Goal: Task Accomplishment & Management: Manage account settings

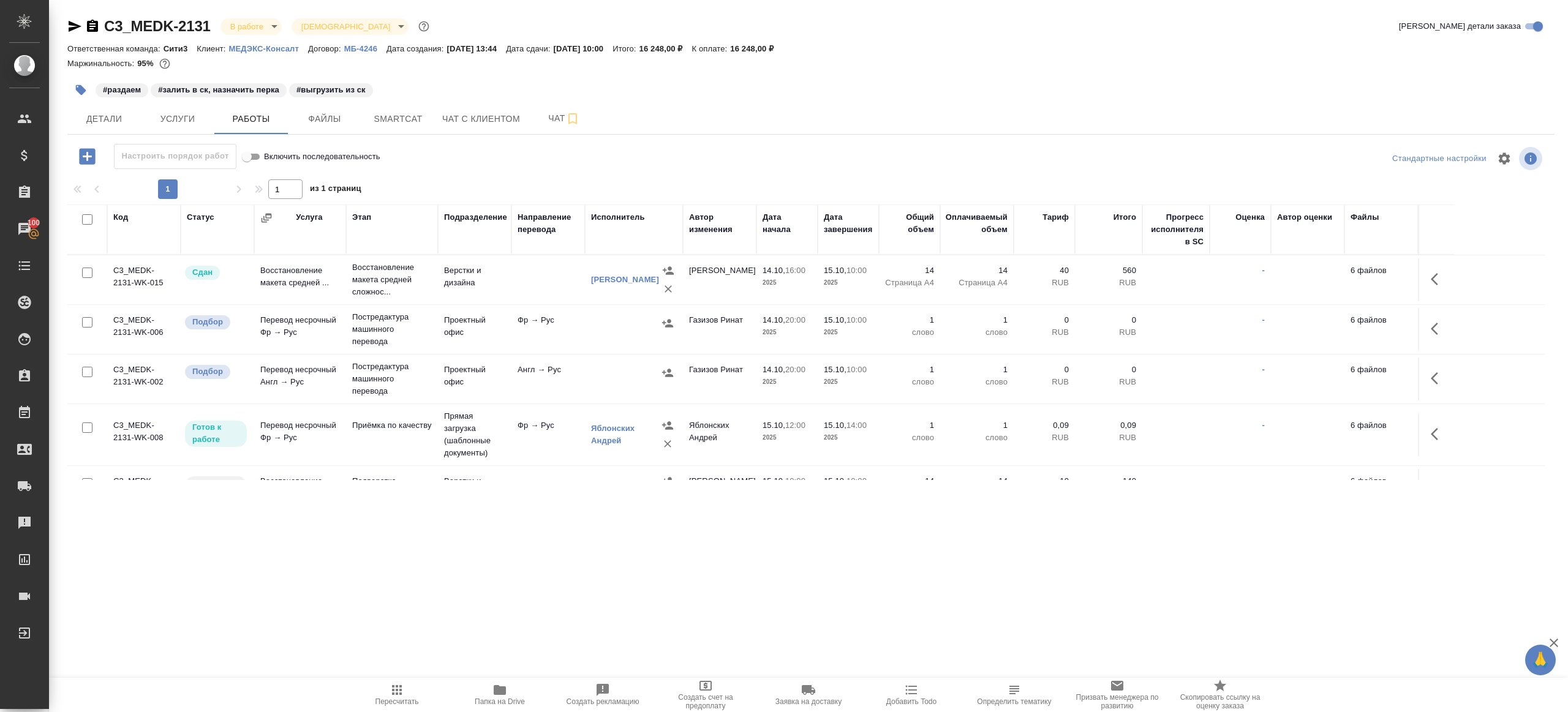
click at [500, 290] on td "Верстки и дизайна" at bounding box center [474, 280] width 74 height 43
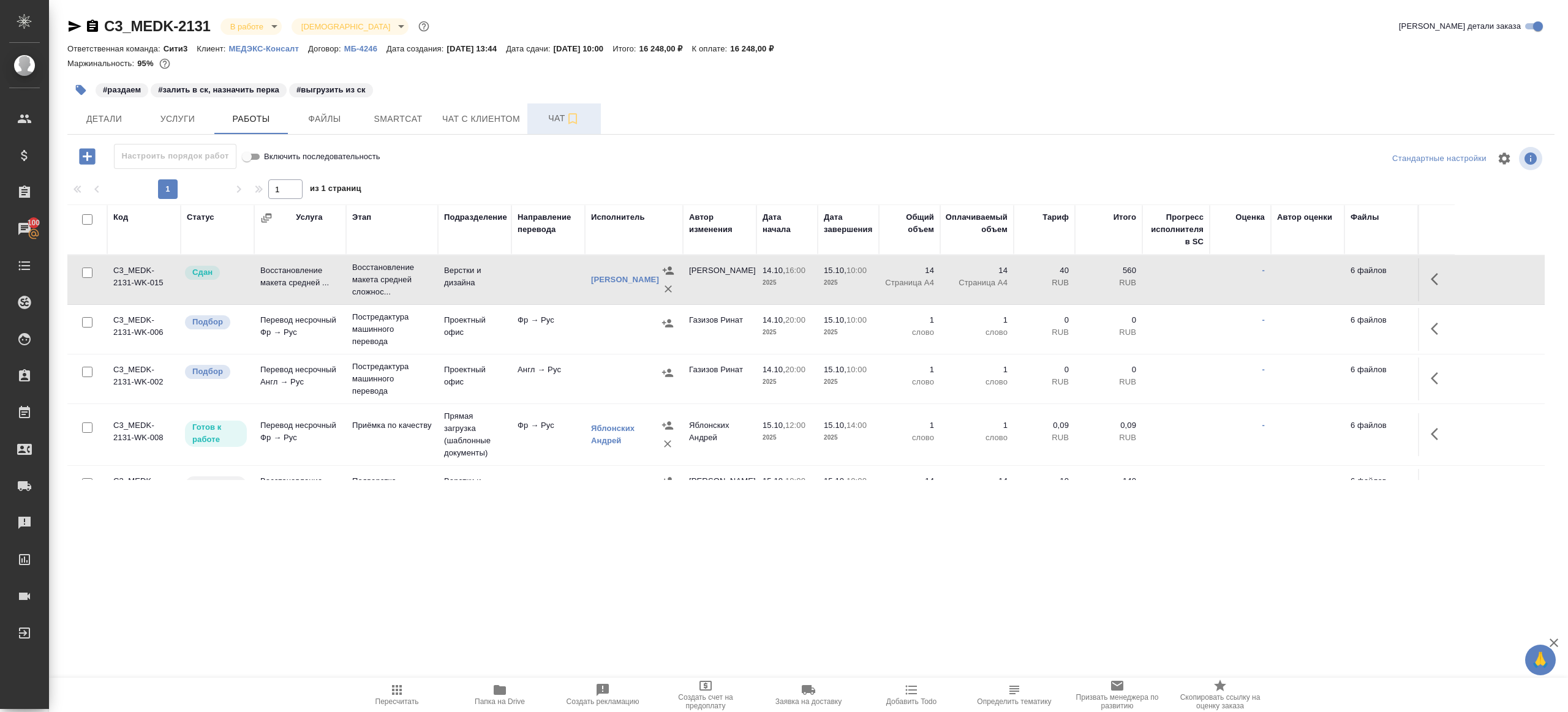
click at [541, 127] on button "Чат" at bounding box center [563, 118] width 74 height 30
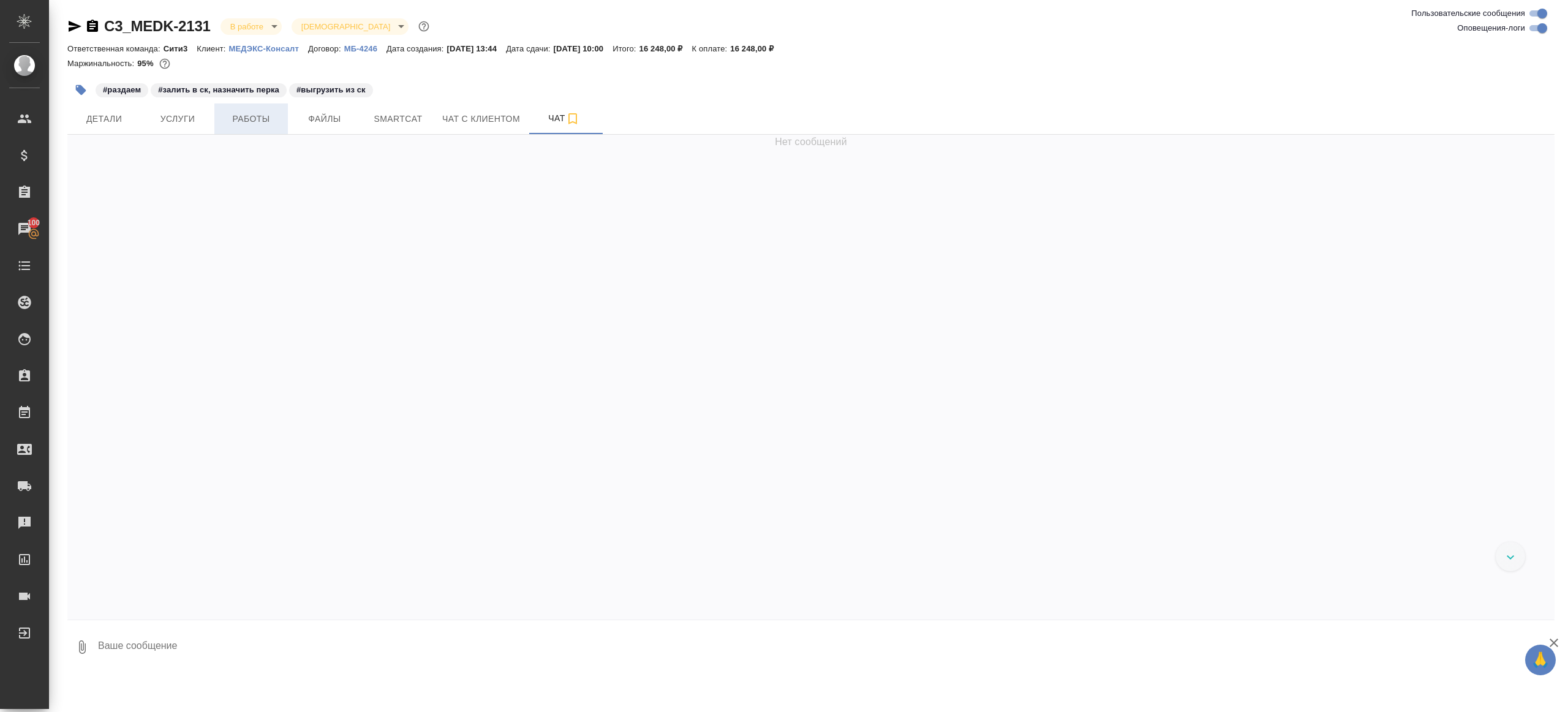
scroll to position [10802, 0]
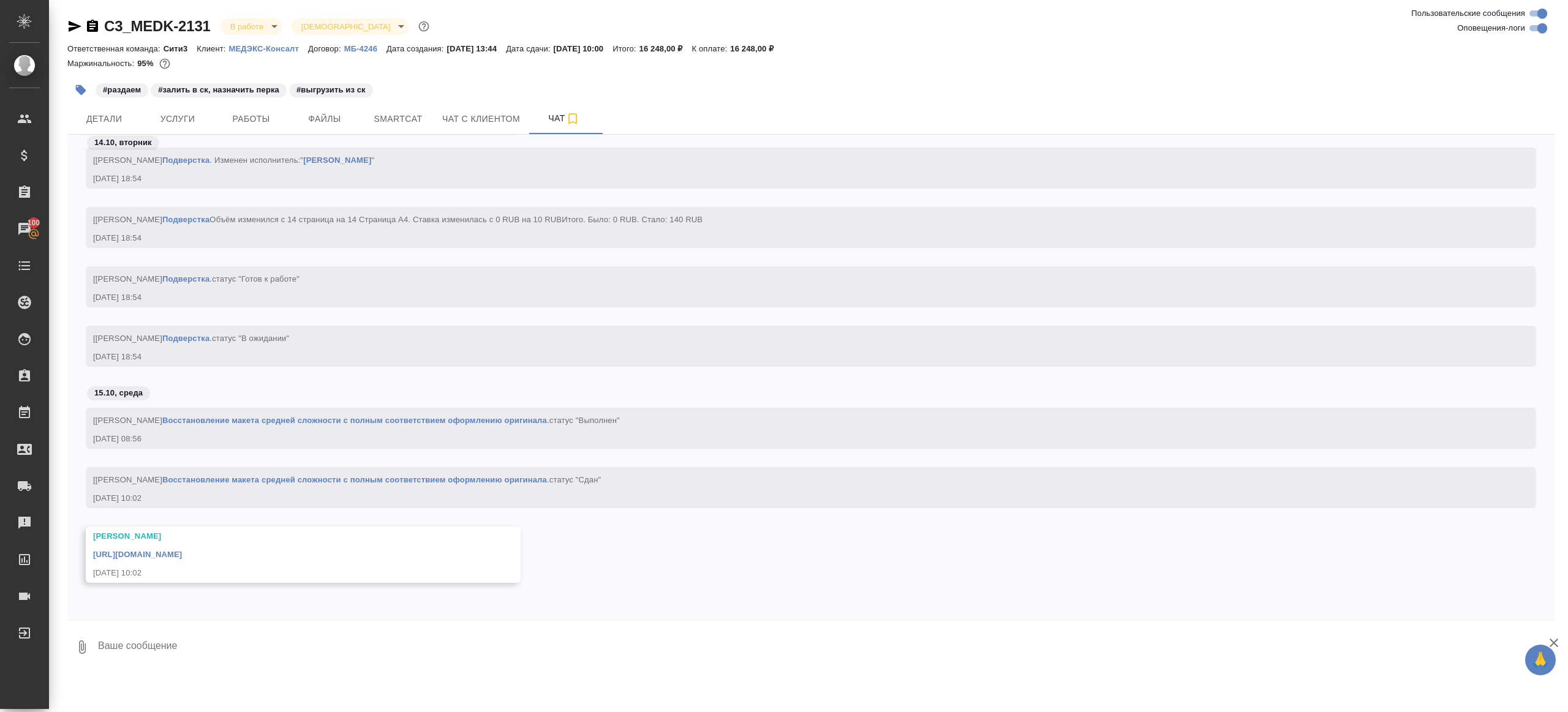
click at [182, 553] on link "https://drive.awatera.com/apps/files/files/10706244?dir=/Shares/%D0%9C%D0%95%D0…" at bounding box center [137, 554] width 89 height 10
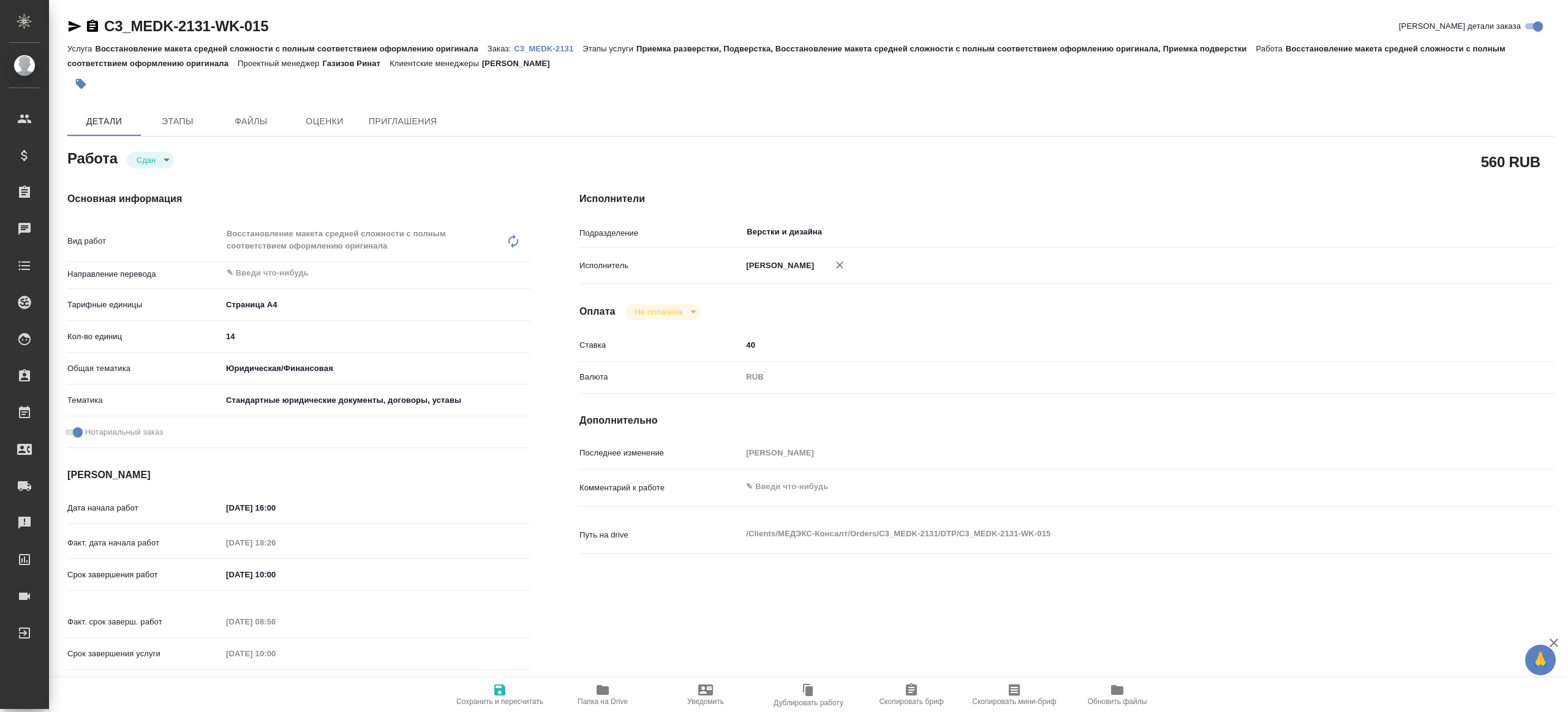
type textarea "x"
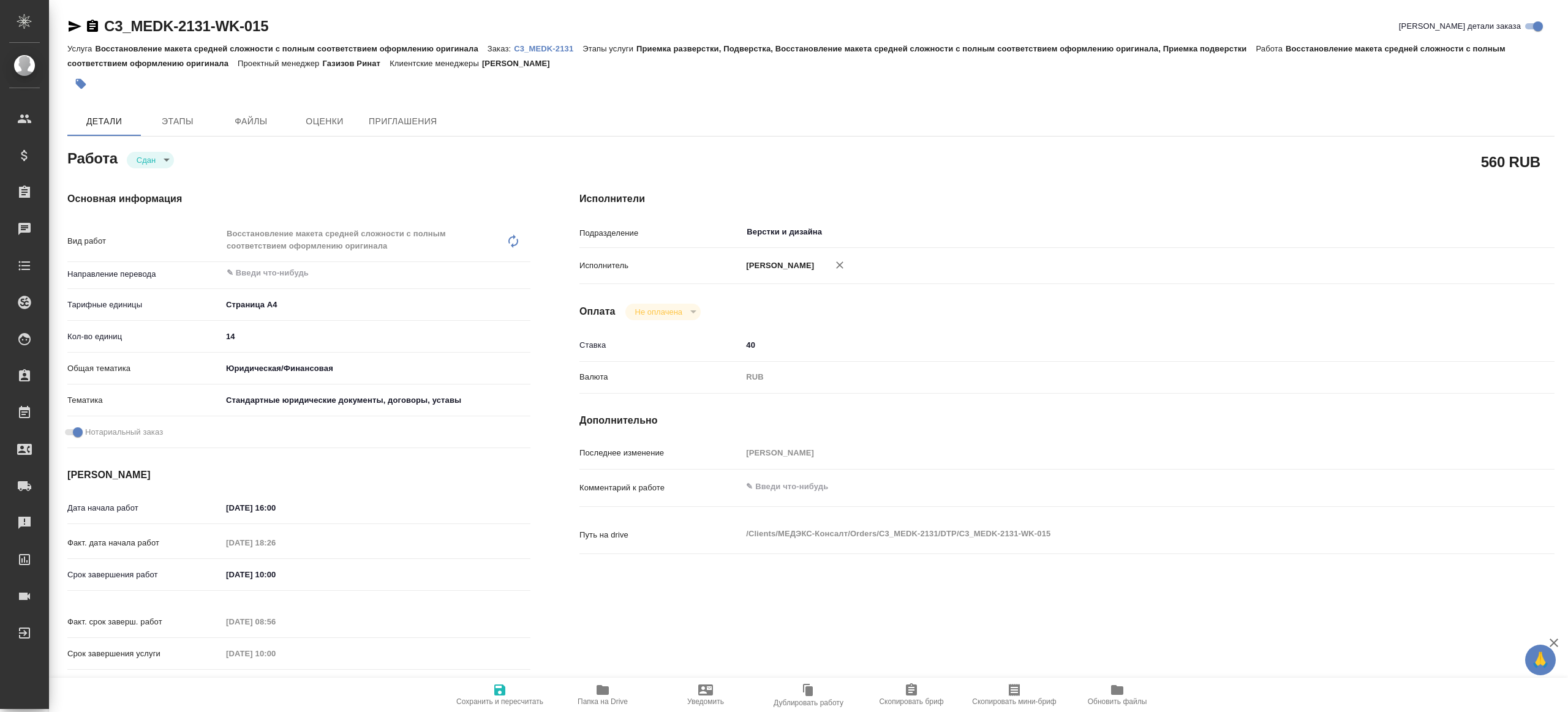
type textarea "x"
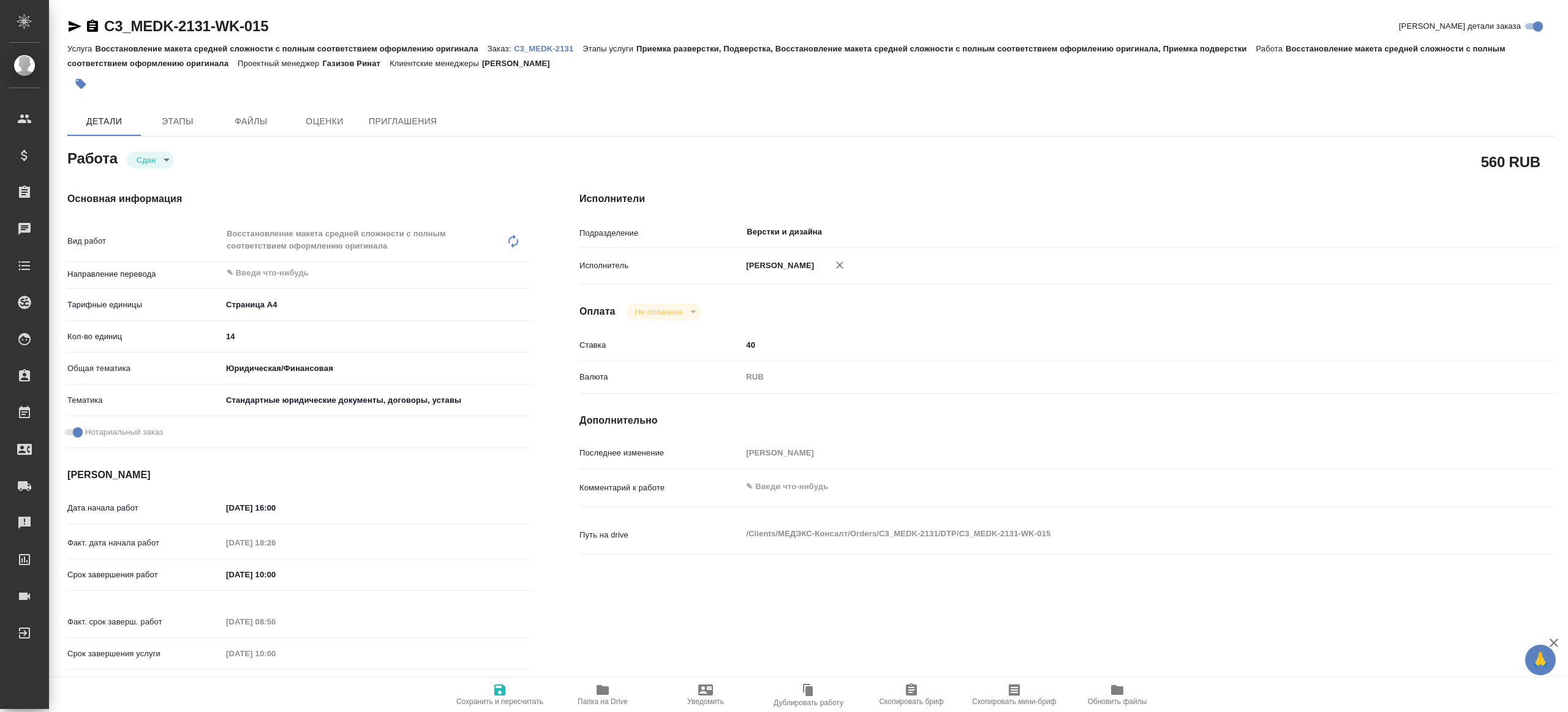
type textarea "x"
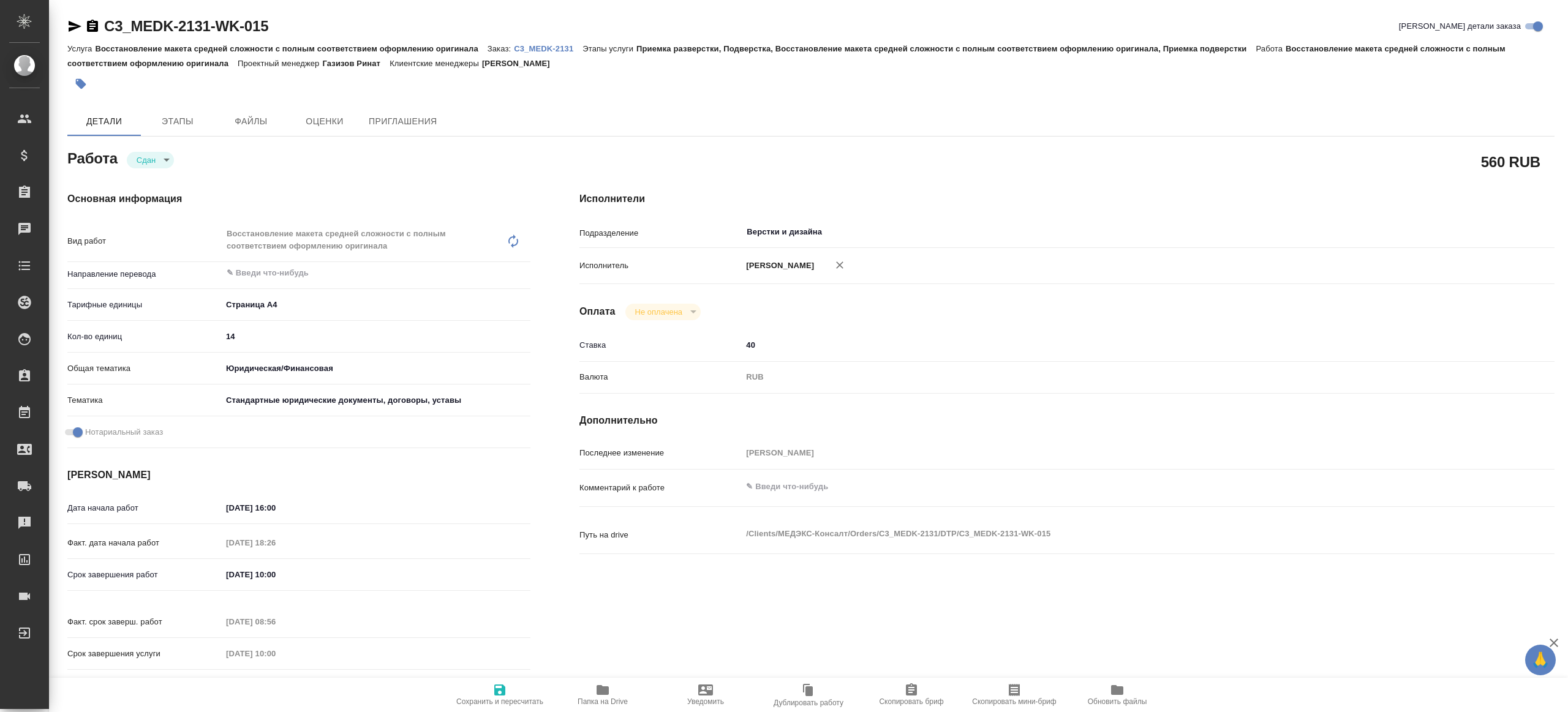
type textarea "x"
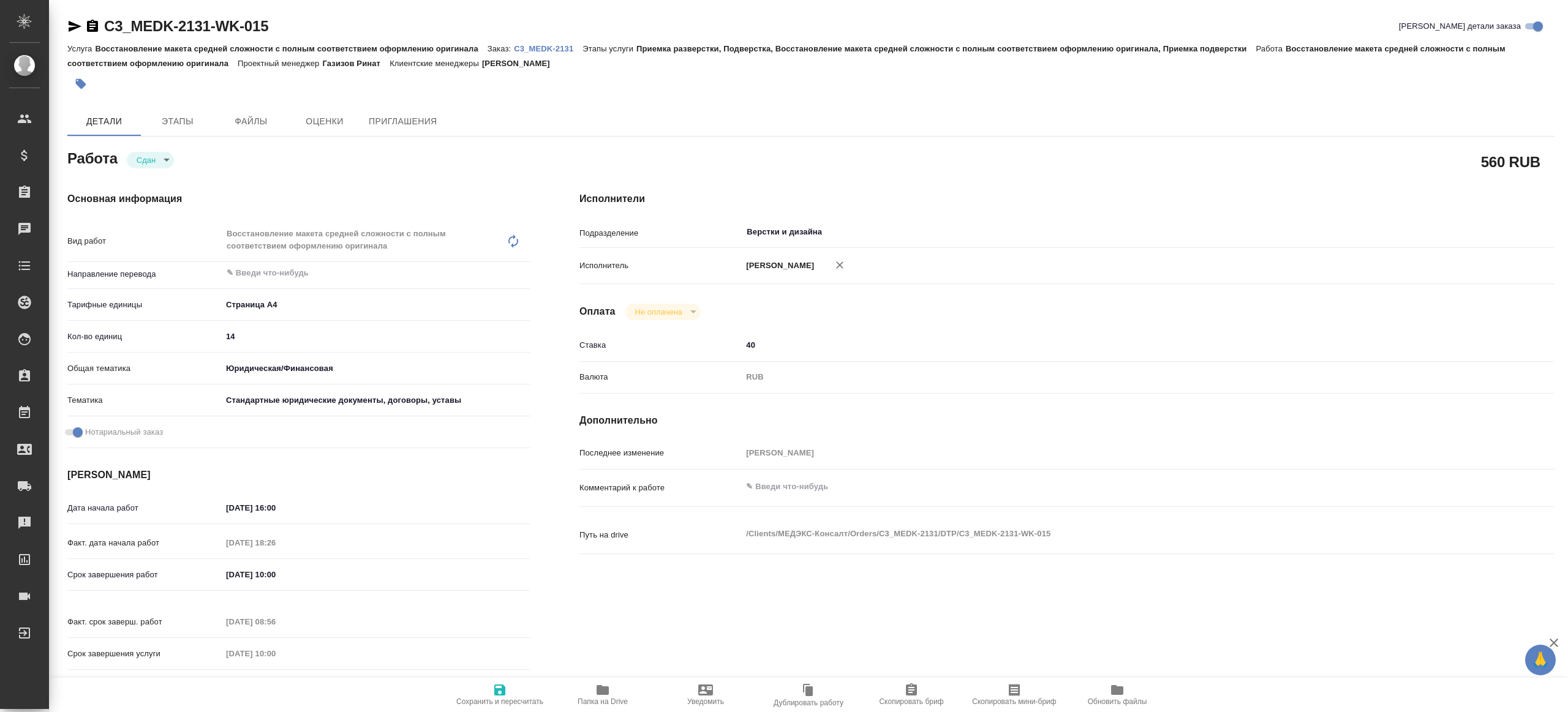
type textarea "x"
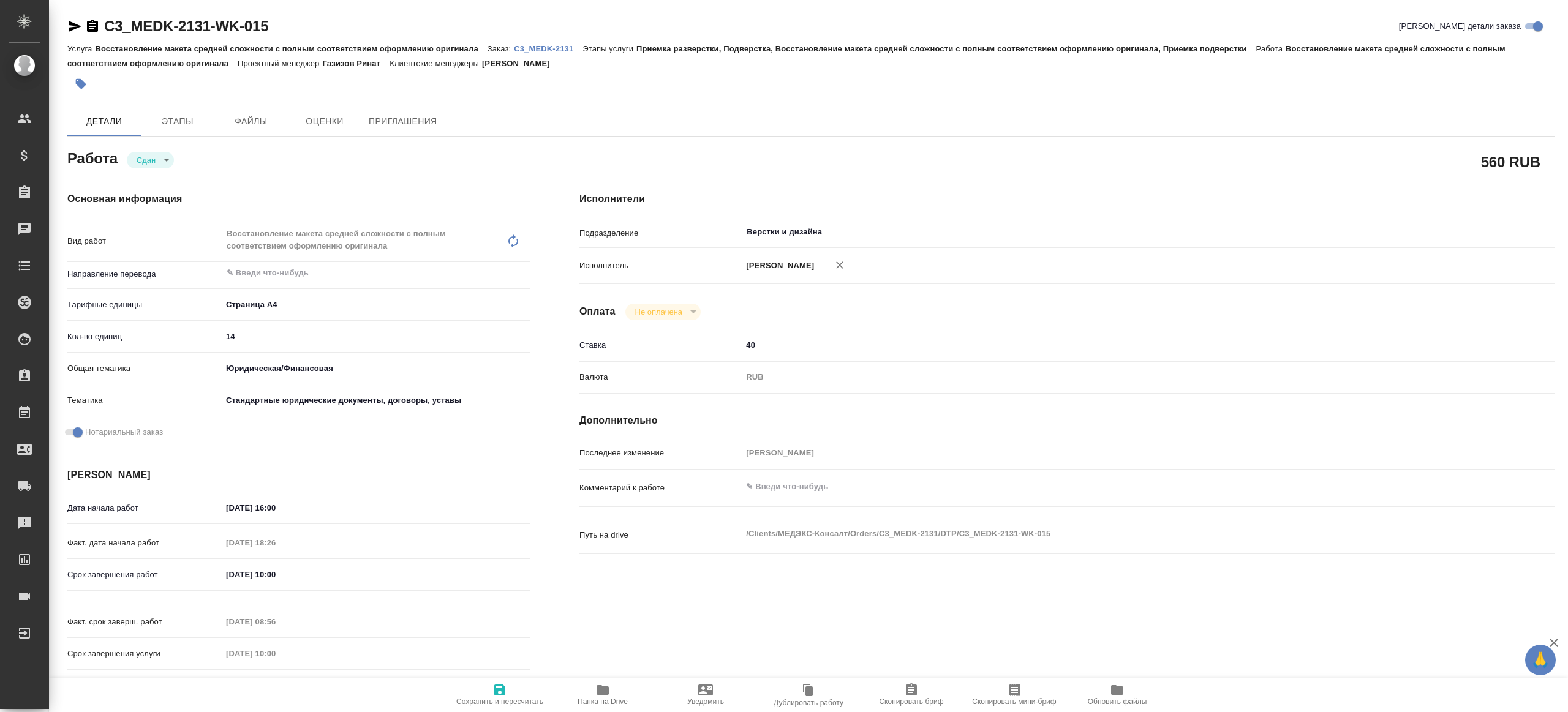
type textarea "x"
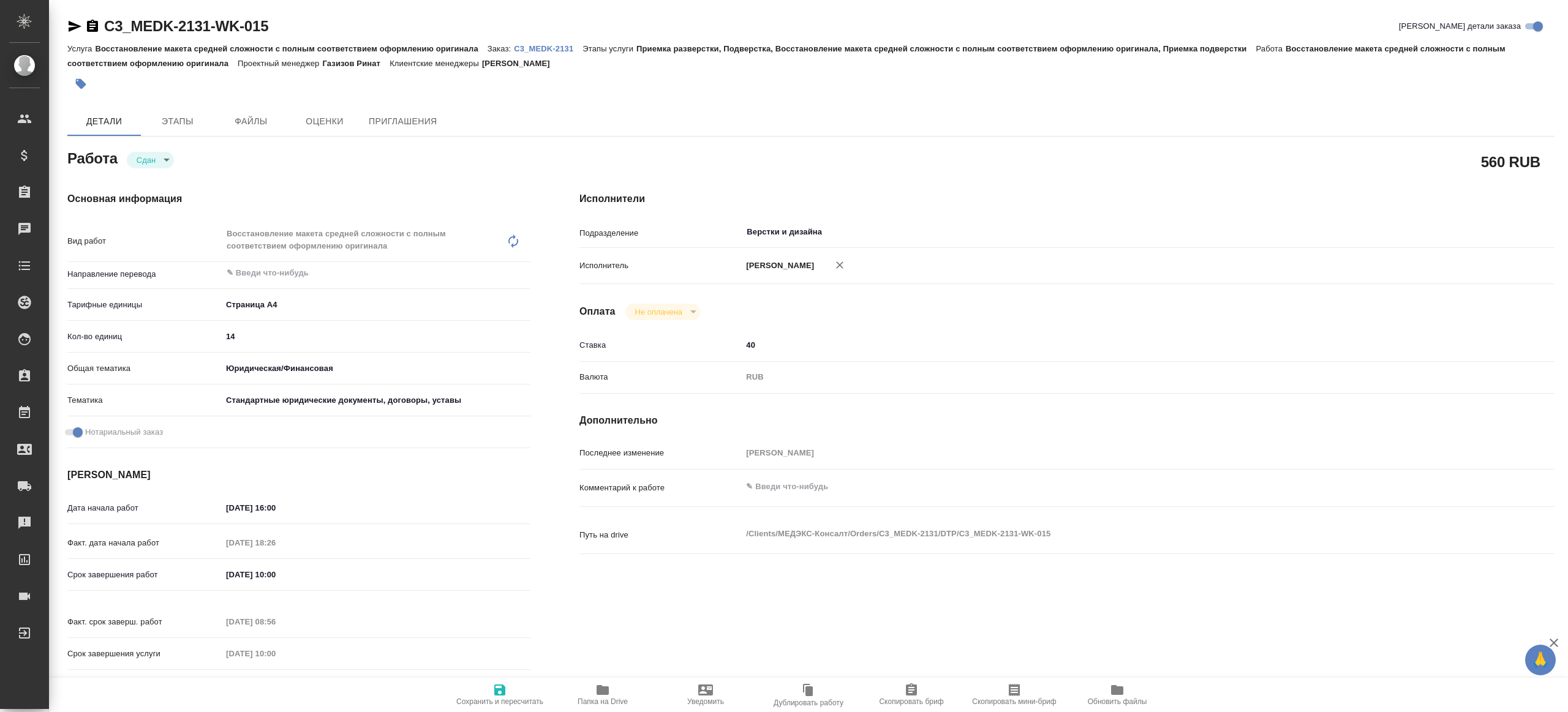
type textarea "x"
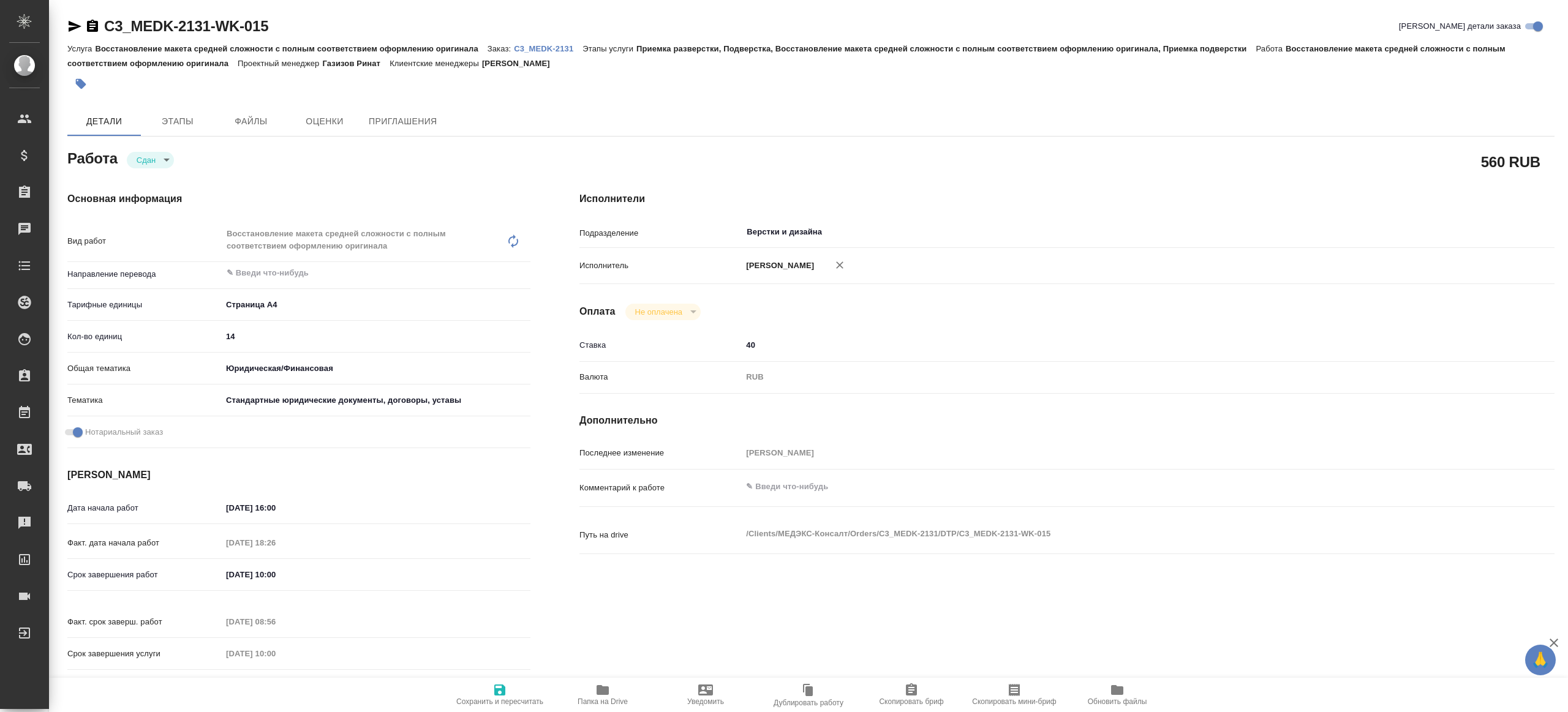
type textarea "x"
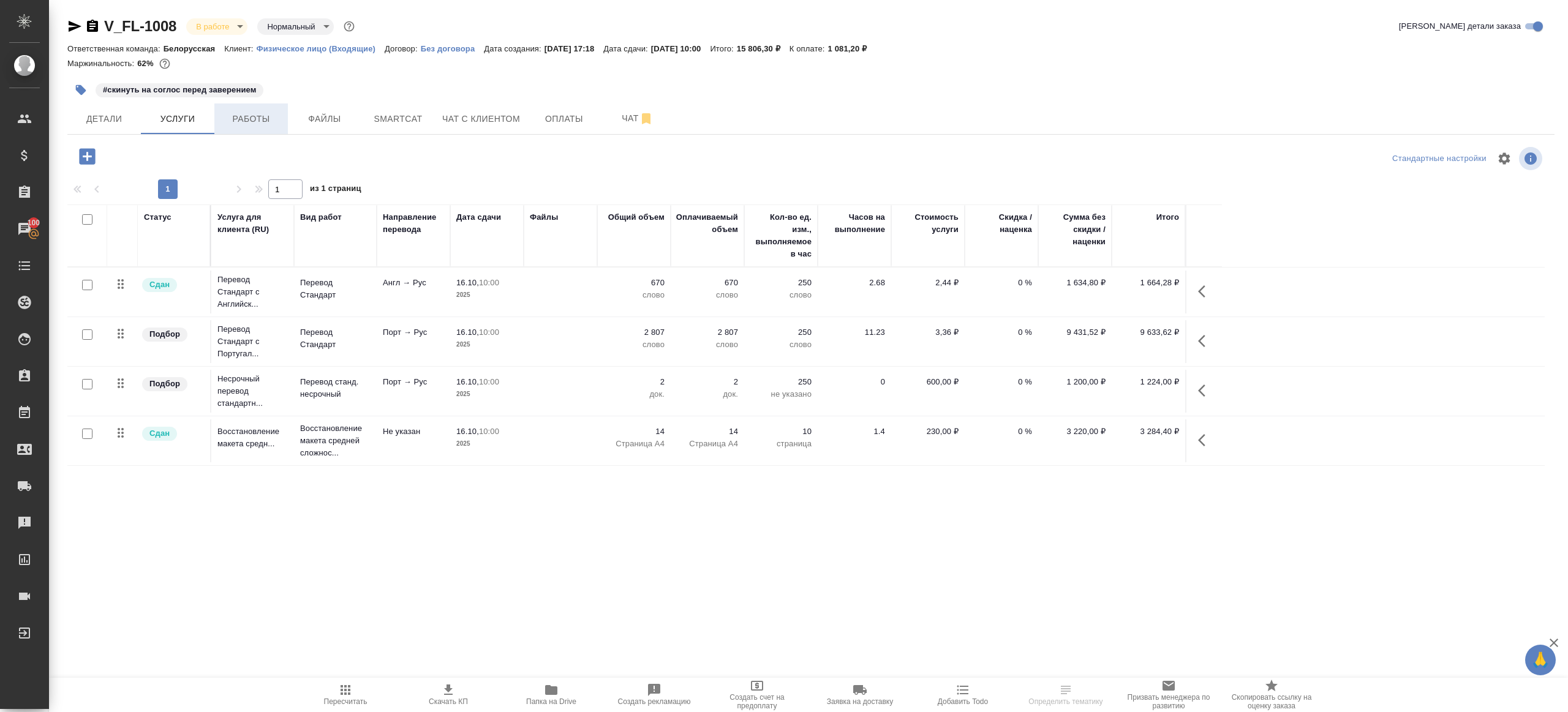
click at [255, 117] on span "Работы" at bounding box center [251, 119] width 59 height 16
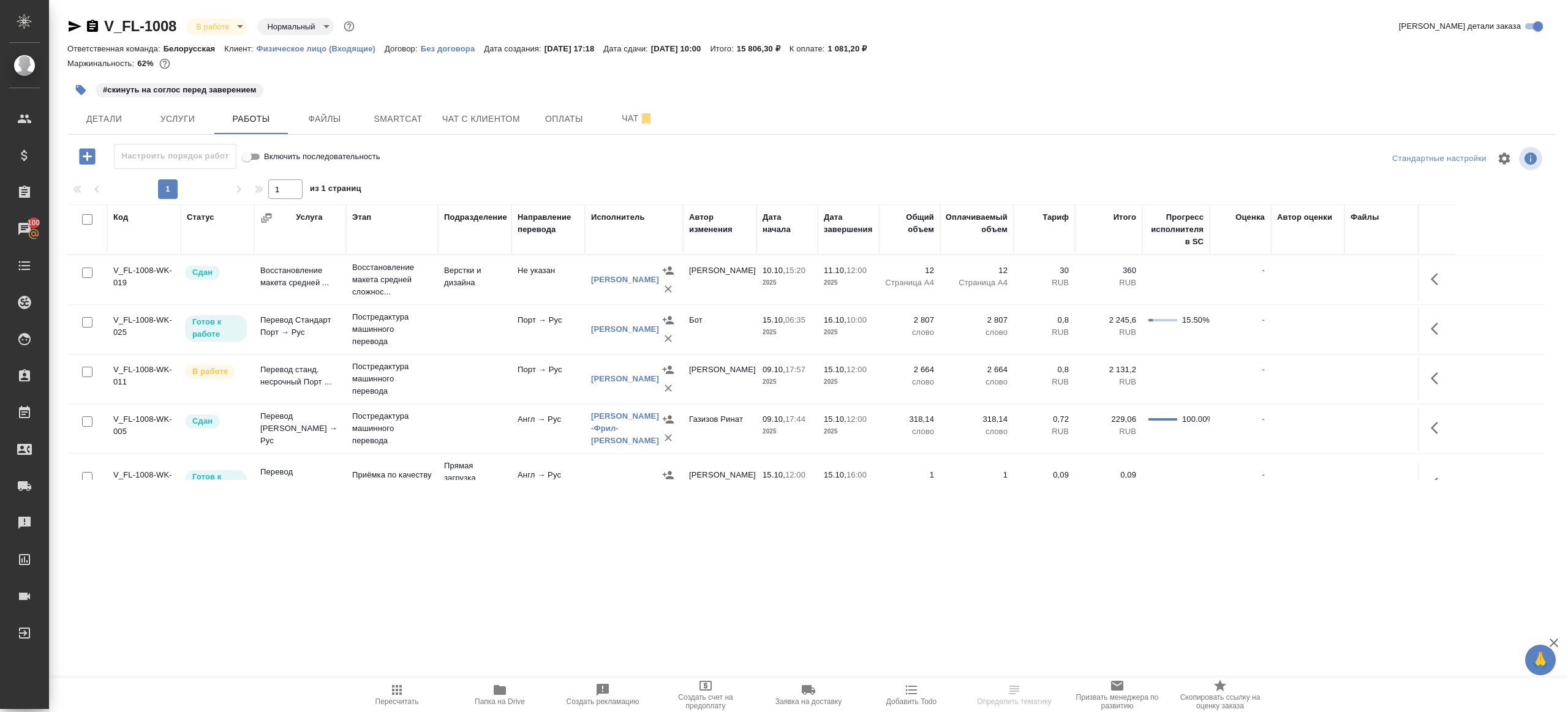
click at [545, 197] on div "1 1 из 1 страниц" at bounding box center [811, 189] width 1487 height 20
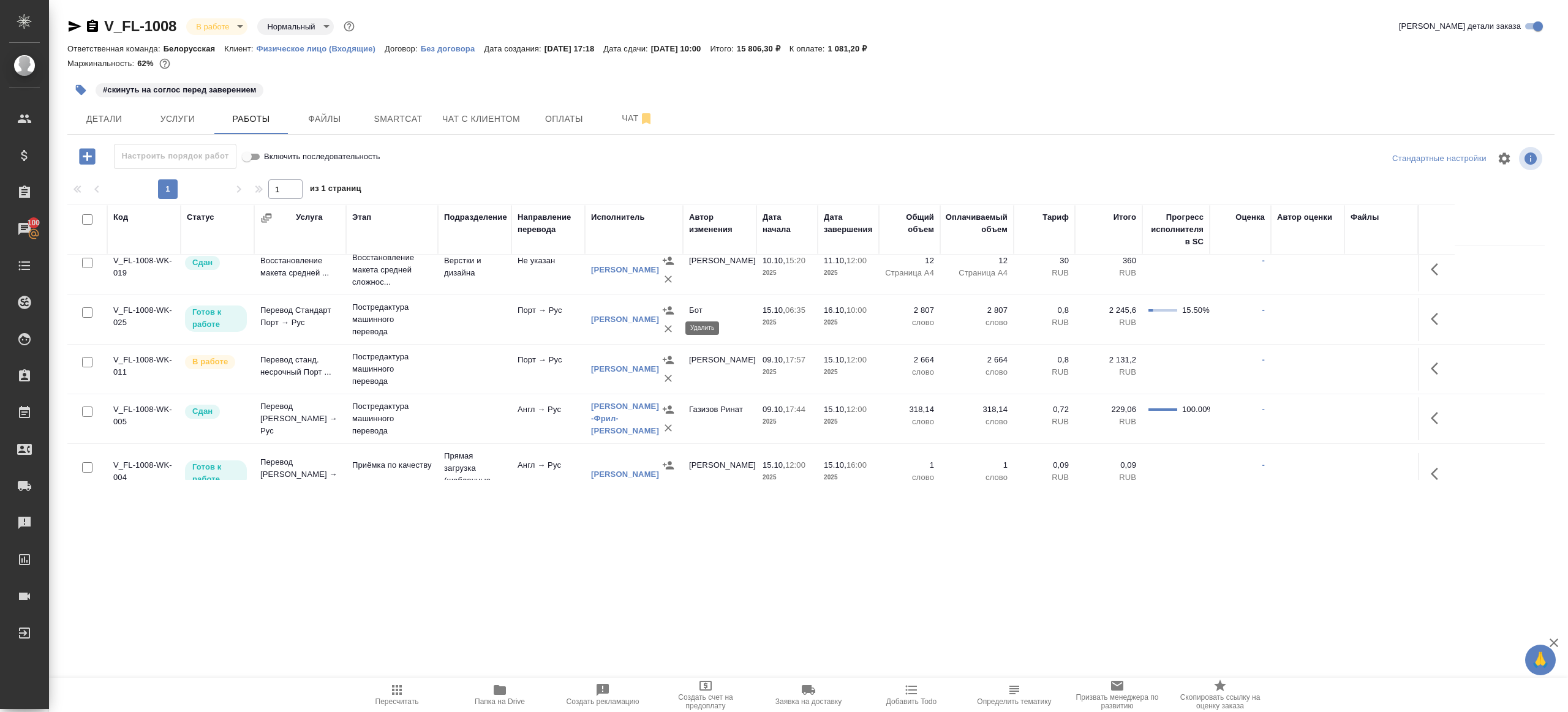
click at [666, 330] on icon "button" at bounding box center [669, 329] width 12 height 12
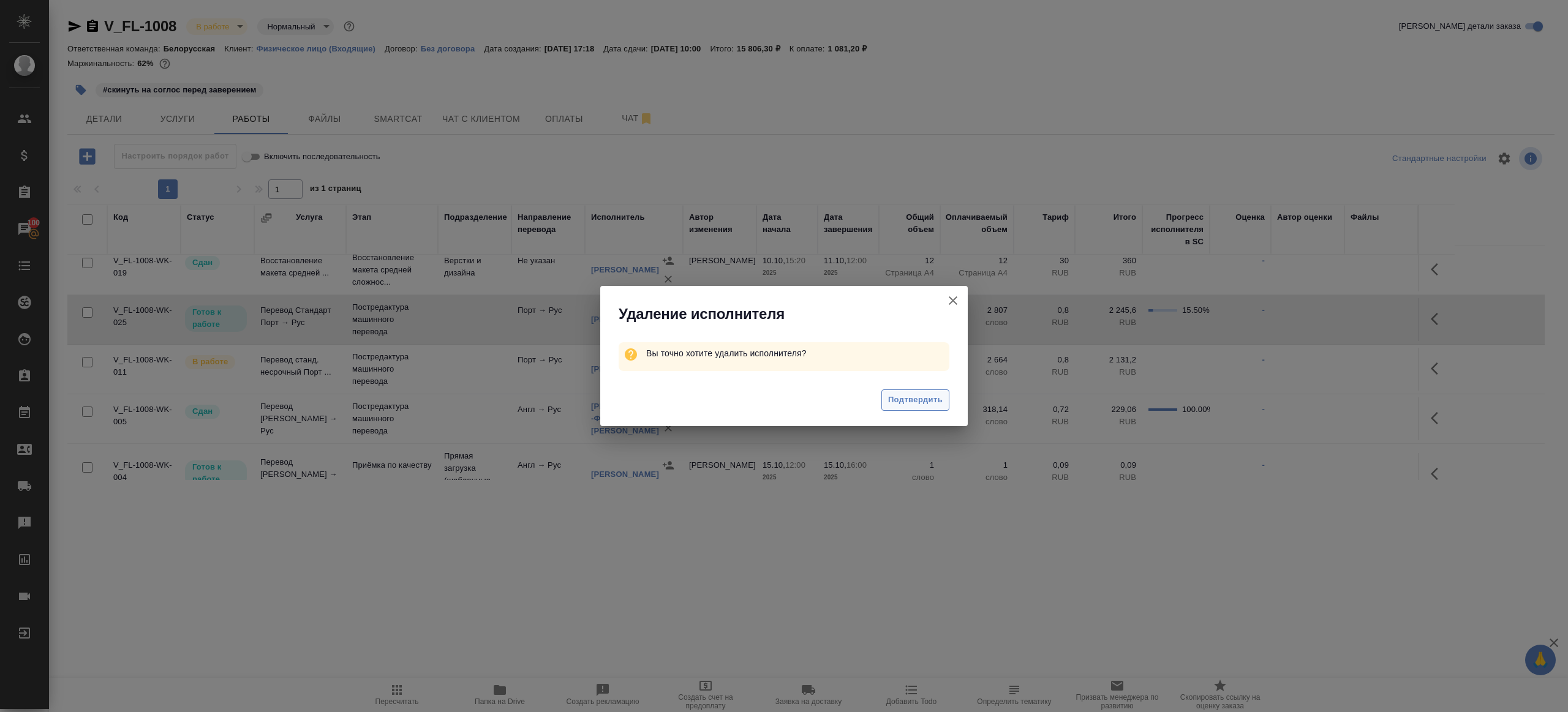
click at [911, 394] on span "Подтвердить" at bounding box center [915, 400] width 55 height 14
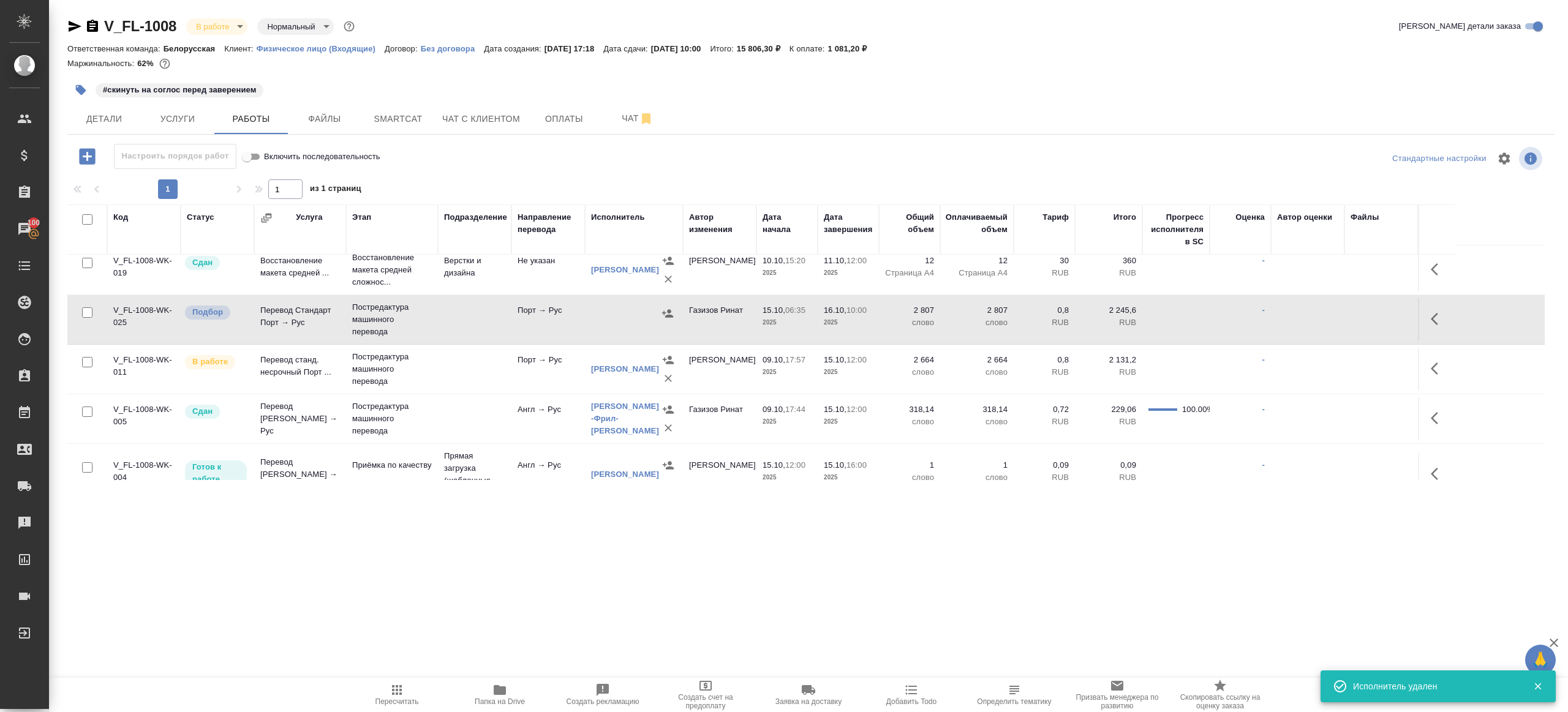
click at [93, 314] on div at bounding box center [88, 313] width 28 height 17
click at [90, 310] on input "checkbox" at bounding box center [88, 313] width 10 height 10
checkbox input "true"
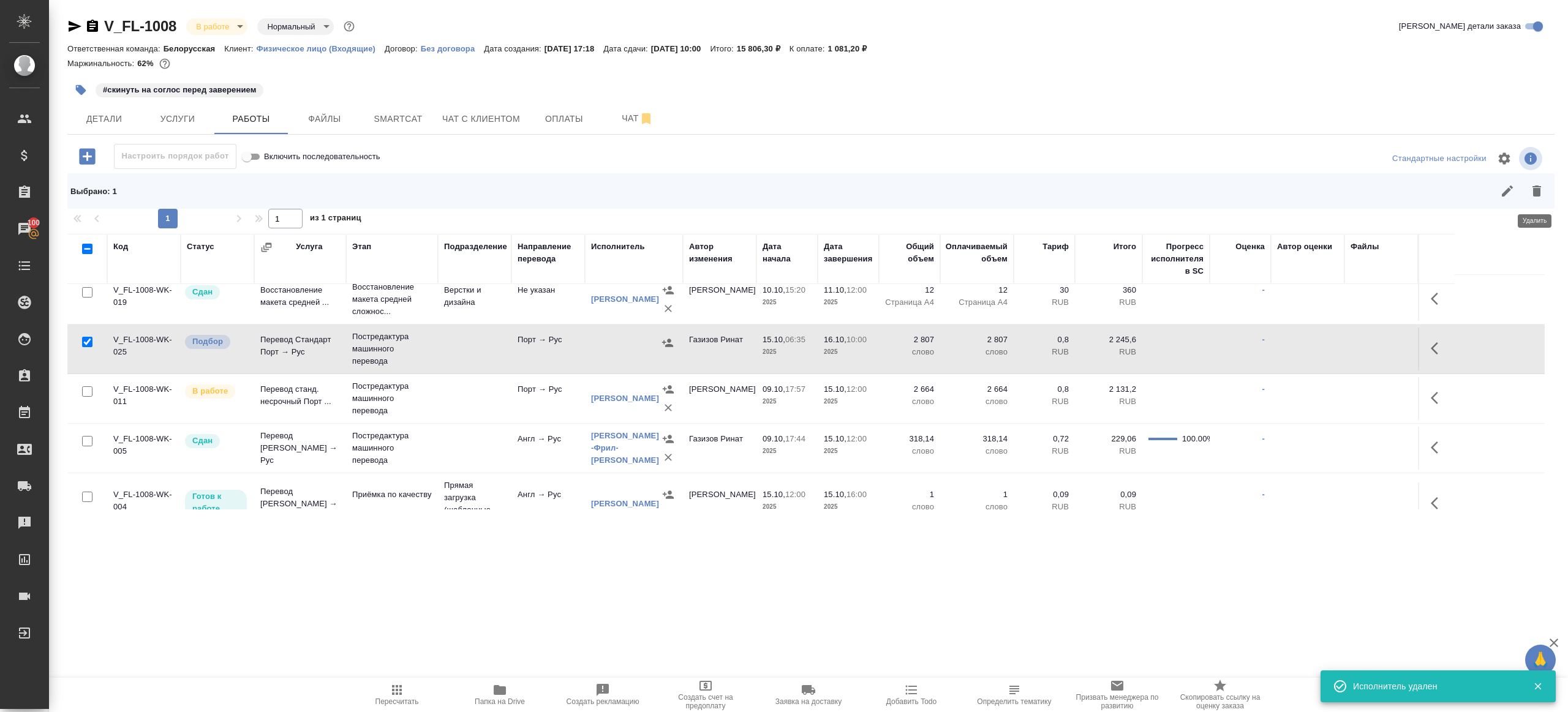
click at [1537, 186] on icon "button" at bounding box center [1537, 191] width 9 height 11
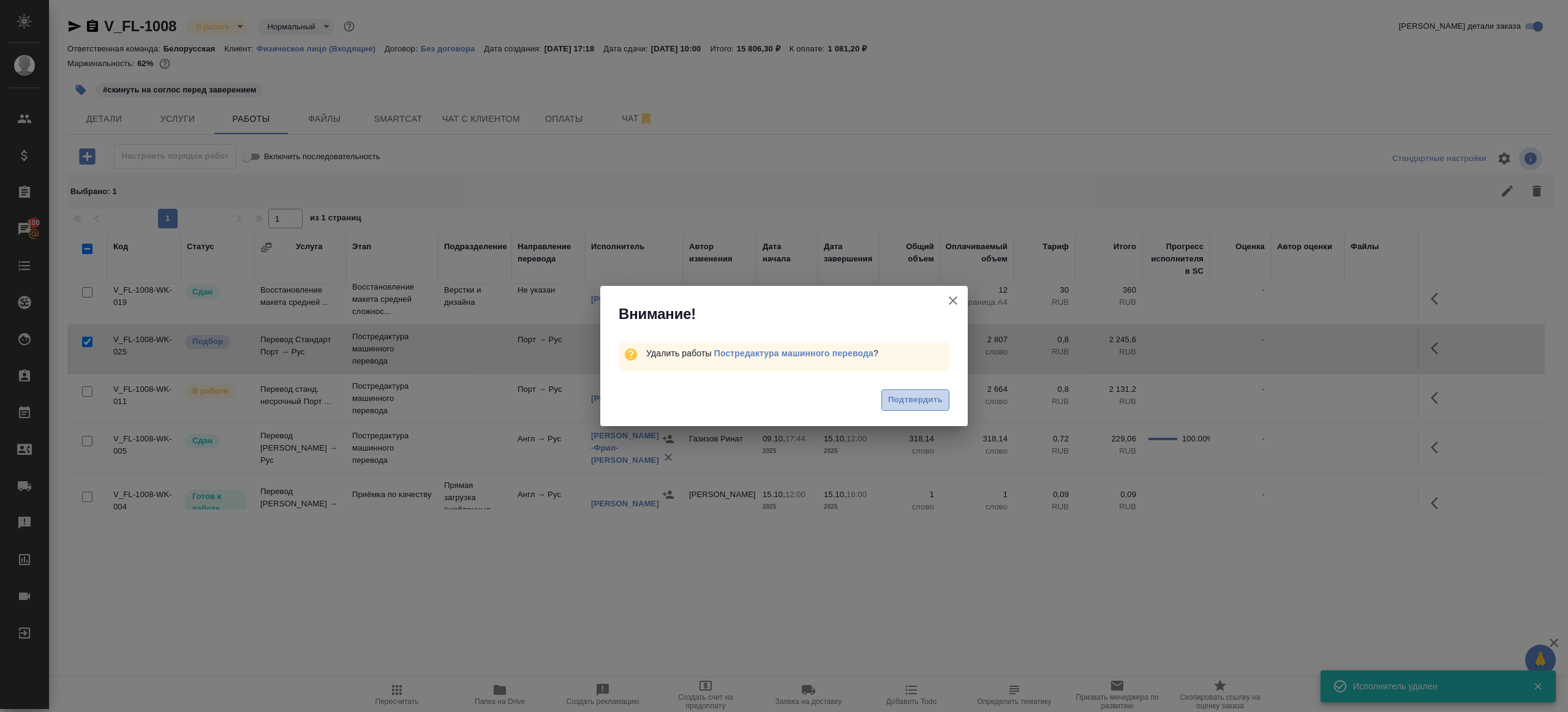
click at [939, 399] on span "Подтвердить" at bounding box center [915, 400] width 55 height 14
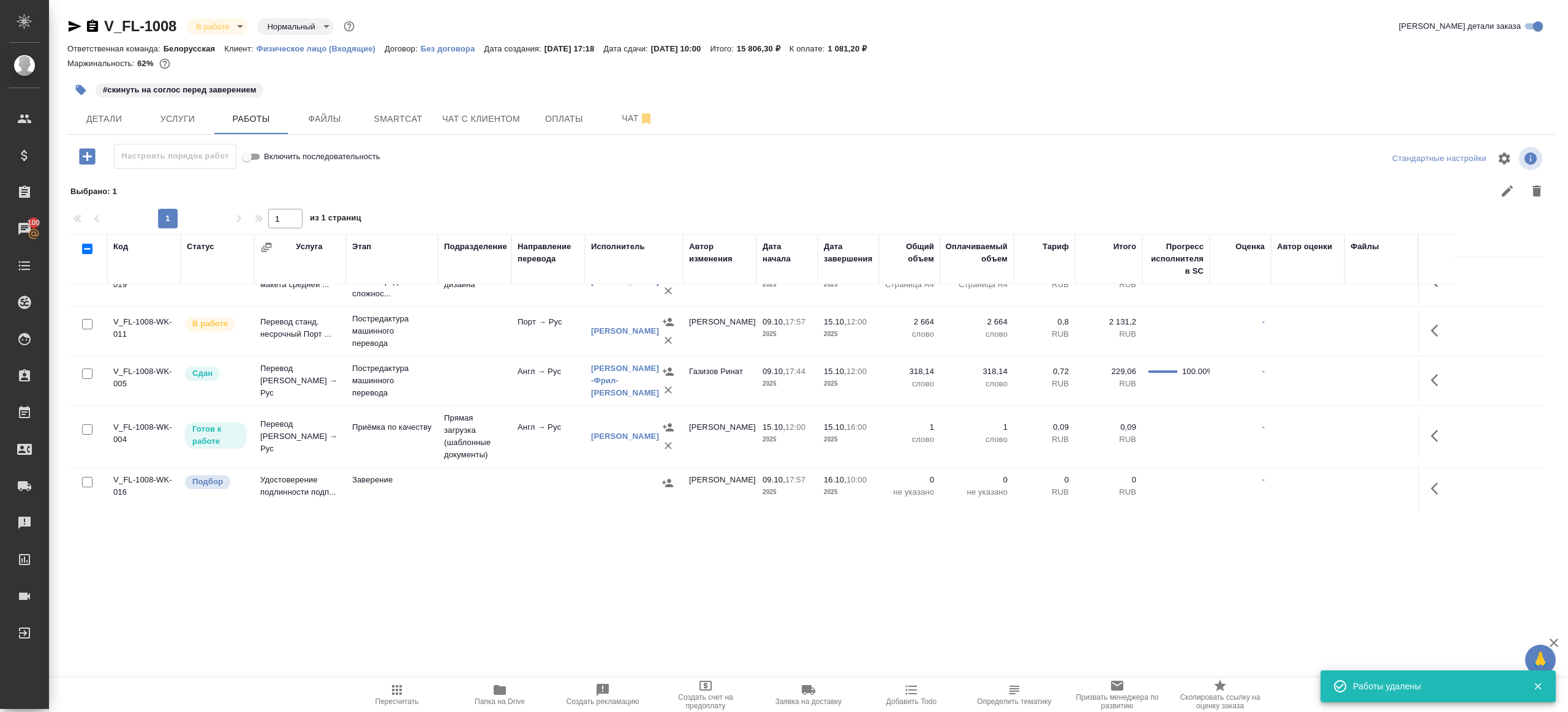
scroll to position [0, 0]
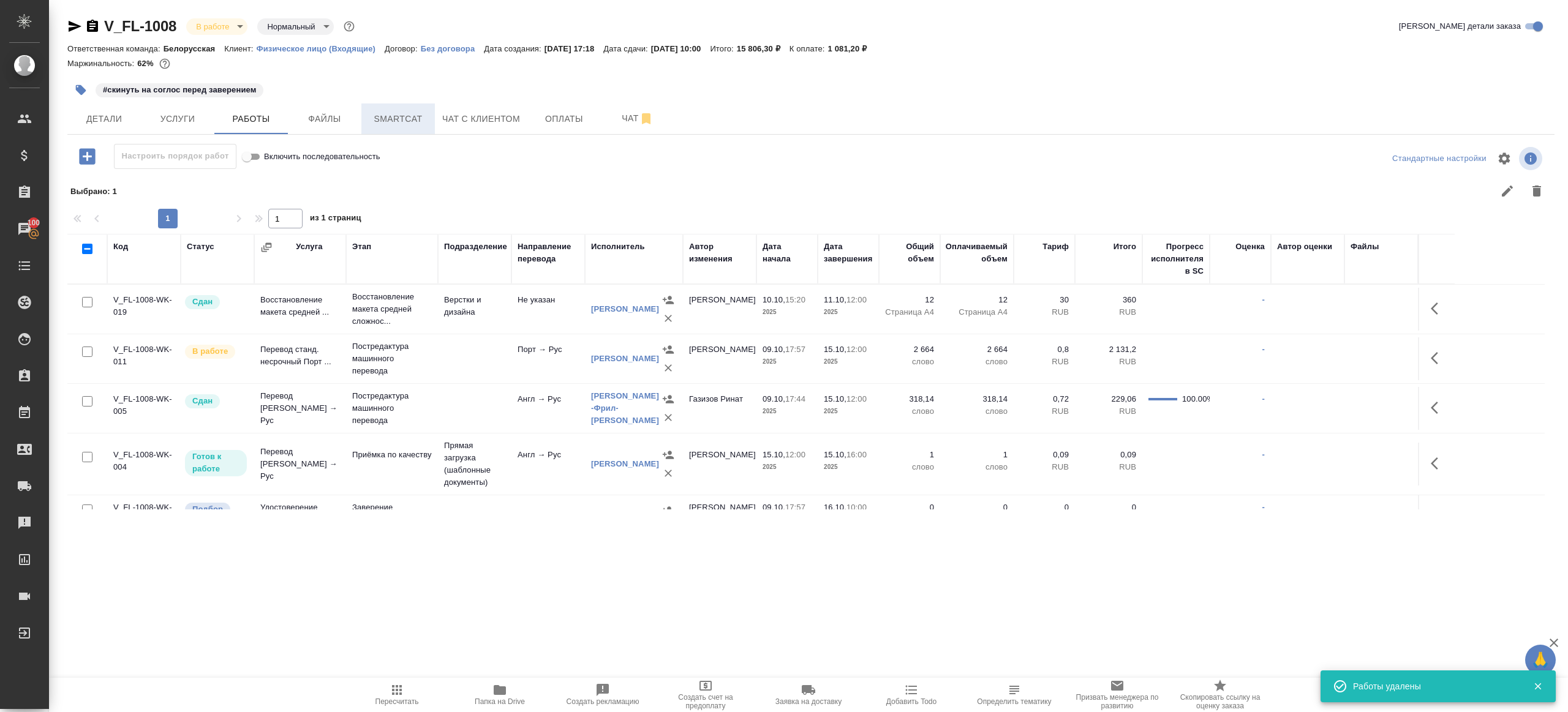
click at [405, 109] on button "Smartcat" at bounding box center [398, 118] width 74 height 30
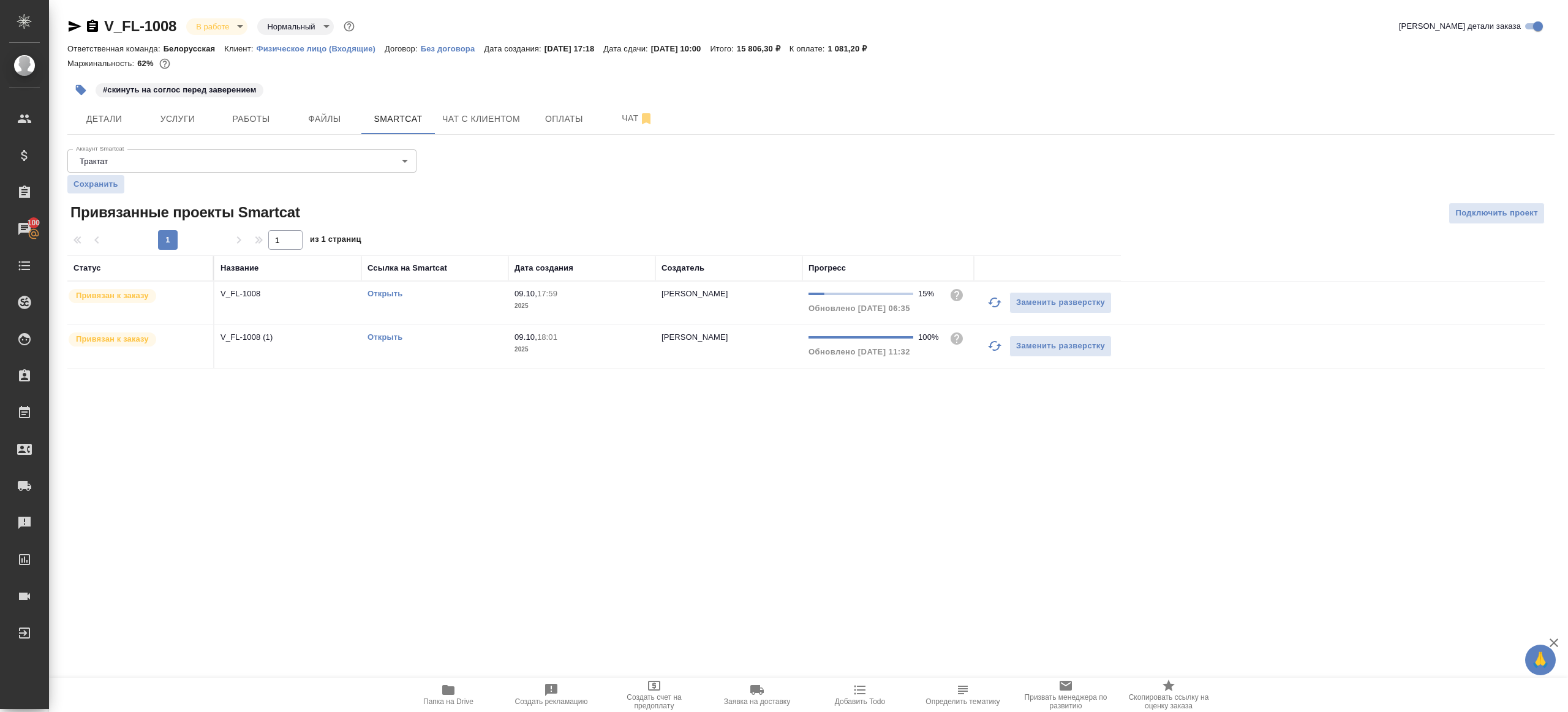
click at [992, 307] on icon "button" at bounding box center [994, 302] width 15 height 15
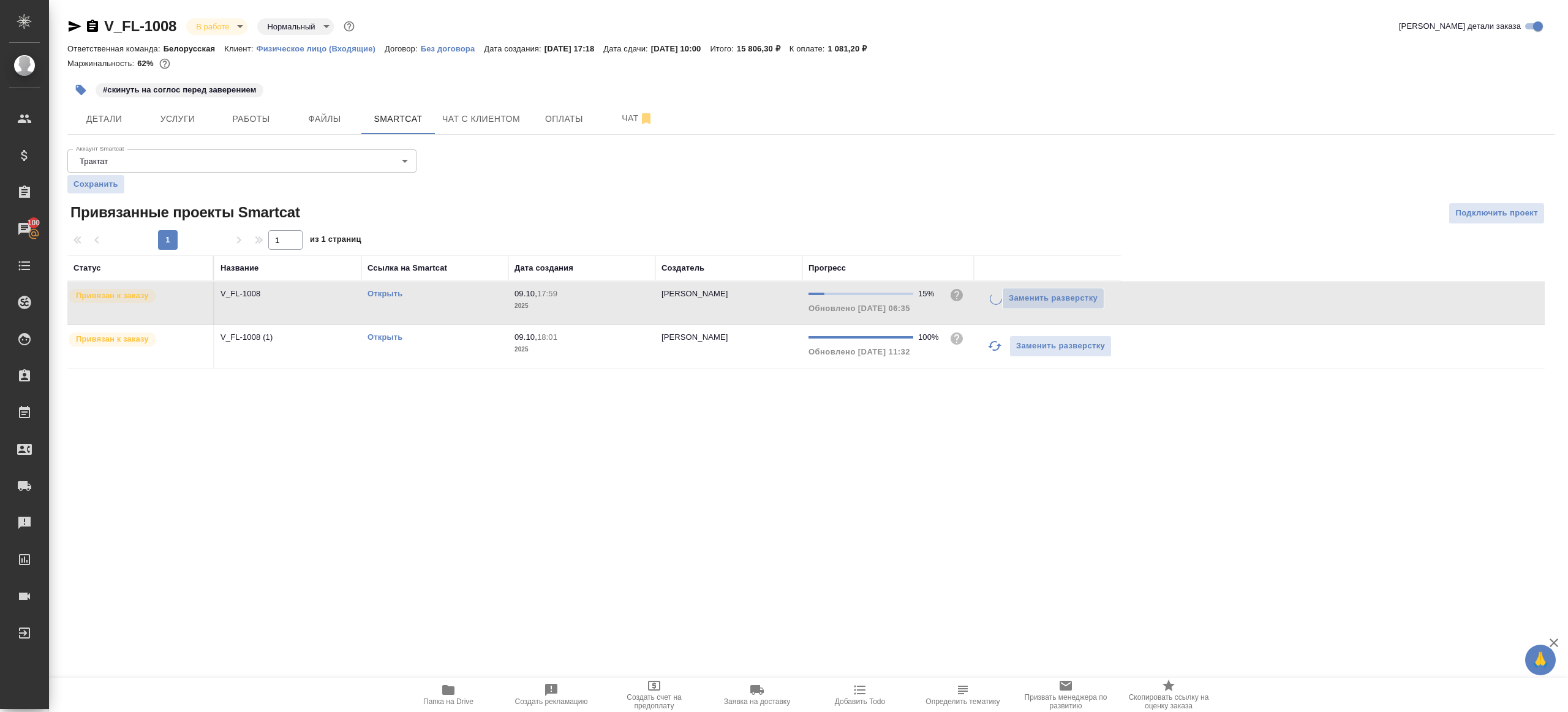
click at [829, 467] on div ".cls-1 fill:#fff; AWATERA Gazizov Rinat Клиенты Спецификации Заказы 100 Чаты To…" at bounding box center [784, 356] width 1568 height 712
click at [453, 683] on icon "button" at bounding box center [448, 690] width 15 height 15
click at [994, 306] on icon "button" at bounding box center [995, 302] width 14 height 10
click at [944, 459] on div ".cls-1 fill:#fff; AWATERA Gazizov Rinat Клиенты Спецификации Заказы 100 Чаты To…" at bounding box center [784, 356] width 1568 height 712
click at [985, 304] on button "button" at bounding box center [995, 303] width 30 height 30
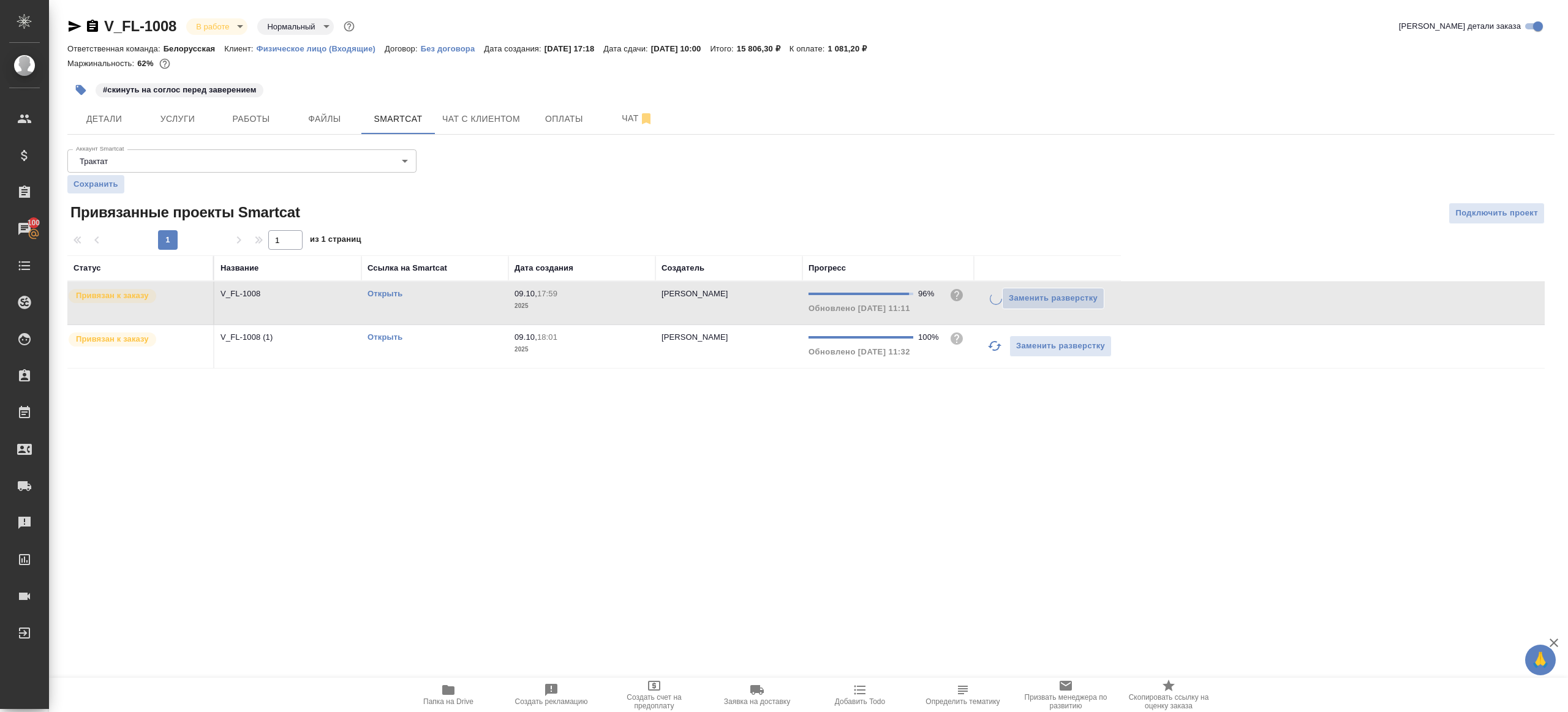
click at [908, 215] on div at bounding box center [810, 213] width 496 height 22
click at [985, 302] on button "button" at bounding box center [995, 303] width 30 height 30
drag, startPoint x: 910, startPoint y: 516, endPoint x: 901, endPoint y: 520, distance: 9.8
click at [910, 516] on div ".cls-1 fill:#fff; AWATERA Gazizov Rinat Клиенты Спецификации Заказы 100 Чаты To…" at bounding box center [784, 356] width 1568 height 712
click at [566, 307] on p "2025" at bounding box center [582, 307] width 135 height 12
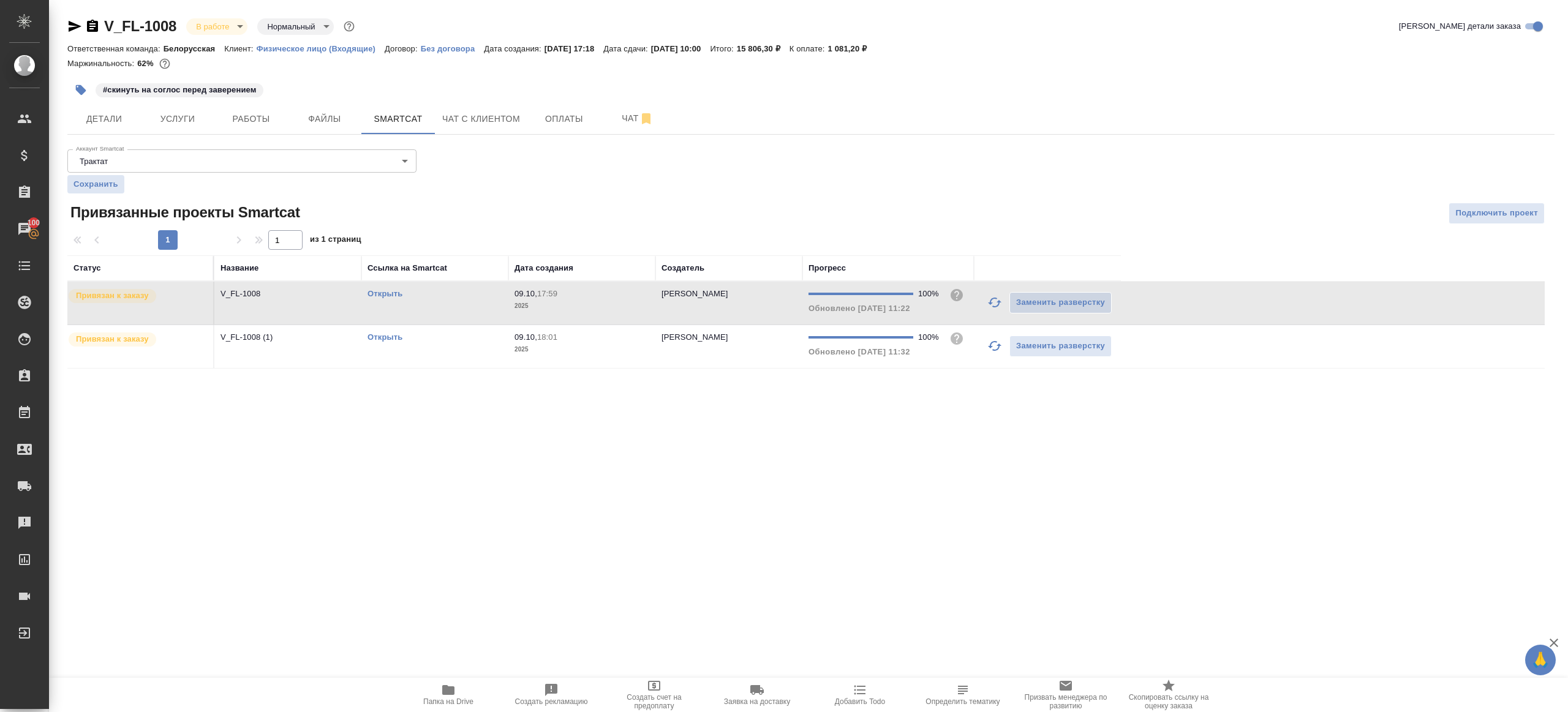
click at [566, 307] on p "2025" at bounding box center [582, 307] width 135 height 12
click at [377, 286] on td "Открыть" at bounding box center [434, 302] width 147 height 43
click at [380, 290] on link "Открыть" at bounding box center [385, 293] width 35 height 10
click at [254, 107] on button "Работы" at bounding box center [251, 118] width 74 height 30
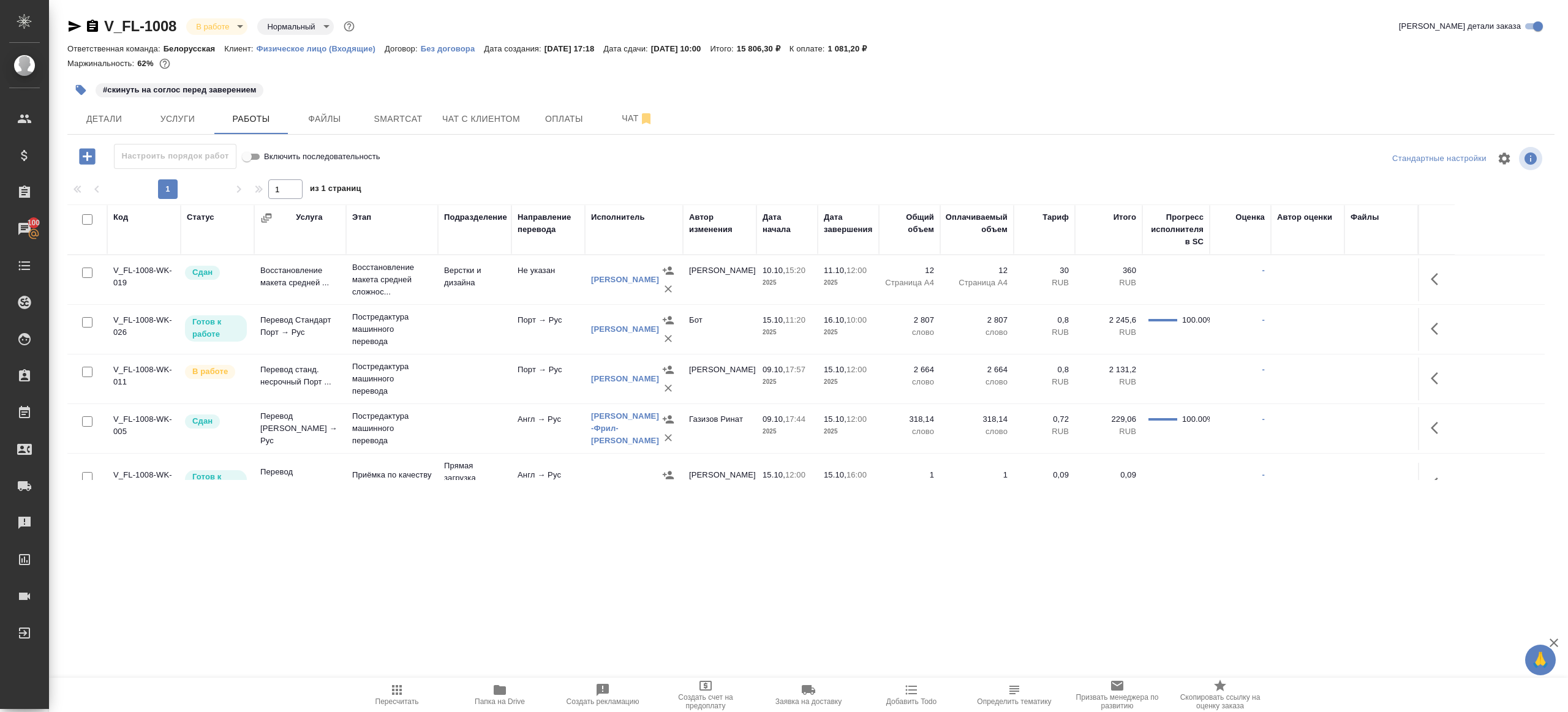
click at [631, 181] on div "1 1 из 1 страниц" at bounding box center [811, 189] width 1487 height 20
click at [663, 343] on icon "button" at bounding box center [669, 339] width 12 height 12
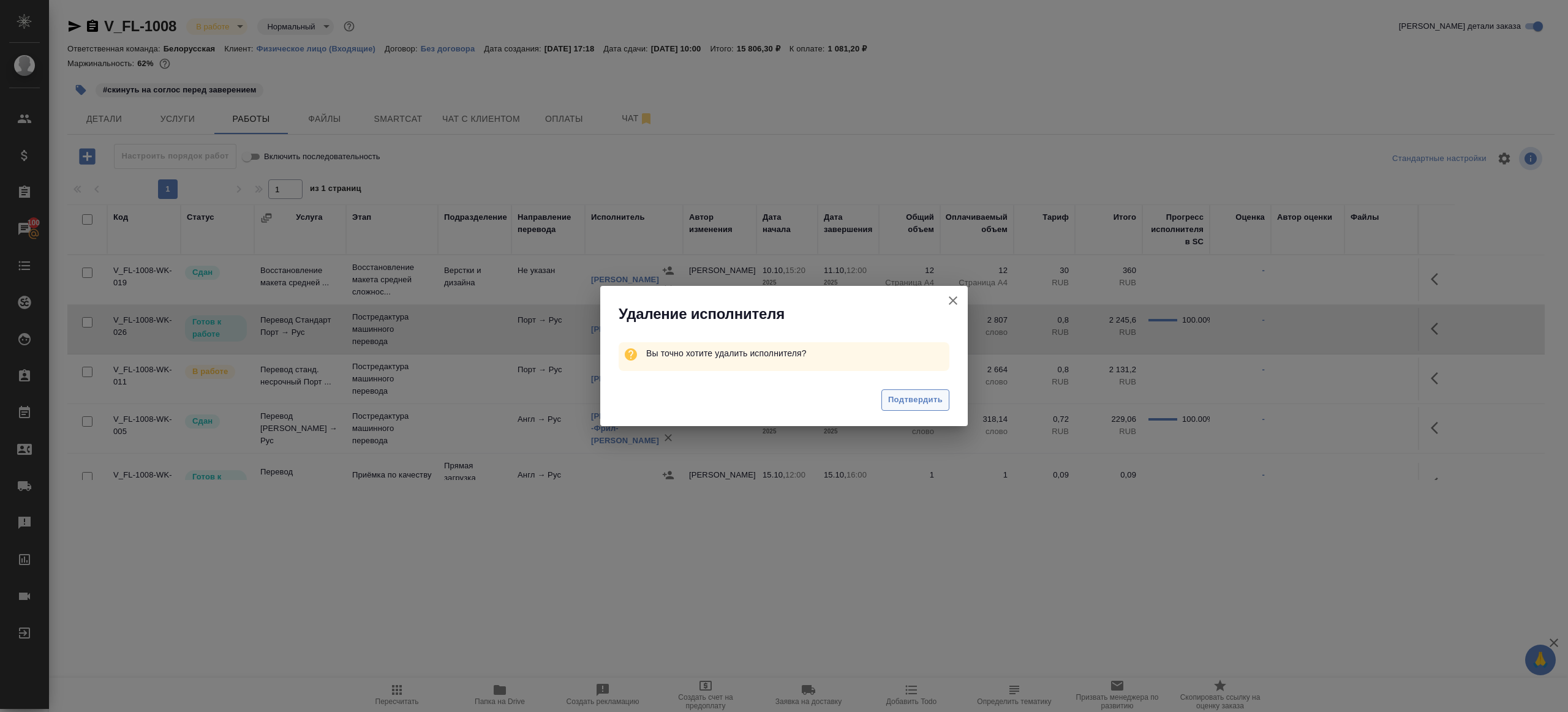
click at [922, 405] on span "Подтвердить" at bounding box center [915, 400] width 55 height 14
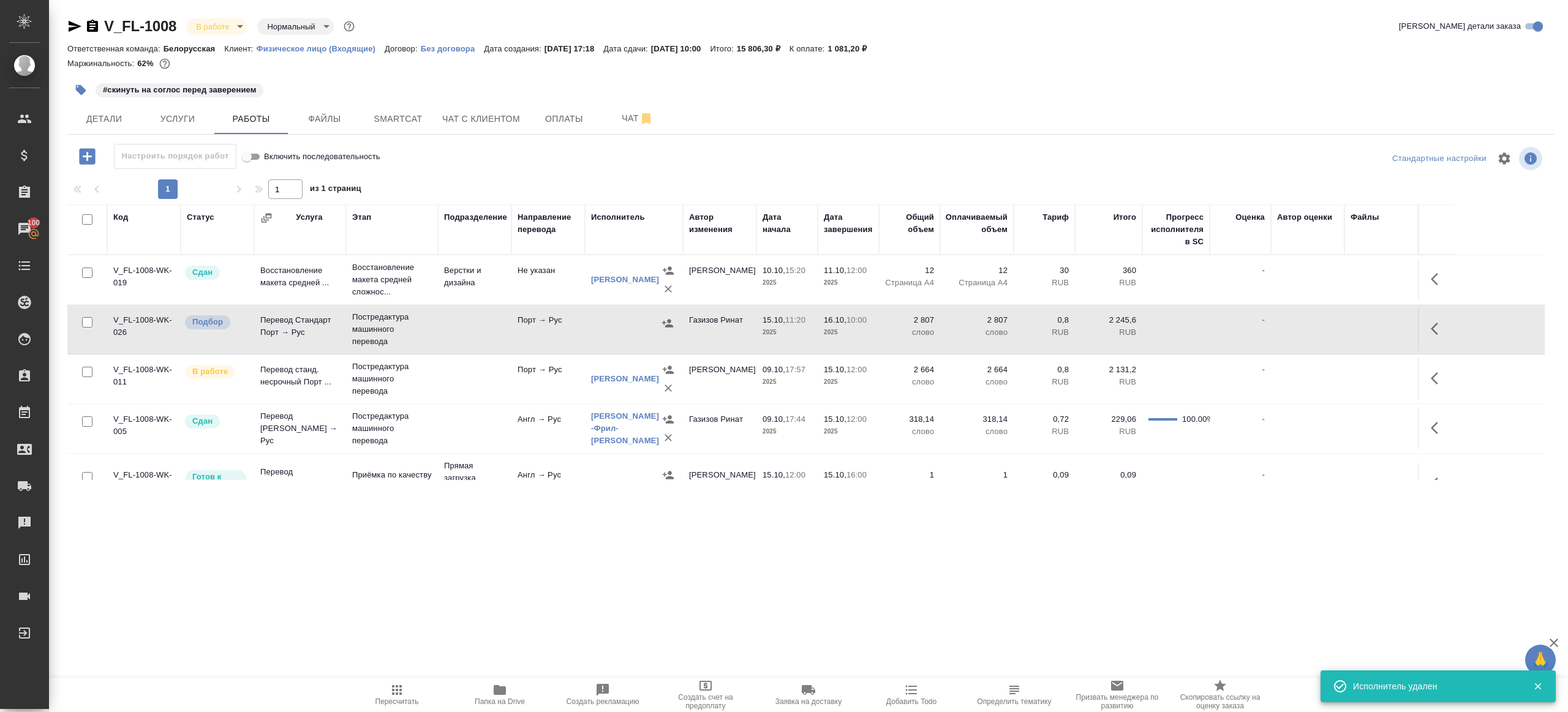
click at [86, 320] on input "checkbox" at bounding box center [88, 322] width 10 height 10
checkbox input "true"
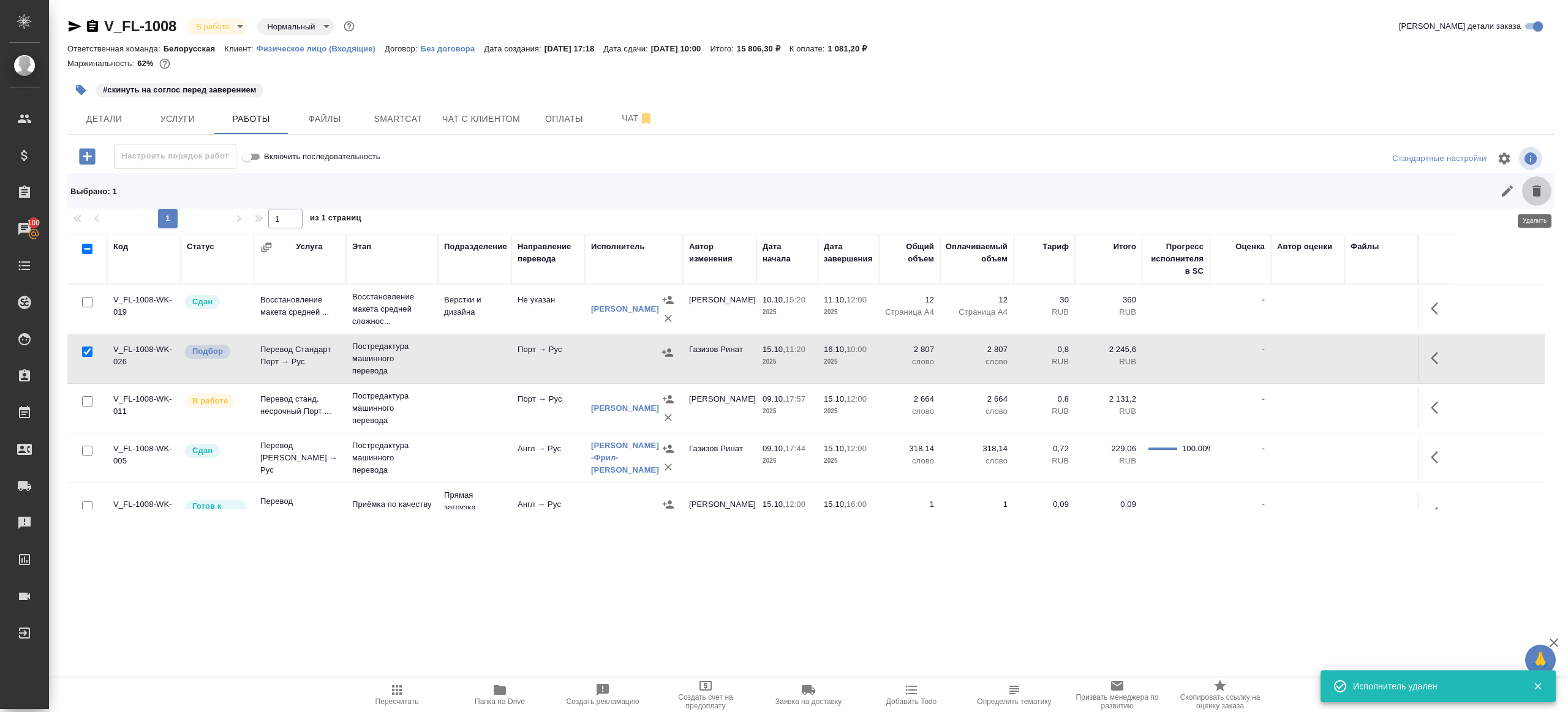
click at [1535, 188] on icon "button" at bounding box center [1537, 191] width 9 height 11
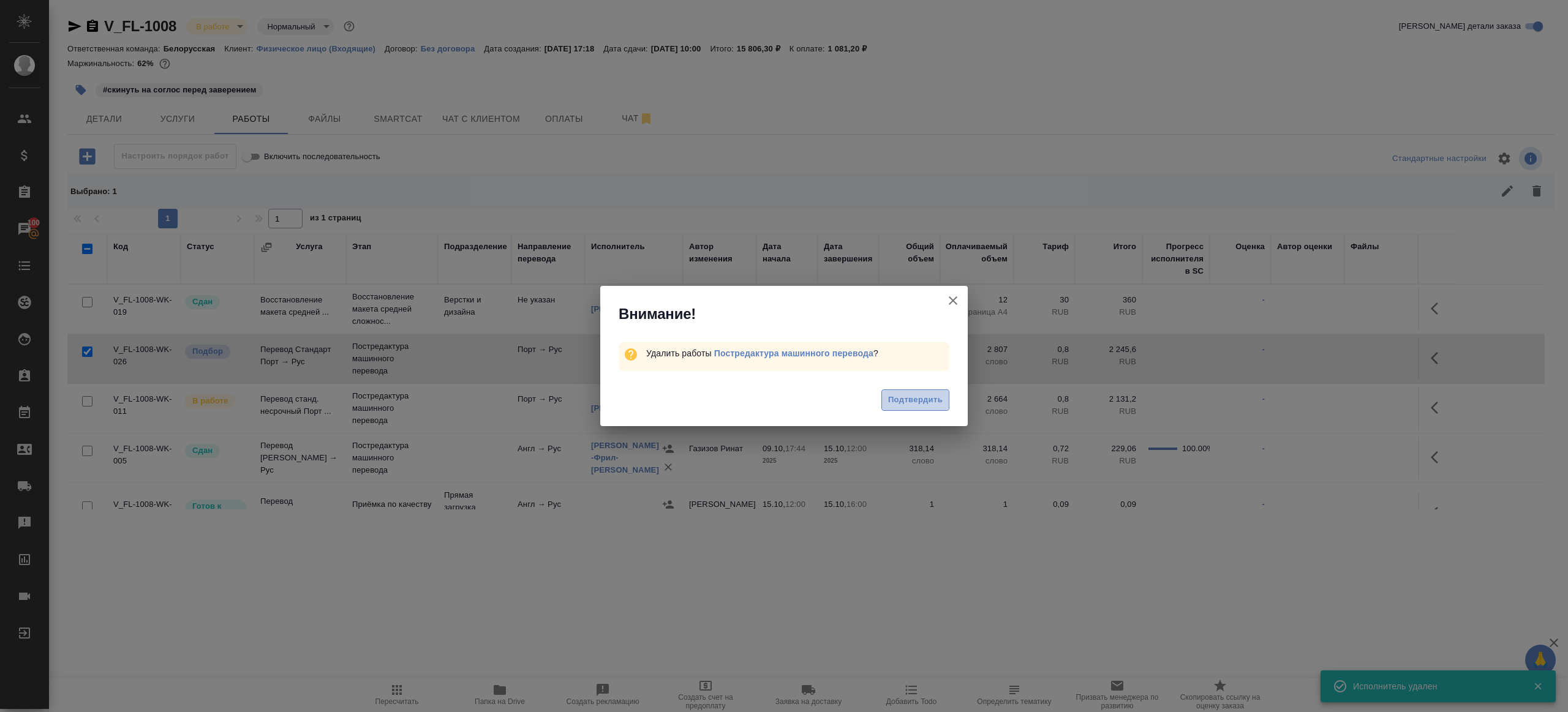
click at [921, 398] on span "Подтвердить" at bounding box center [915, 400] width 55 height 14
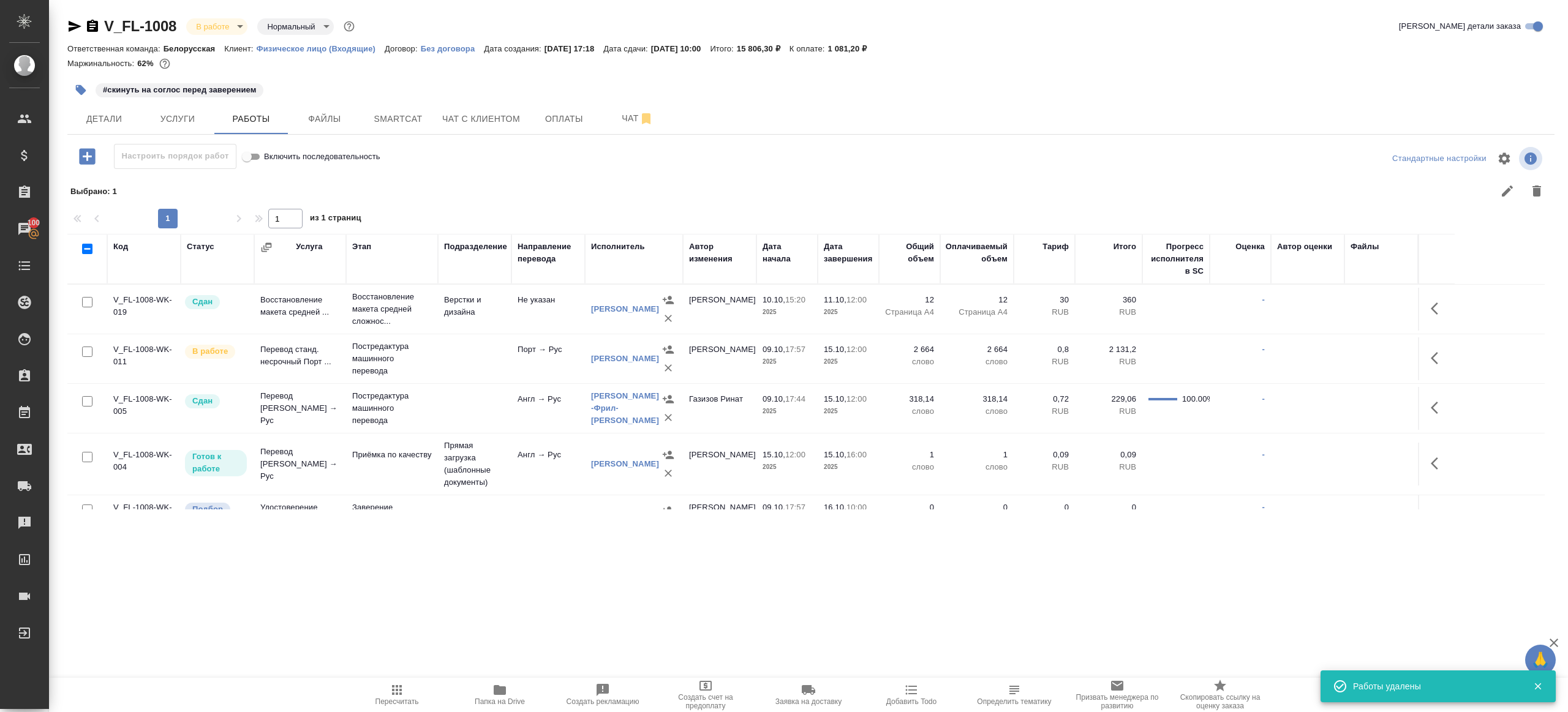
click at [1457, 356] on tr "V_FL-1008-WK-011 В работе Перевод станд. несрочный Порт ... Постредактура машин…" at bounding box center [807, 359] width 1478 height 49
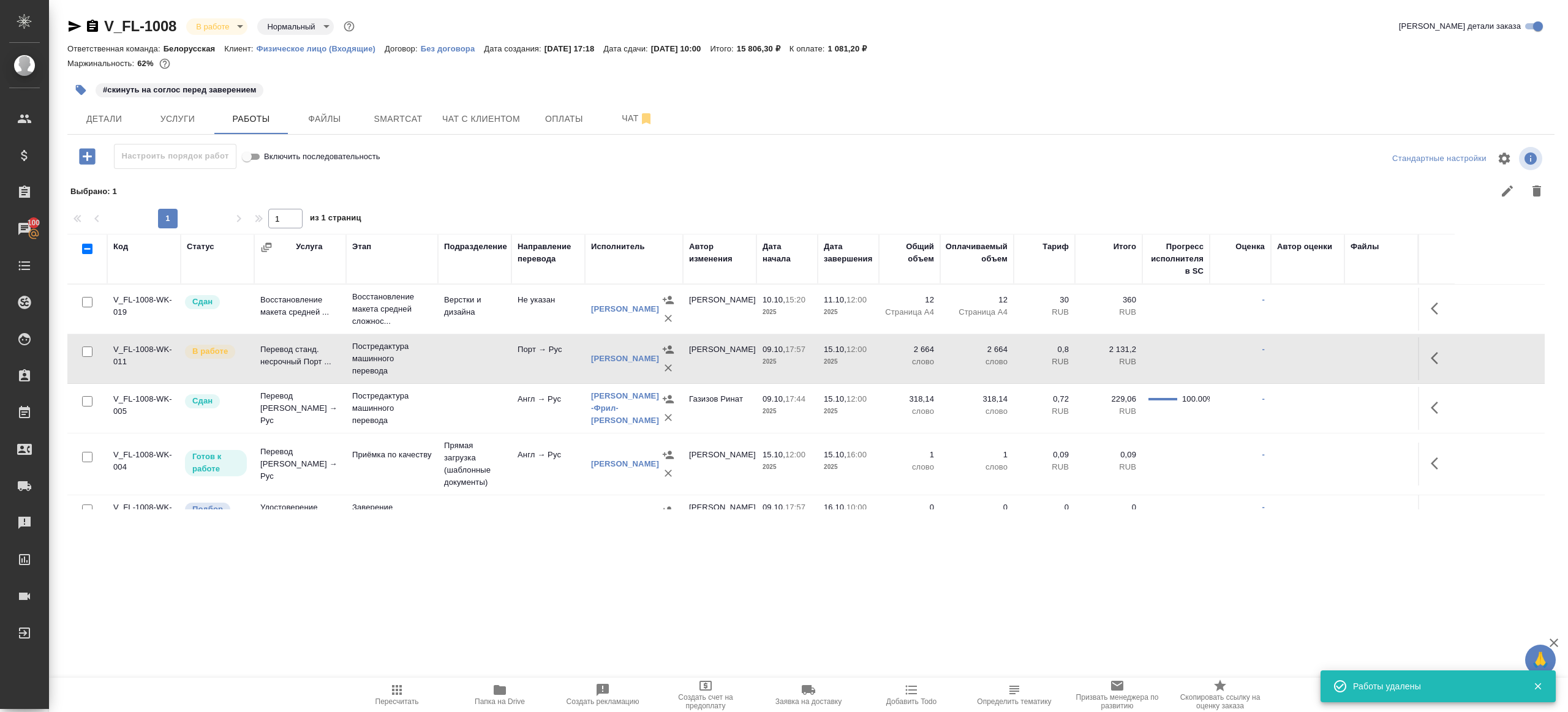
click at [1429, 359] on button "button" at bounding box center [1438, 359] width 30 height 30
click at [1349, 360] on icon "button" at bounding box center [1347, 358] width 15 height 15
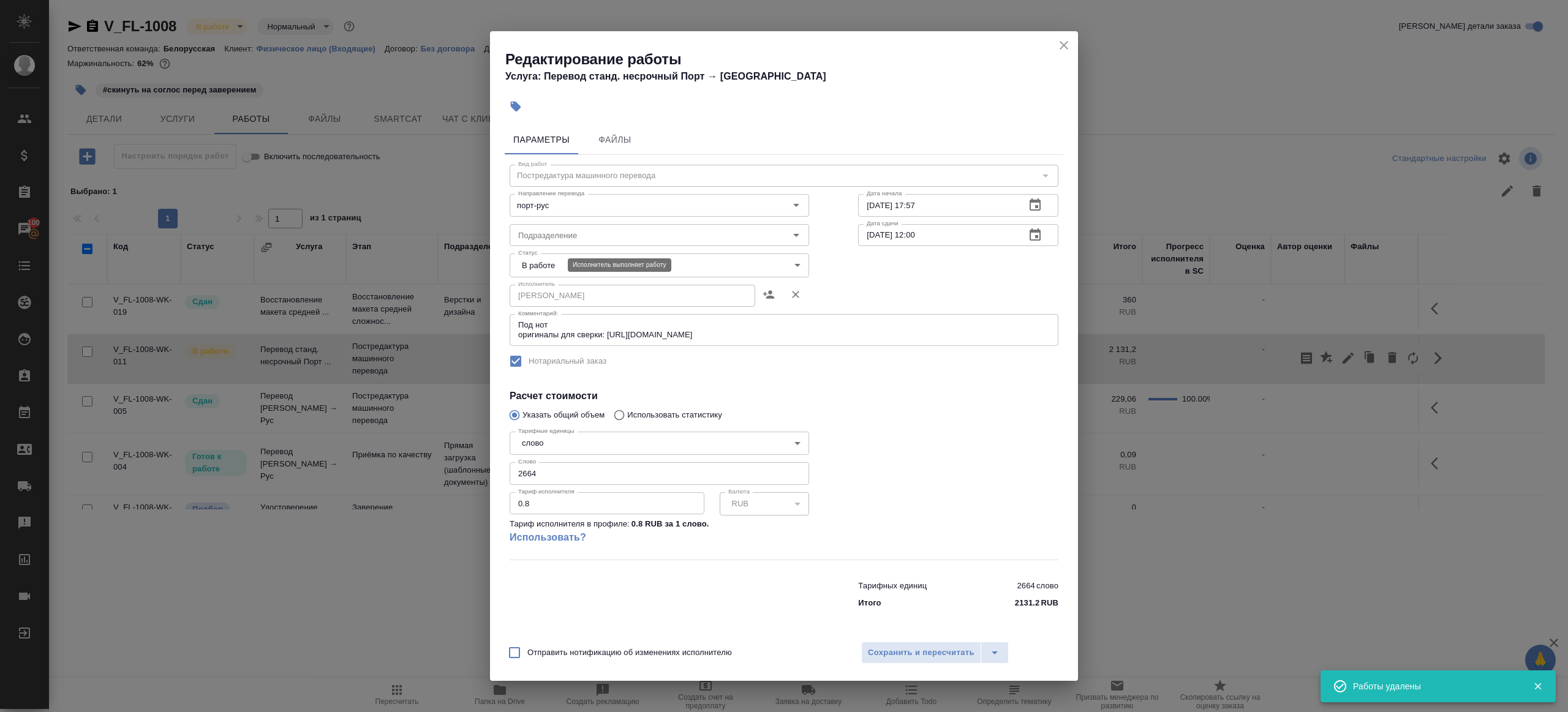
click at [529, 265] on body "🙏 .cls-1 fill:#fff; AWATERA Gazizov Rinat Клиенты Спецификации Заказы 100 Чаты …" at bounding box center [784, 356] width 1568 height 712
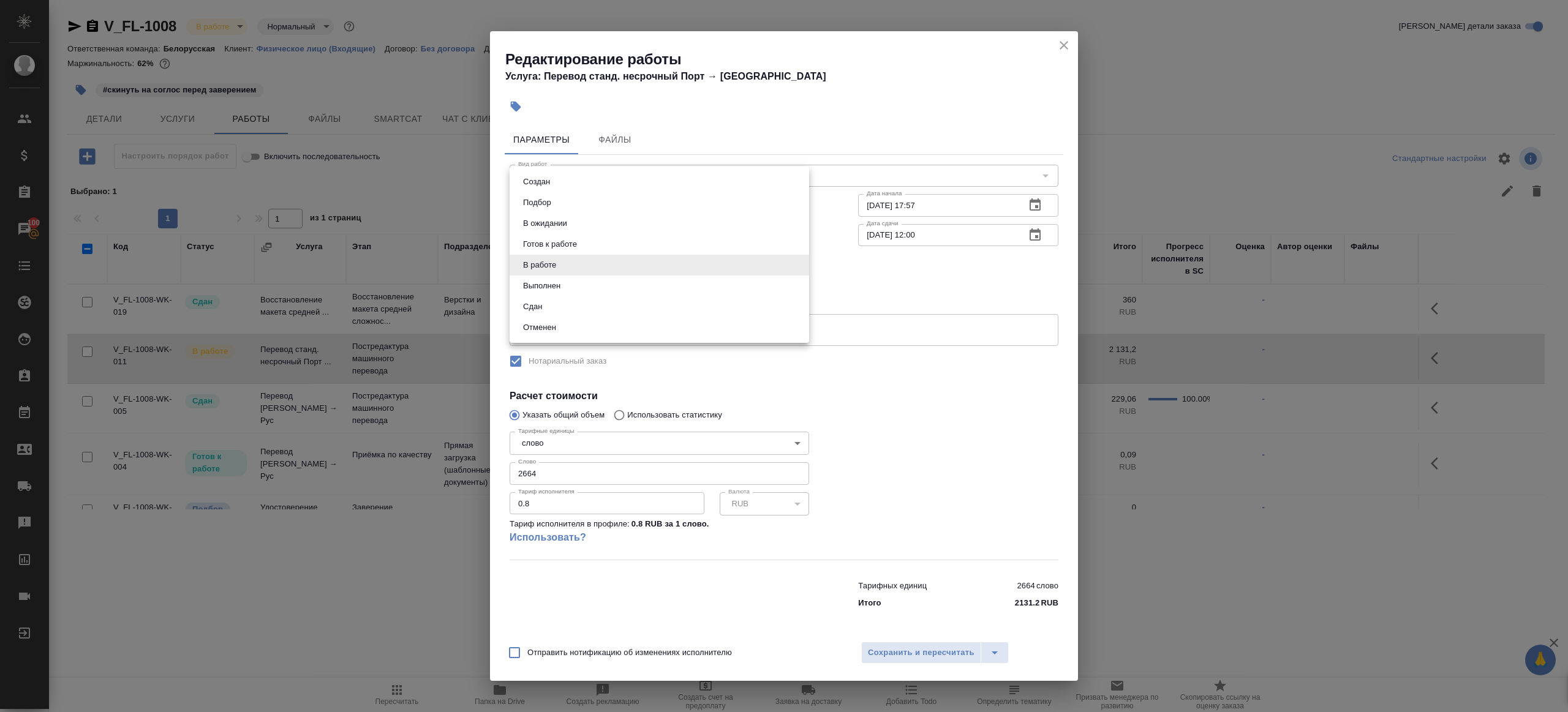
click at [562, 287] on button "Выполнен" at bounding box center [541, 287] width 44 height 14
type input "completed"
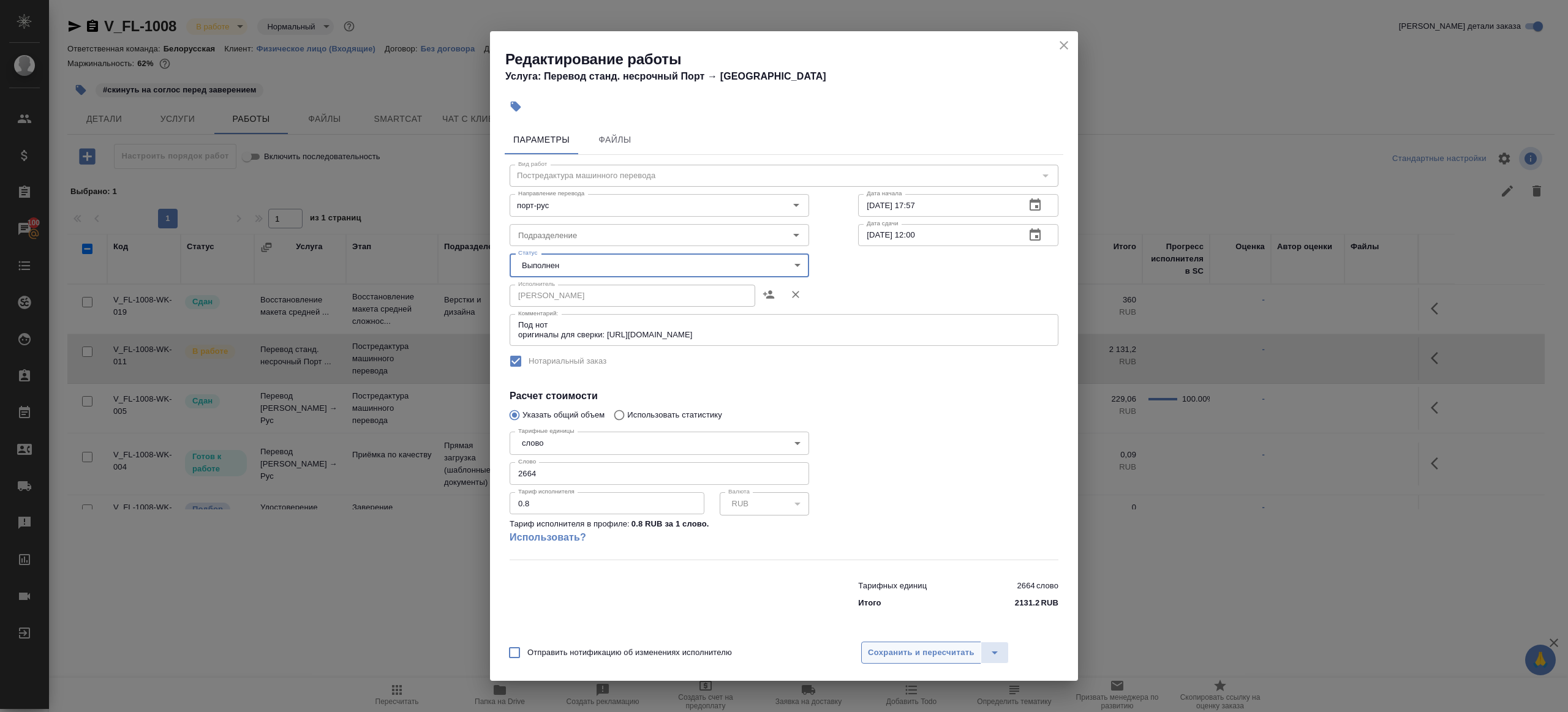
click at [918, 648] on span "Сохранить и пересчитать" at bounding box center [921, 653] width 107 height 14
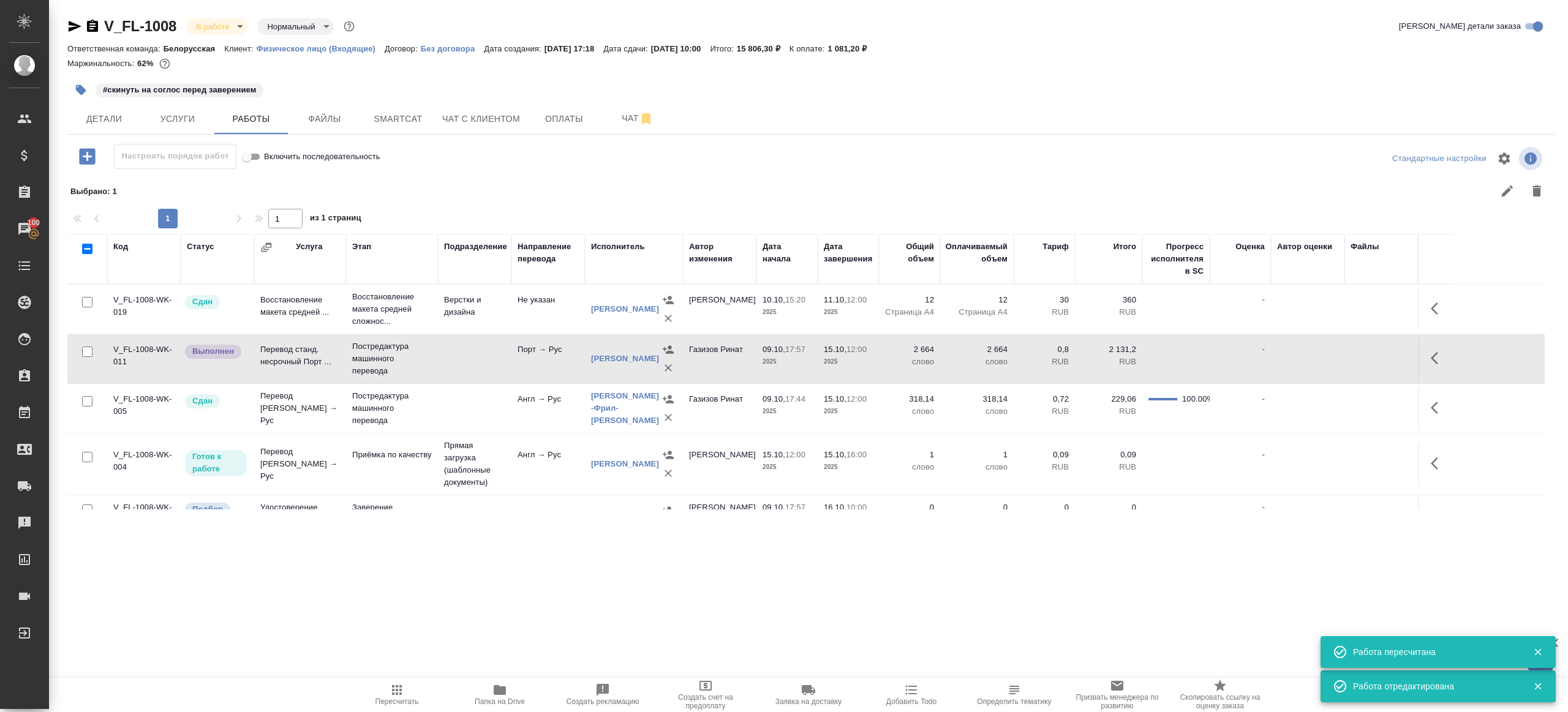
click at [460, 371] on td at bounding box center [474, 359] width 74 height 43
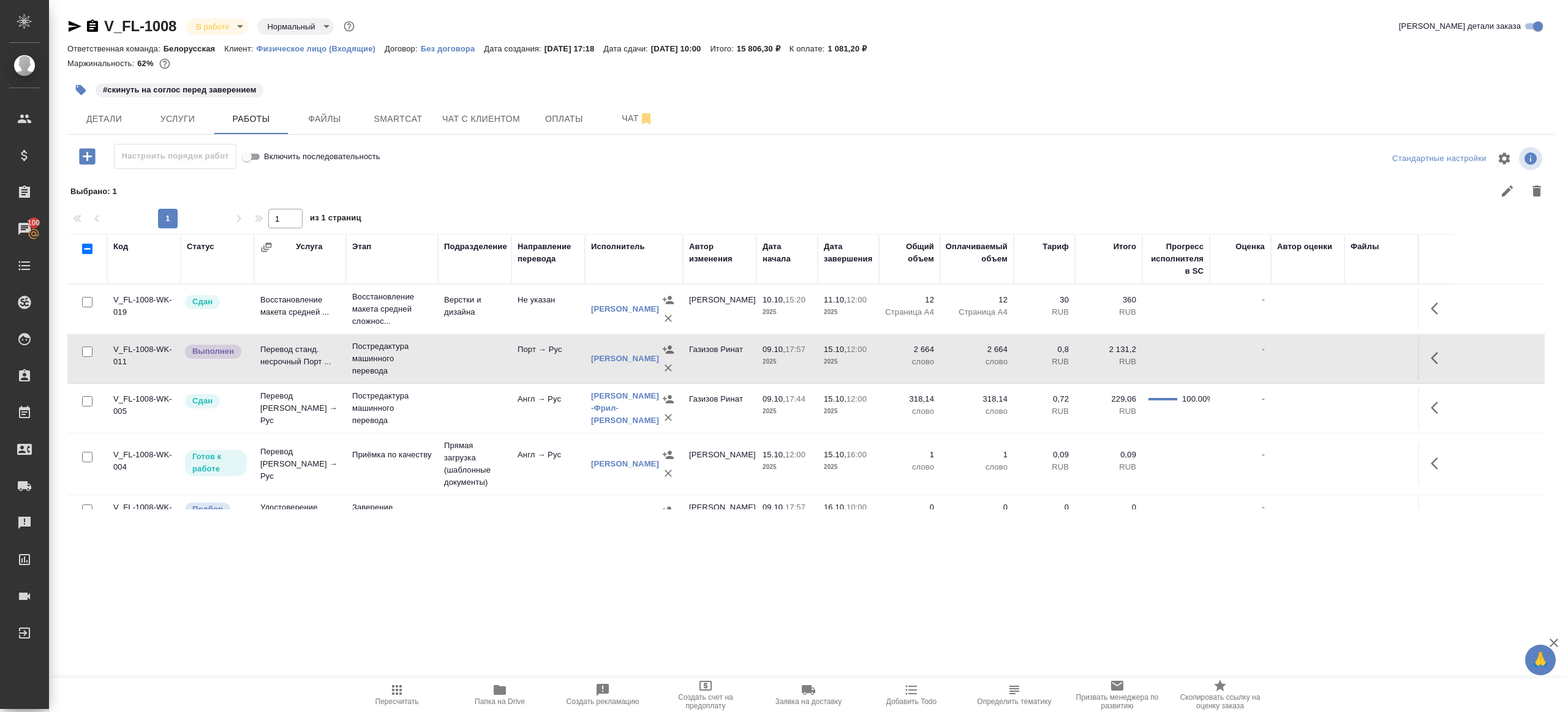
click at [393, 700] on span "Пересчитать" at bounding box center [397, 702] width 43 height 9
drag, startPoint x: 394, startPoint y: 697, endPoint x: 405, endPoint y: 643, distance: 55.1
click at [396, 693] on span "Пересчитать" at bounding box center [397, 695] width 89 height 23
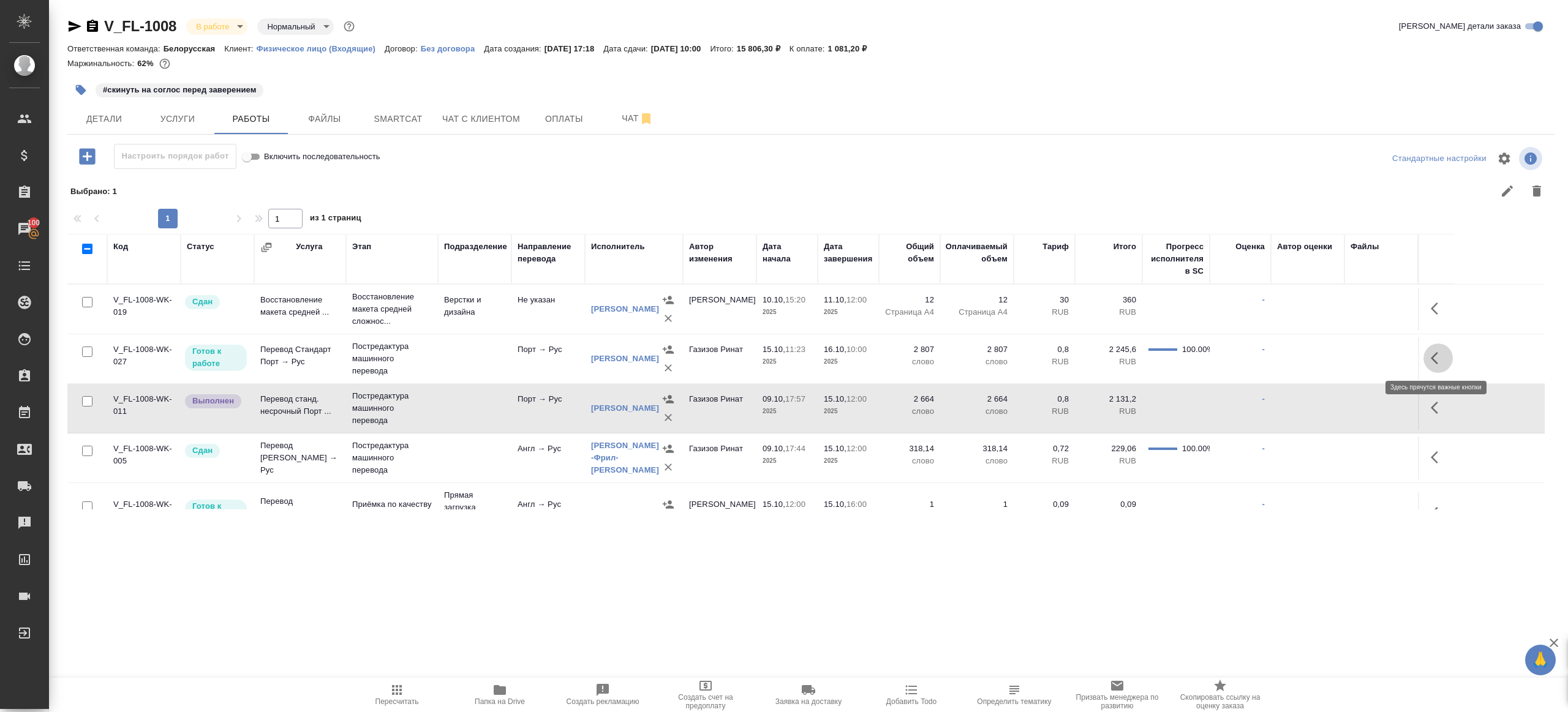
click at [1431, 351] on icon "button" at bounding box center [1438, 358] width 15 height 15
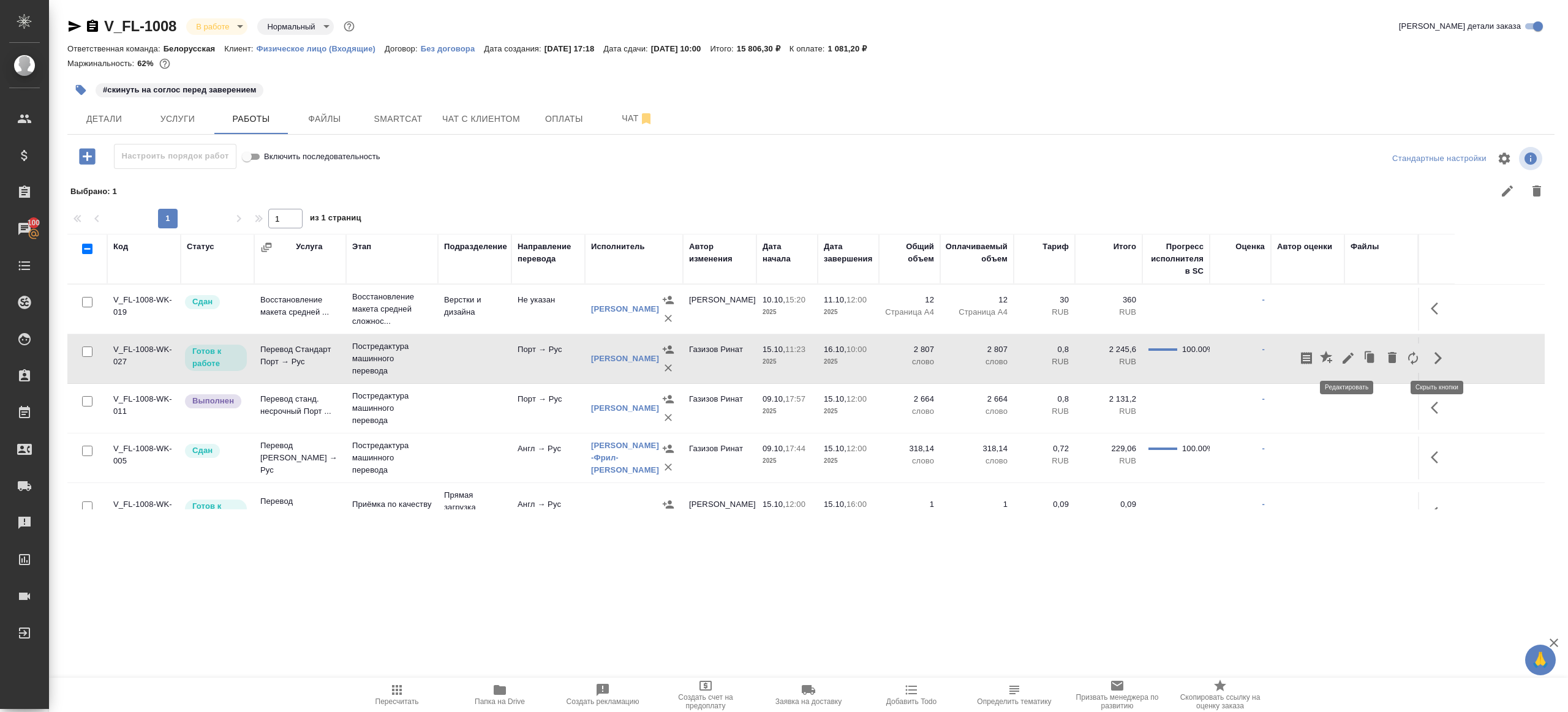
click at [1344, 362] on icon "button" at bounding box center [1347, 358] width 11 height 11
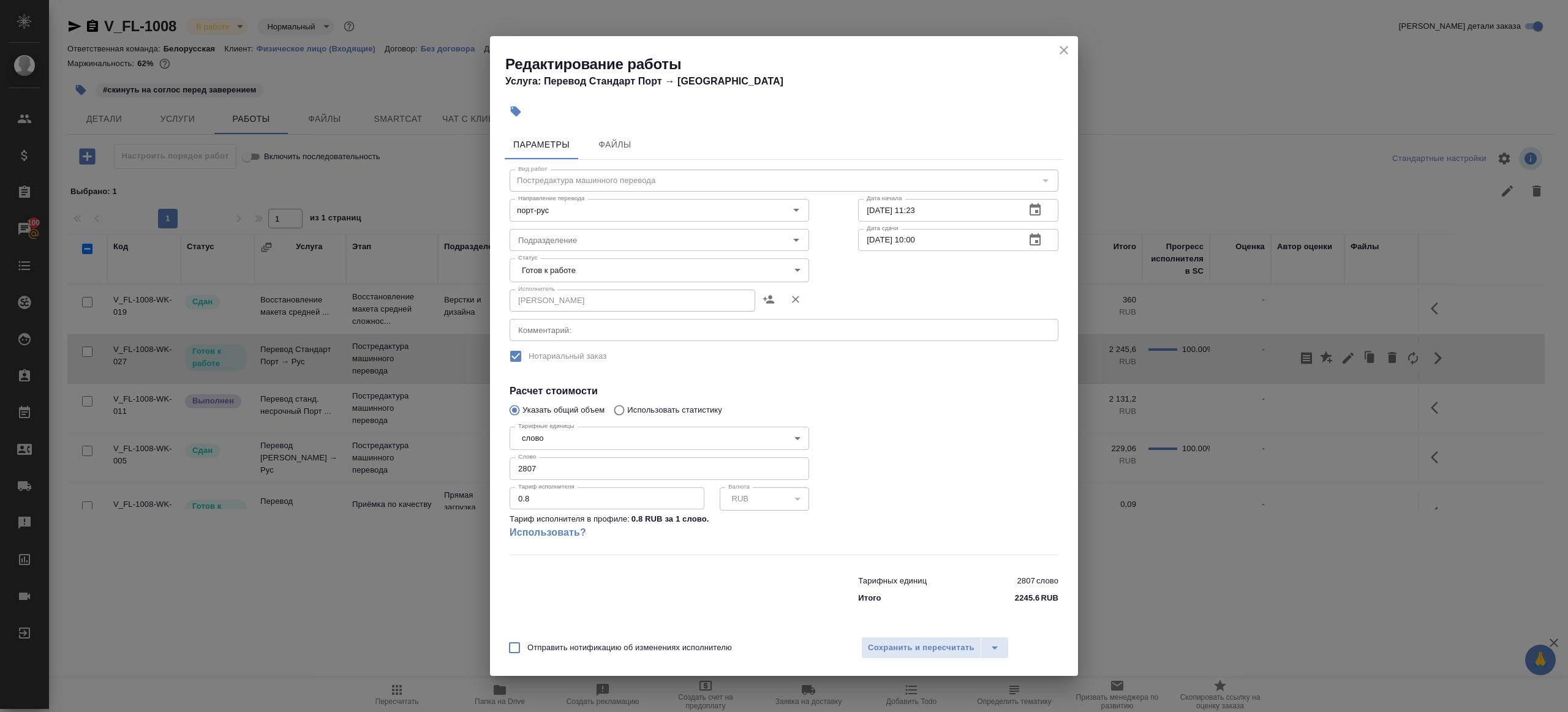
click at [611, 274] on body "🙏 .cls-1 fill:#fff; AWATERA Gazizov Rinat Клиенты Спецификации Заказы 100 Чаты …" at bounding box center [784, 356] width 1568 height 712
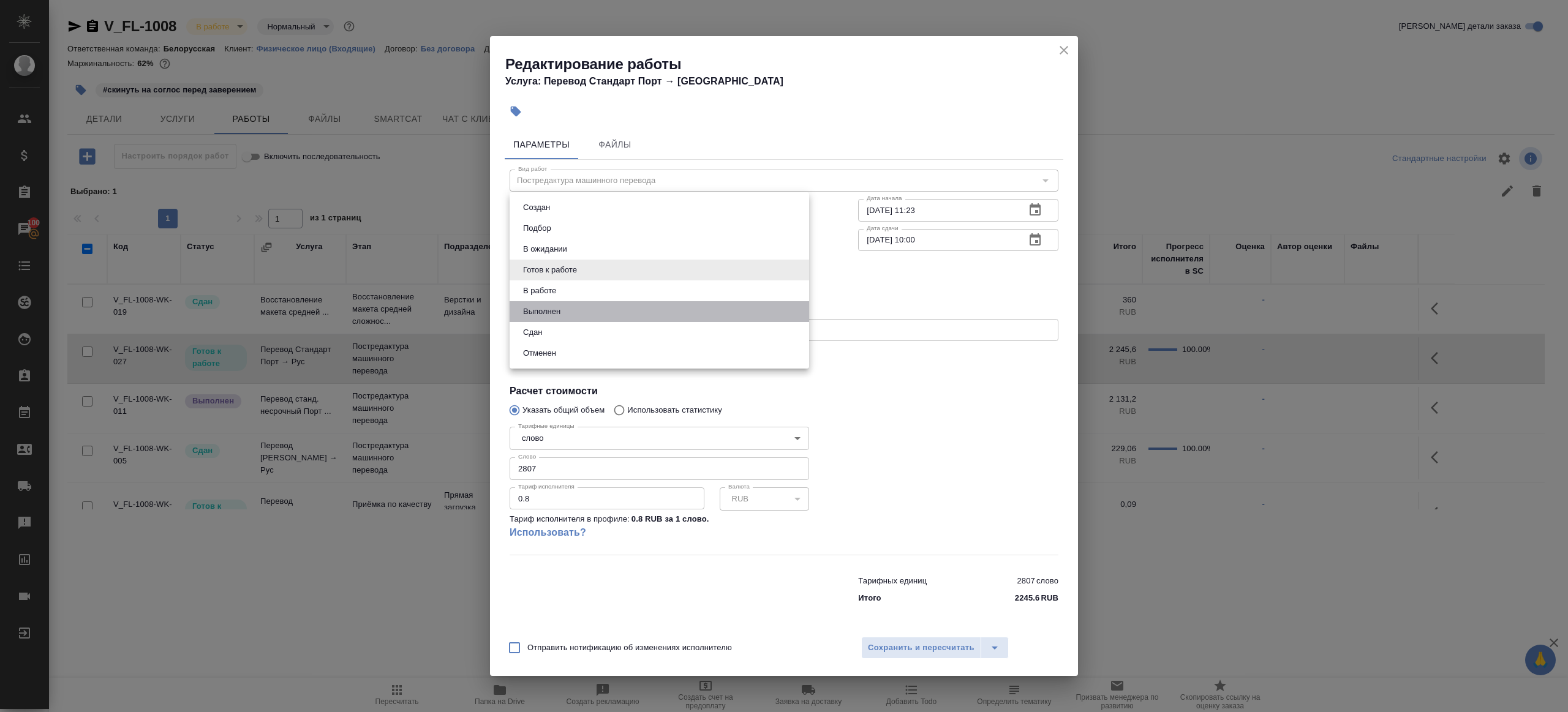
click at [581, 302] on li "Выполнен" at bounding box center [659, 312] width 300 height 21
type input "completed"
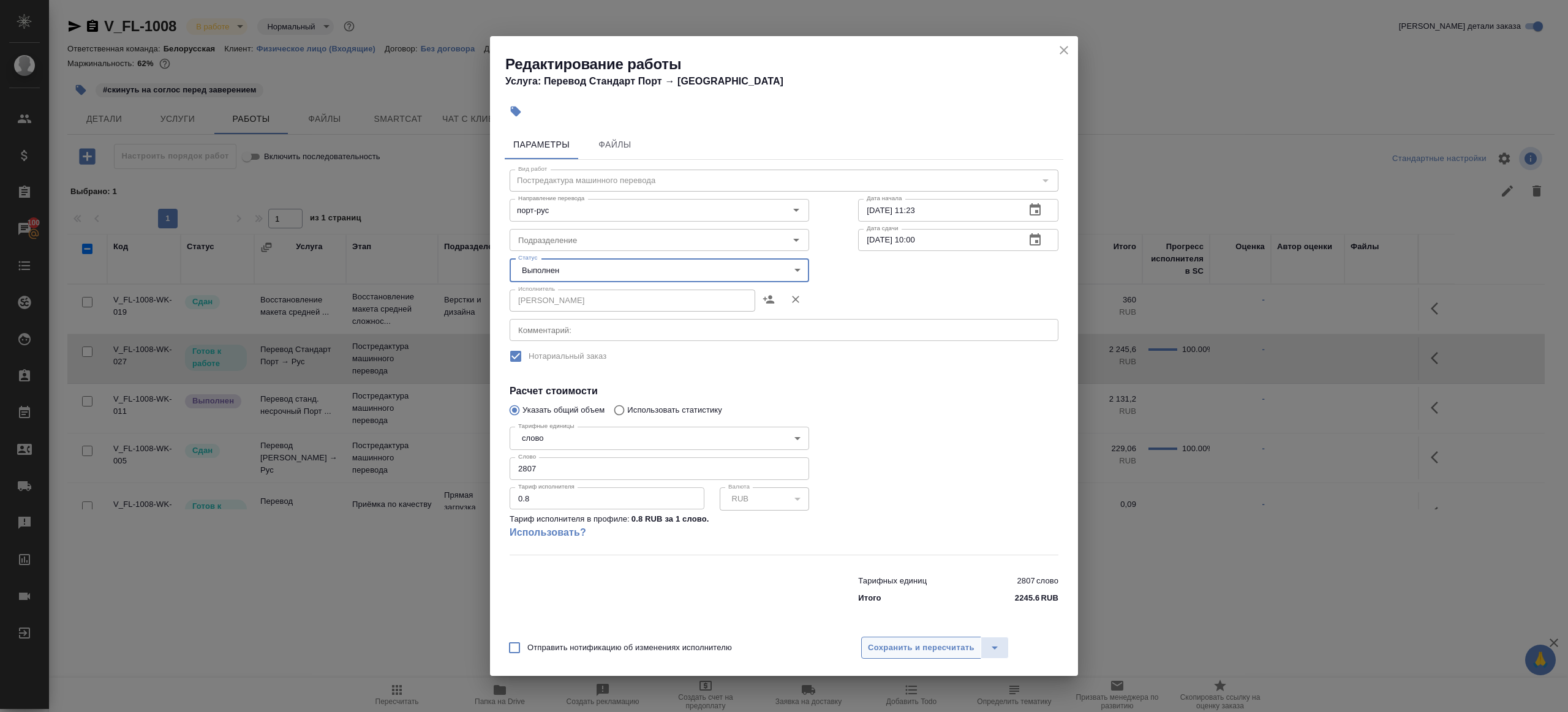
click at [909, 644] on span "Сохранить и пересчитать" at bounding box center [921, 649] width 107 height 14
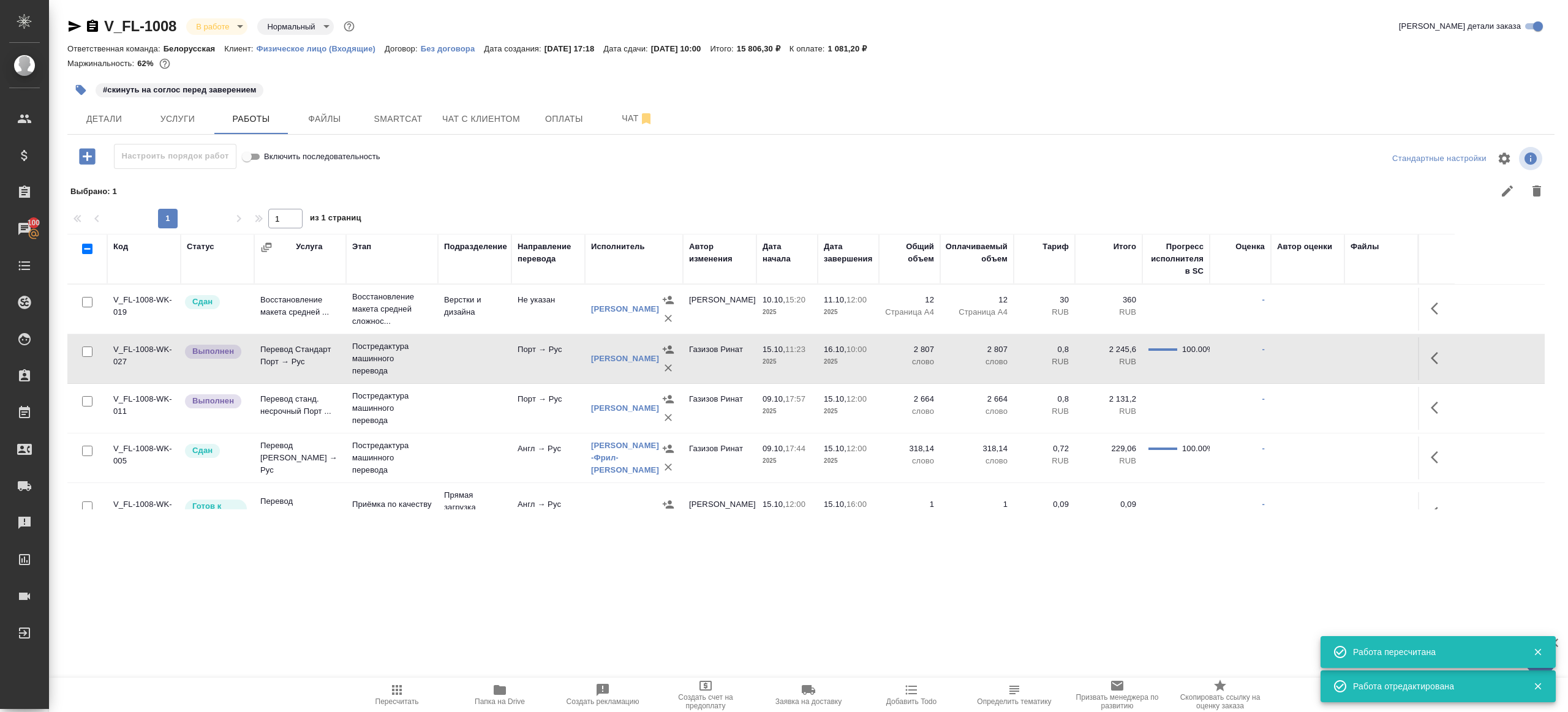
click at [671, 419] on icon "button" at bounding box center [669, 418] width 12 height 12
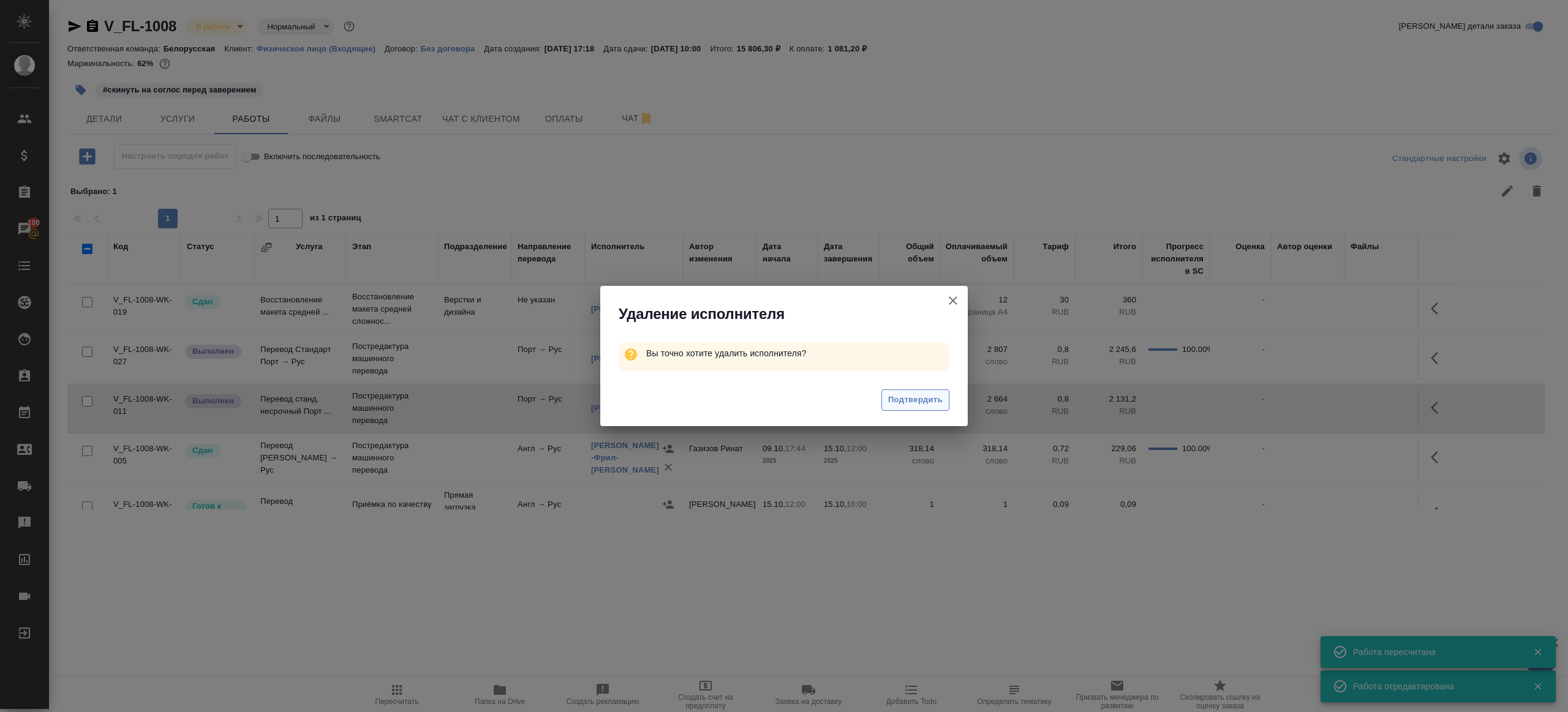
click at [918, 405] on span "Подтвердить" at bounding box center [915, 400] width 55 height 14
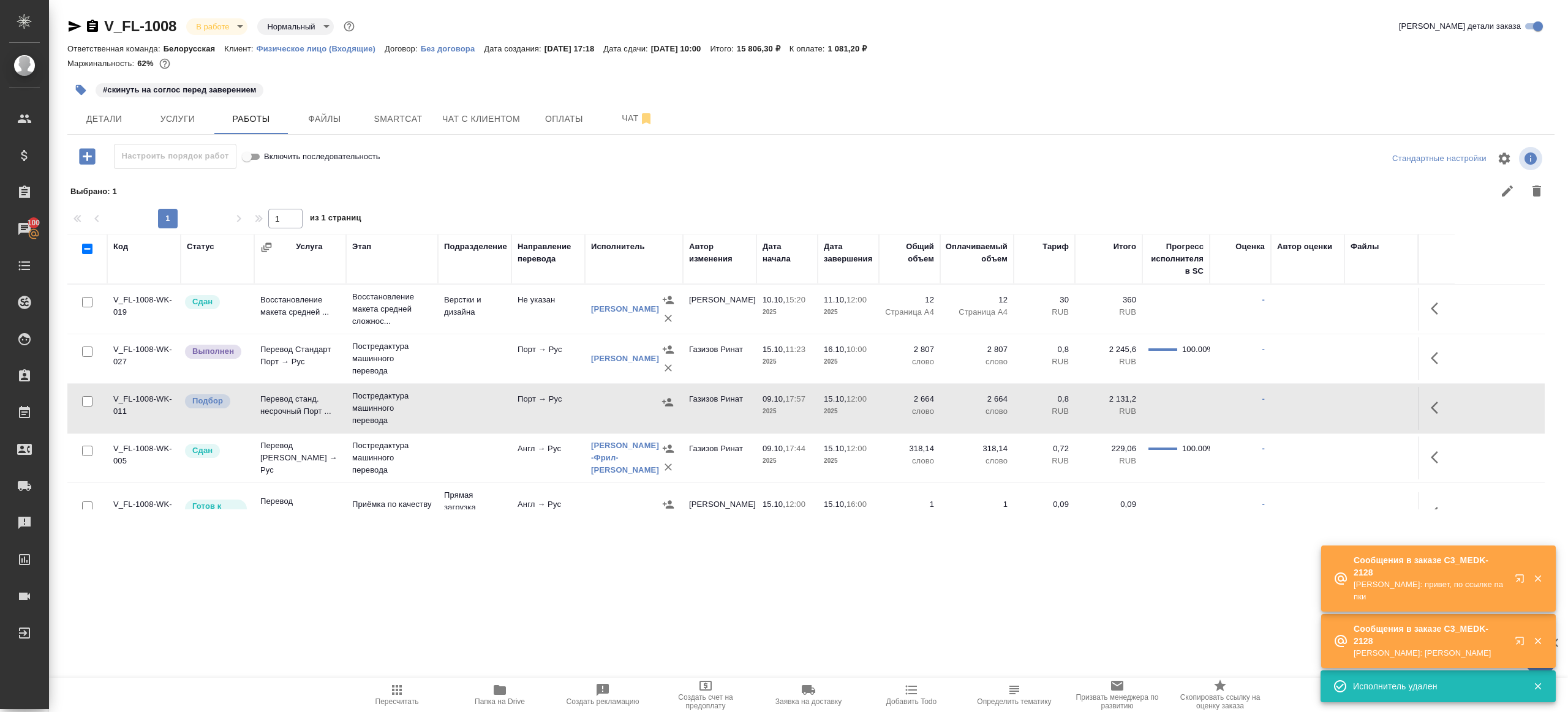
click at [89, 402] on input "checkbox" at bounding box center [88, 401] width 10 height 10
checkbox input "true"
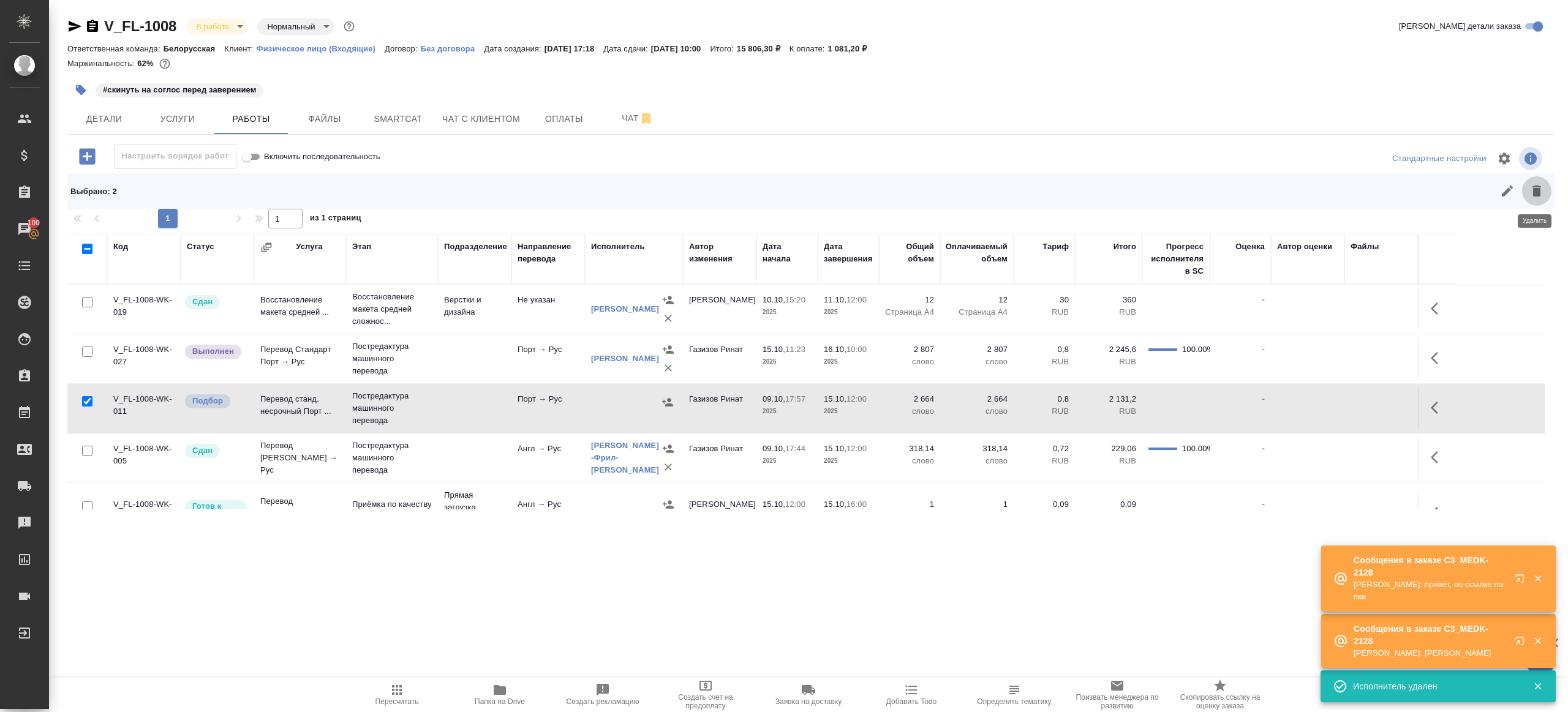
click at [1532, 195] on icon "button" at bounding box center [1536, 191] width 15 height 15
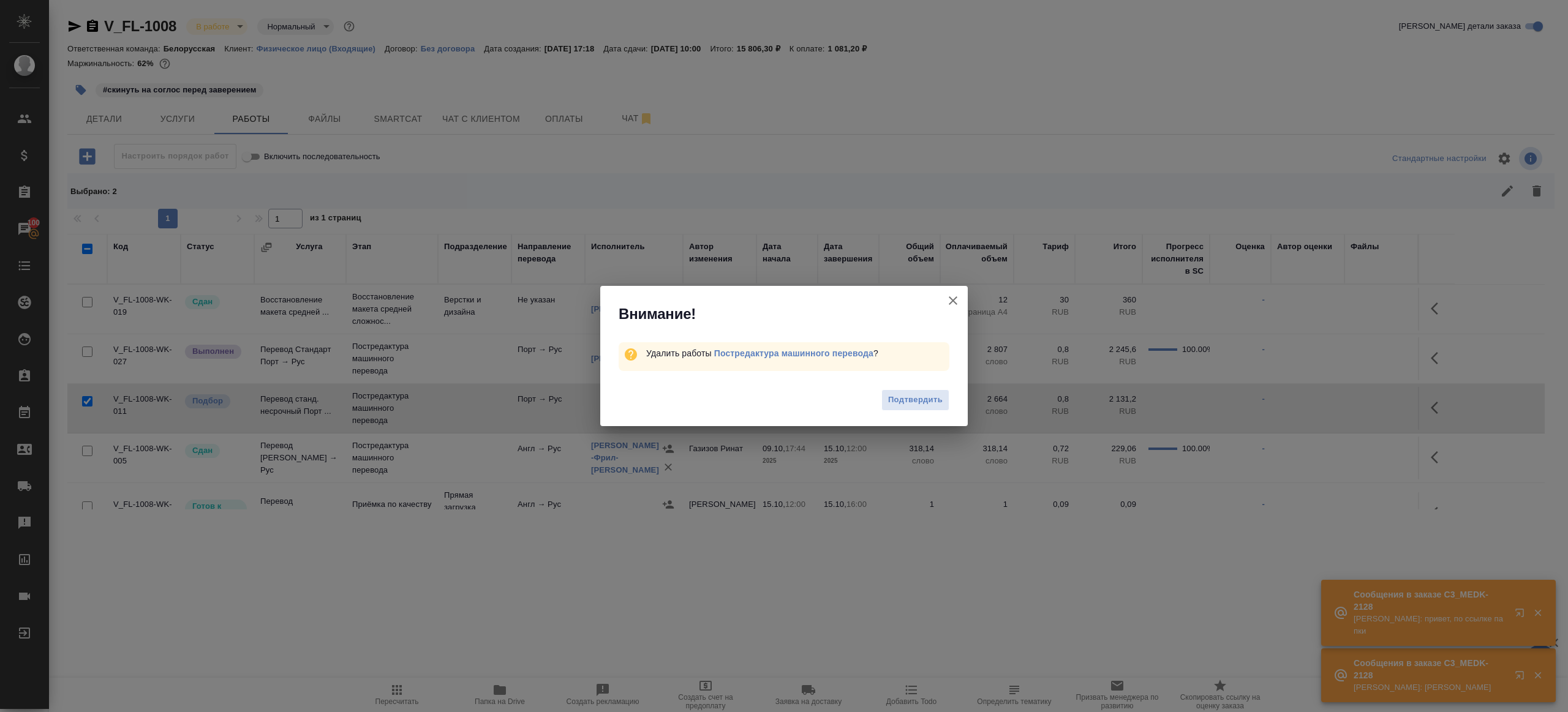
click at [914, 404] on span "Подтвердить" at bounding box center [915, 400] width 55 height 14
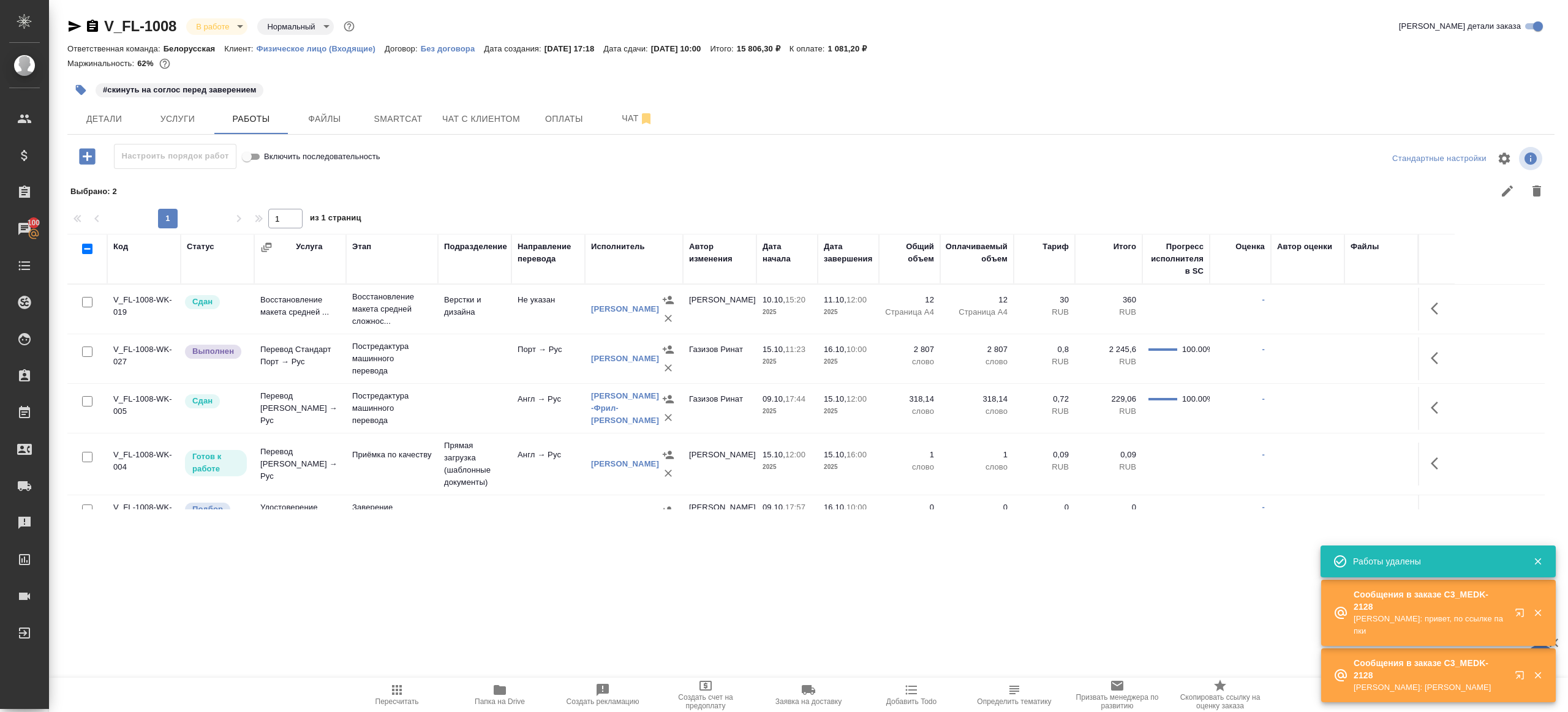
click at [503, 348] on td at bounding box center [474, 359] width 74 height 43
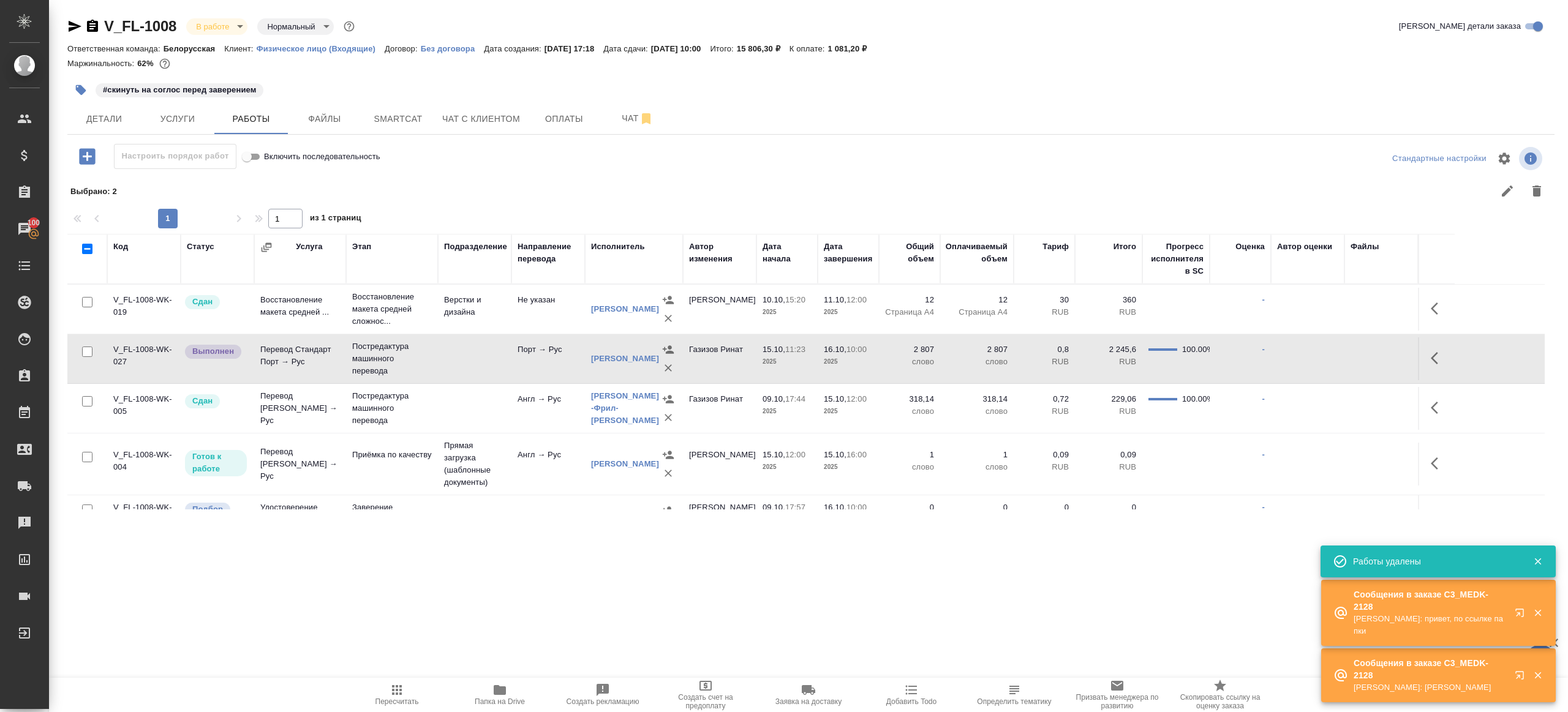
click at [388, 689] on span "Пересчитать" at bounding box center [397, 695] width 89 height 23
drag, startPoint x: 388, startPoint y: 689, endPoint x: 463, endPoint y: 617, distance: 104.0
click at [395, 681] on button "Пересчитать" at bounding box center [397, 696] width 103 height 35
click at [463, 618] on div ".cls-1 fill:#fff; AWATERA Gazizov Rinat Клиенты Спецификации Заказы 100 Чаты To…" at bounding box center [784, 356] width 1568 height 712
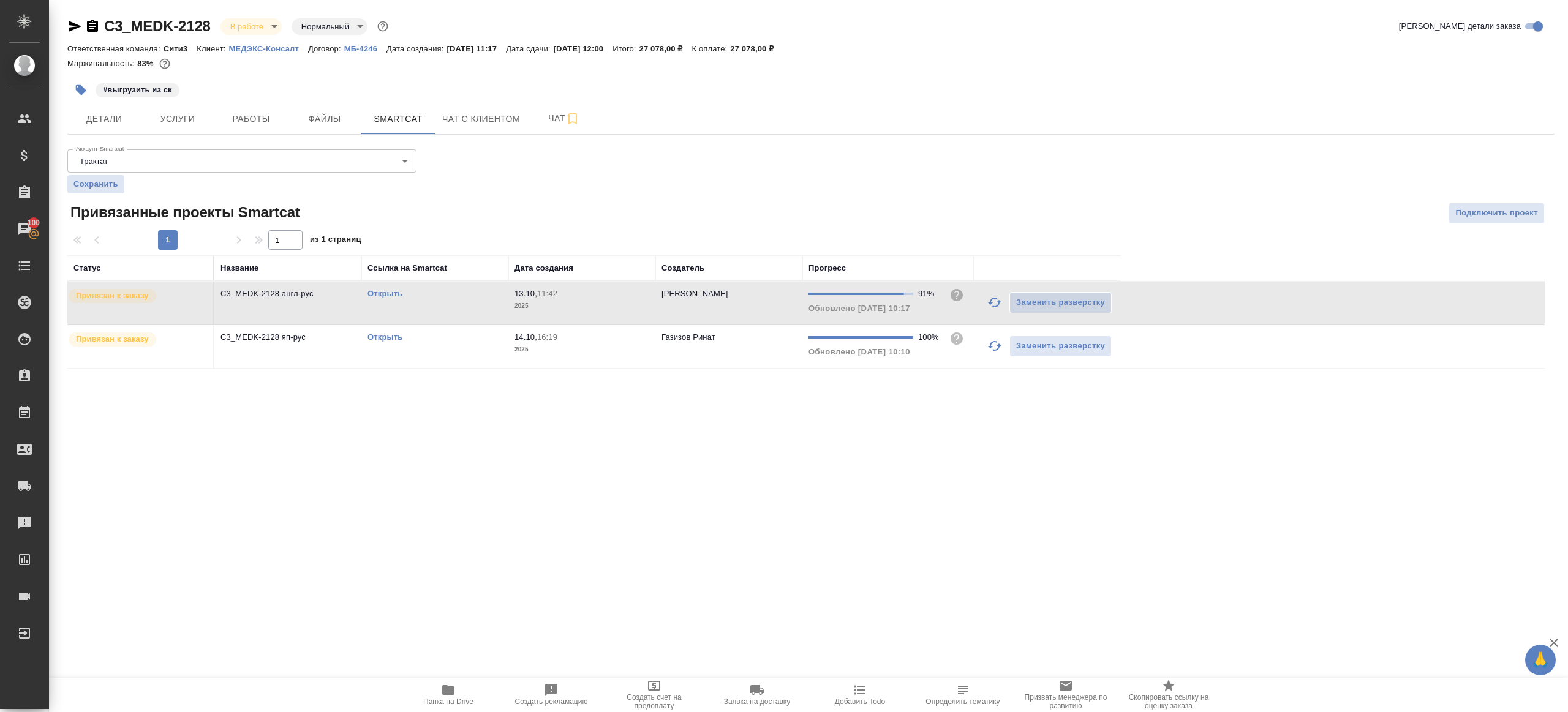
click at [993, 290] on button "button" at bounding box center [995, 303] width 30 height 30
click at [833, 517] on div ".cls-1 fill:#fff; AWATERA [PERSON_NAME] Клиенты Спецификации Заказы 100 Чаты To…" at bounding box center [784, 356] width 1568 height 712
click at [379, 292] on link "Открыть" at bounding box center [385, 293] width 35 height 10
click at [254, 99] on div "#выгрузить из ск" at bounding box center [563, 89] width 992 height 27
click at [257, 108] on button "Работы" at bounding box center [251, 118] width 74 height 30
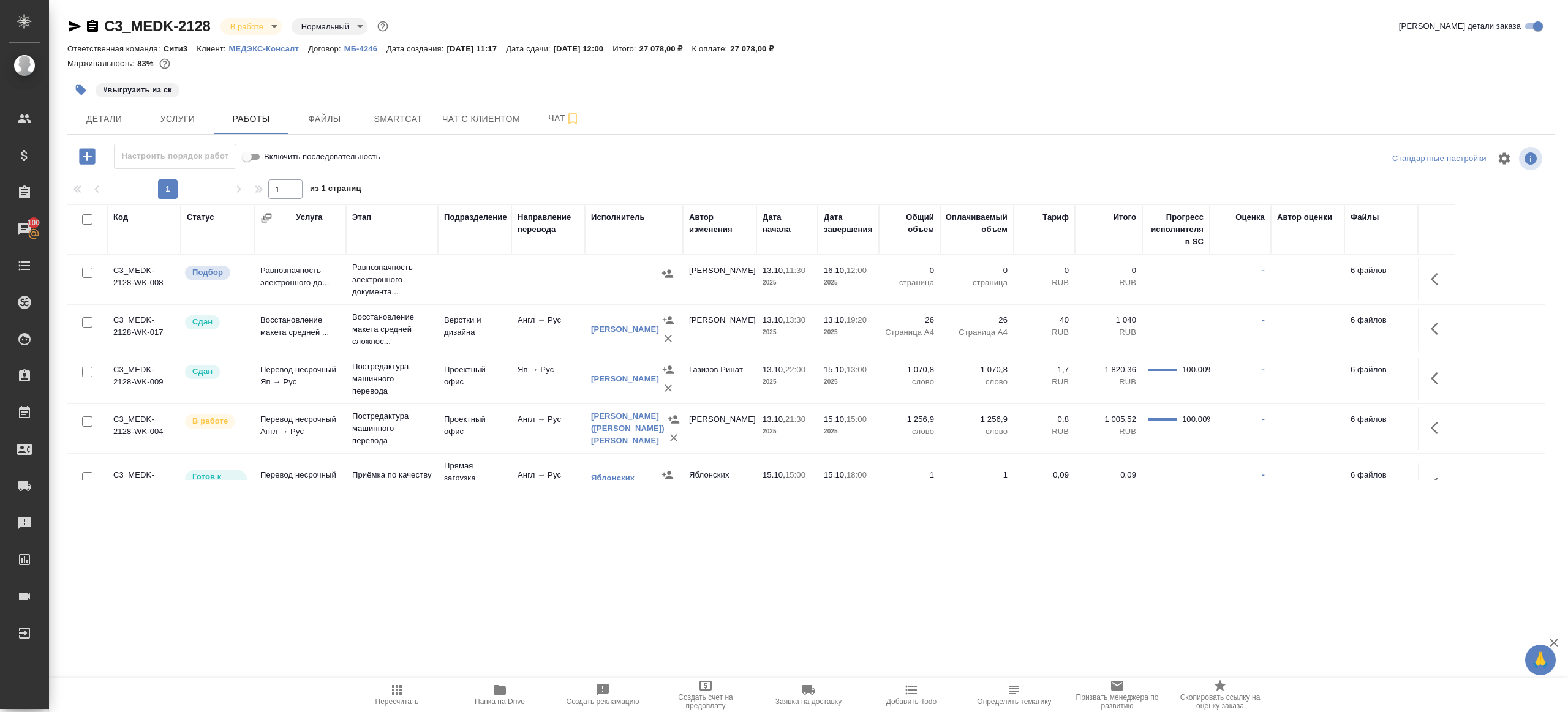
click at [519, 169] on div "Настроить порядок работ Включить последовательность" at bounding box center [315, 159] width 496 height 30
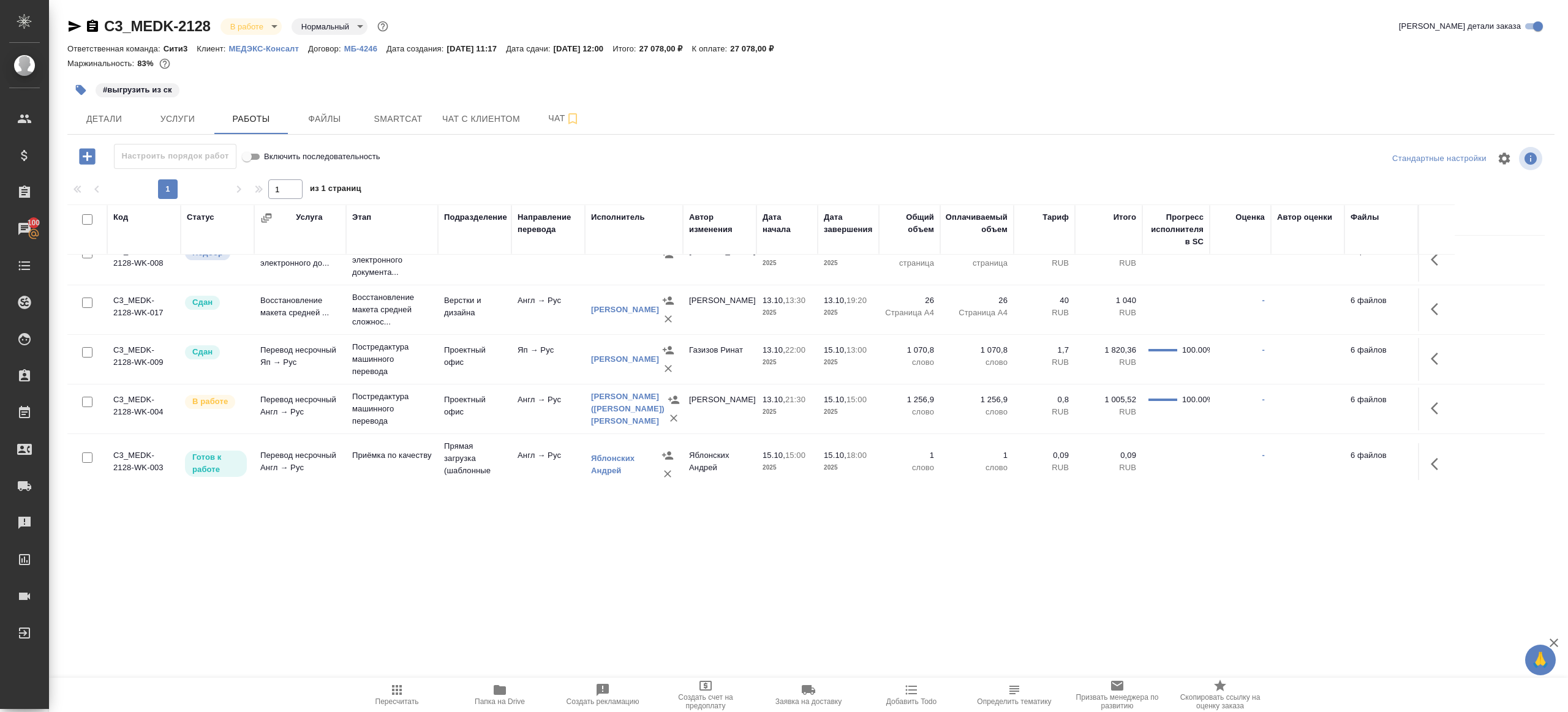
scroll to position [30, 0]
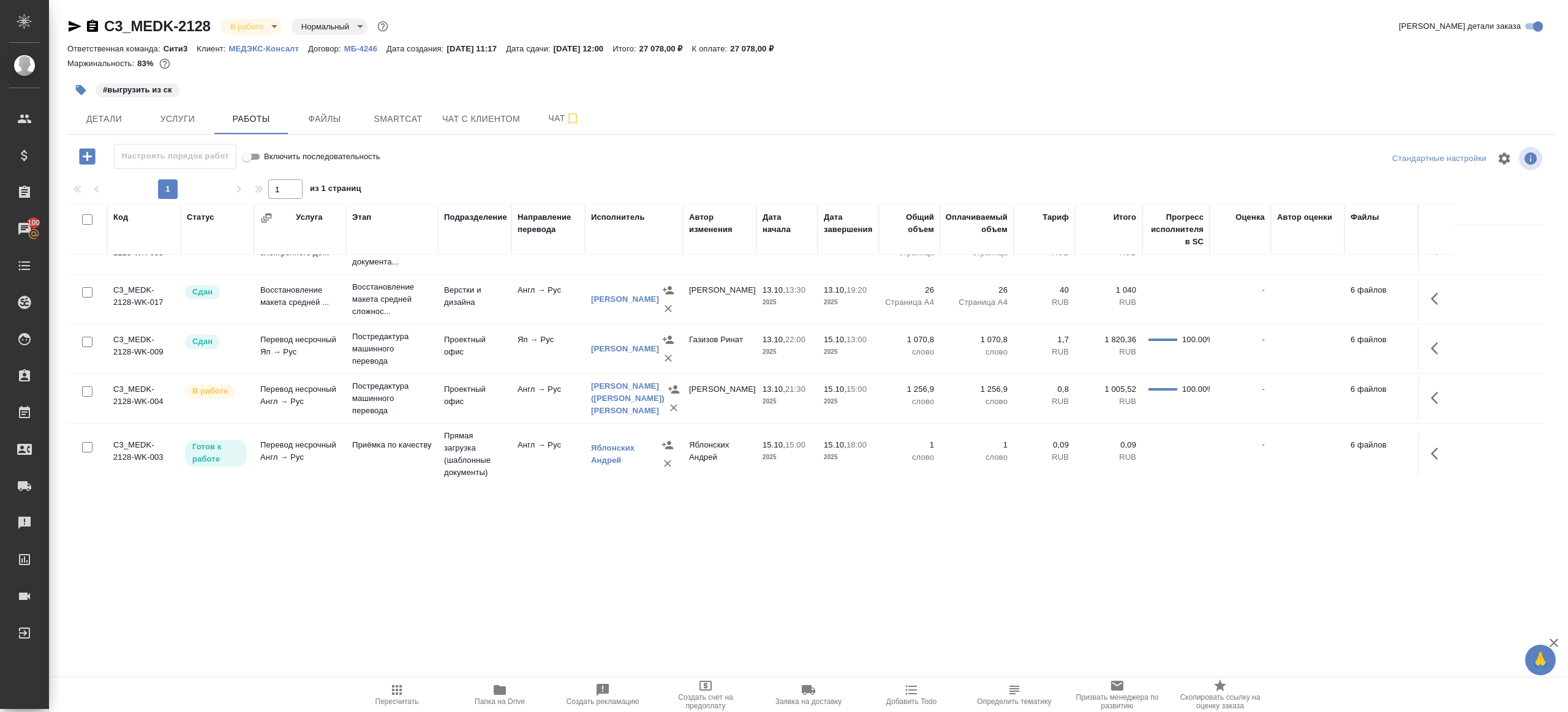
click at [482, 397] on td "Проектный офис" at bounding box center [474, 399] width 74 height 43
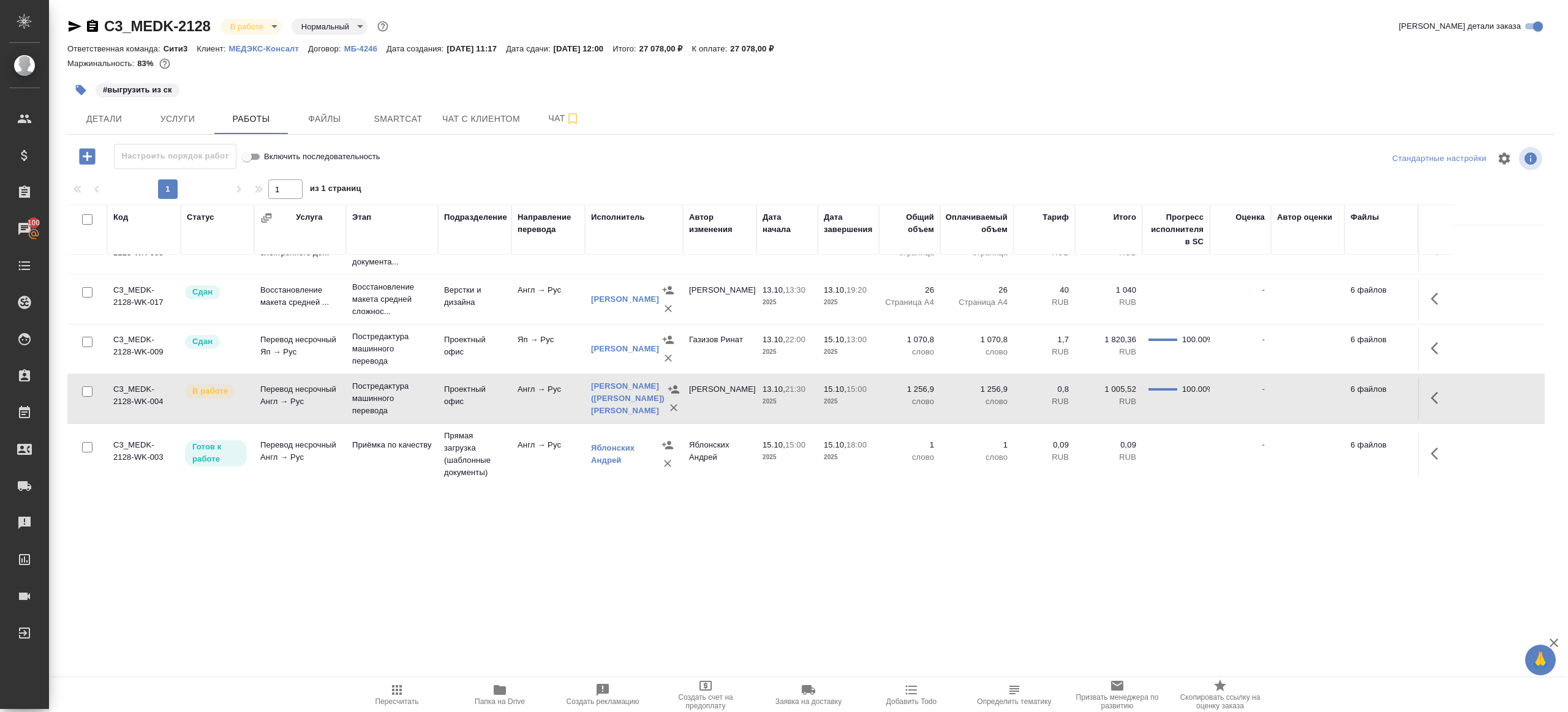
click at [482, 397] on td "Проектный офис" at bounding box center [474, 399] width 74 height 43
click at [378, 119] on span "Smartcat" at bounding box center [399, 119] width 59 height 16
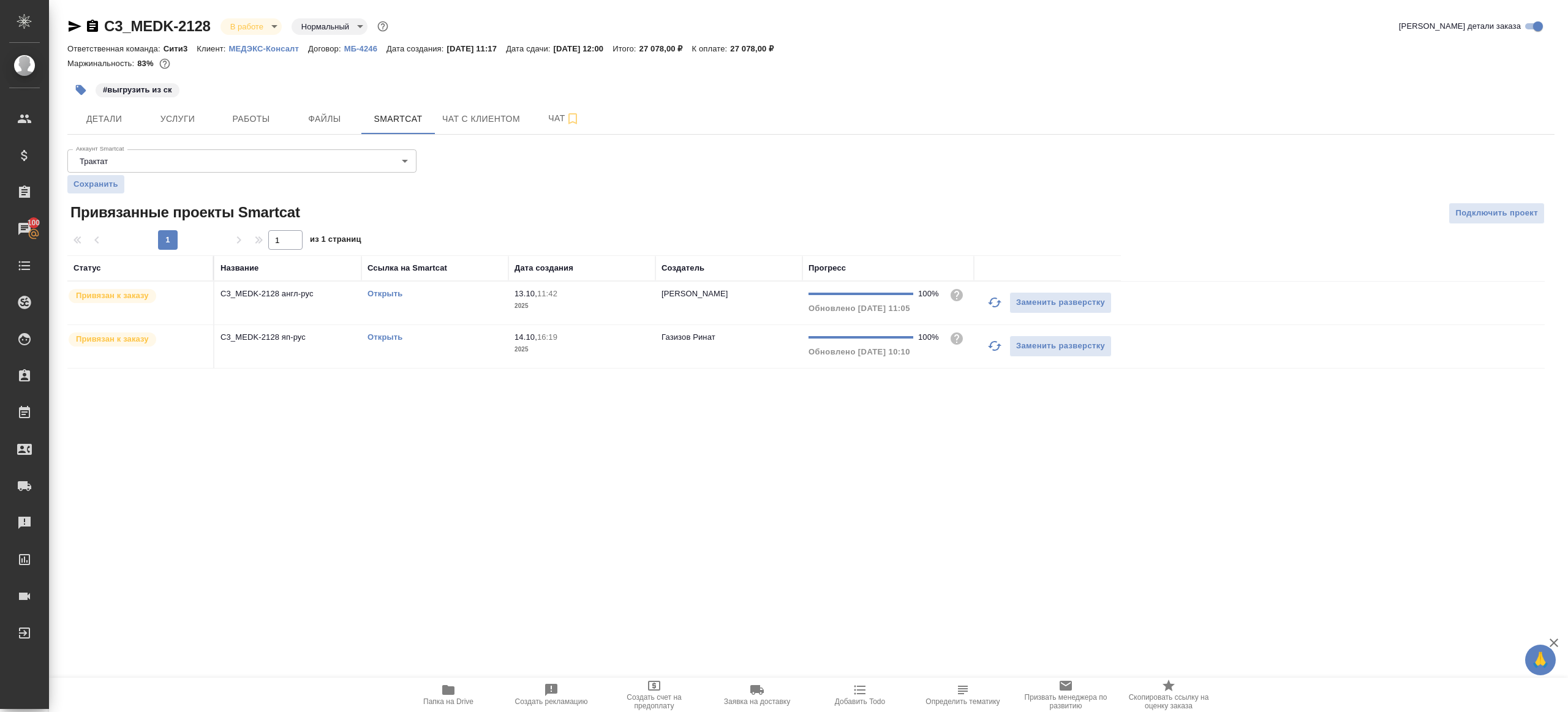
click at [438, 303] on td "Открыть" at bounding box center [434, 302] width 147 height 43
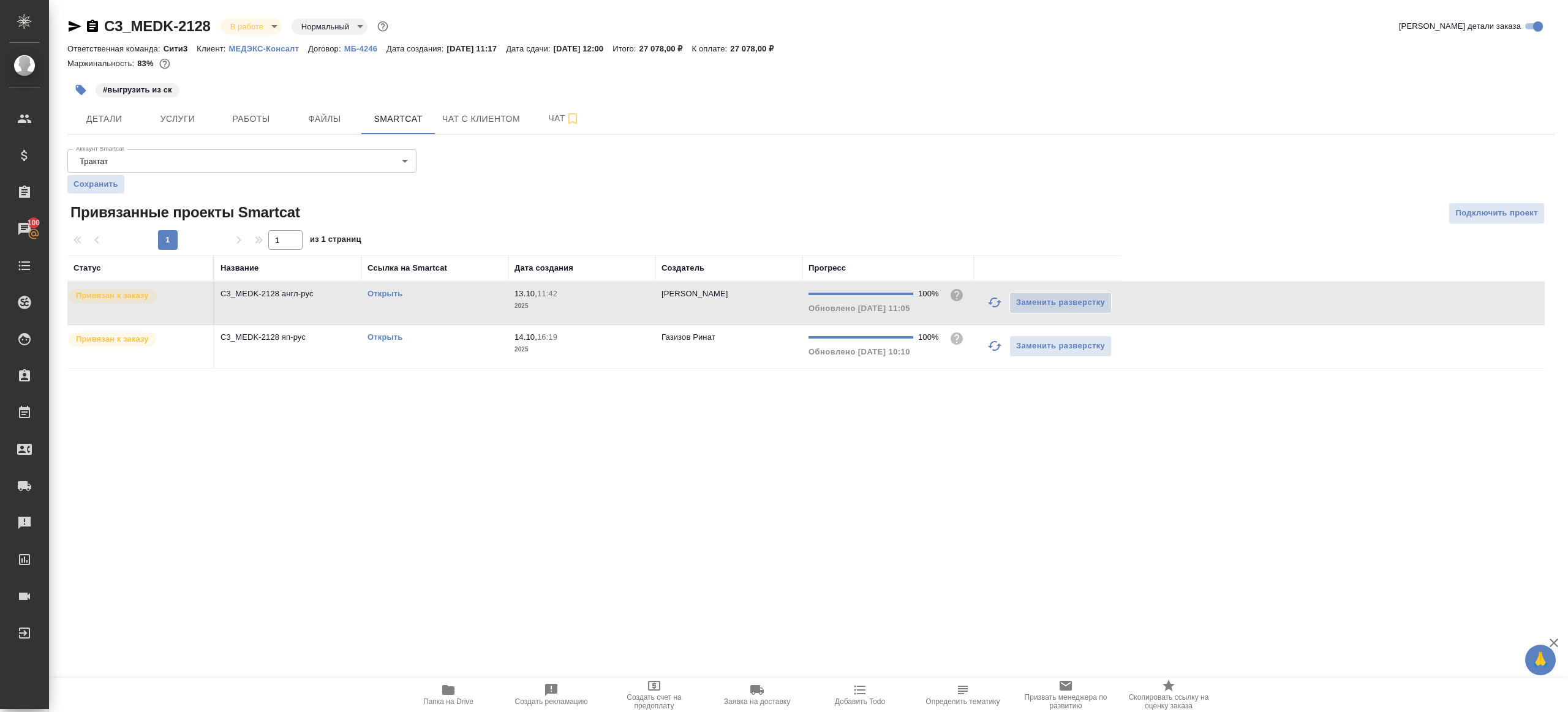
click at [438, 303] on td "Открыть" at bounding box center [434, 302] width 147 height 43
click at [261, 121] on span "Работы" at bounding box center [251, 119] width 59 height 16
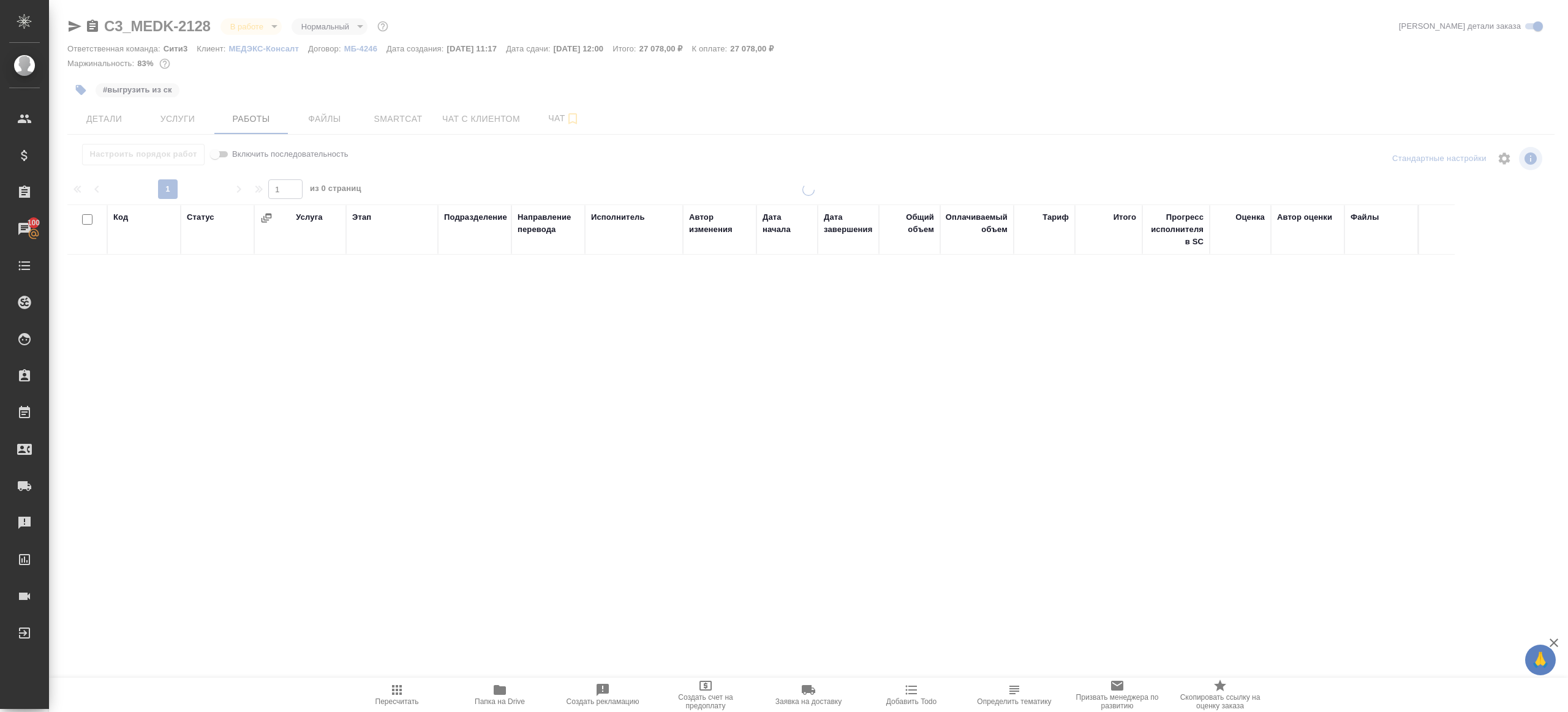
click at [78, 89] on icon "button" at bounding box center [81, 90] width 10 height 10
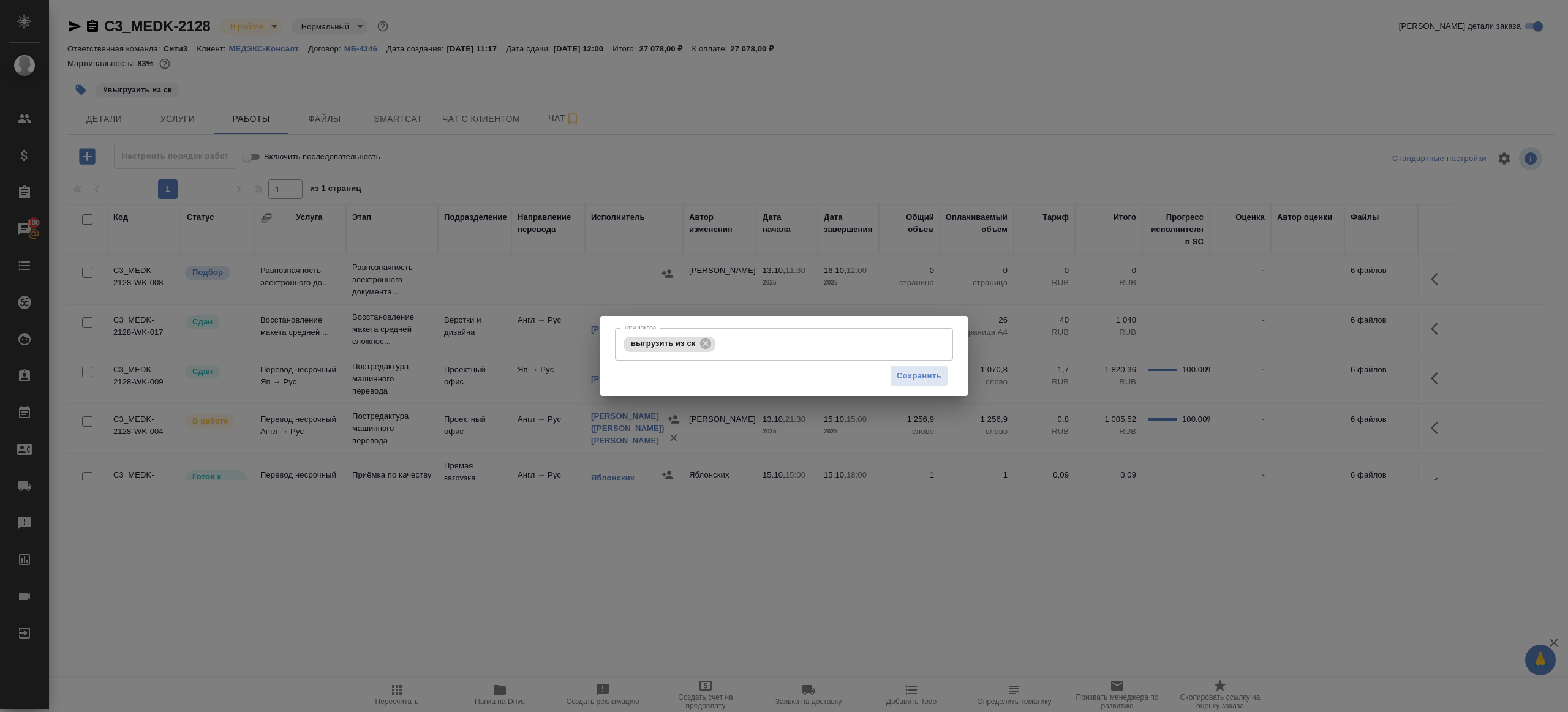
click at [79, 89] on div "Тэги заказа выгрузить из ск Тэги заказа Сохранить" at bounding box center [784, 356] width 1568 height 712
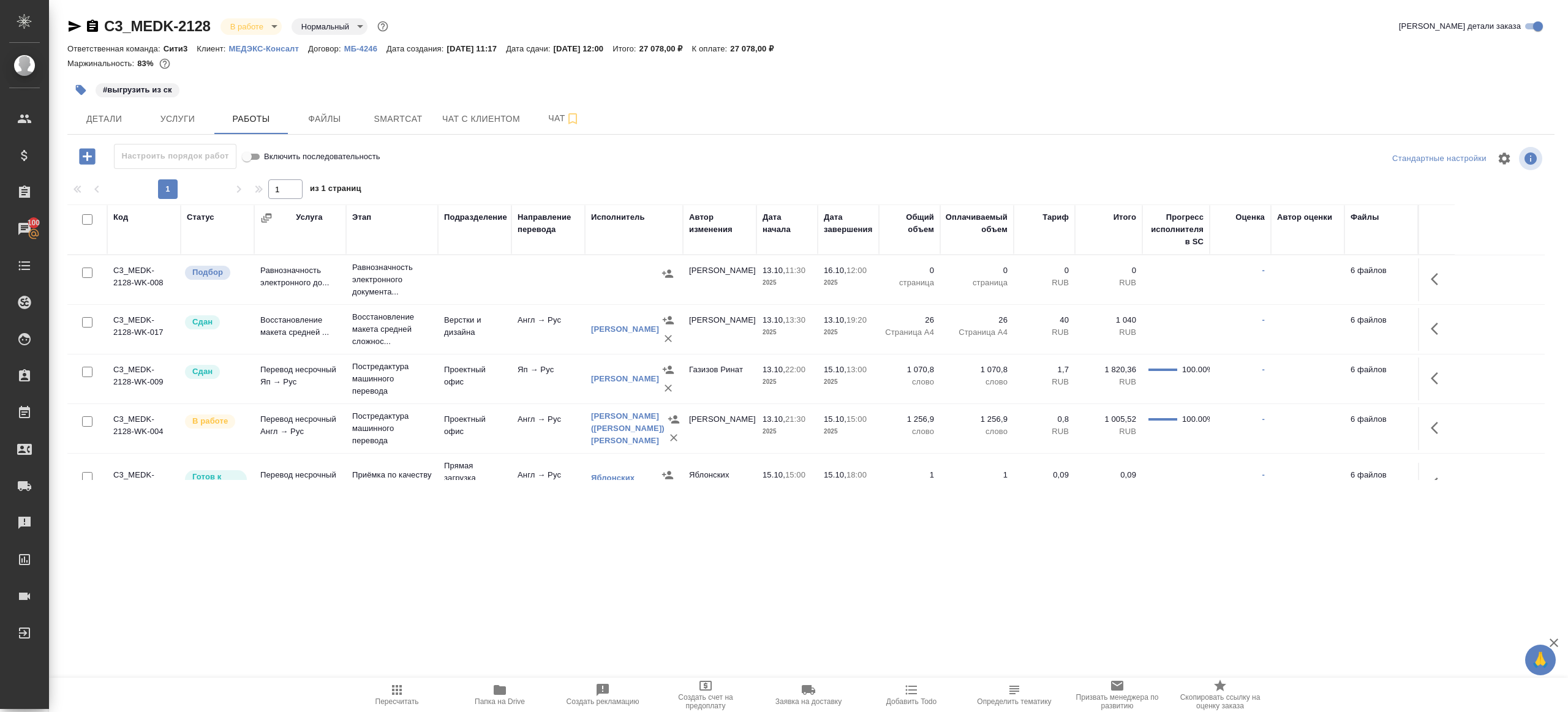
click at [68, 82] on div "#выгрузить из ск" at bounding box center [563, 89] width 992 height 27
click at [74, 84] on button "button" at bounding box center [81, 89] width 27 height 27
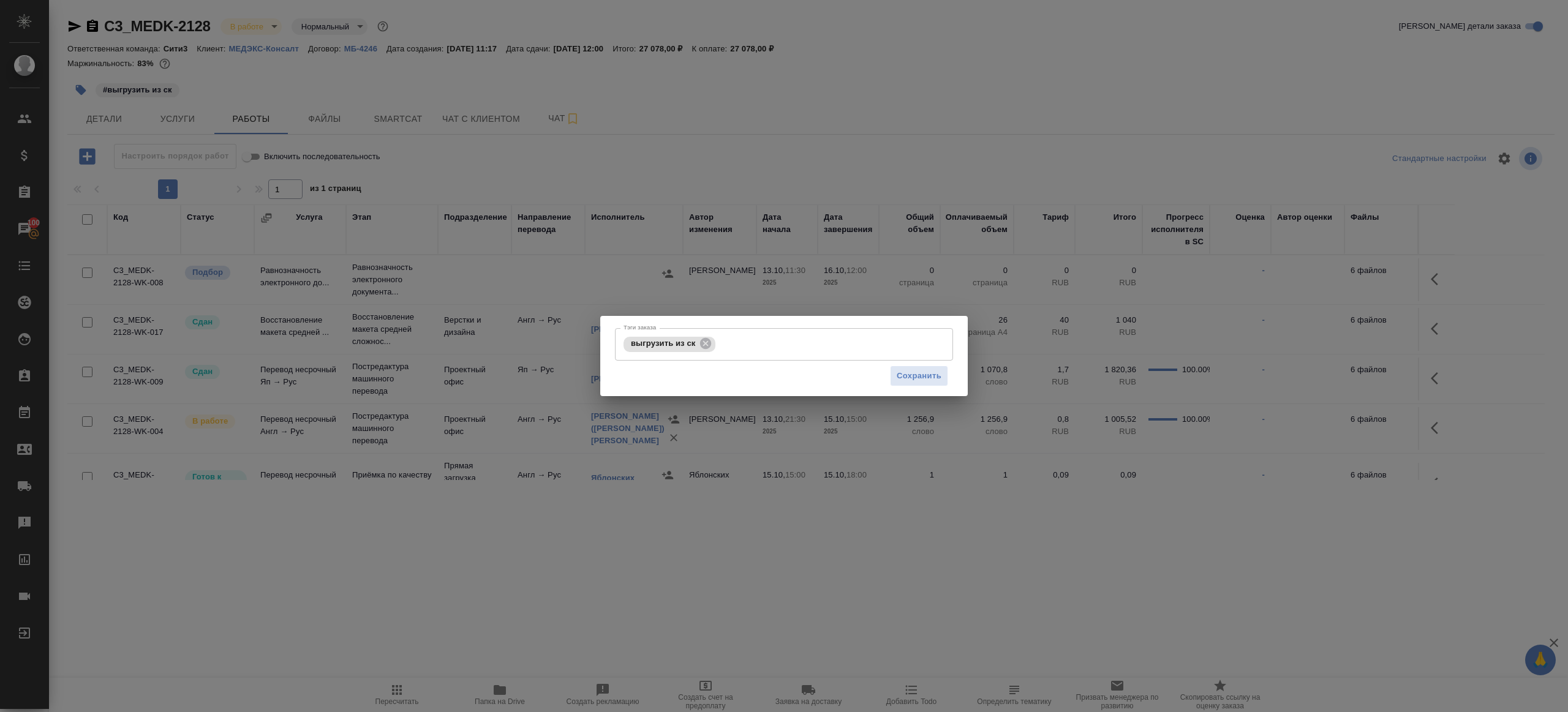
drag, startPoint x: 704, startPoint y: 346, endPoint x: 810, endPoint y: 361, distance: 107.1
click at [704, 346] on icon at bounding box center [706, 344] width 14 height 14
click at [916, 373] on span "Сохранить" at bounding box center [919, 376] width 44 height 14
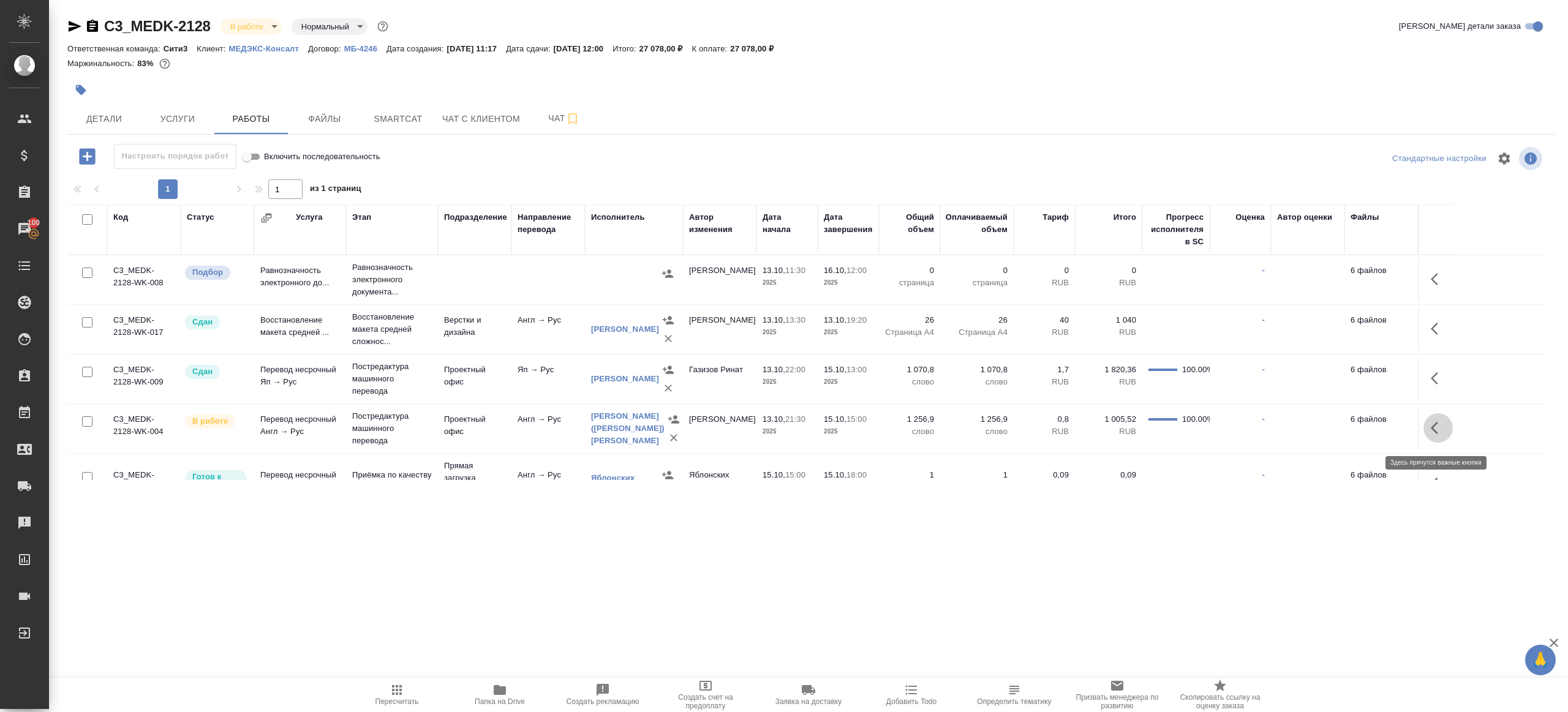
click at [1447, 433] on button "button" at bounding box center [1438, 428] width 30 height 30
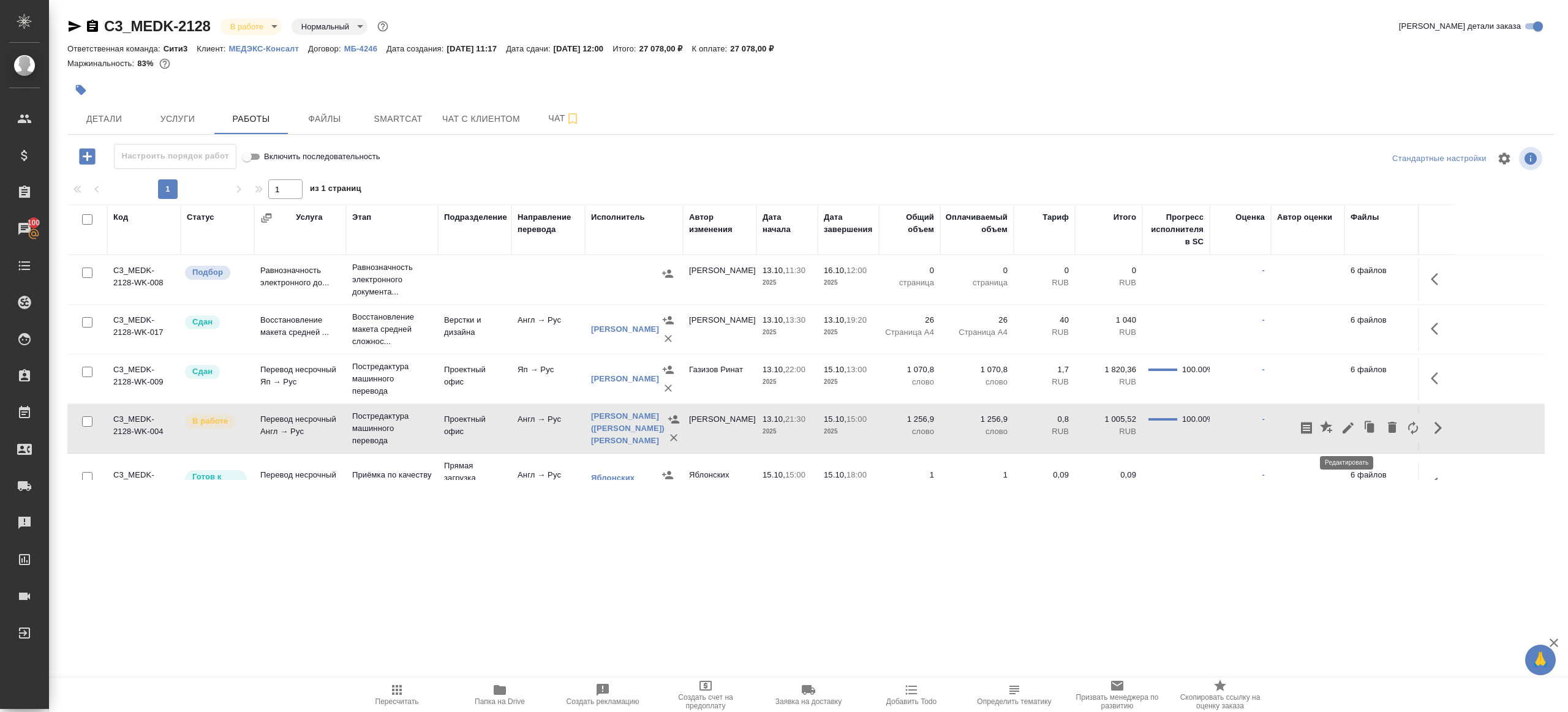
click at [1354, 430] on icon "button" at bounding box center [1347, 428] width 15 height 15
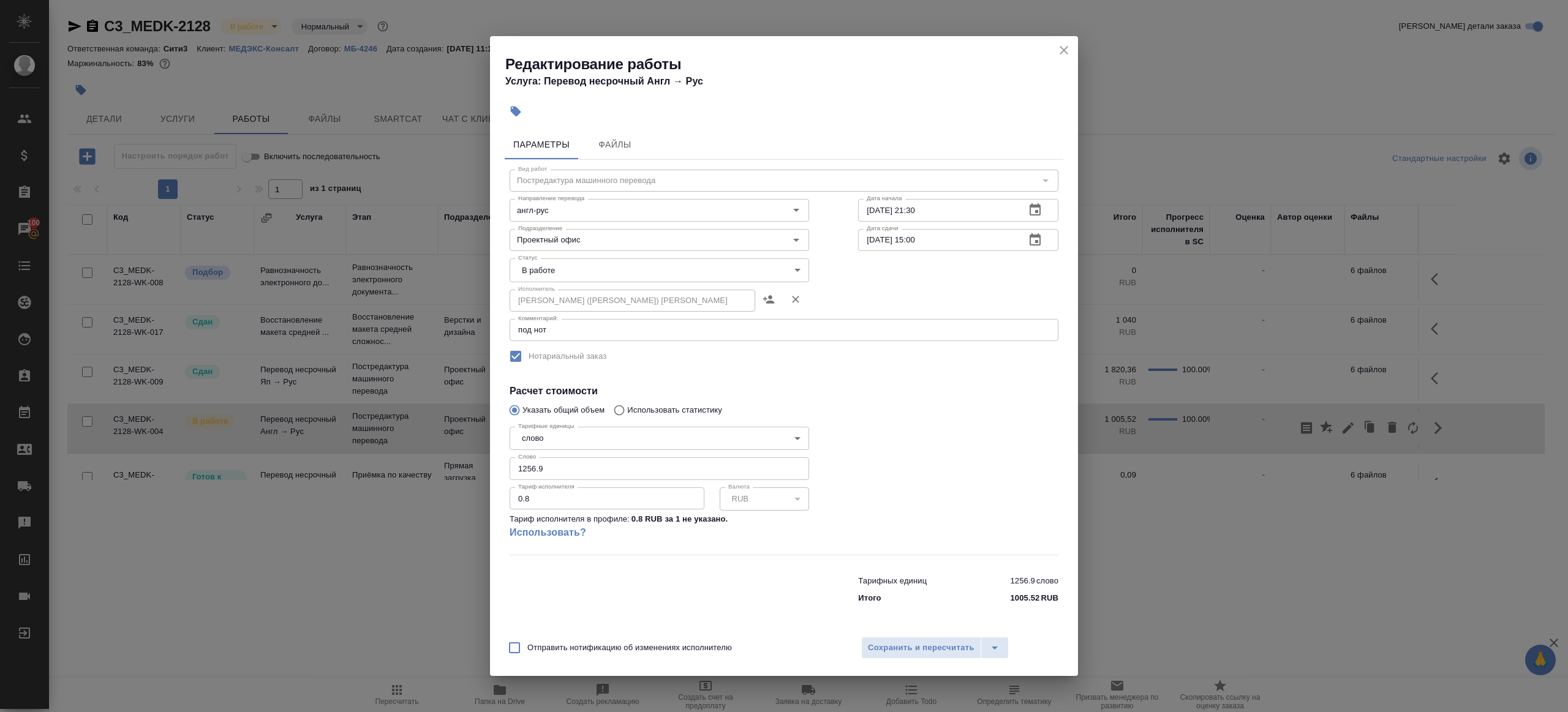
click at [585, 278] on body "🙏 .cls-1 fill:#fff; AWATERA Gazizov Rinat Клиенты Спецификации Заказы 100 Чаты …" at bounding box center [784, 356] width 1568 height 712
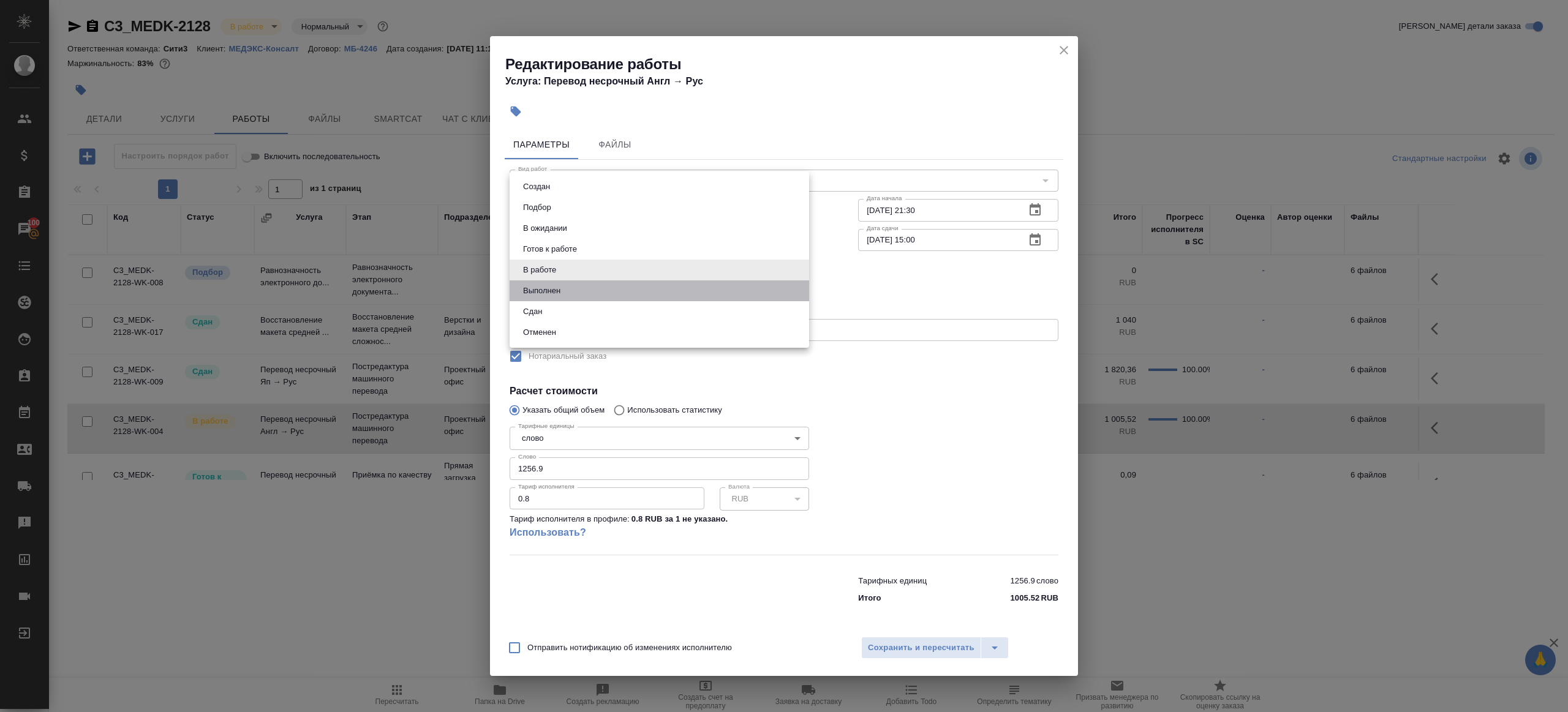
click at [583, 290] on li "Выполнен" at bounding box center [659, 291] width 300 height 21
type input "completed"
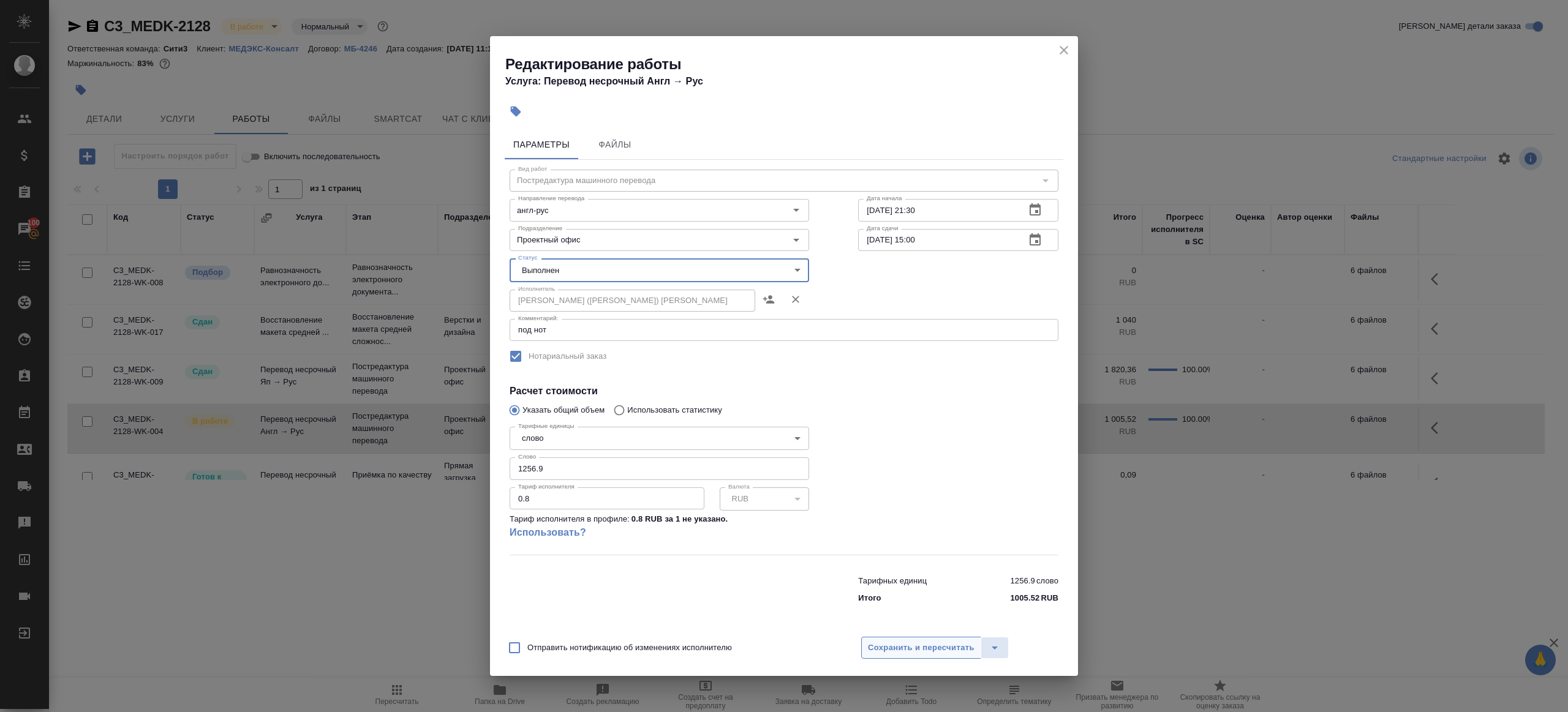
click at [886, 640] on button "Сохранить и пересчитать" at bounding box center [921, 648] width 120 height 22
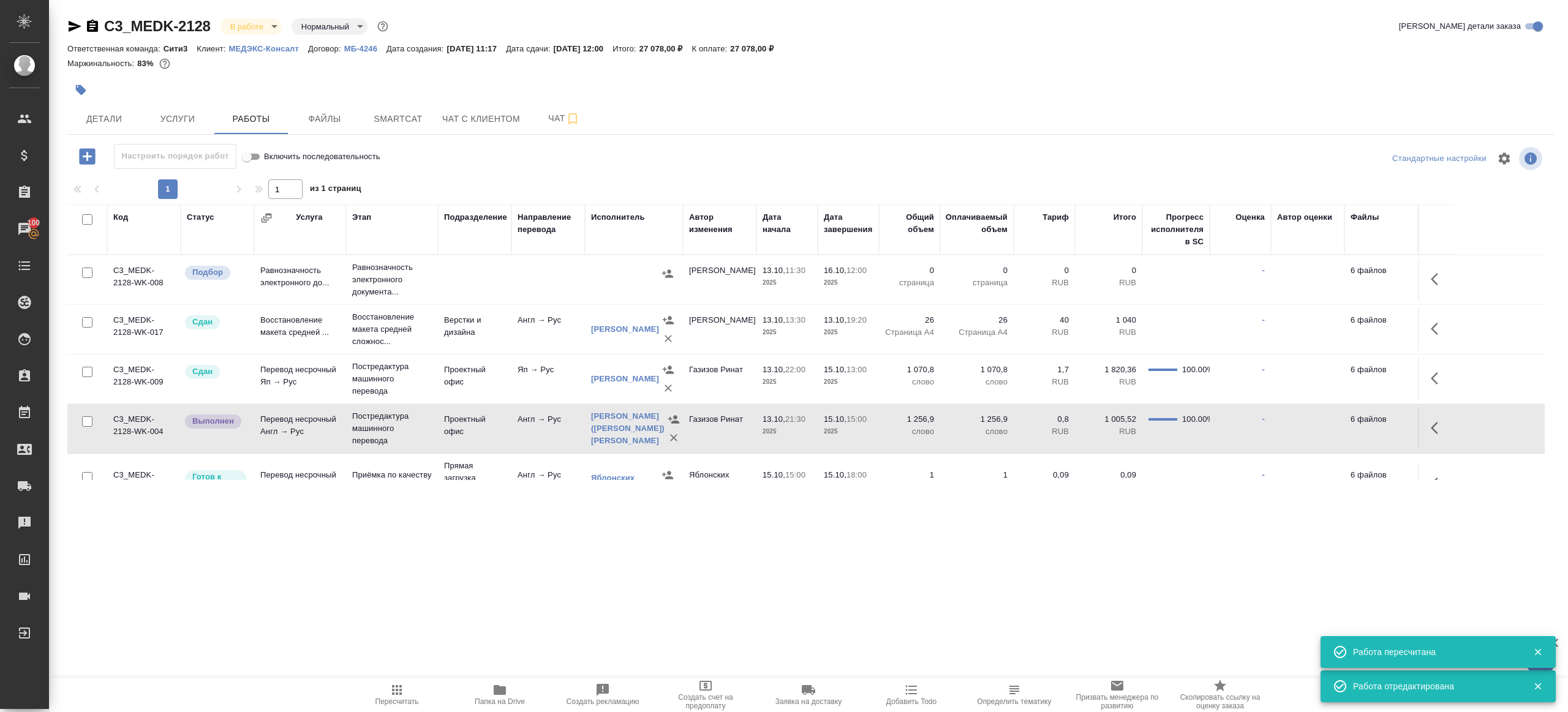
scroll to position [138, 0]
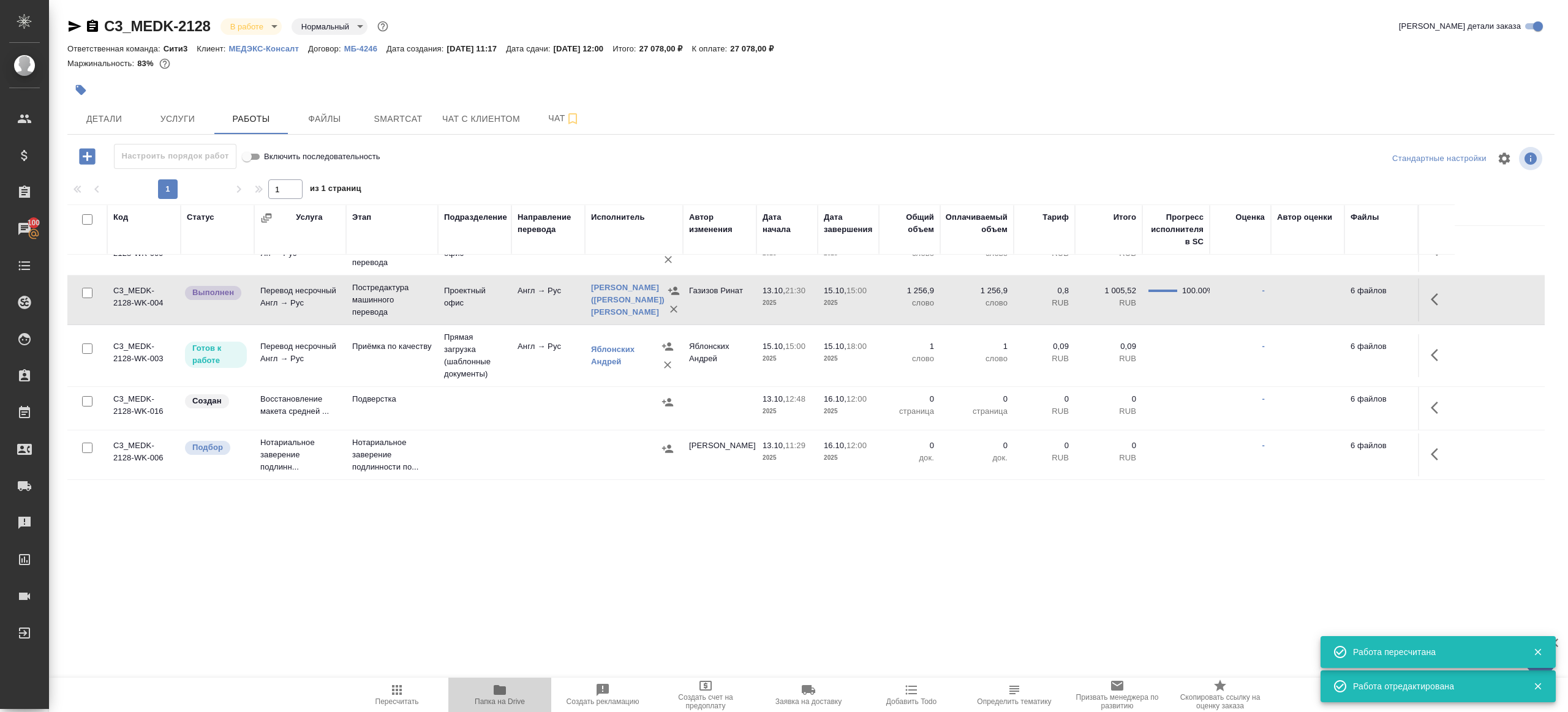
click at [500, 688] on icon "button" at bounding box center [500, 689] width 12 height 10
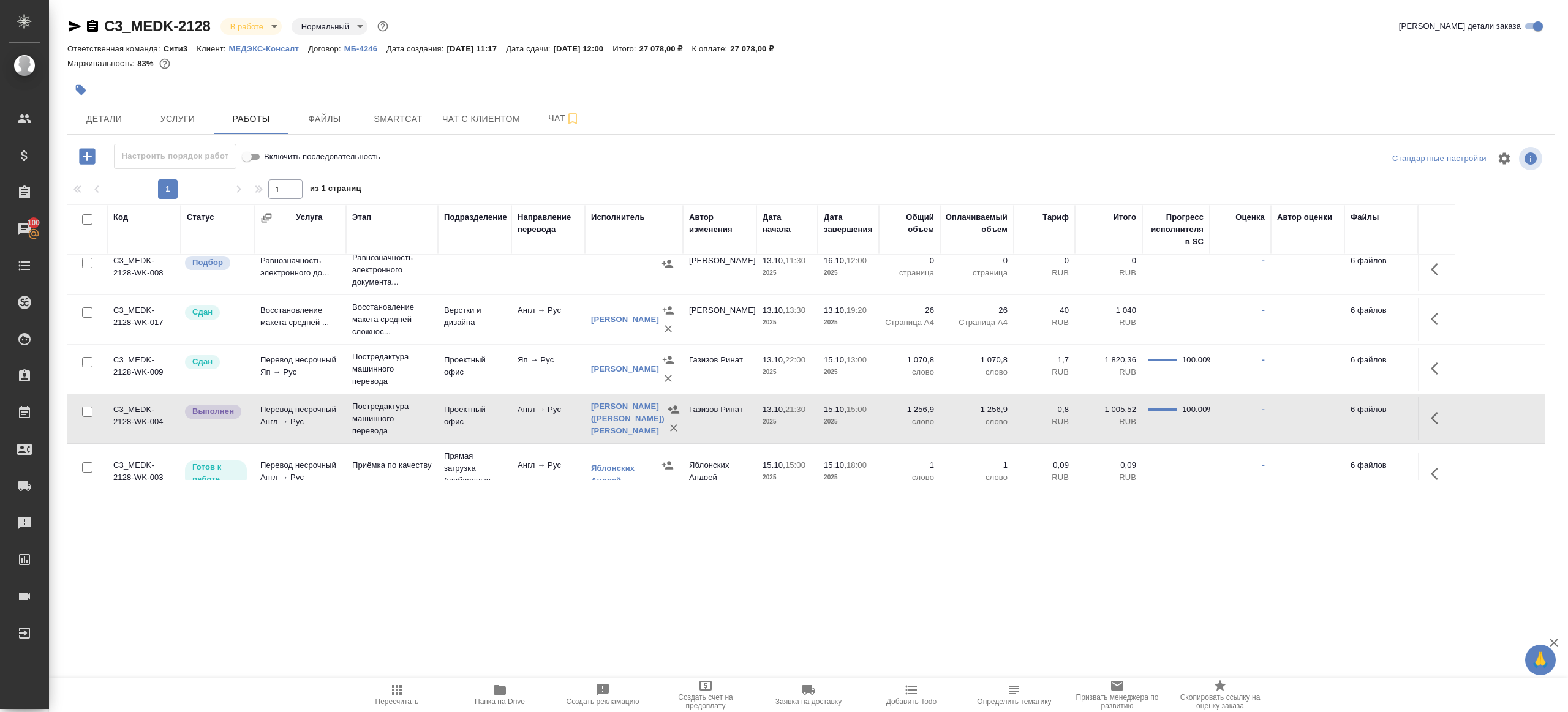
scroll to position [123, 0]
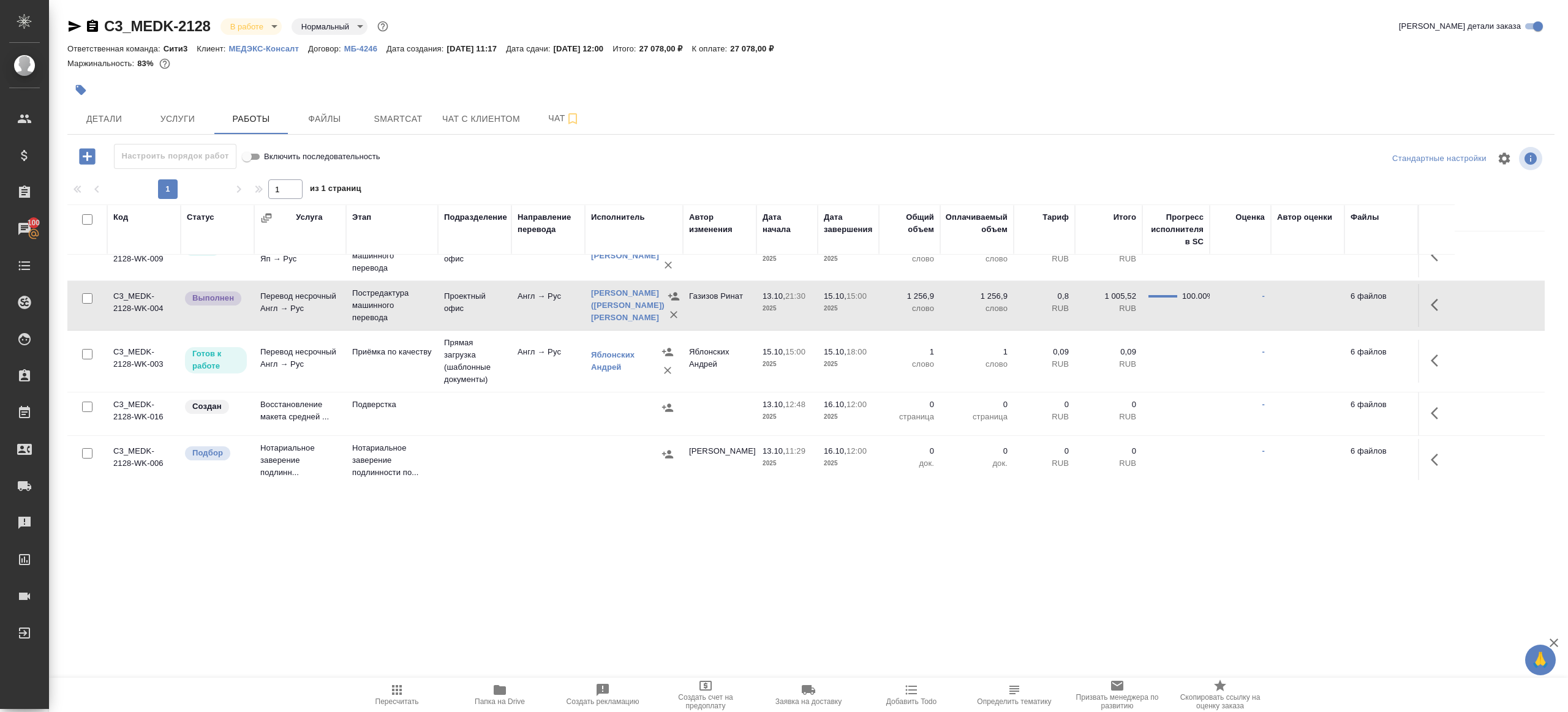
click at [495, 689] on icon "button" at bounding box center [500, 689] width 12 height 10
click at [1415, 420] on td "6 файлов" at bounding box center [1380, 413] width 74 height 43
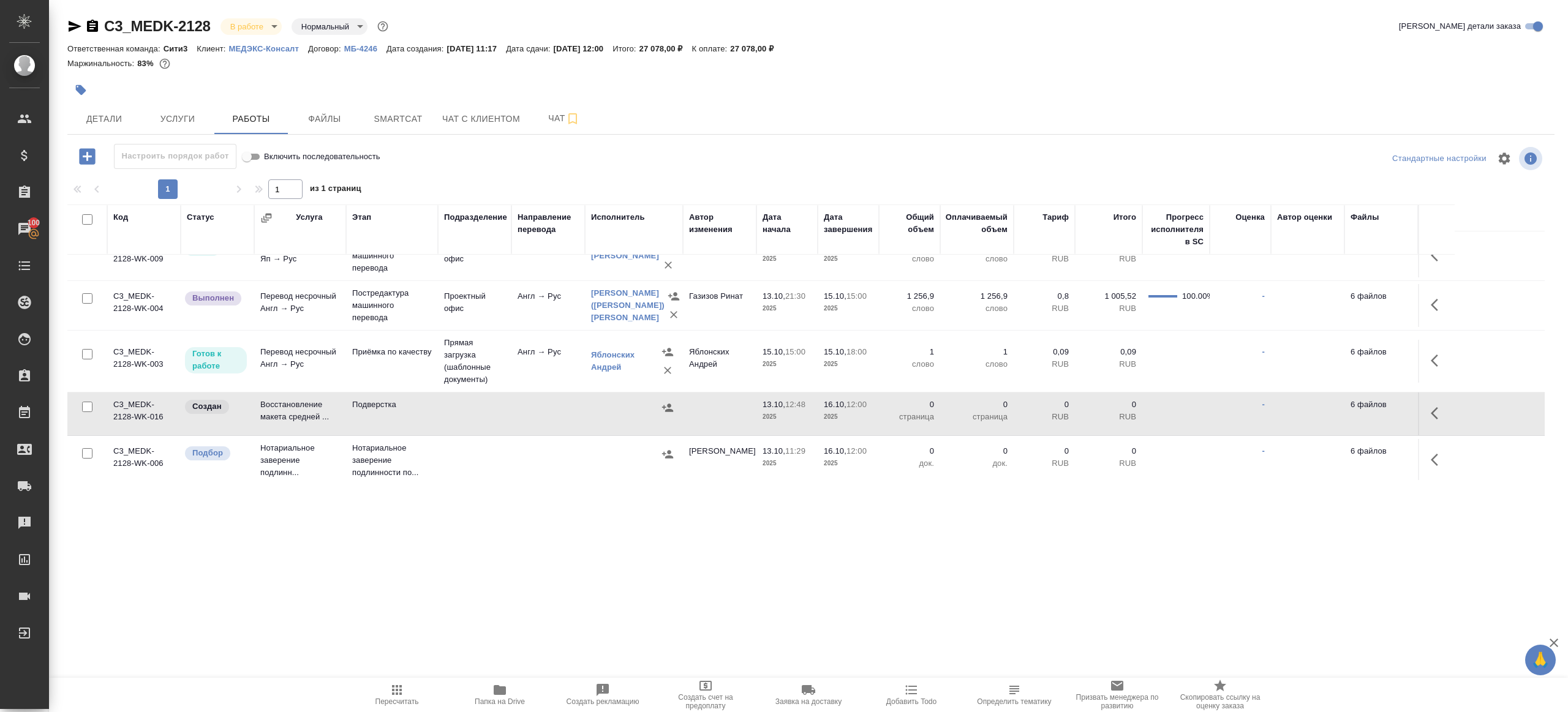
click at [1431, 421] on icon "button" at bounding box center [1438, 413] width 15 height 15
click at [1338, 423] on button "button" at bounding box center [1348, 413] width 21 height 30
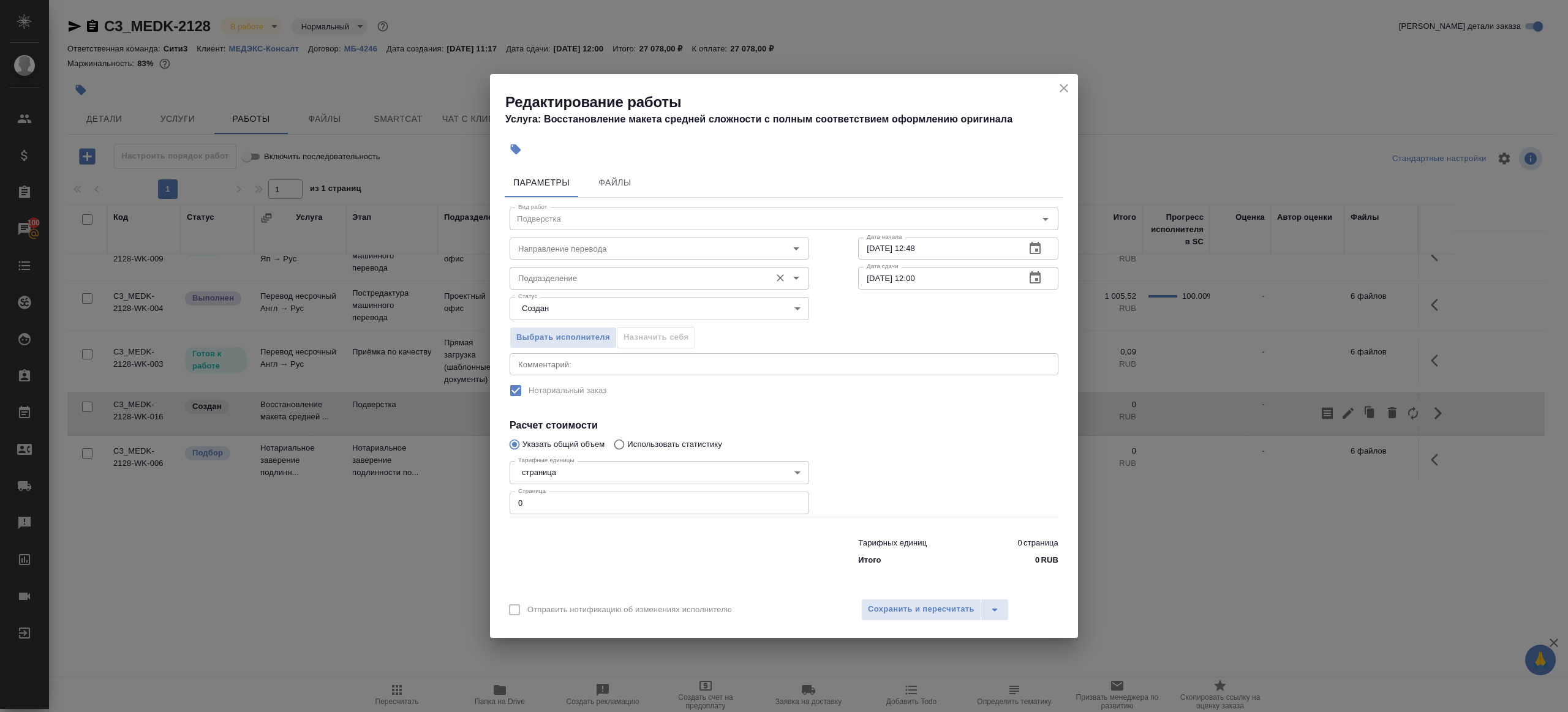
click at [554, 281] on input "Подразделение" at bounding box center [638, 278] width 251 height 15
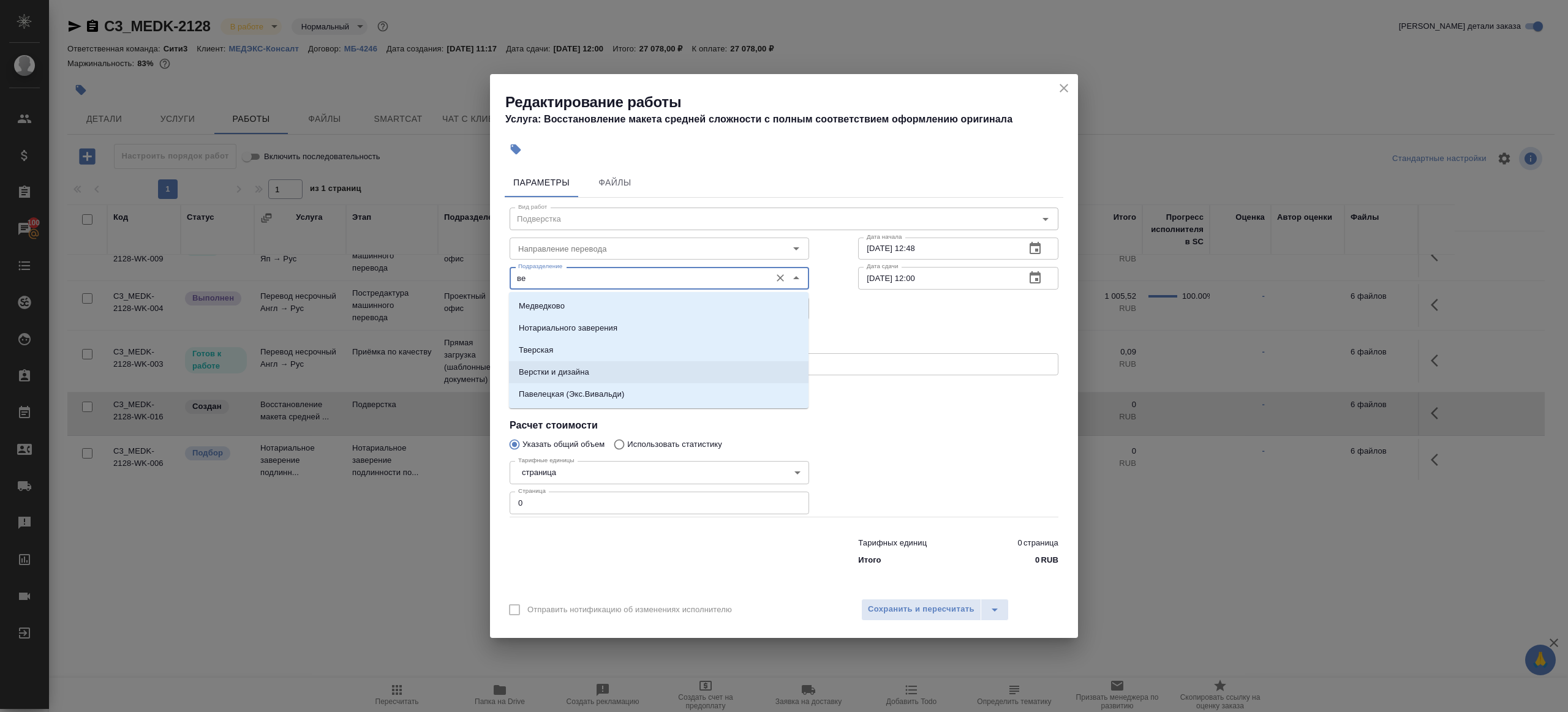
click at [577, 367] on p "Верстки и дизайна" at bounding box center [554, 372] width 70 height 12
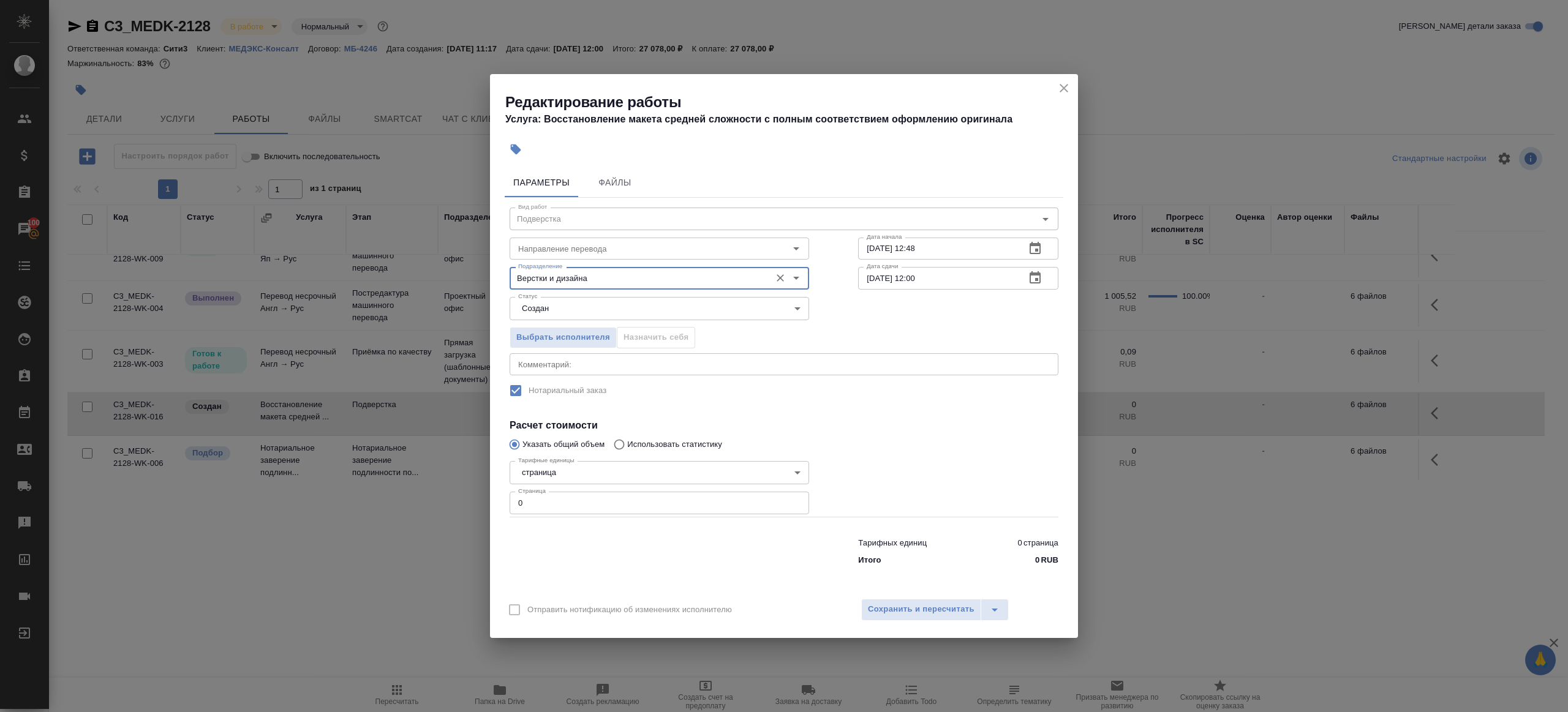
type input "Верстки и дизайна"
drag, startPoint x: 552, startPoint y: 512, endPoint x: 479, endPoint y: 497, distance: 74.5
click at [479, 497] on div "Редактирование работы Услуга: Восстановление макета средней сложности с полным …" at bounding box center [784, 356] width 1568 height 712
type input "26"
click at [585, 305] on body "🙏 .cls-1 fill:#fff; AWATERA Gazizov Rinat Клиенты Спецификации Заказы 100 Чаты …" at bounding box center [784, 356] width 1568 height 712
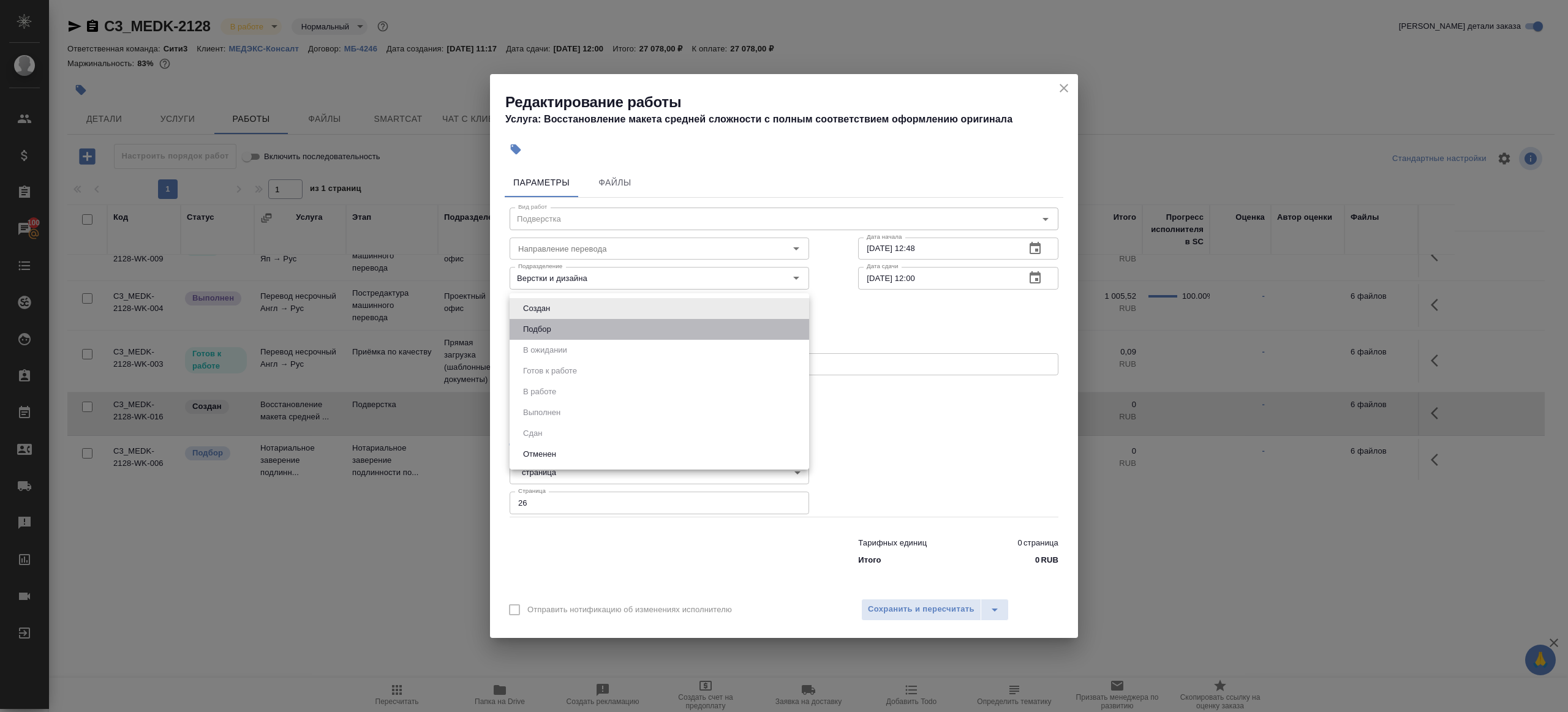
click at [584, 326] on li "Подбор" at bounding box center [659, 330] width 300 height 21
type input "recruiting"
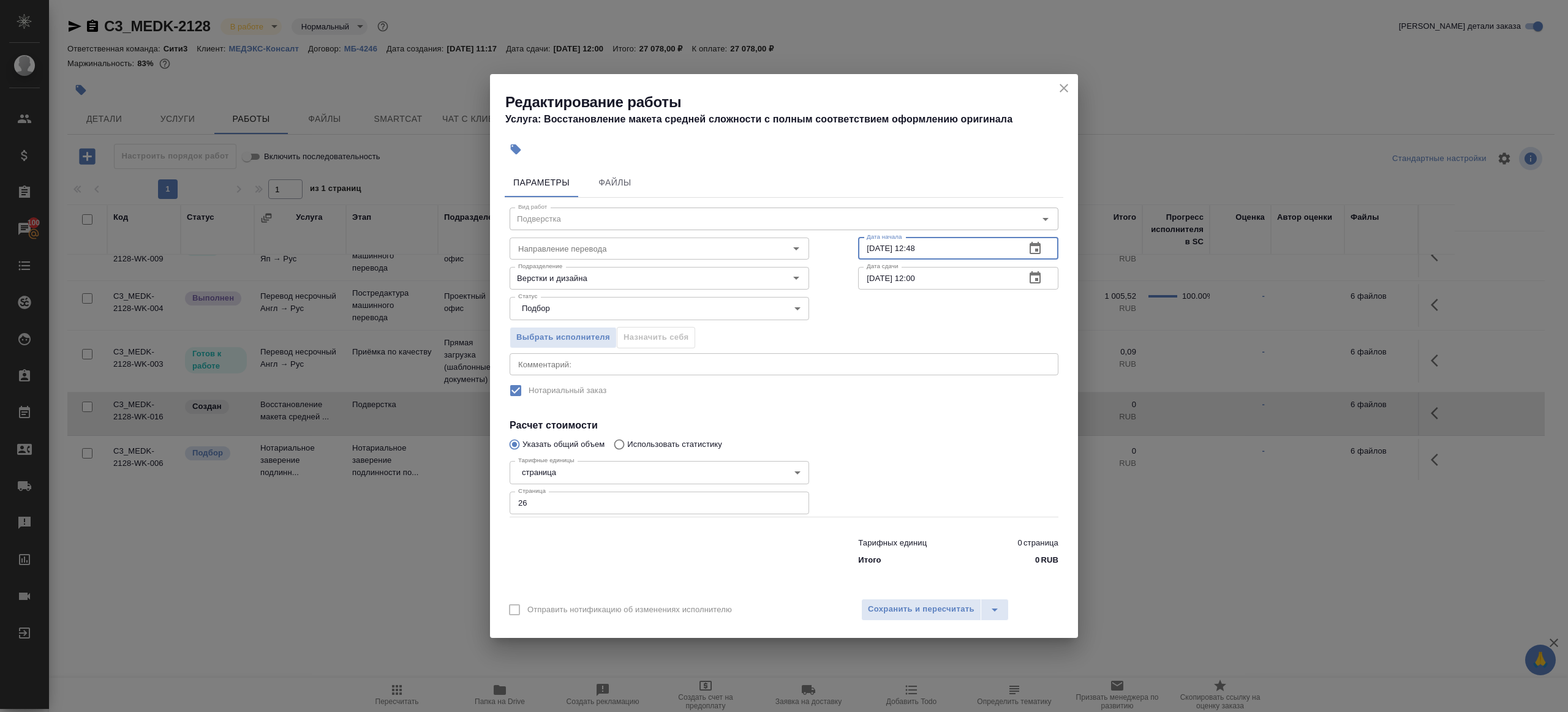
click at [874, 246] on input "13.10.2025 12:48" at bounding box center [936, 248] width 157 height 22
drag, startPoint x: 916, startPoint y: 247, endPoint x: 966, endPoint y: 245, distance: 50.0
click at [966, 245] on input "15.10.2025 12:48" at bounding box center [936, 248] width 157 height 22
type input "15.10.2025 11:00"
click at [972, 282] on input "16.10.2025 12:00" at bounding box center [936, 278] width 157 height 22
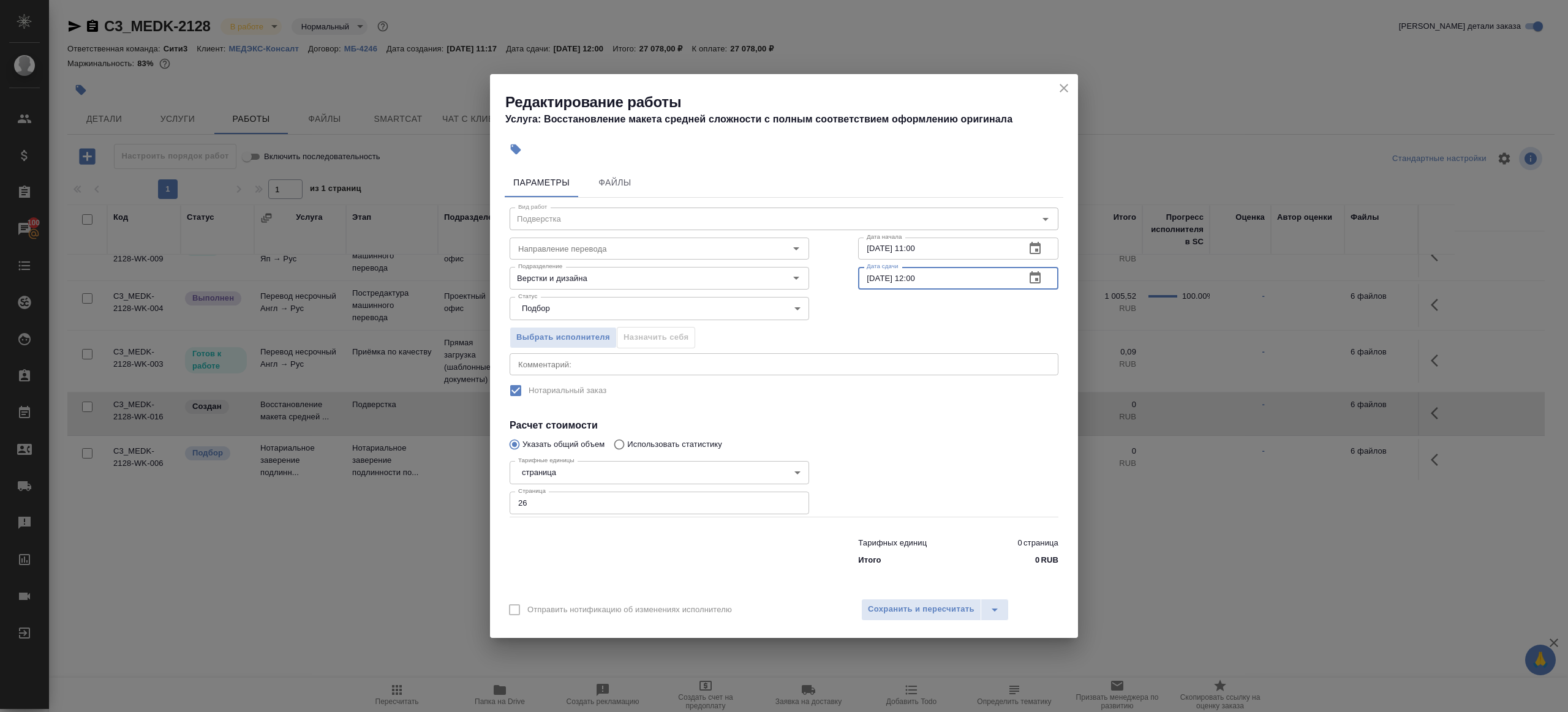
paste input "5.10.2025 11"
click at [919, 274] on input "15.10.2025 11:00" at bounding box center [936, 278] width 157 height 22
type input "15.10.2025 15:00"
click at [610, 366] on textarea at bounding box center [784, 364] width 531 height 10
paste textarea "https://drive.awatera.com/apps/files/files?dir=/Shares/%D0%9C%D0%95%D0%94%D0%AD…"
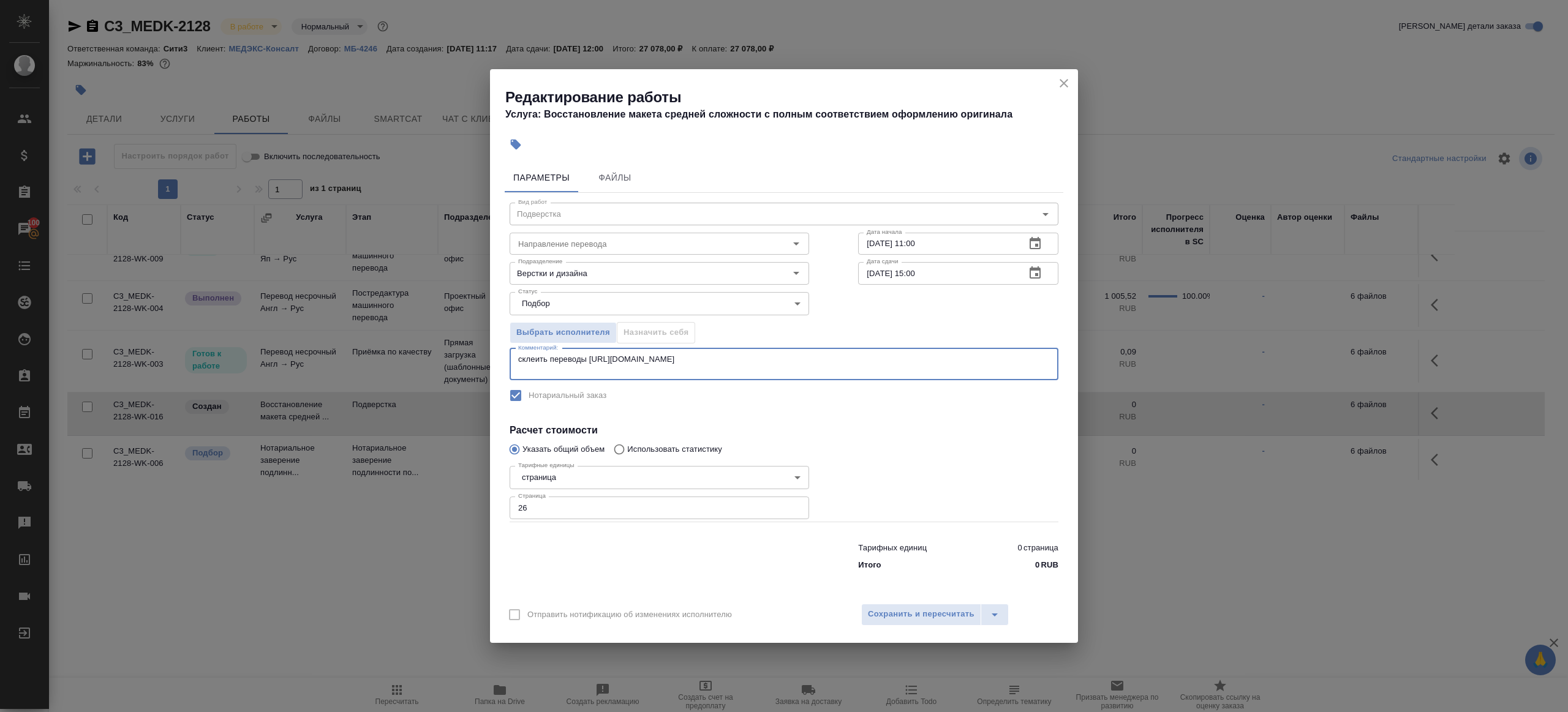
type textarea "склеить переводы https://drive.awatera.com/apps/files/files?dir=/Shares/%D0%9C%…"
click at [912, 437] on div at bounding box center [958, 491] width 249 height 109
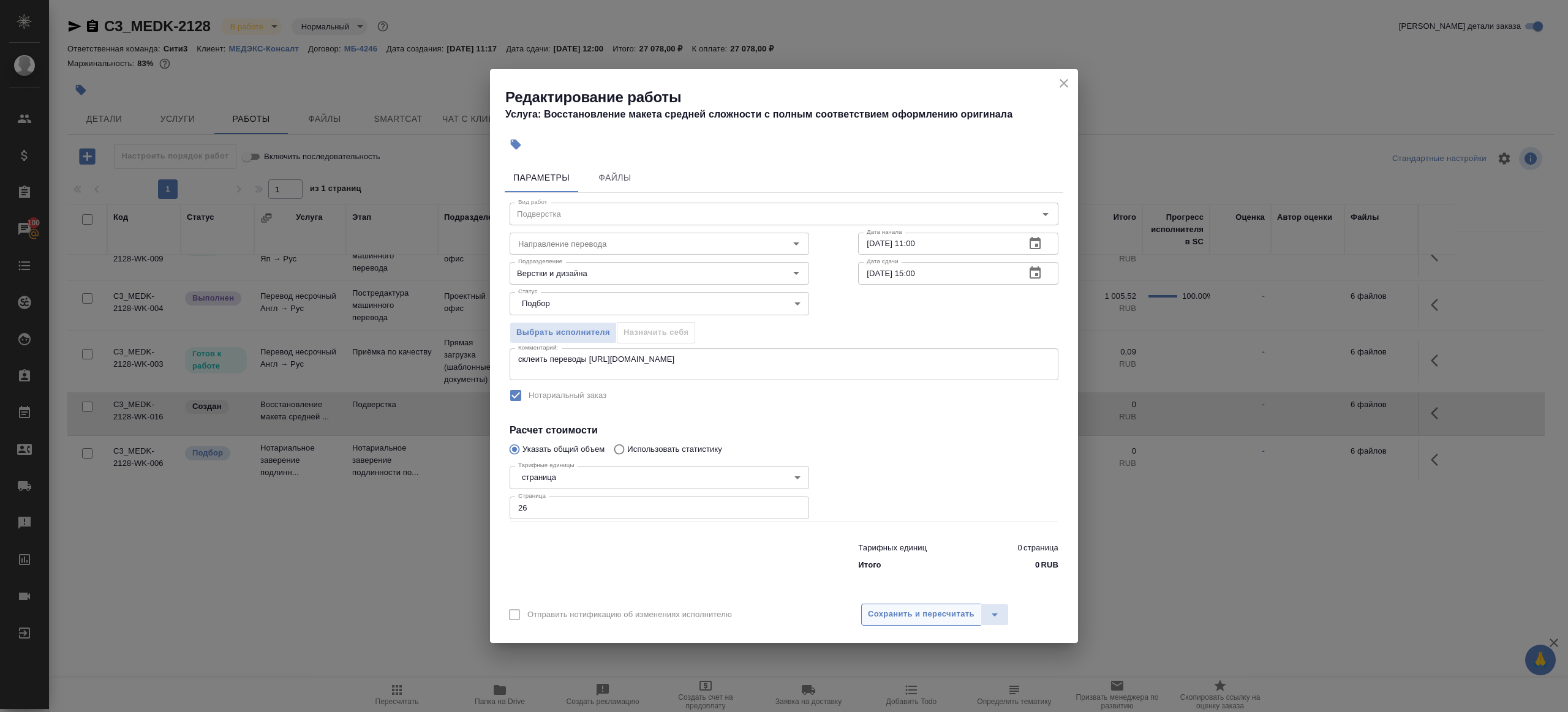
click at [931, 621] on button "Сохранить и пересчитать" at bounding box center [921, 615] width 120 height 22
click at [825, 546] on div at bounding box center [659, 554] width 348 height 49
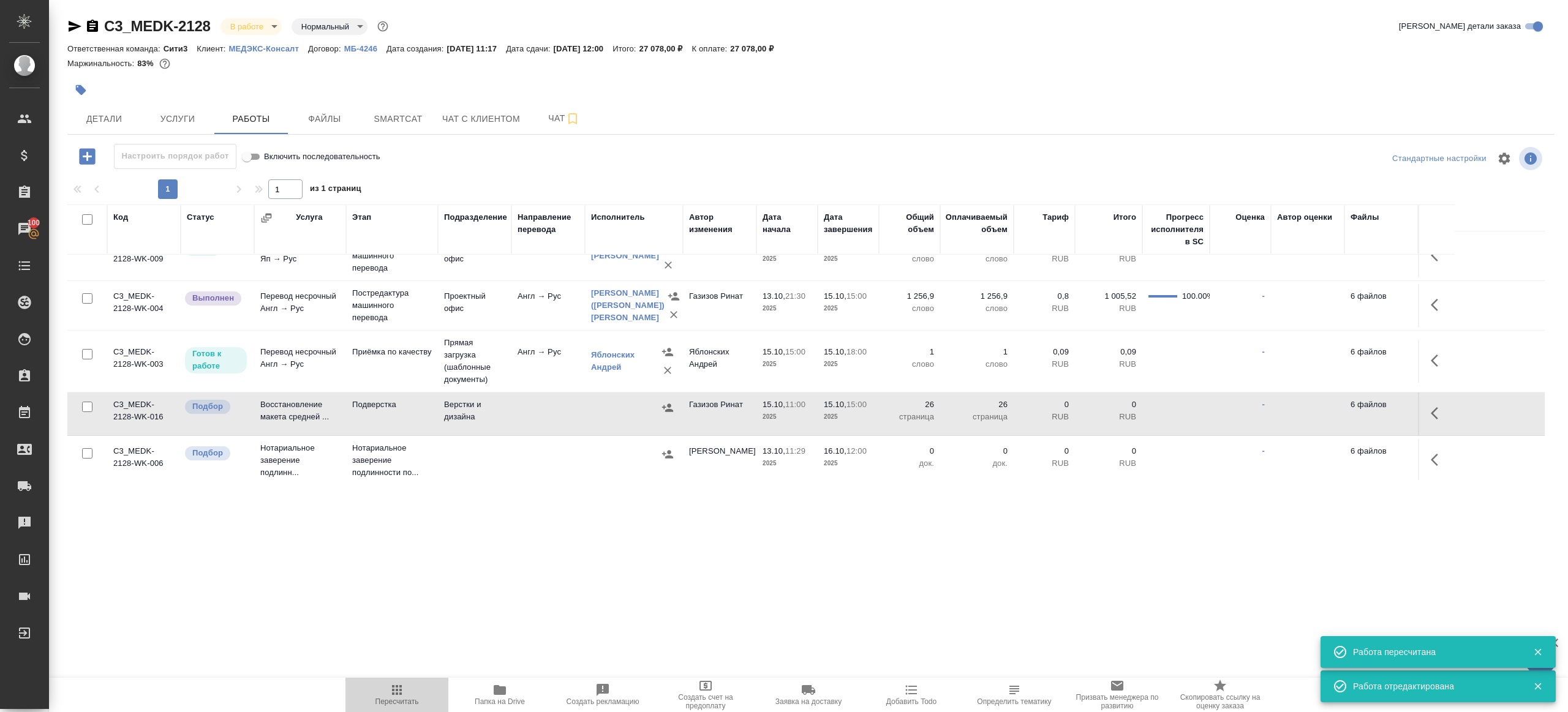
click at [388, 683] on span "Пересчитать" at bounding box center [397, 695] width 89 height 23
drag, startPoint x: 388, startPoint y: 682, endPoint x: 451, endPoint y: 568, distance: 130.2
click at [388, 682] on button "Пересчитать" at bounding box center [397, 696] width 103 height 35
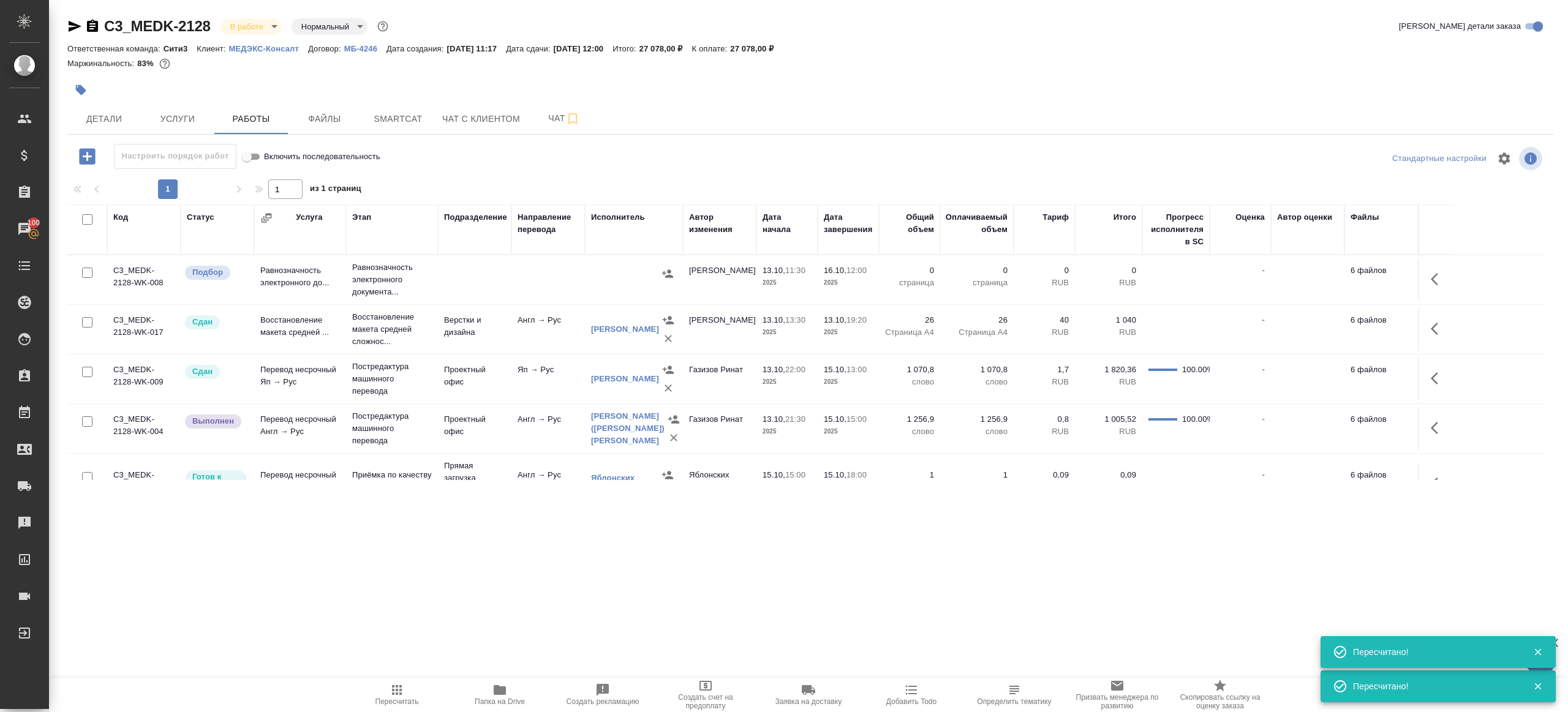
scroll to position [138, 0]
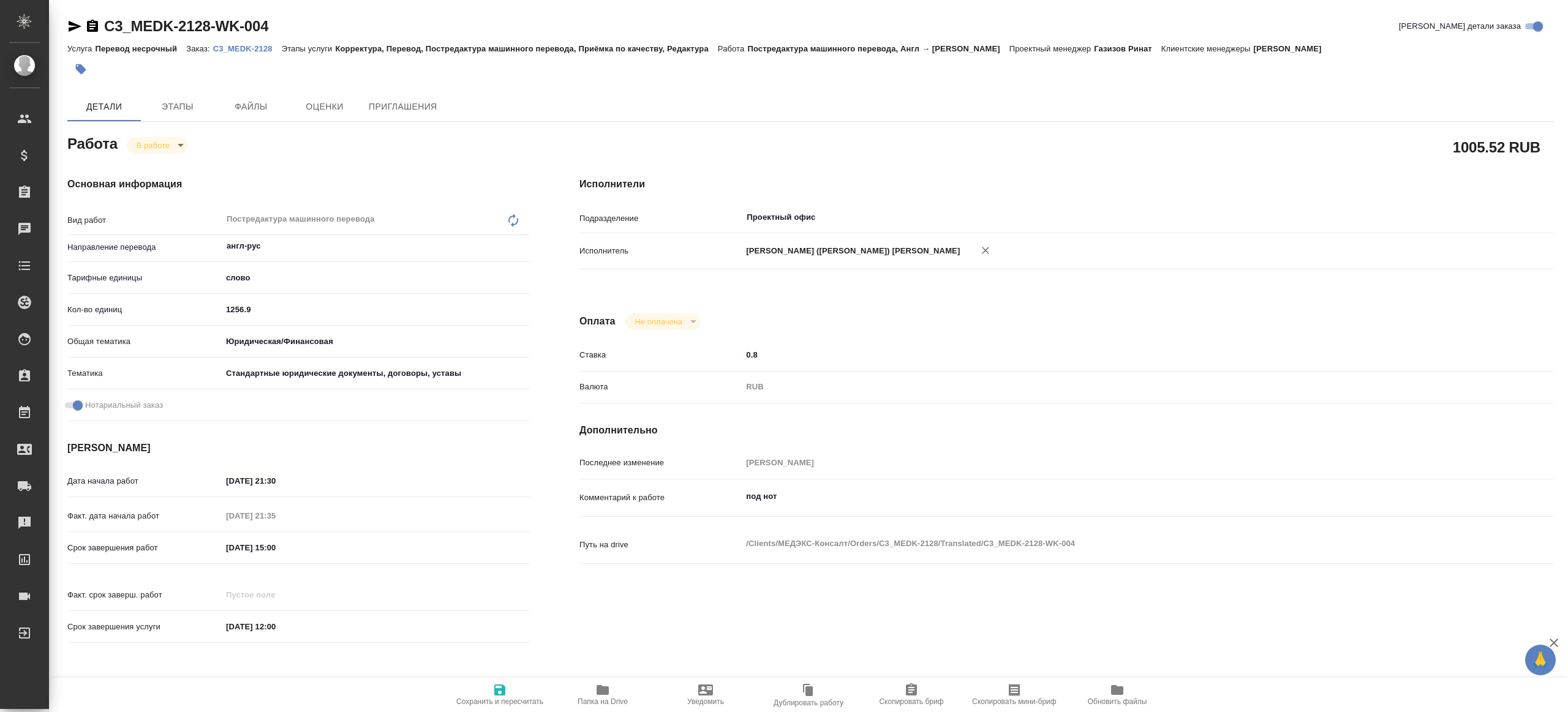
type textarea "x"
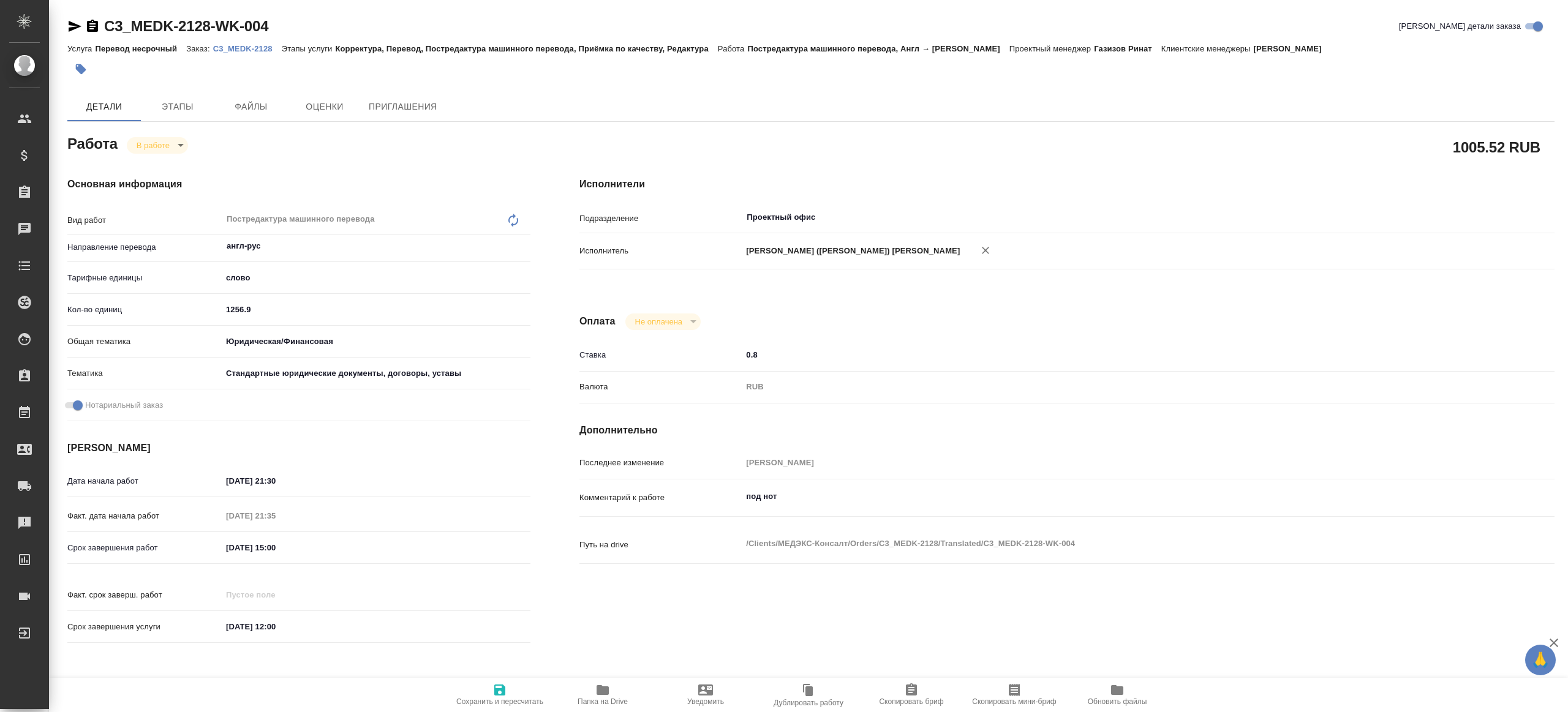
type textarea "x"
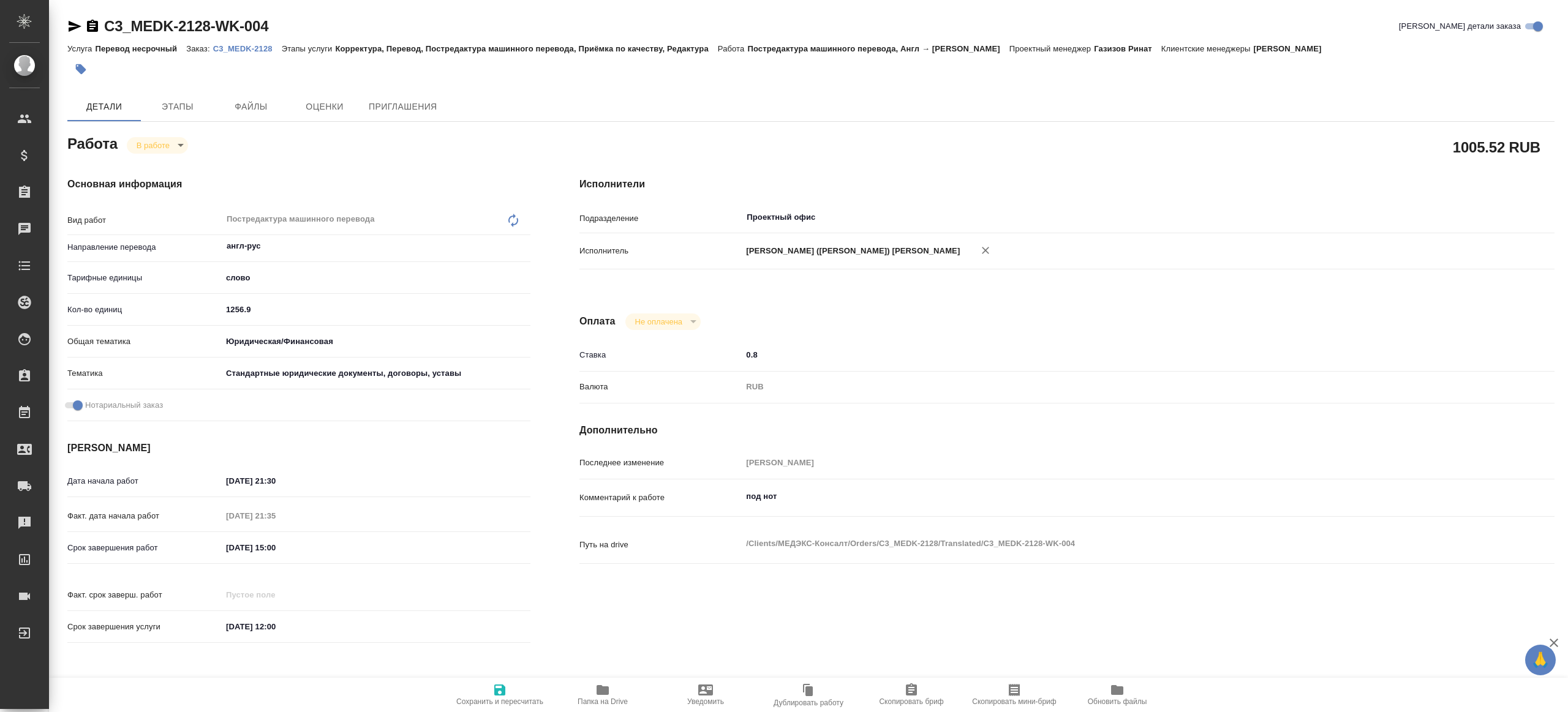
type textarea "x"
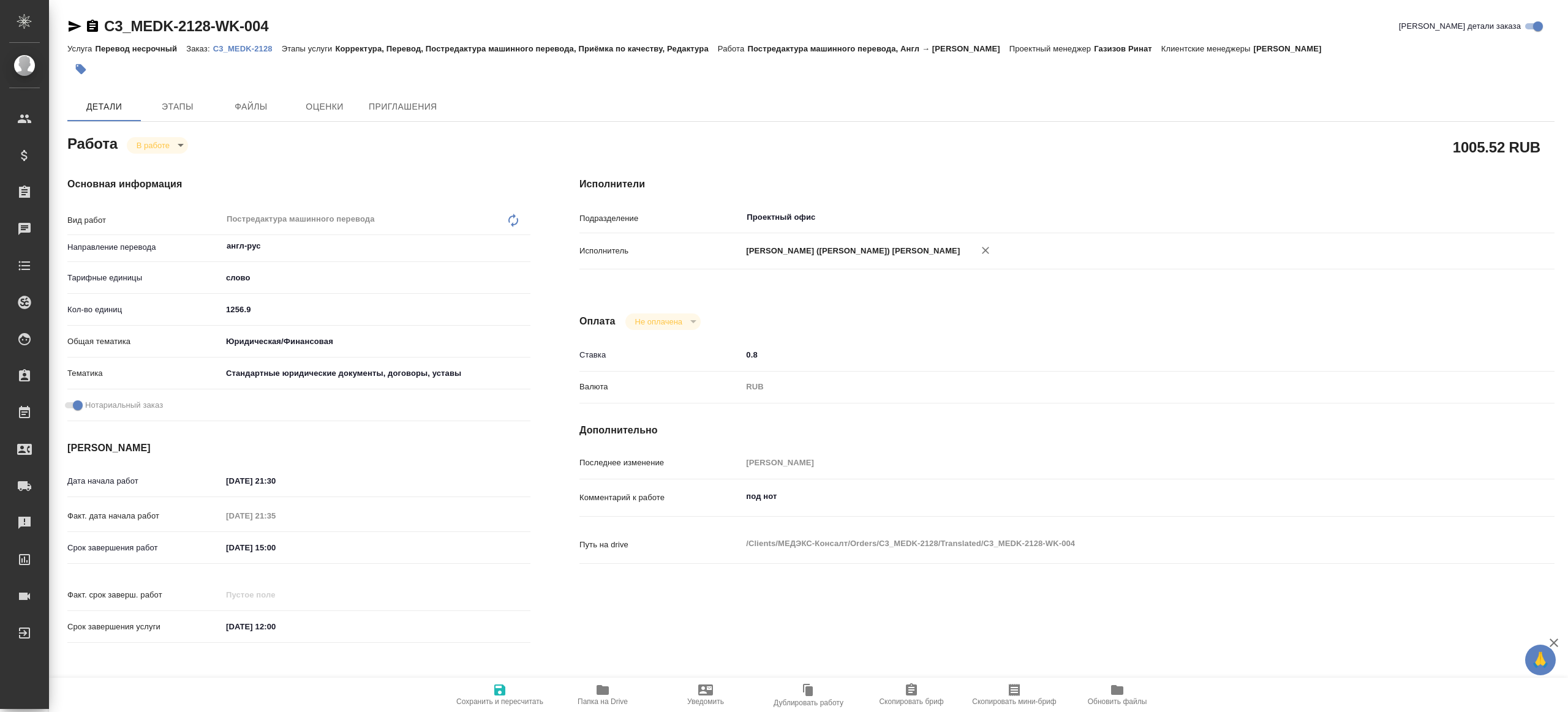
type textarea "x"
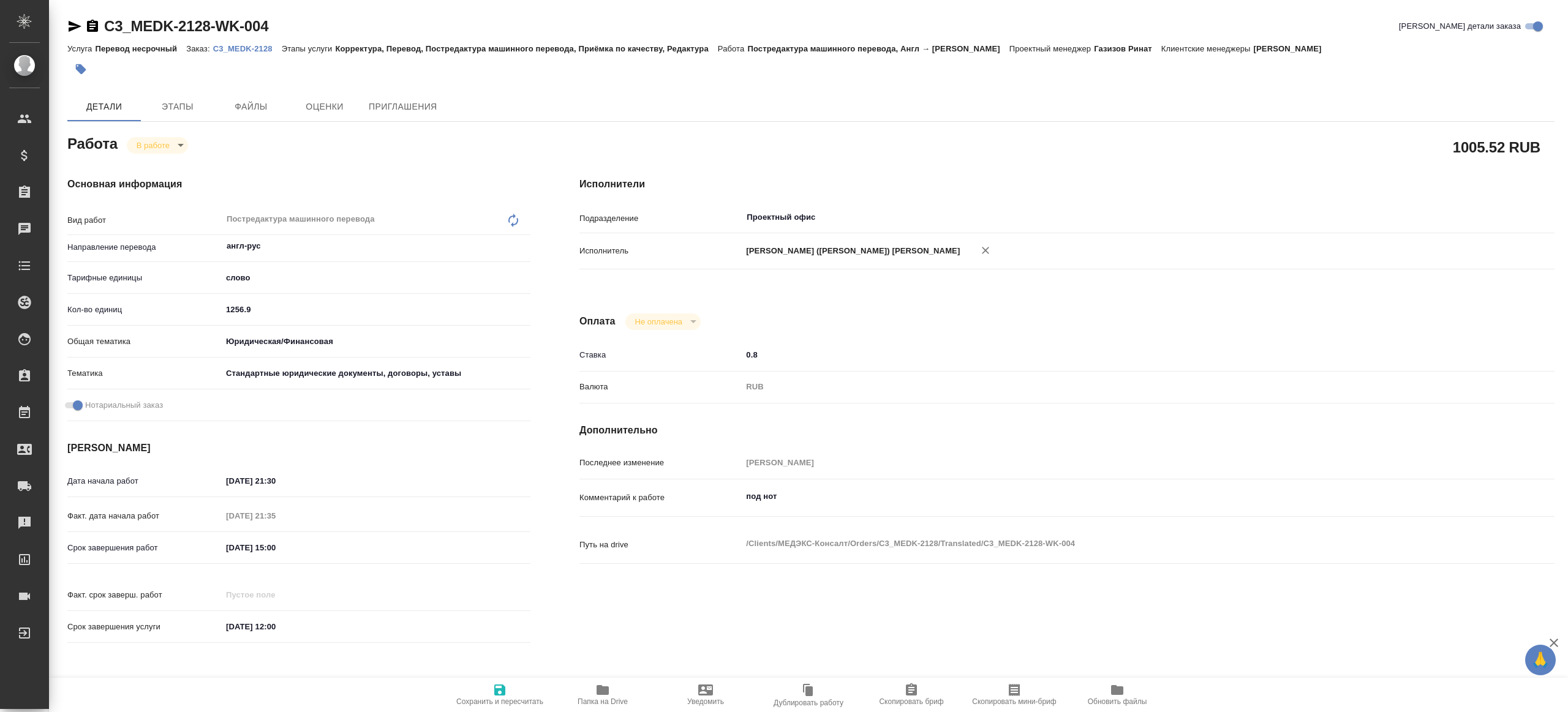
click at [594, 698] on span "Папка на Drive" at bounding box center [603, 702] width 50 height 9
type textarea "x"
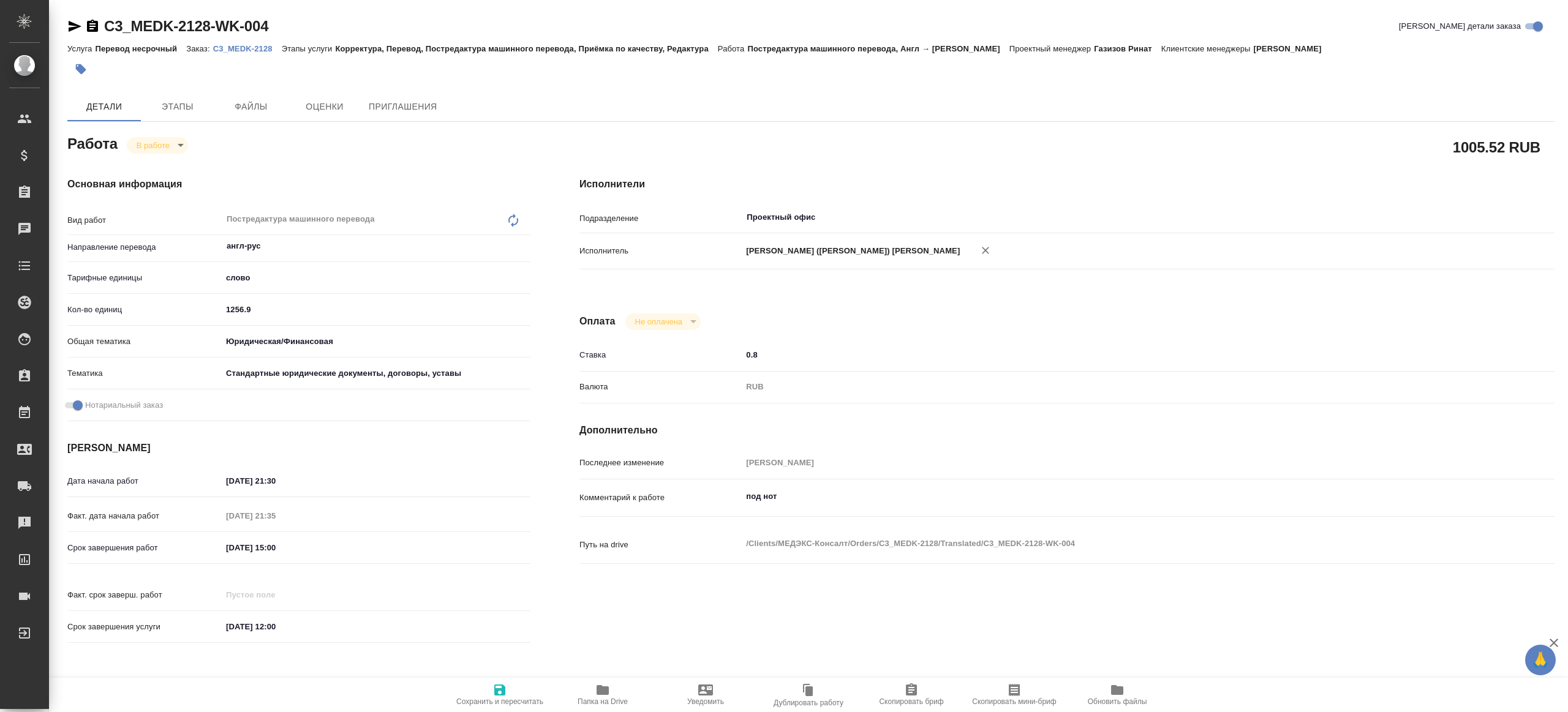
type textarea "x"
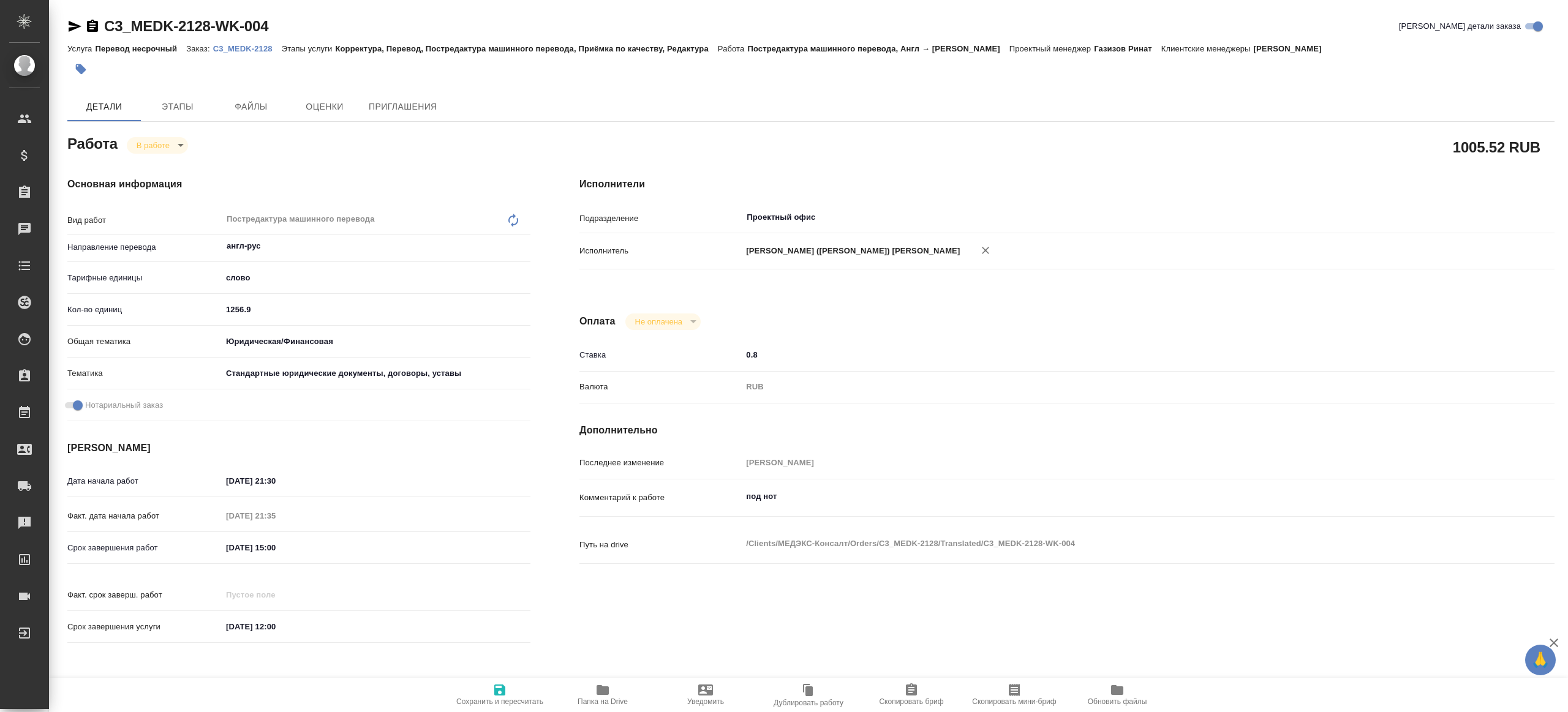
type textarea "x"
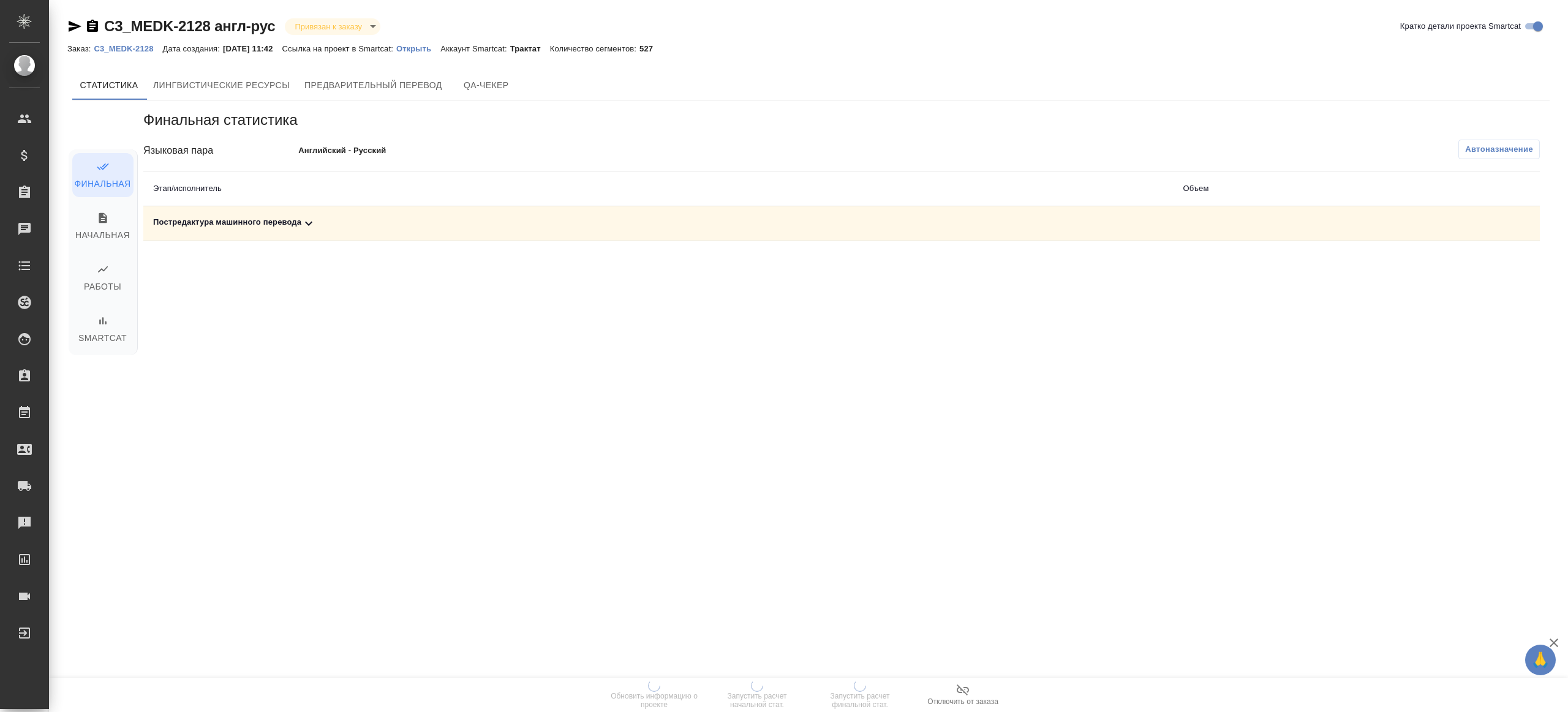
click at [1486, 148] on span "Автоназначение" at bounding box center [1499, 149] width 68 height 12
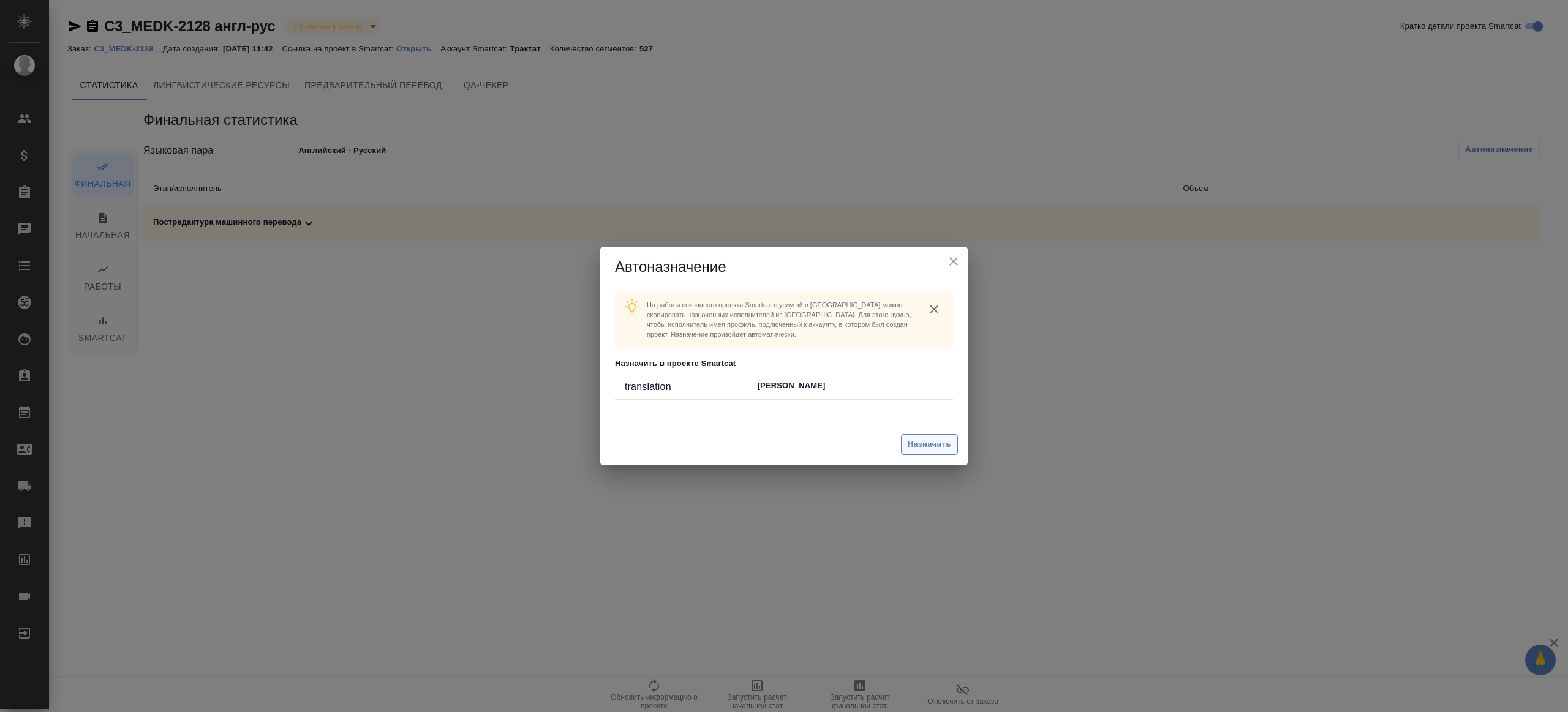
click at [951, 450] on span "Назначить" at bounding box center [929, 445] width 43 height 14
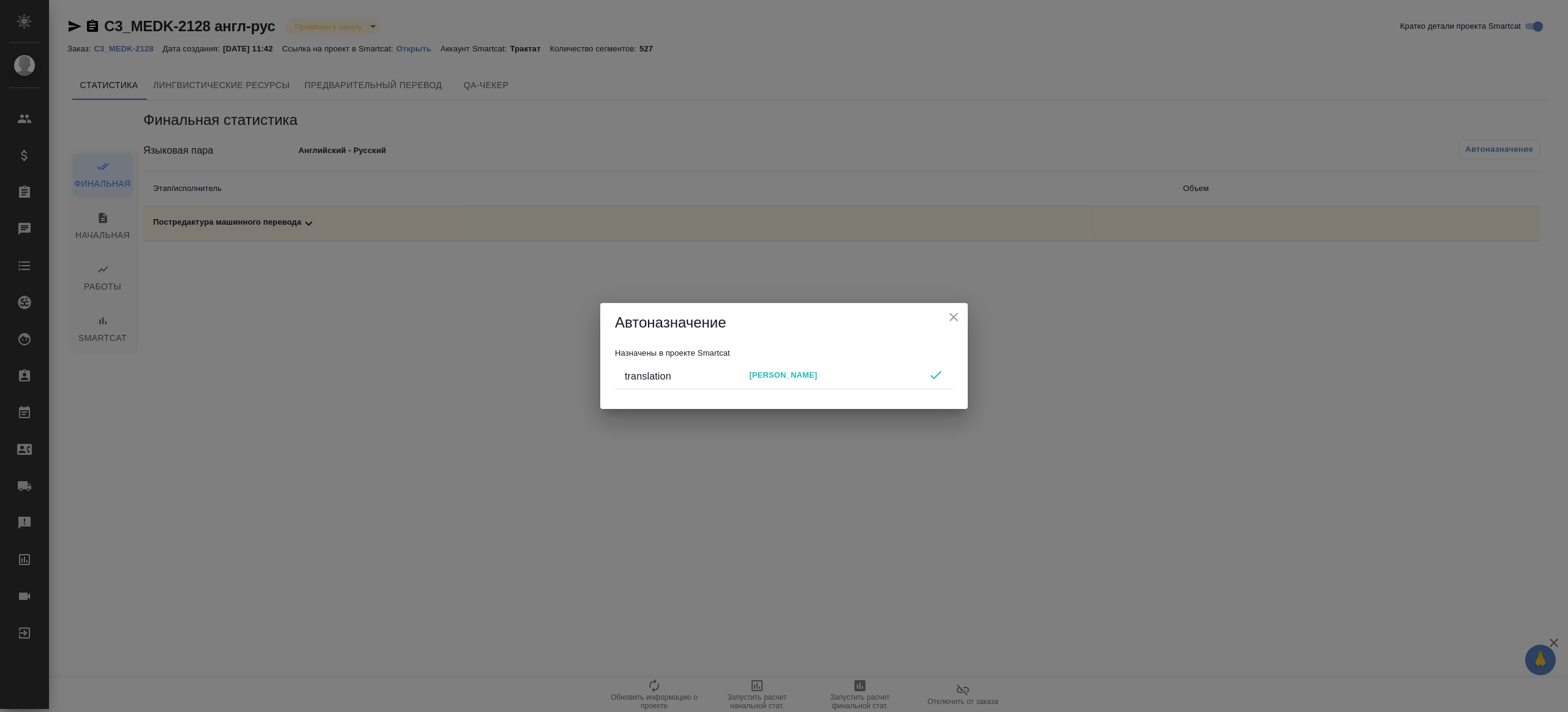
click at [945, 316] on button "close" at bounding box center [953, 317] width 18 height 18
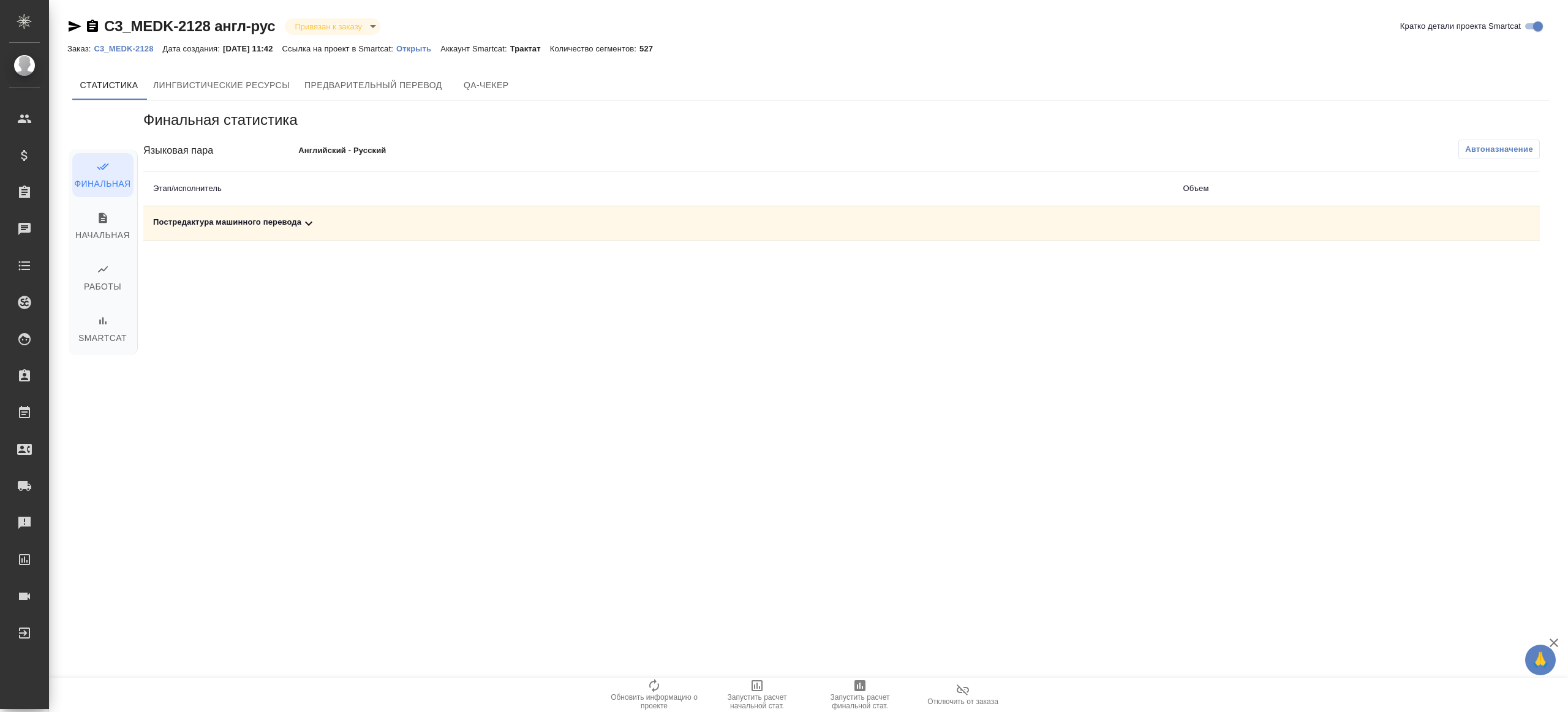
click at [859, 688] on icon "button" at bounding box center [860, 686] width 11 height 11
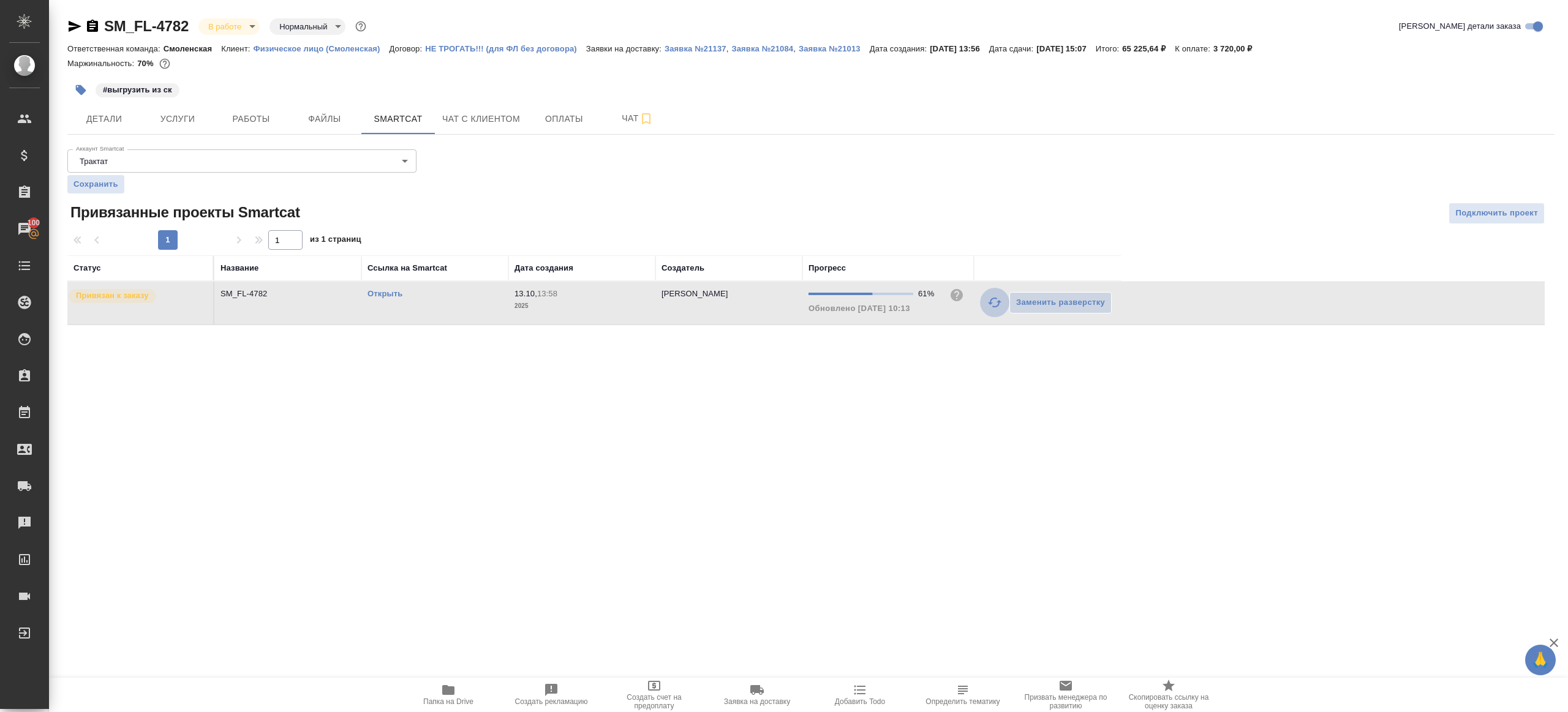
click at [991, 302] on icon "button" at bounding box center [995, 302] width 14 height 10
click at [825, 220] on div at bounding box center [810, 213] width 496 height 22
click at [396, 293] on link "Открыть" at bounding box center [385, 293] width 35 height 10
click at [260, 112] on span "Работы" at bounding box center [251, 119] width 59 height 16
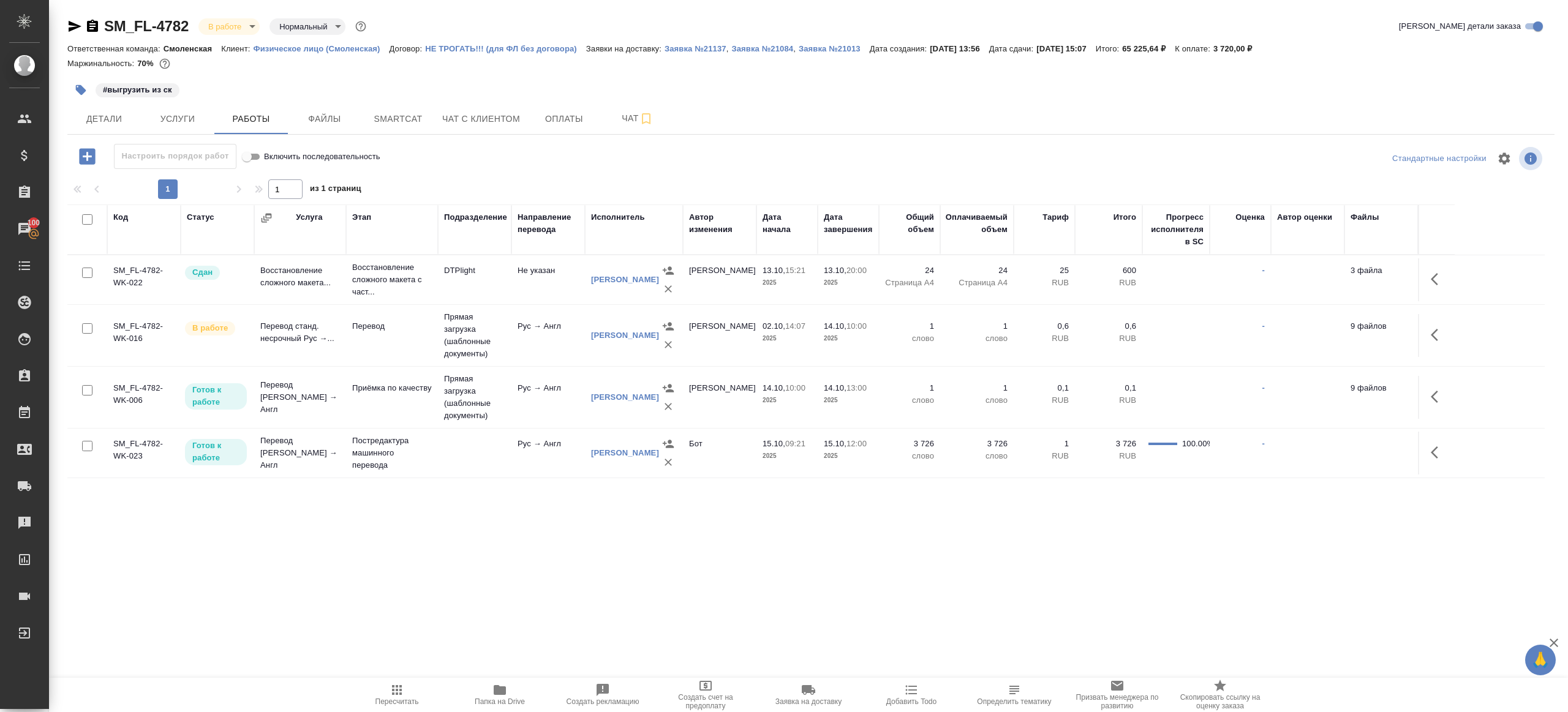
click at [662, 183] on div "1 1 из 1 страниц" at bounding box center [811, 189] width 1487 height 20
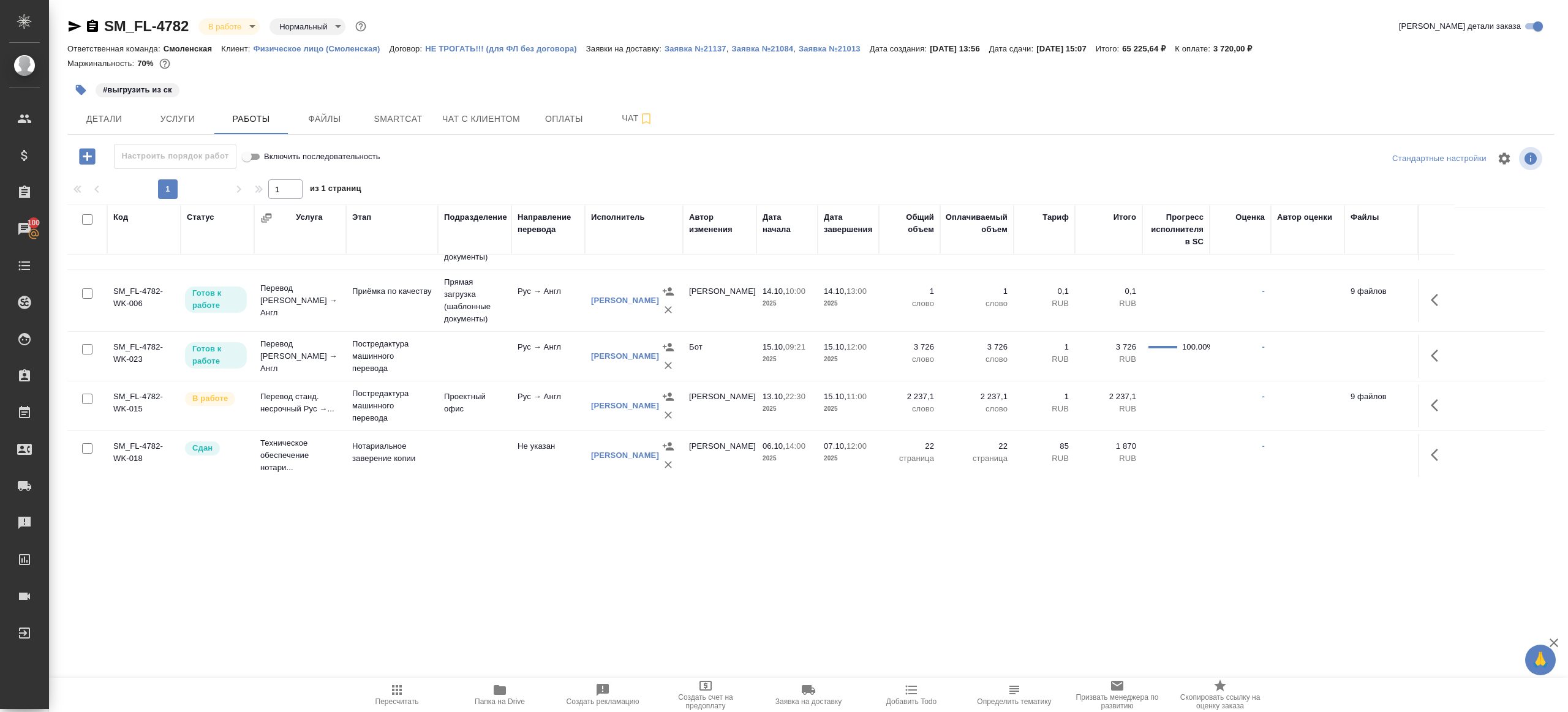
scroll to position [76, 0]
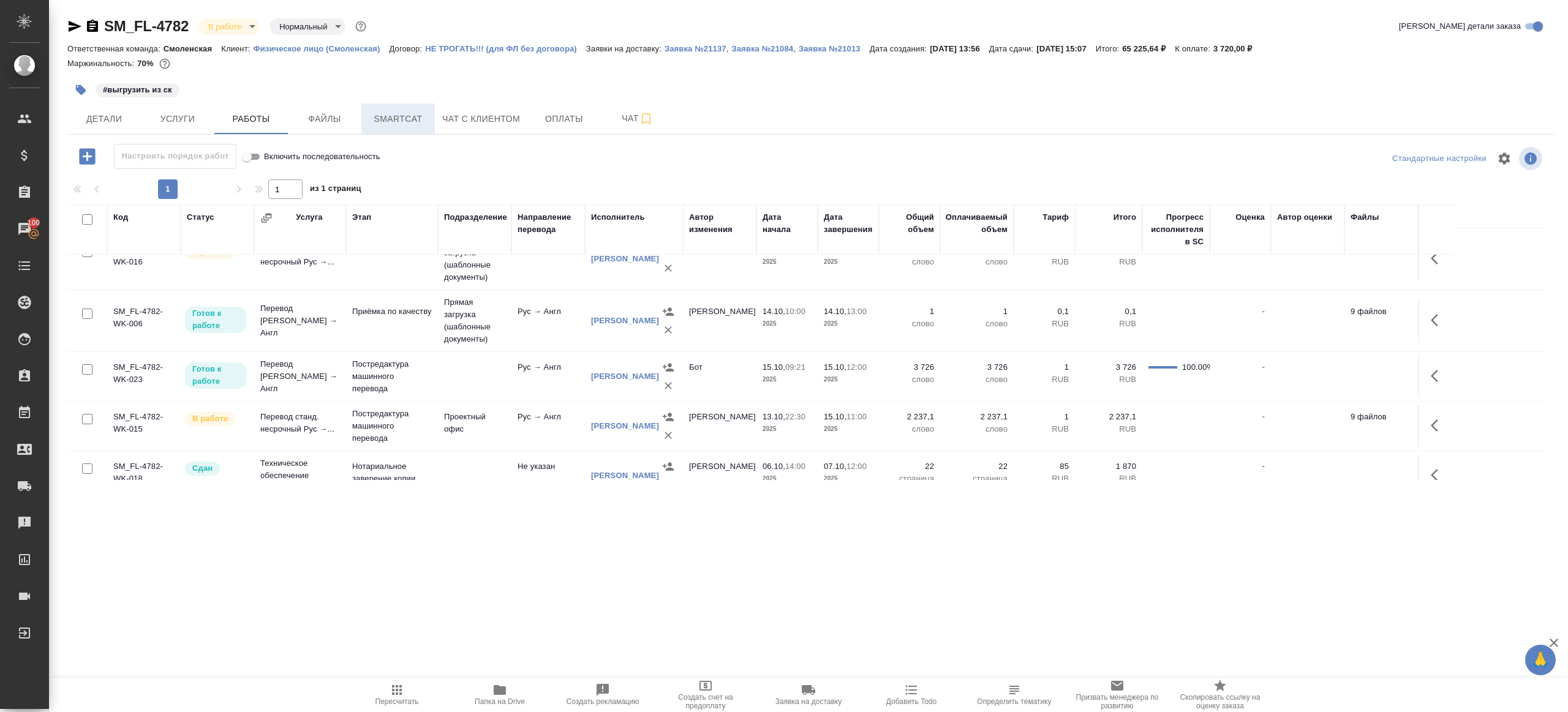
click at [417, 114] on span "Smartcat" at bounding box center [399, 119] width 59 height 16
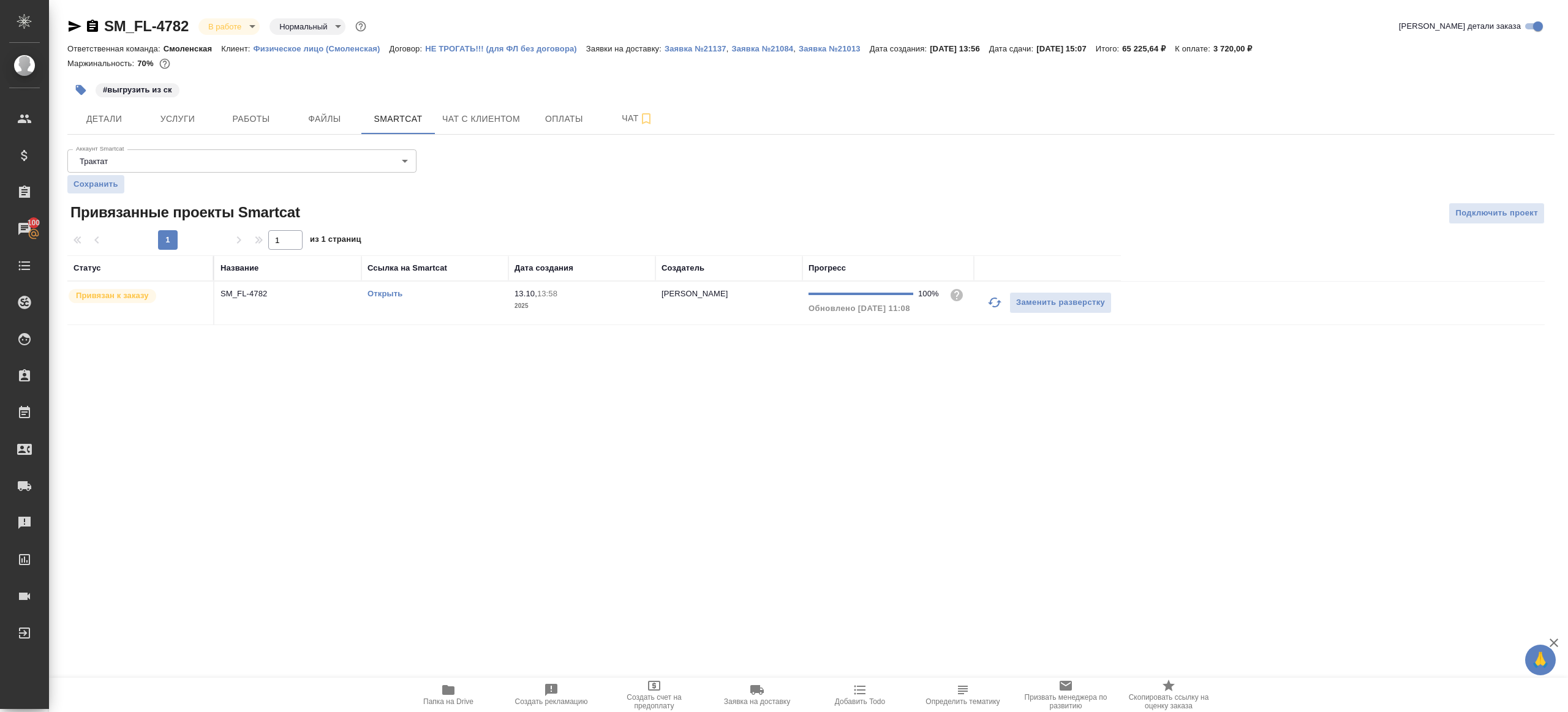
click at [529, 302] on p "2025" at bounding box center [582, 307] width 135 height 12
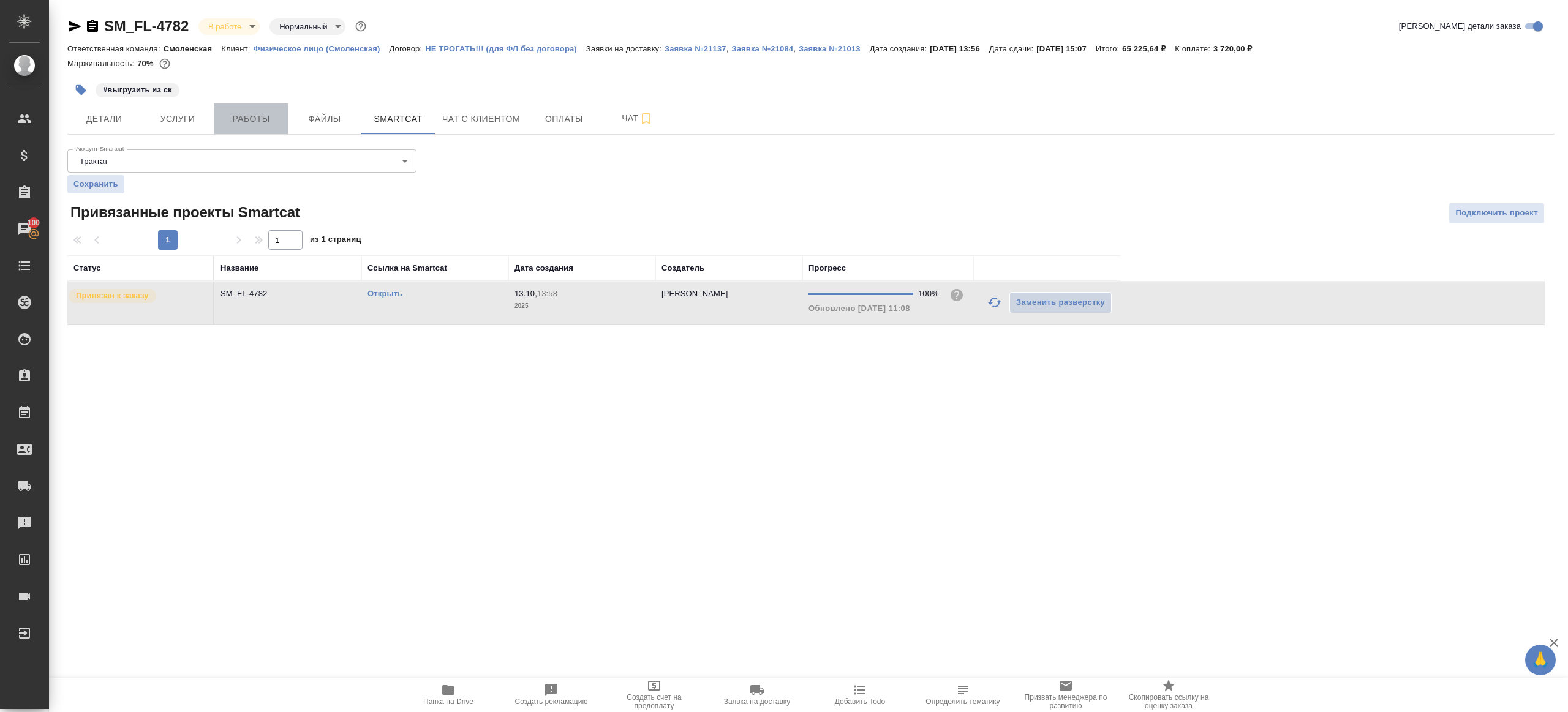
click at [239, 116] on span "Работы" at bounding box center [251, 119] width 59 height 16
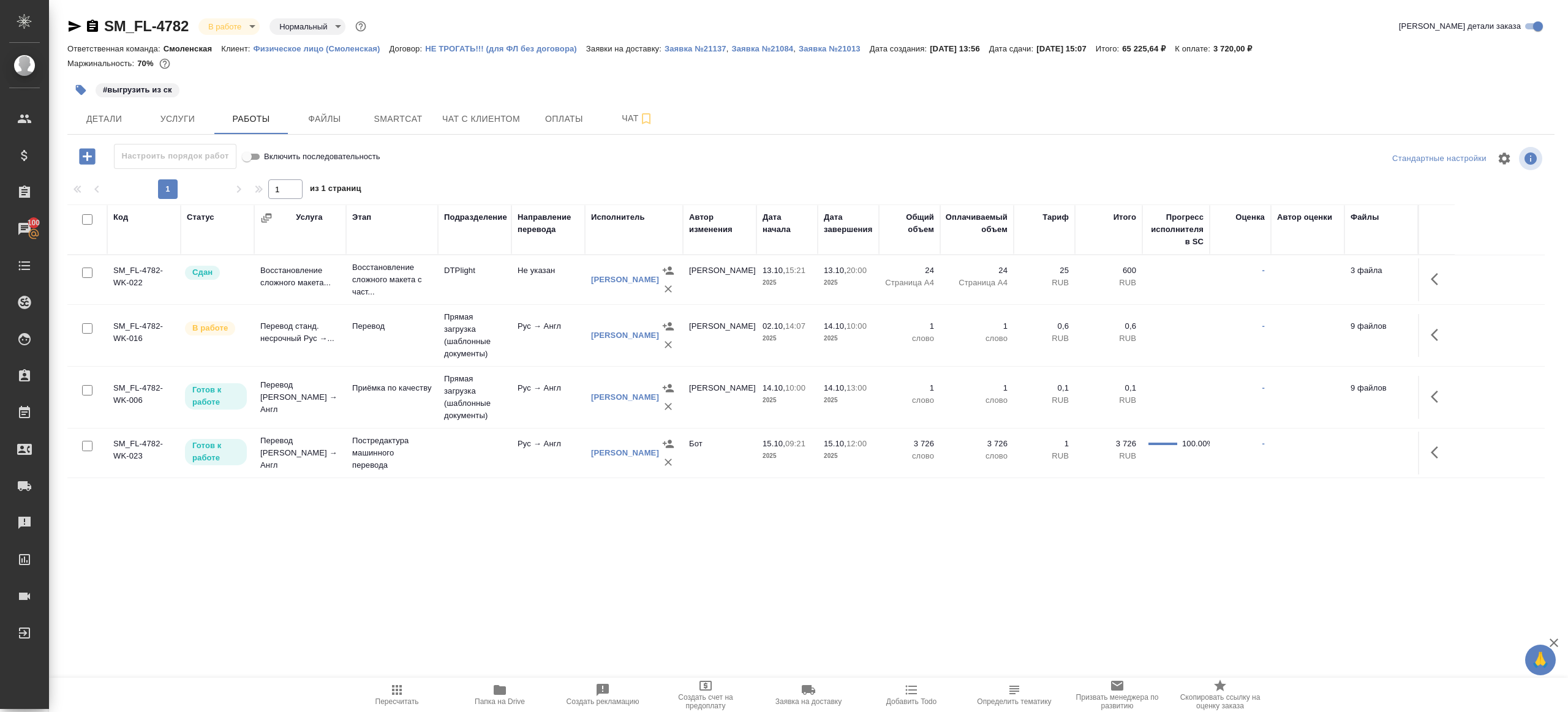
click at [495, 446] on td at bounding box center [474, 452] width 74 height 43
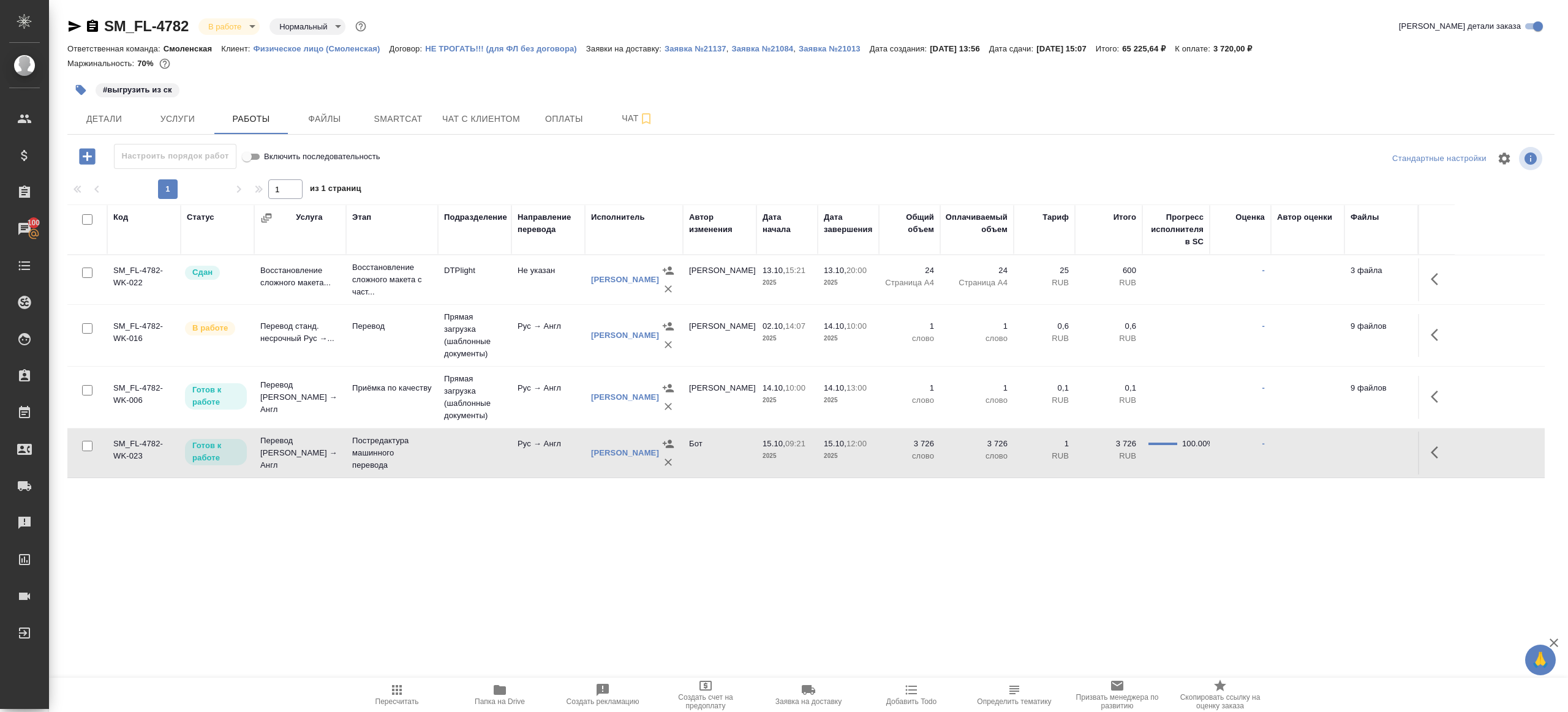
scroll to position [20, 0]
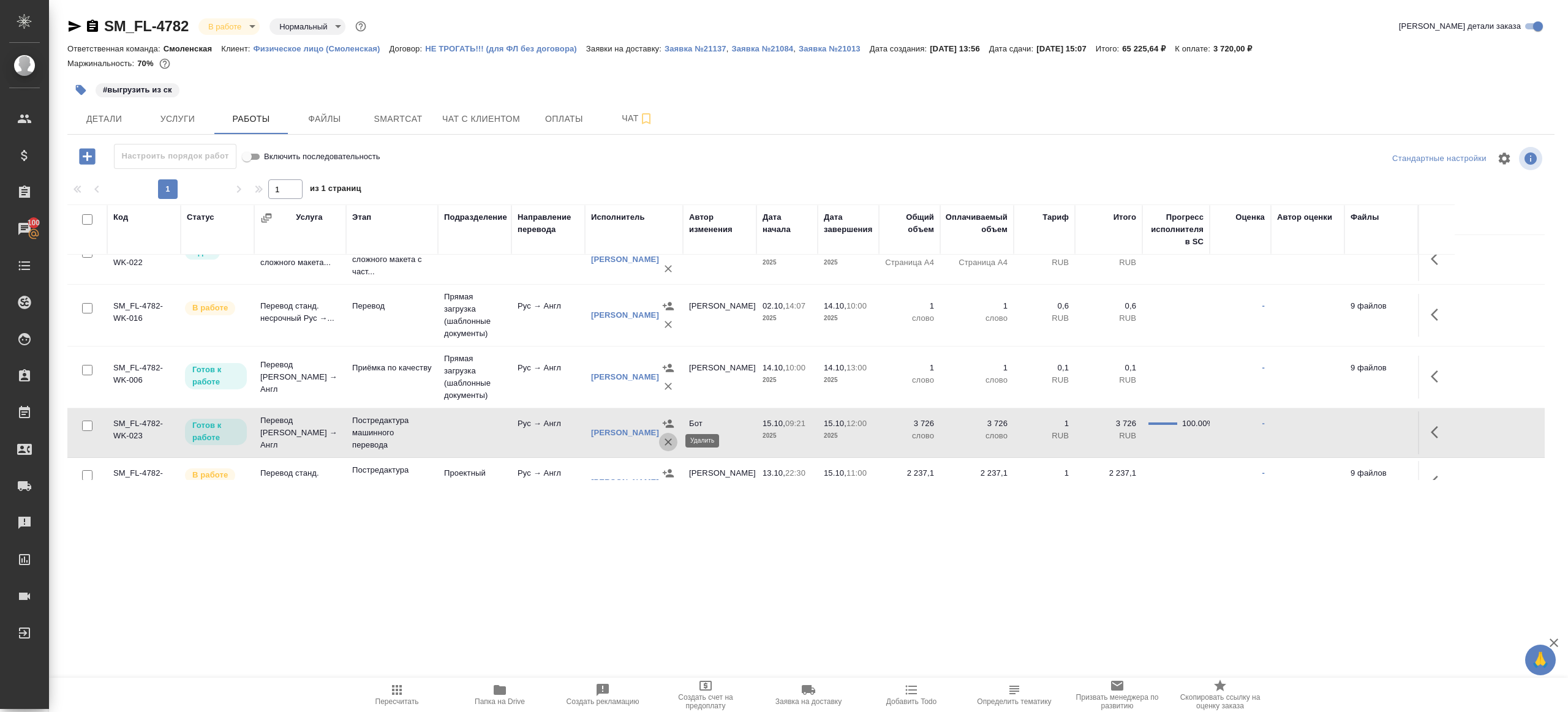
click at [674, 442] on button "button" at bounding box center [668, 442] width 18 height 18
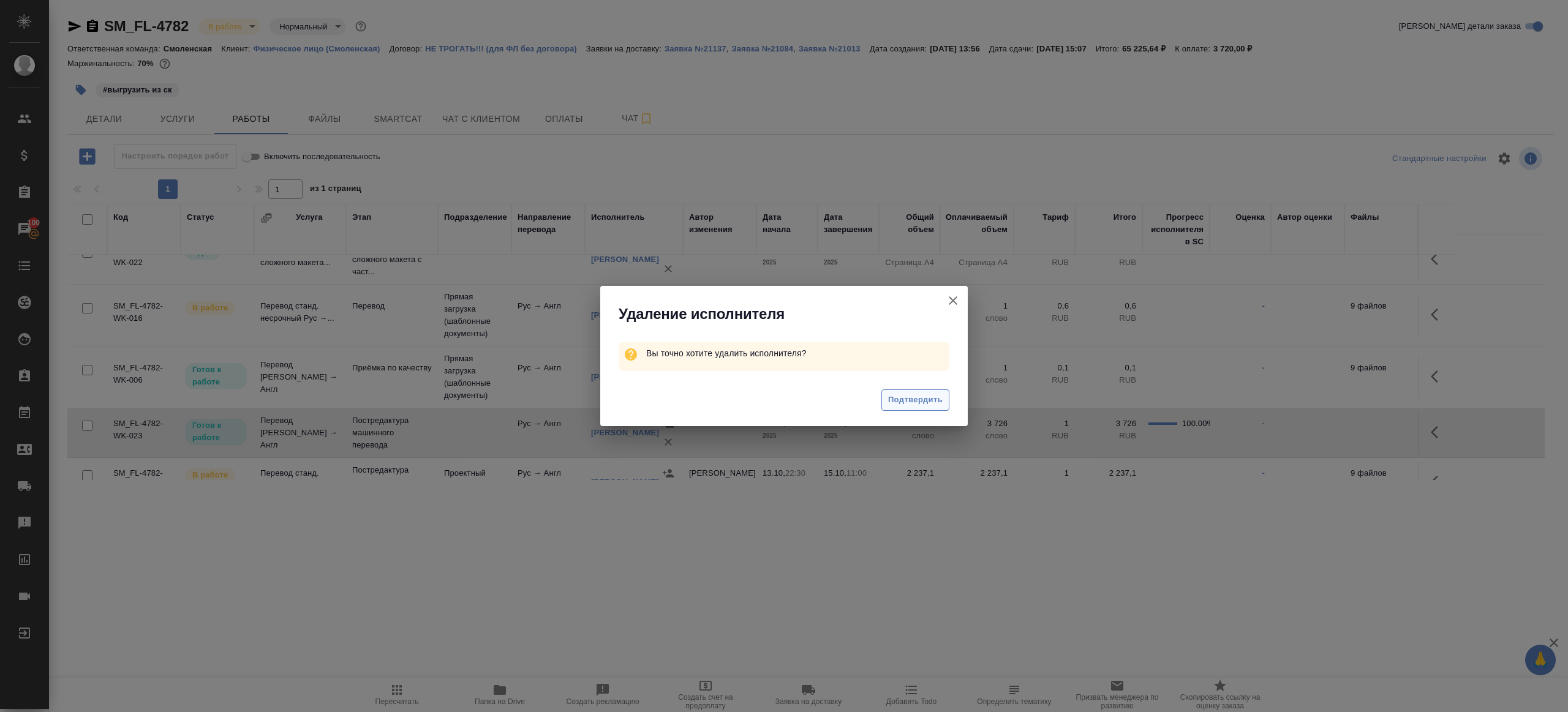
click at [946, 403] on button "Подтвердить" at bounding box center [915, 400] width 68 height 22
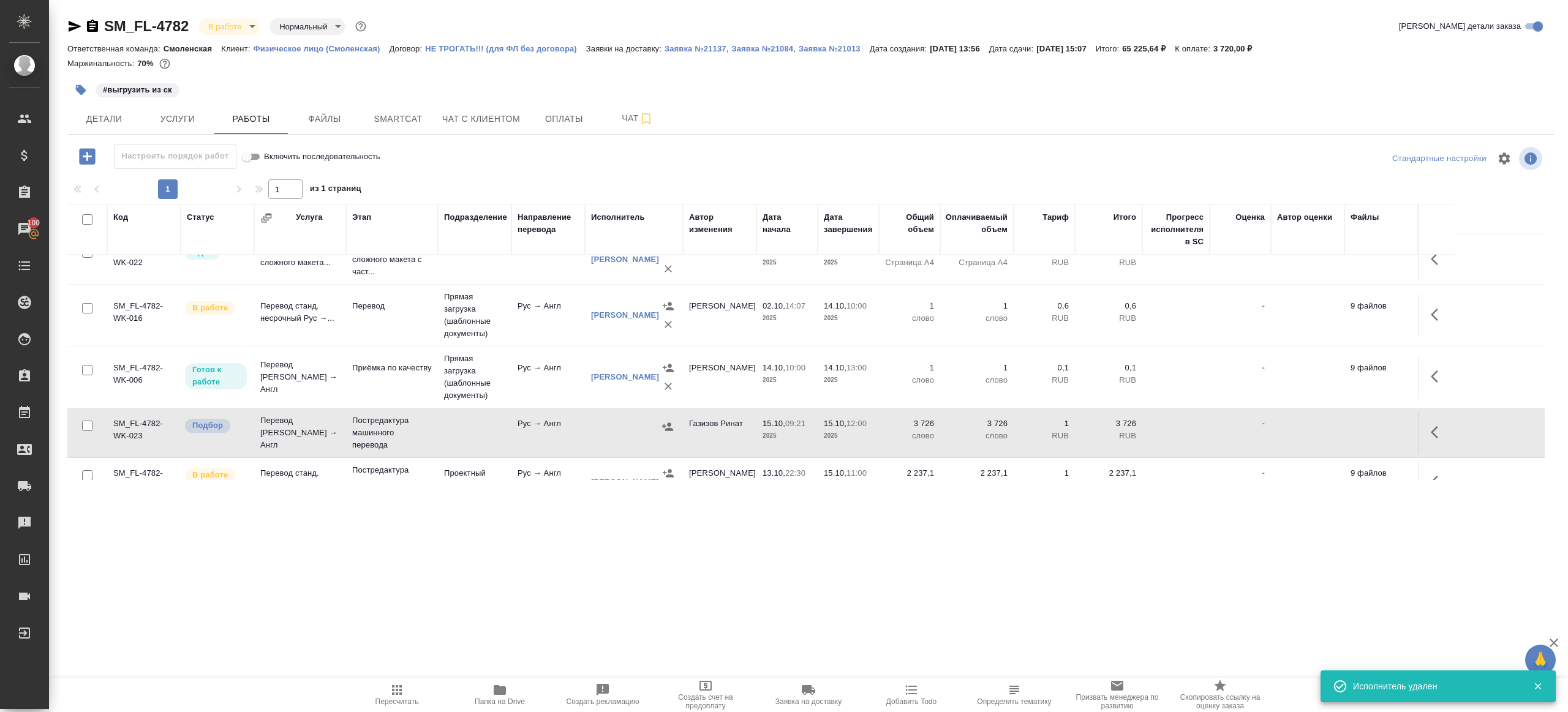
click at [85, 425] on input "checkbox" at bounding box center [88, 426] width 10 height 10
checkbox input "true"
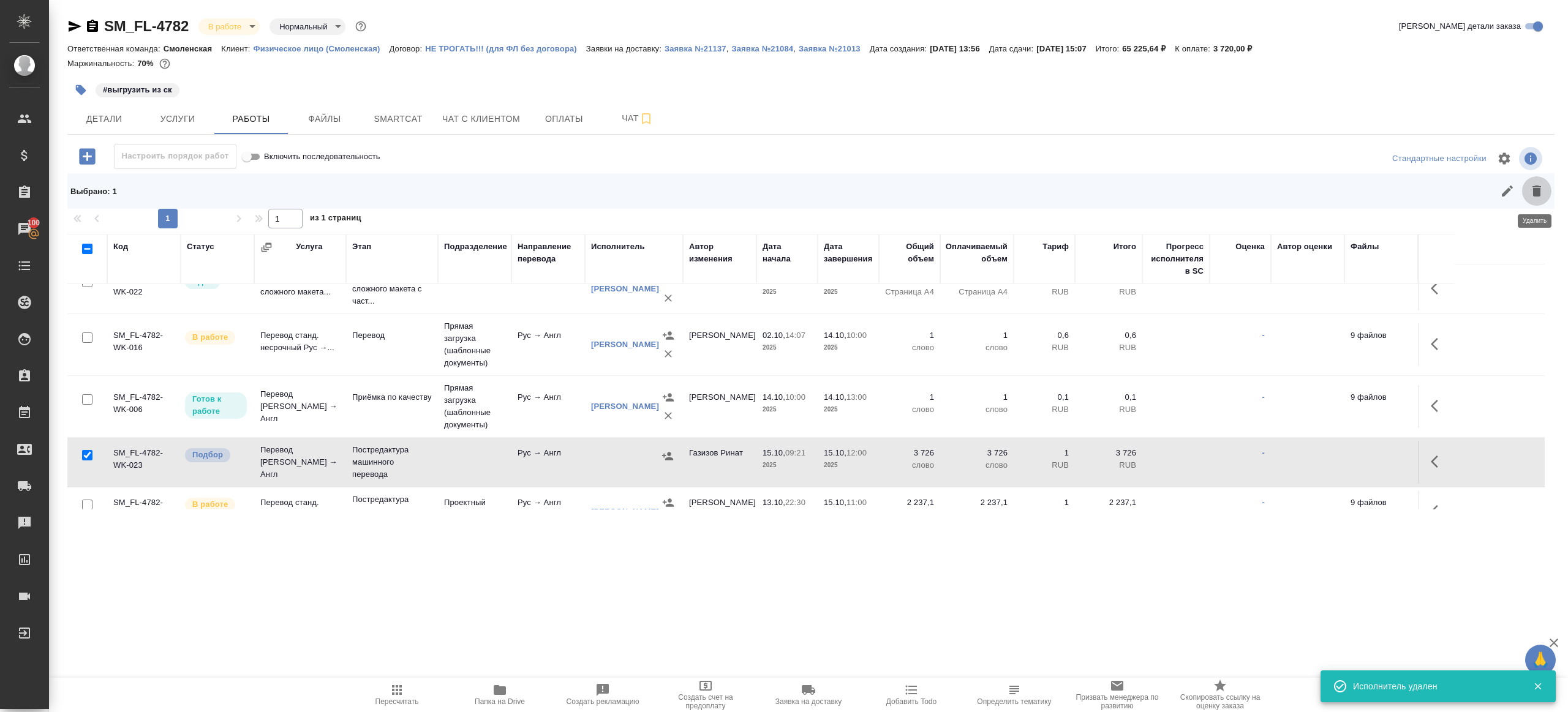
click at [1538, 194] on icon "button" at bounding box center [1537, 191] width 9 height 11
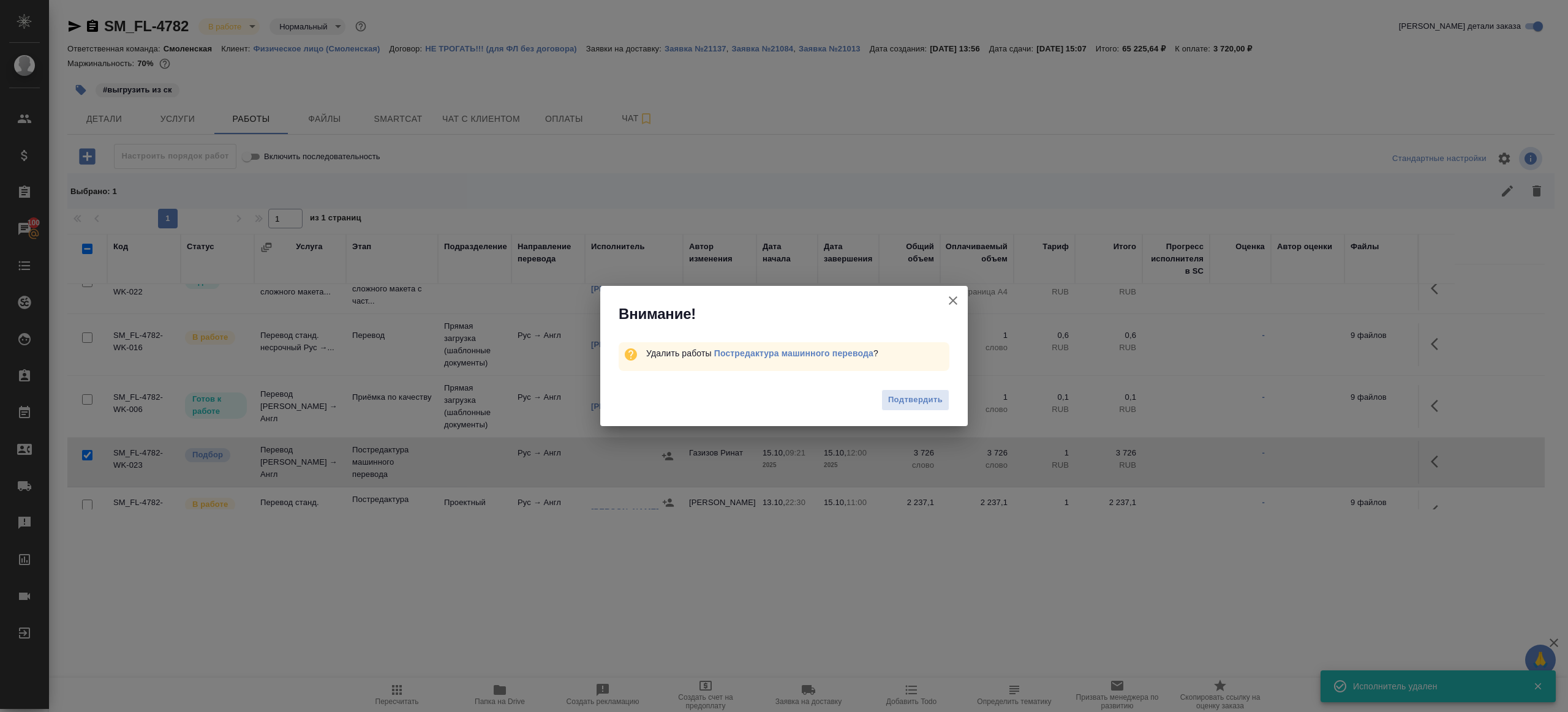
click at [929, 393] on span "Подтвердить" at bounding box center [915, 400] width 55 height 14
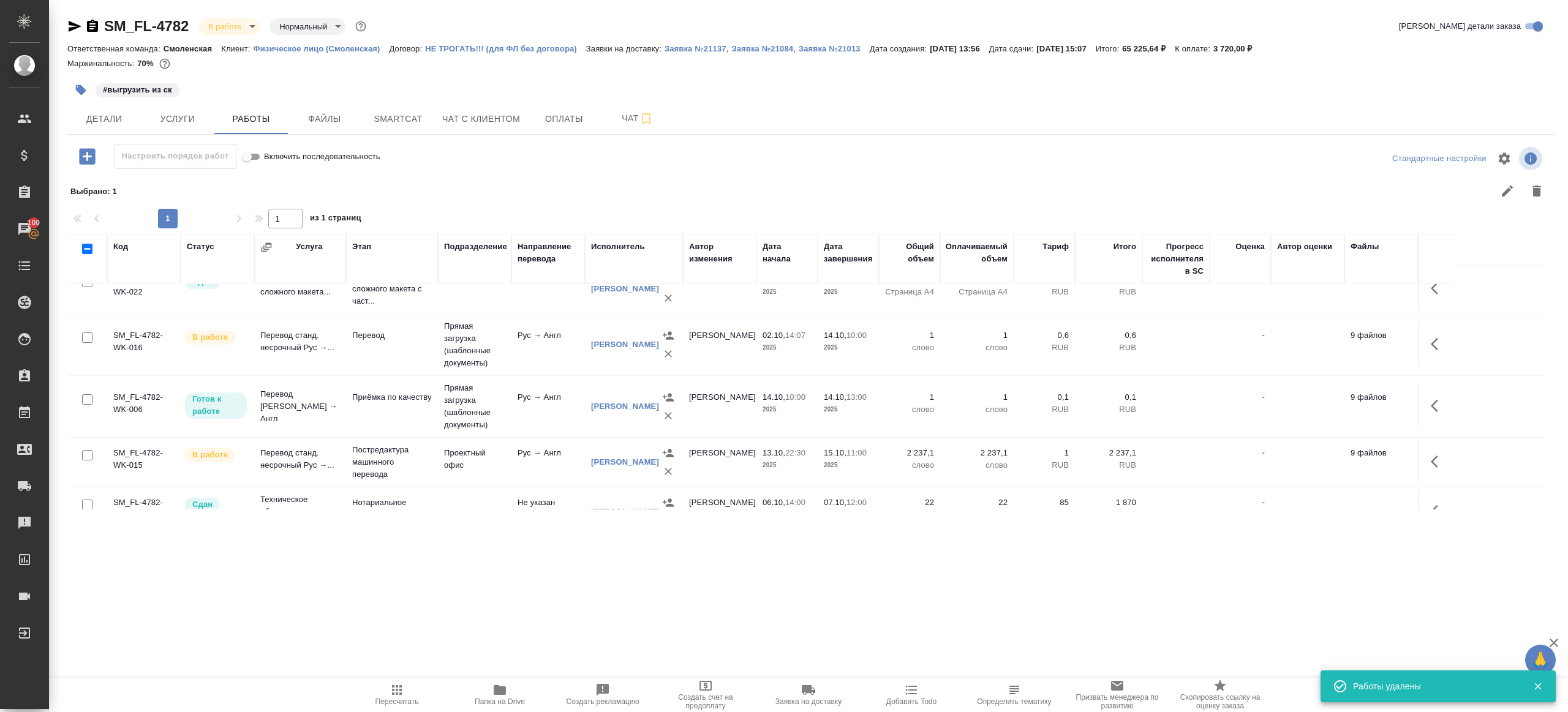
click at [442, 460] on td "Проектный офис" at bounding box center [474, 462] width 74 height 43
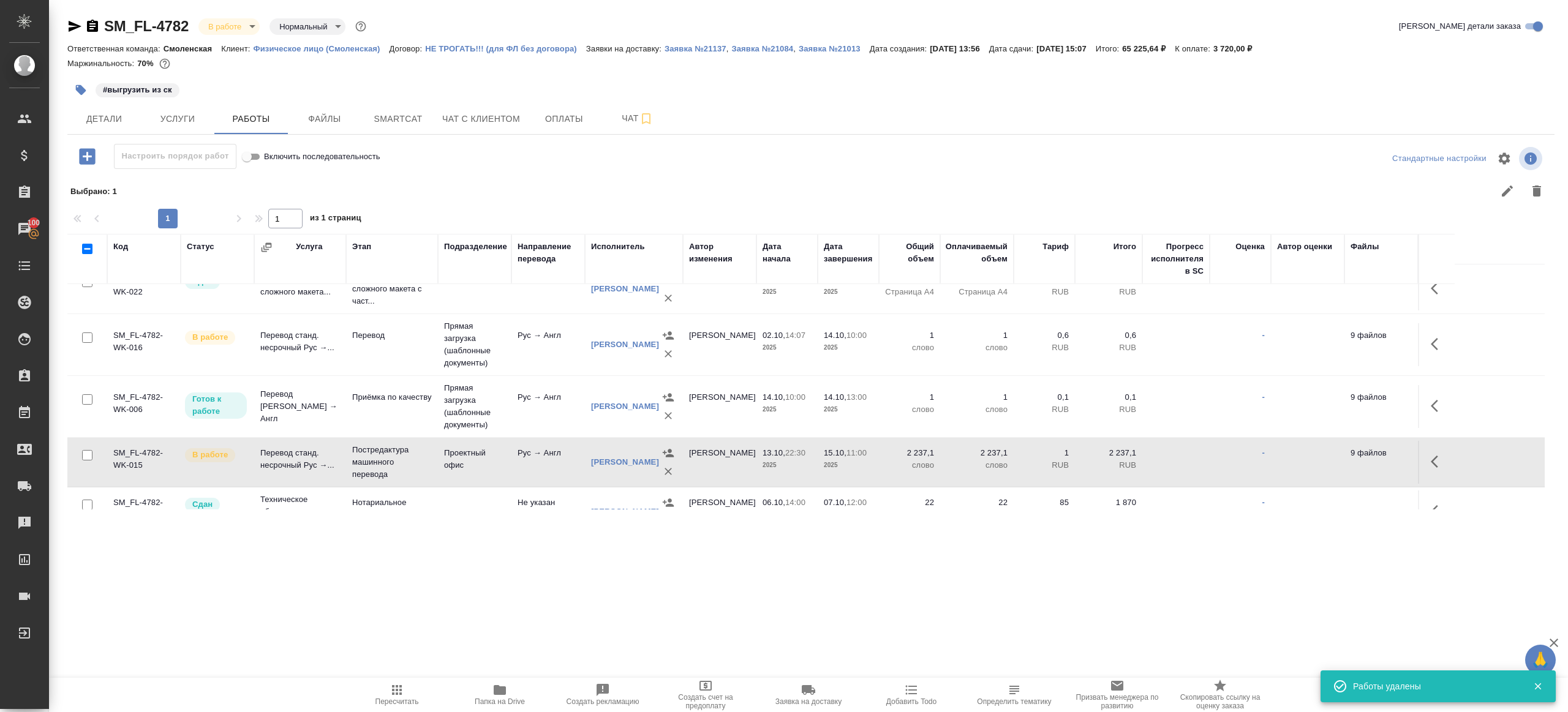
click at [1413, 449] on td "9 файлов" at bounding box center [1380, 462] width 74 height 43
click at [1436, 454] on icon "button" at bounding box center [1438, 461] width 15 height 15
click at [1350, 460] on icon "button" at bounding box center [1347, 461] width 15 height 15
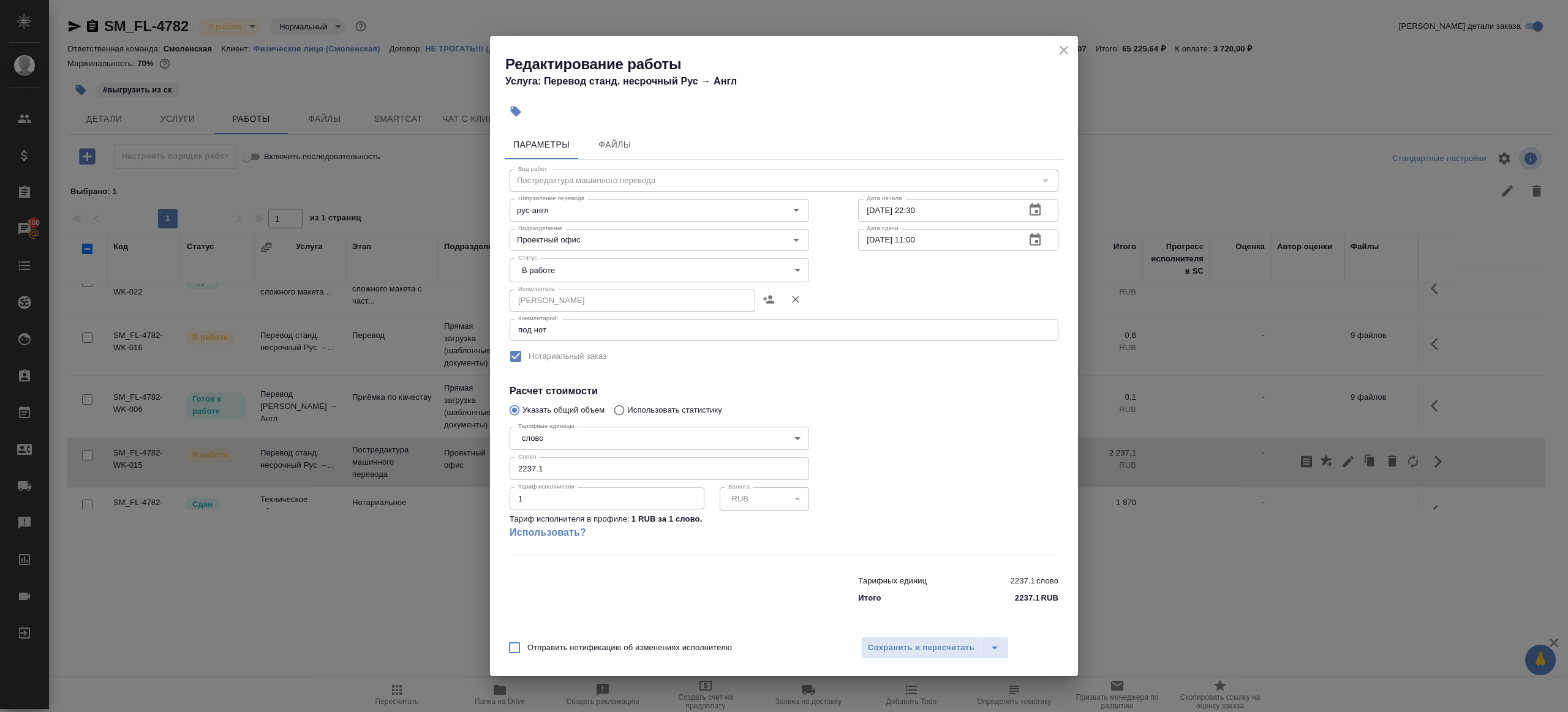
click at [563, 275] on body "🙏 .cls-1 fill:#fff; AWATERA [PERSON_NAME] Клиенты Спецификации Заказы 100 Чаты …" at bounding box center [784, 356] width 1568 height 712
click at [564, 291] on li "Выполнен" at bounding box center [659, 291] width 300 height 21
type input "completed"
click at [924, 647] on span "Сохранить и пересчитать" at bounding box center [921, 649] width 107 height 14
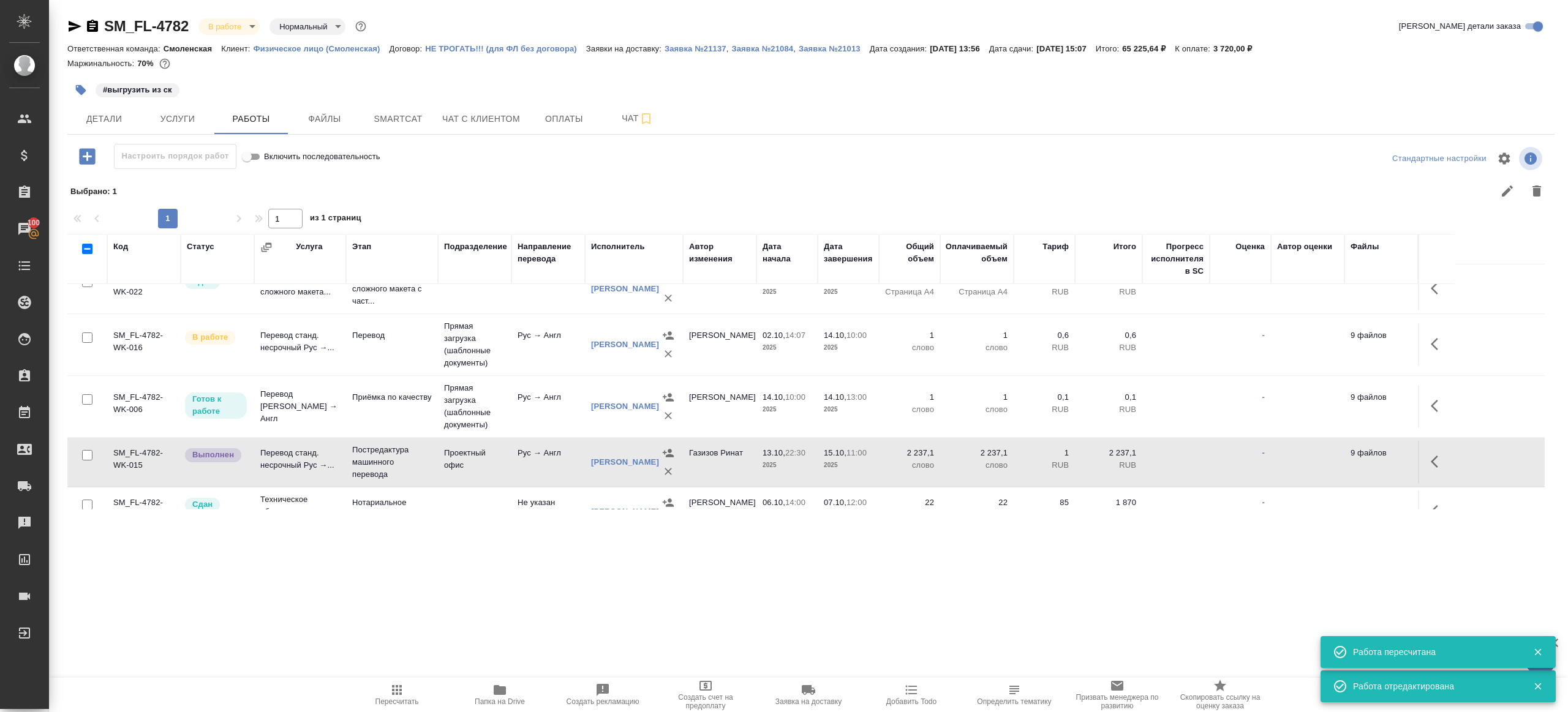
scroll to position [0, 0]
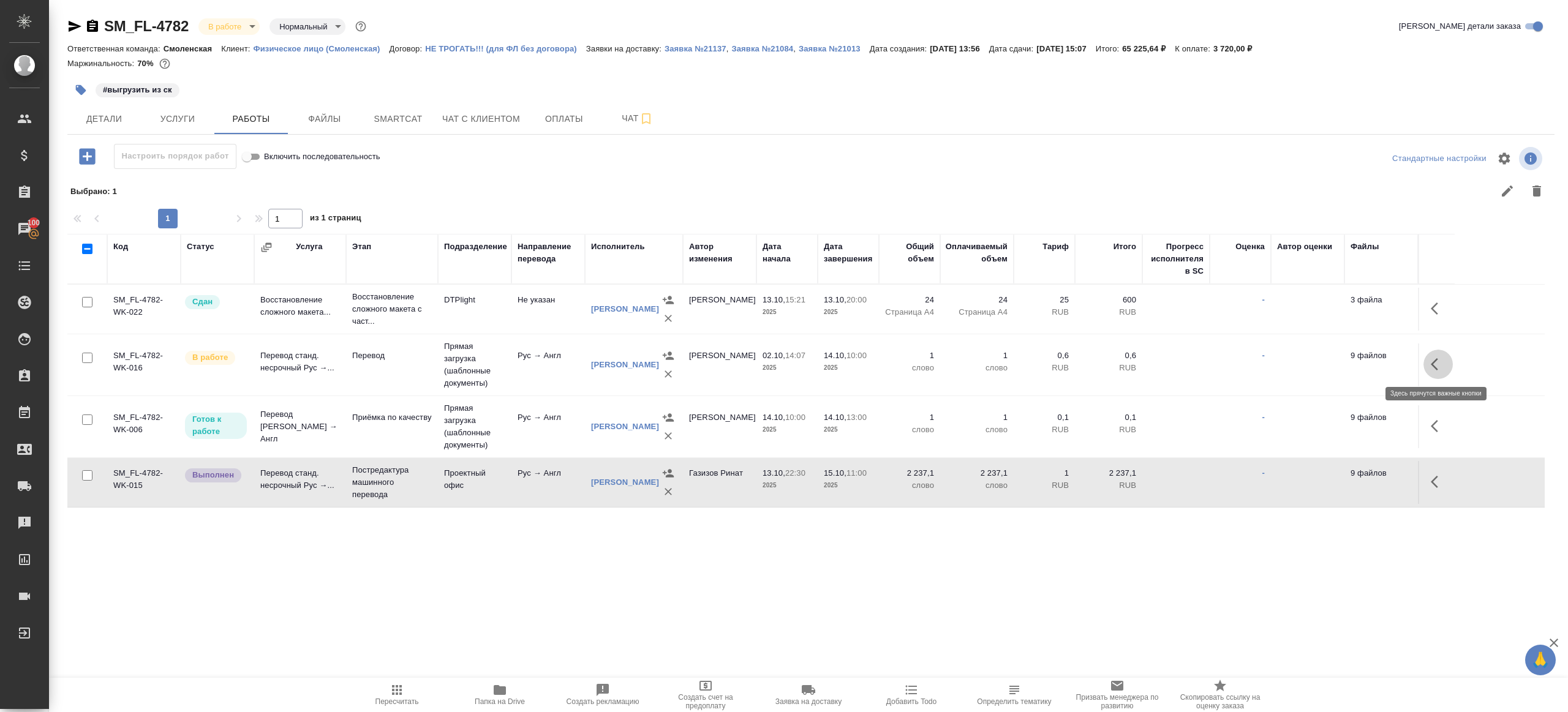
click at [1438, 364] on icon "button" at bounding box center [1438, 364] width 15 height 15
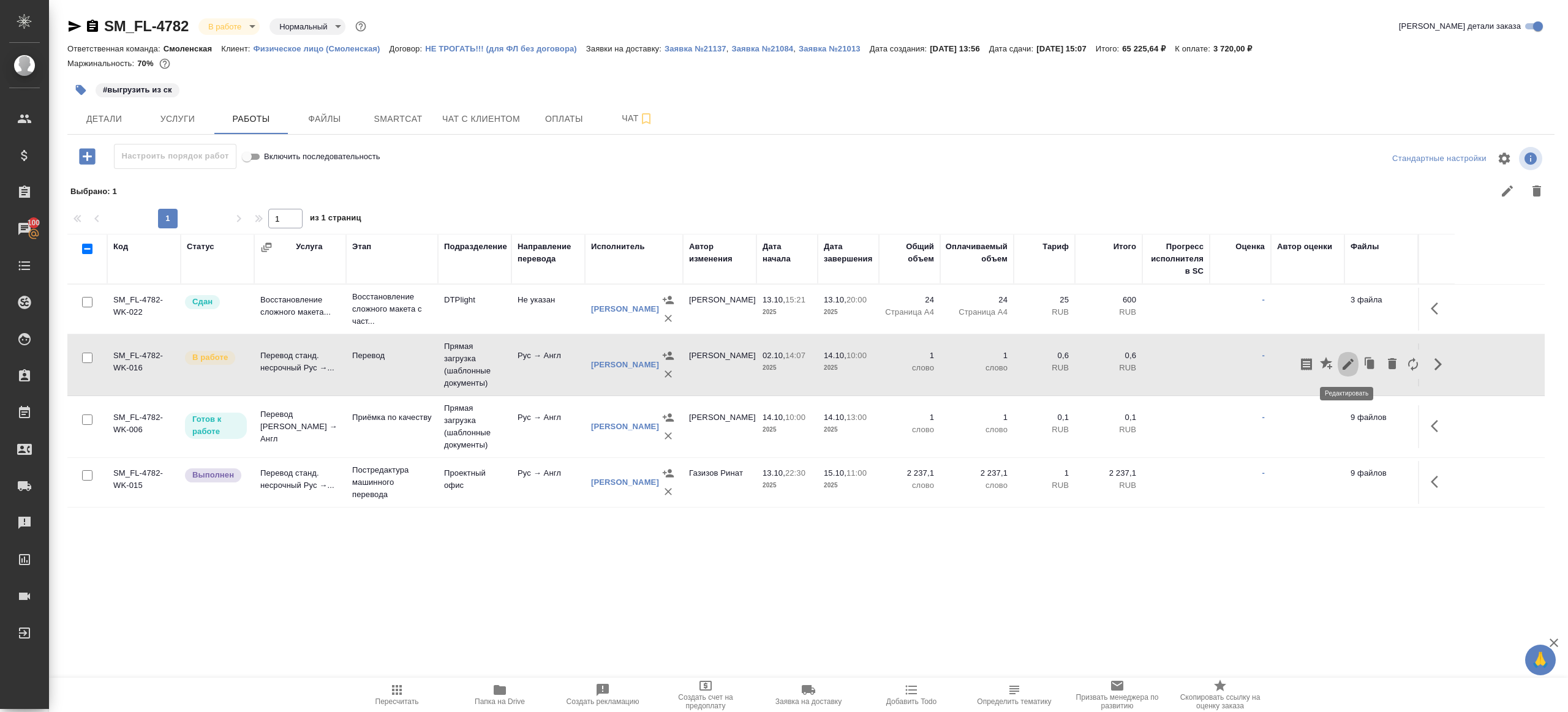
click at [1340, 359] on button "button" at bounding box center [1348, 365] width 21 height 30
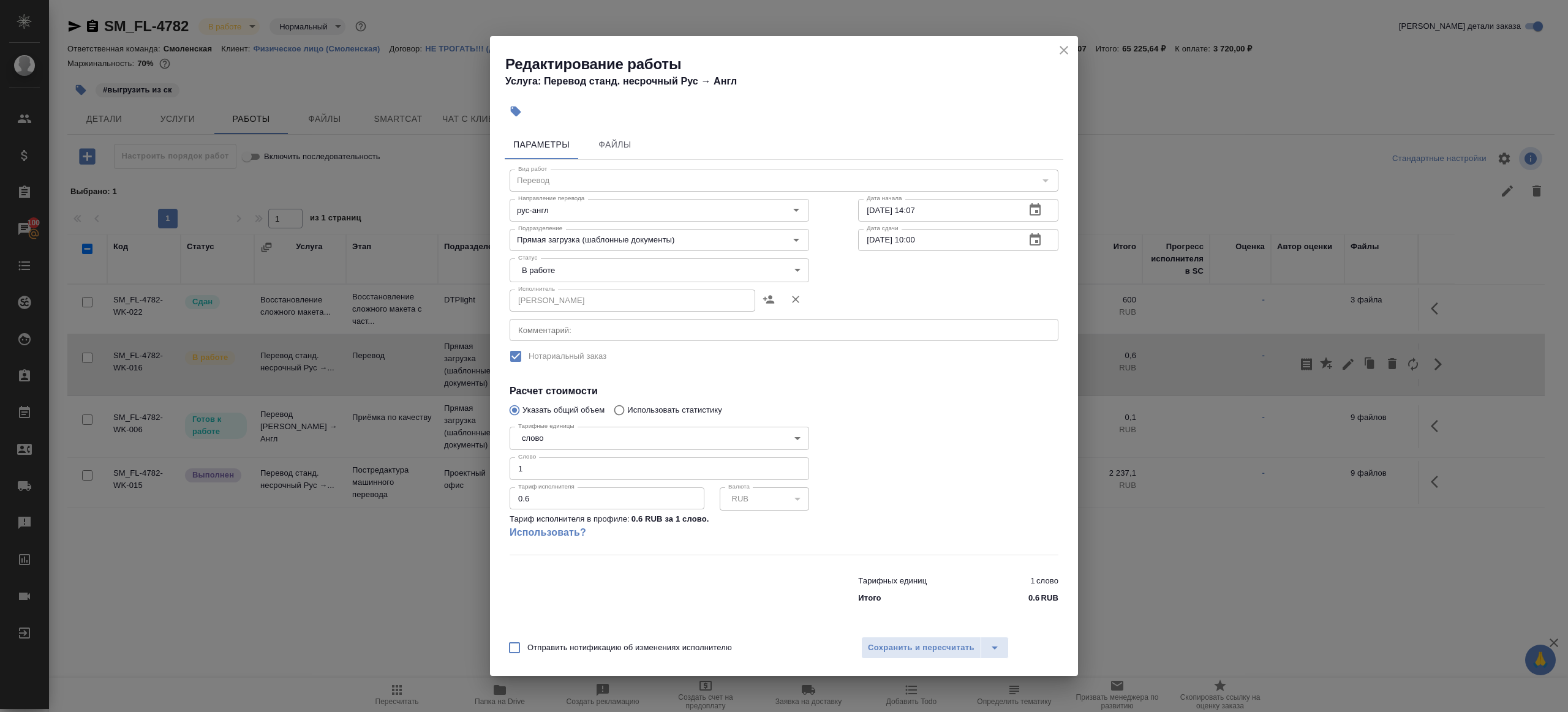
click at [649, 268] on body "🙏 .cls-1 fill:#fff; AWATERA [PERSON_NAME] Клиенты Спецификации Заказы 100 Чаты …" at bounding box center [784, 356] width 1568 height 712
click at [600, 303] on li "Сдан" at bounding box center [659, 312] width 300 height 21
type input "closed"
drag, startPoint x: 567, startPoint y: 472, endPoint x: 452, endPoint y: 463, distance: 115.4
click at [452, 463] on div "Редактирование работы Услуга: Перевод станд. несрочный Рус → [PERSON_NAME] Файл…" at bounding box center [784, 356] width 1568 height 712
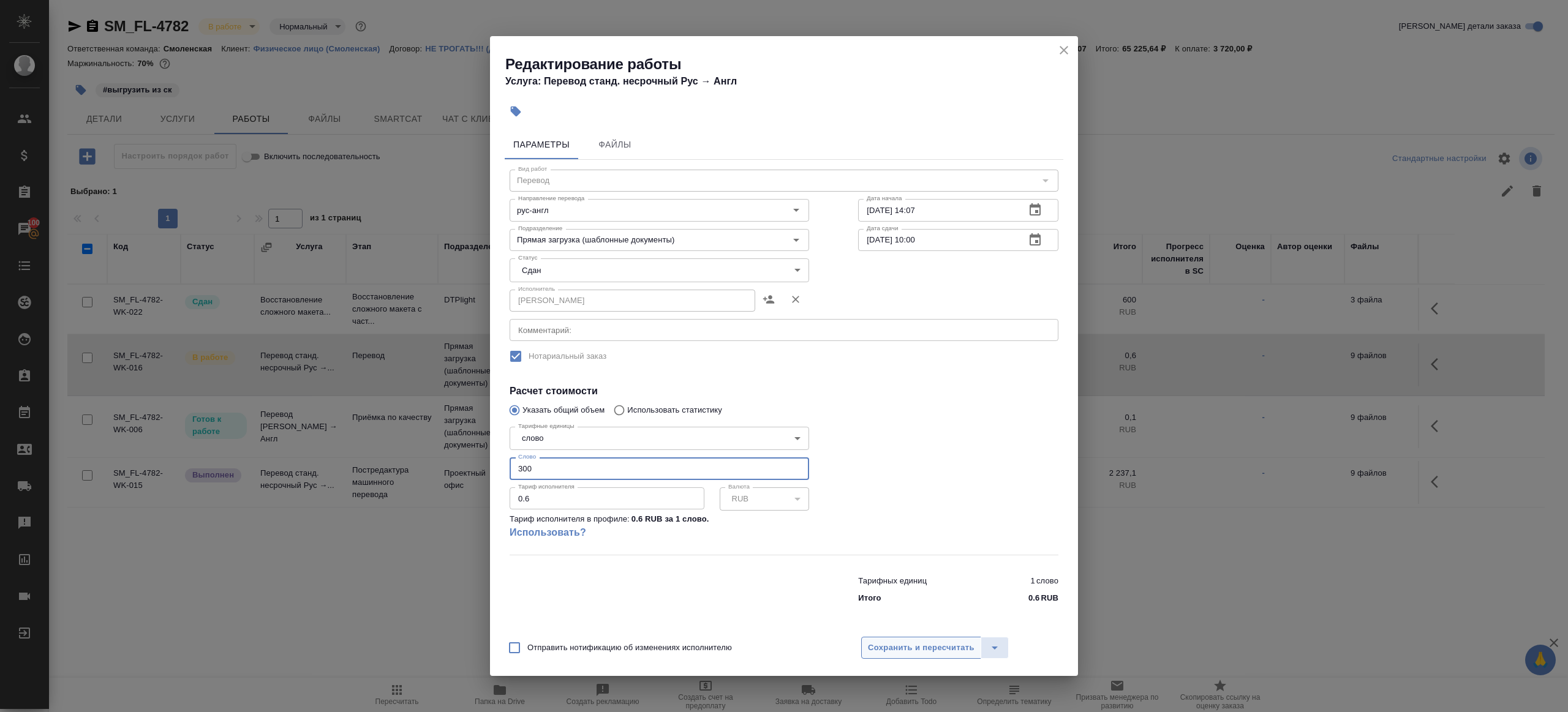
type input "300"
click at [876, 647] on span "Сохранить и пересчитать" at bounding box center [921, 649] width 107 height 14
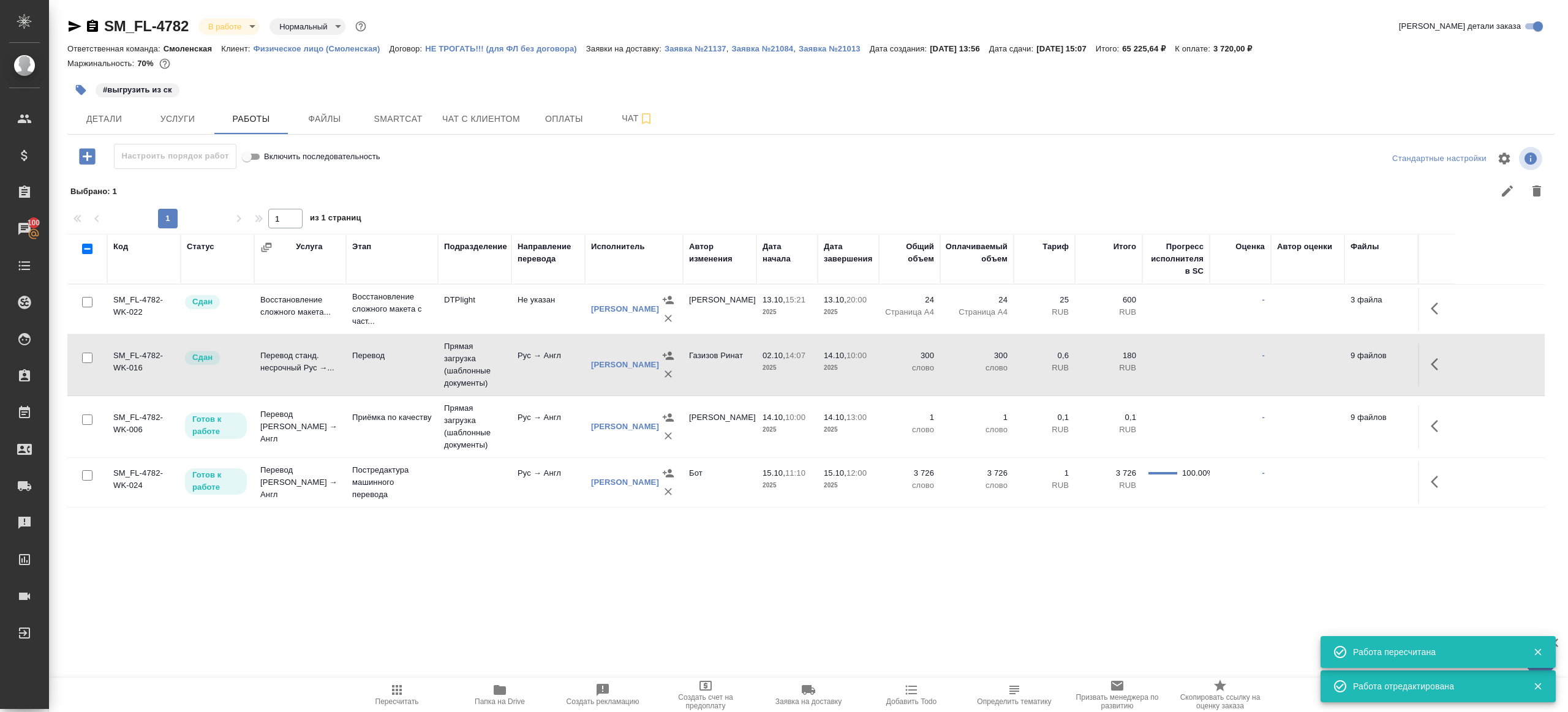
click at [401, 696] on icon "button" at bounding box center [397, 690] width 15 height 15
click at [400, 695] on icon "button" at bounding box center [397, 690] width 15 height 15
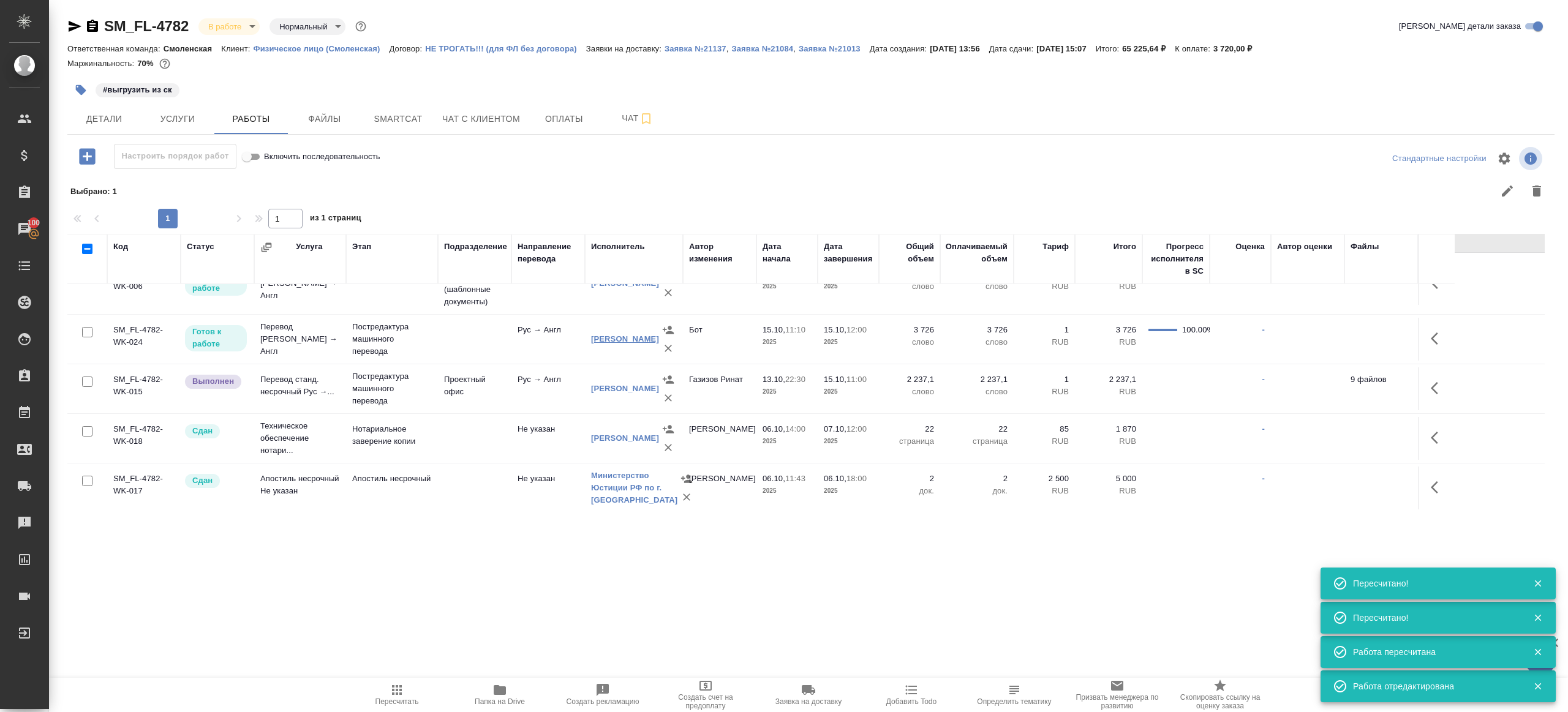
scroll to position [84, 0]
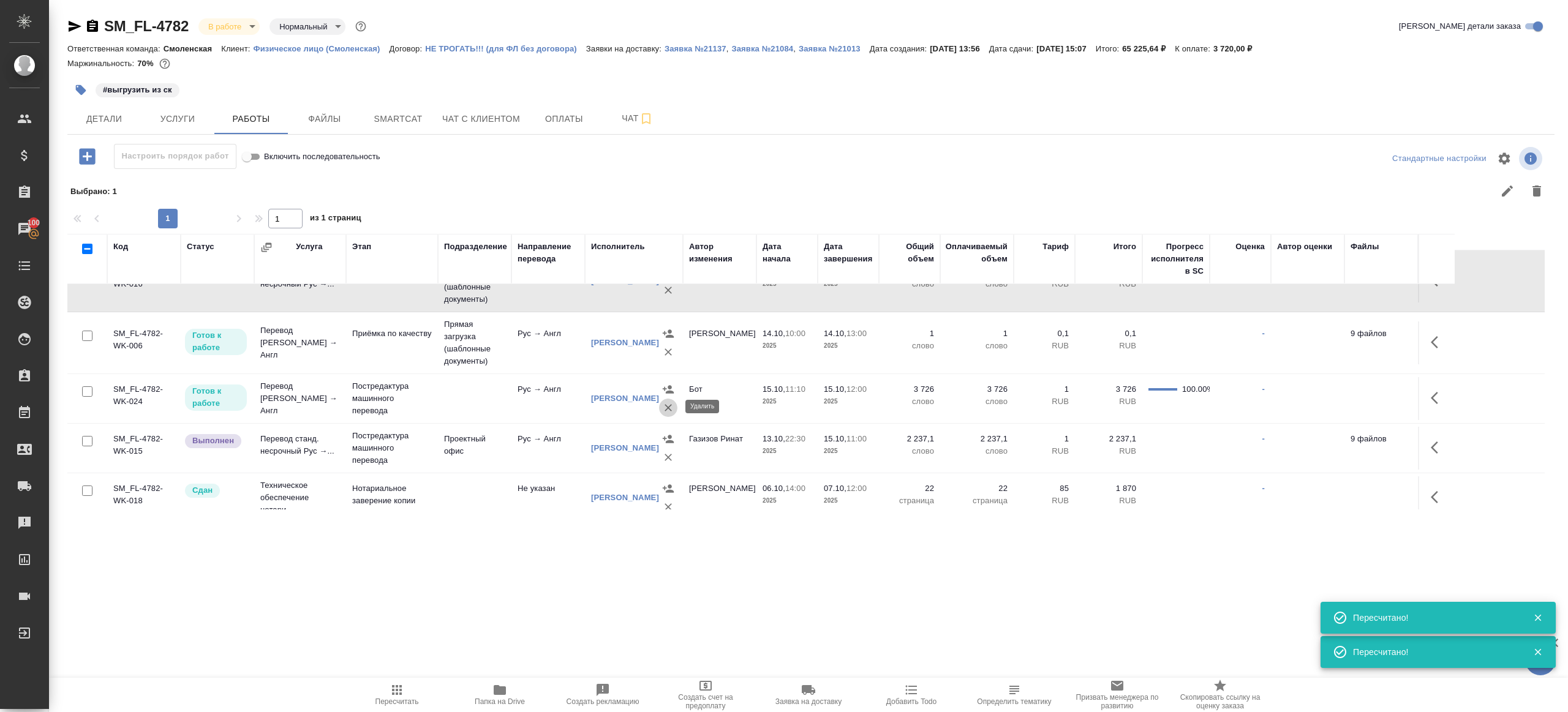
click at [665, 410] on icon "button" at bounding box center [669, 408] width 12 height 12
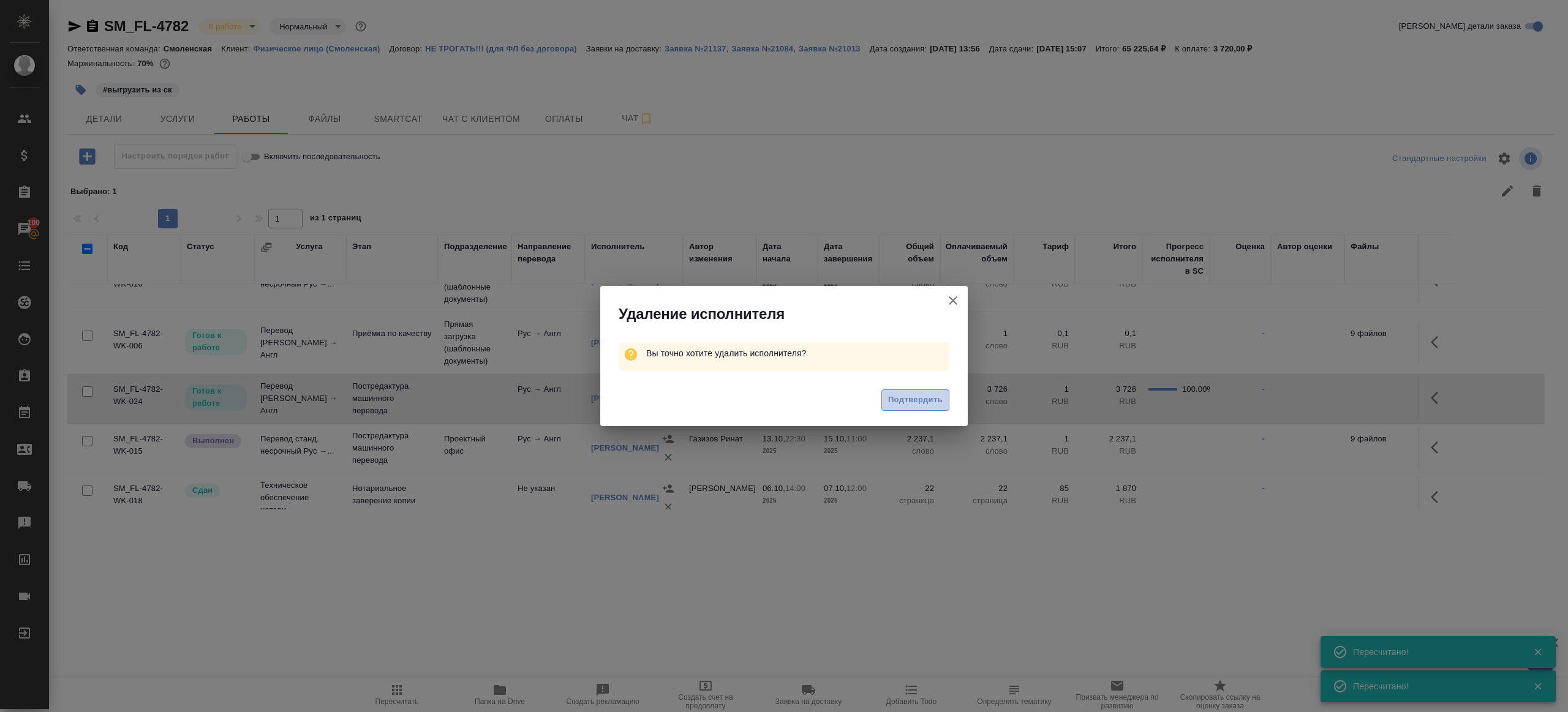
click at [926, 399] on span "Подтвердить" at bounding box center [915, 400] width 55 height 14
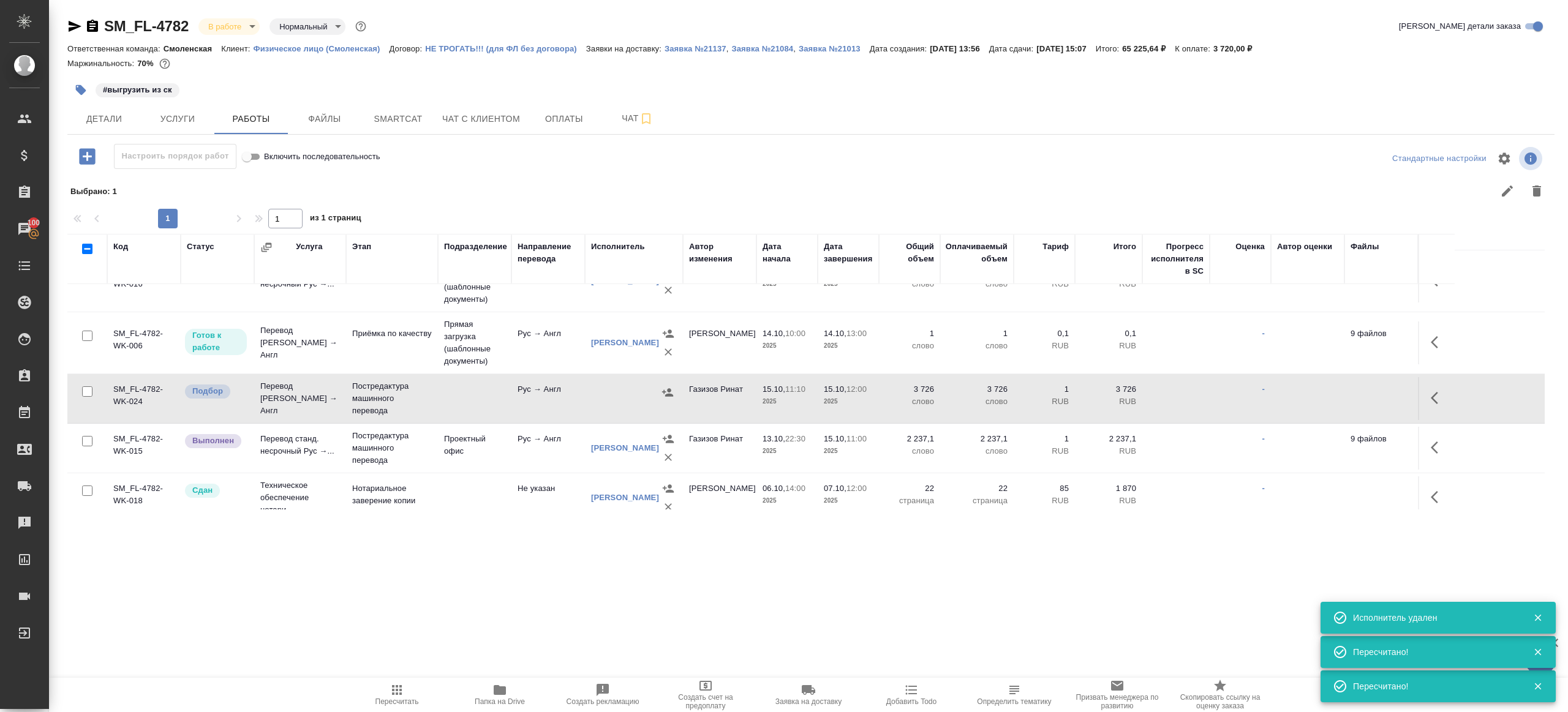
click at [89, 389] on input "checkbox" at bounding box center [88, 392] width 10 height 10
checkbox input "true"
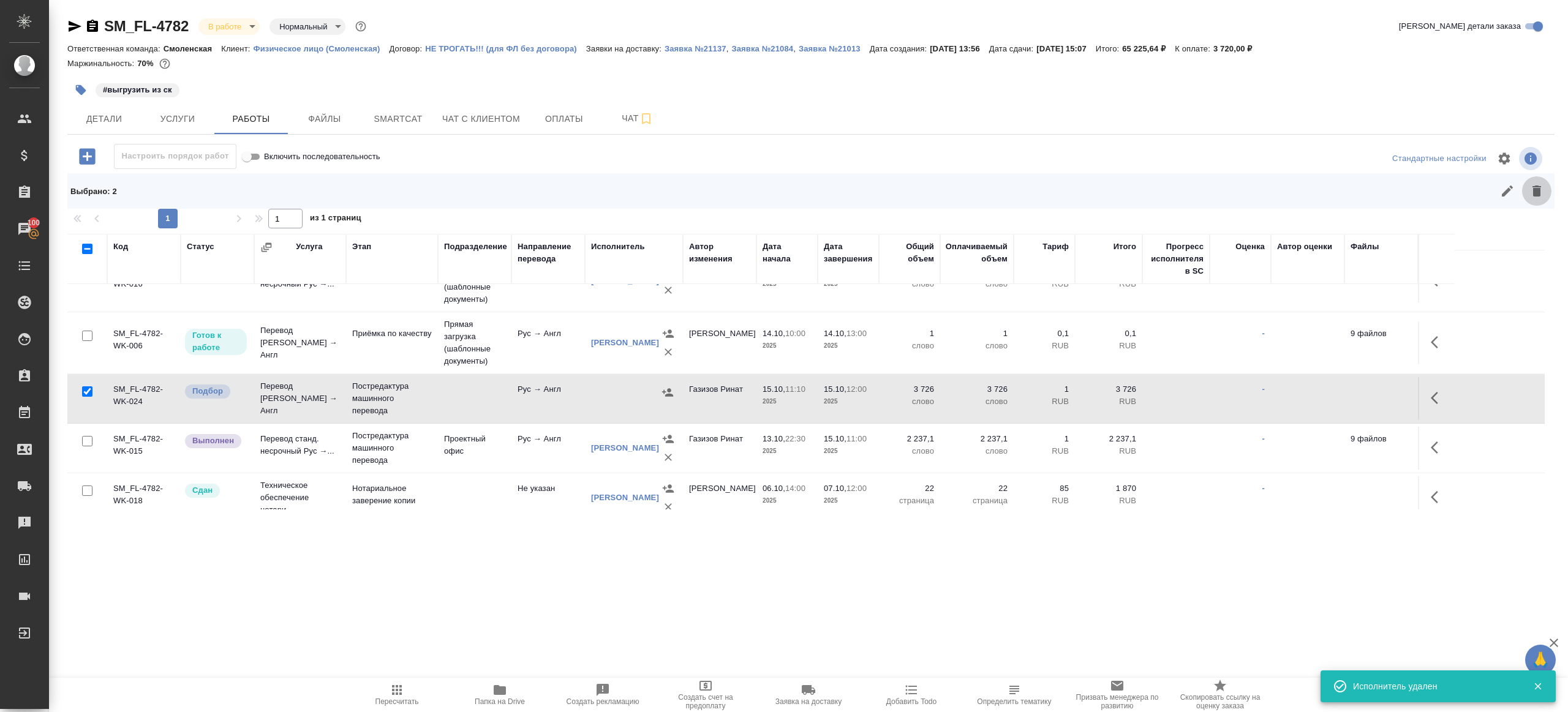
click at [1532, 188] on icon "button" at bounding box center [1536, 191] width 15 height 15
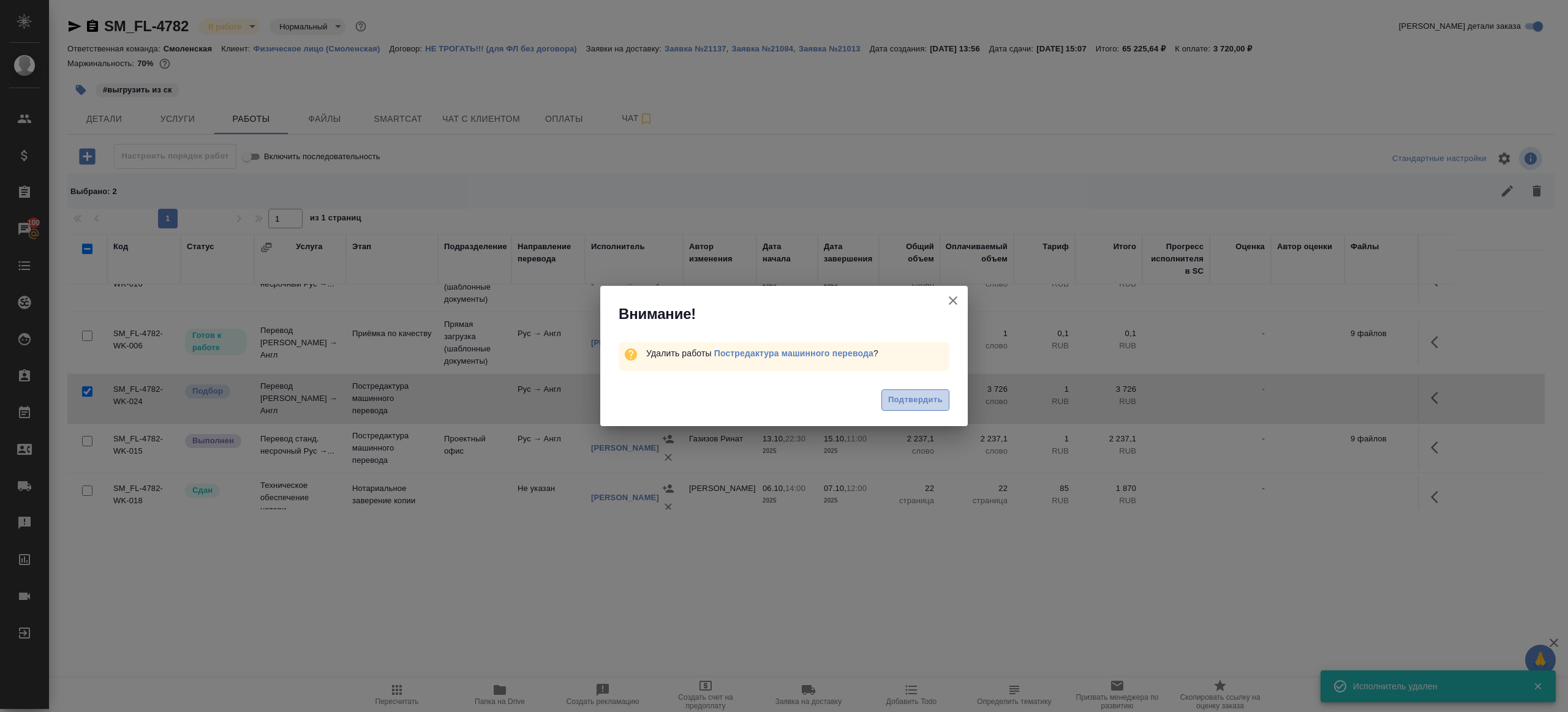
click at [928, 394] on span "Подтвердить" at bounding box center [915, 400] width 55 height 14
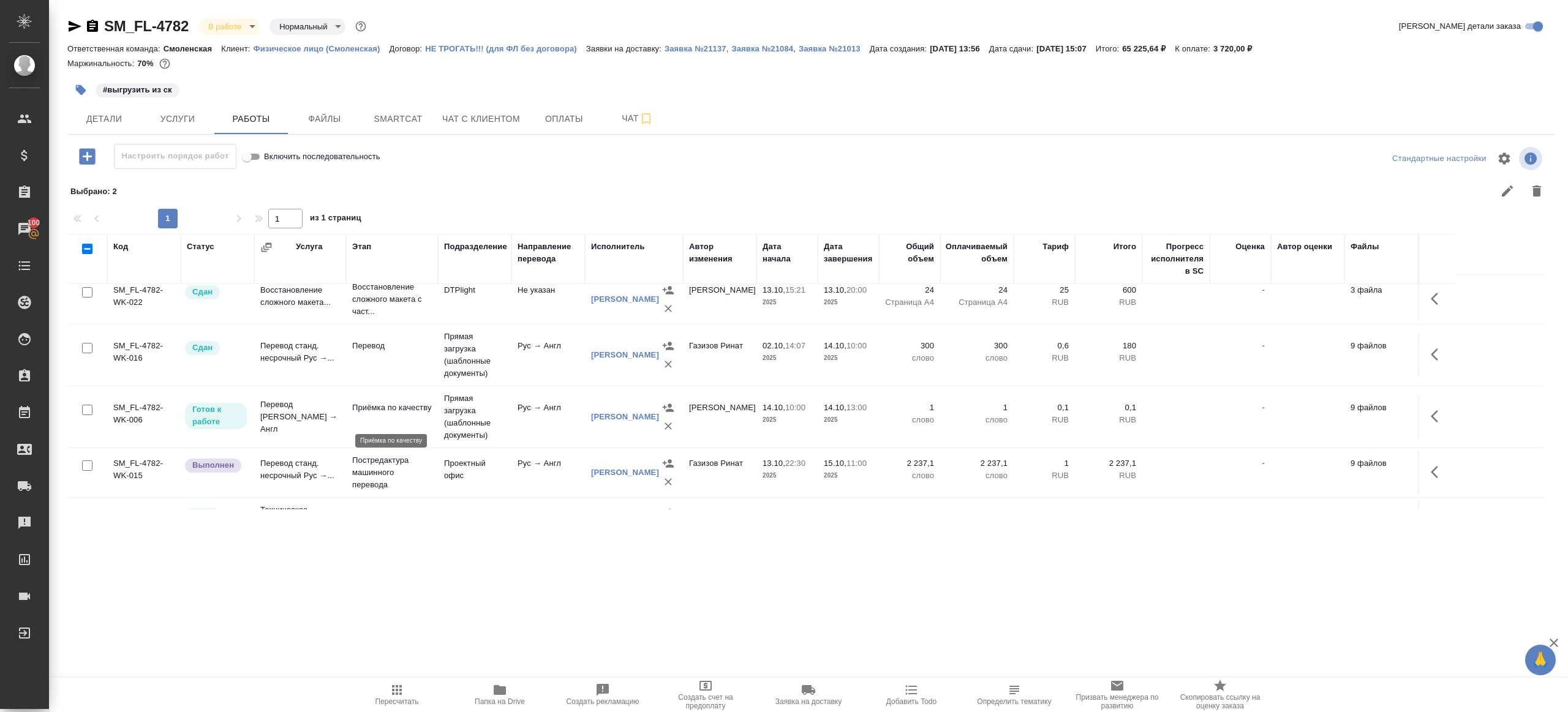
scroll to position [30, 0]
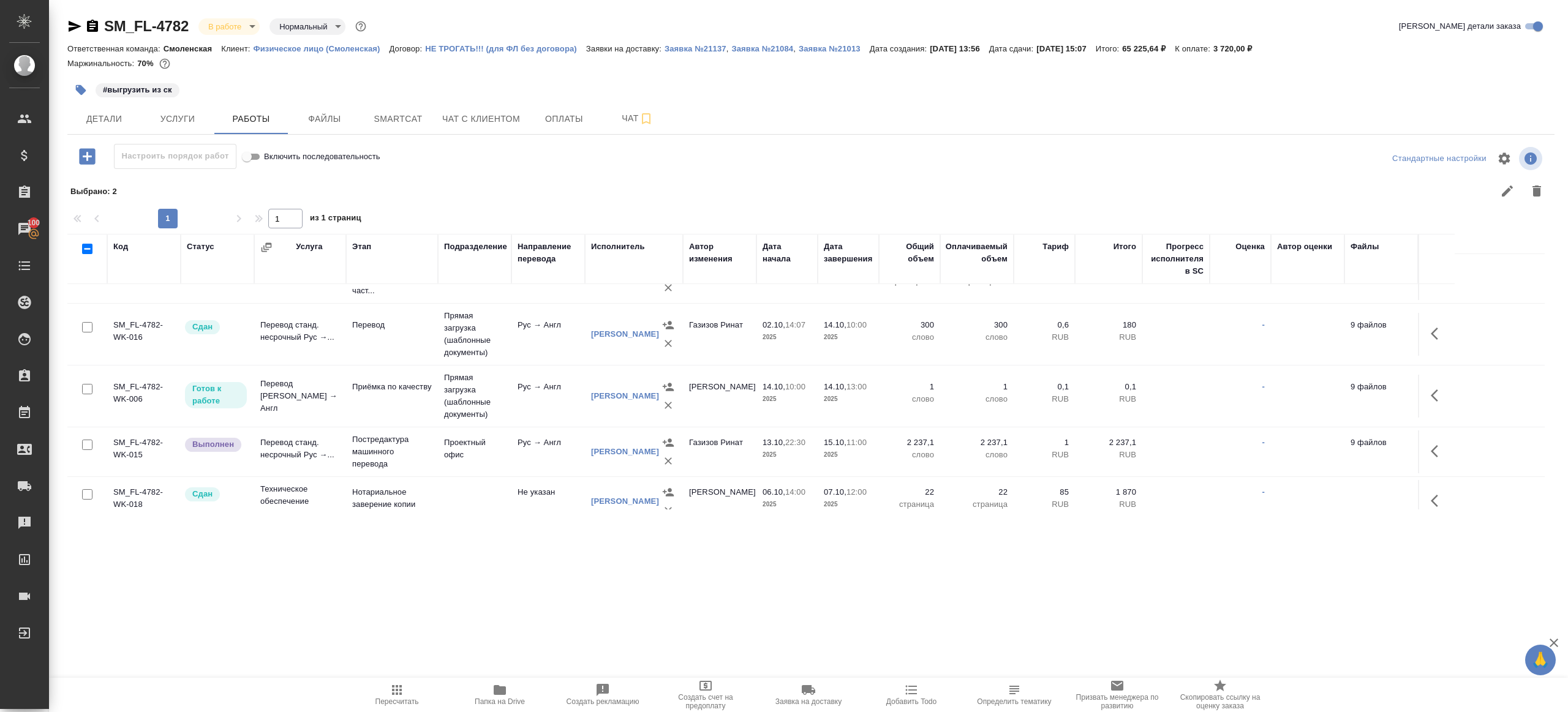
click at [82, 96] on icon "button" at bounding box center [81, 90] width 12 height 12
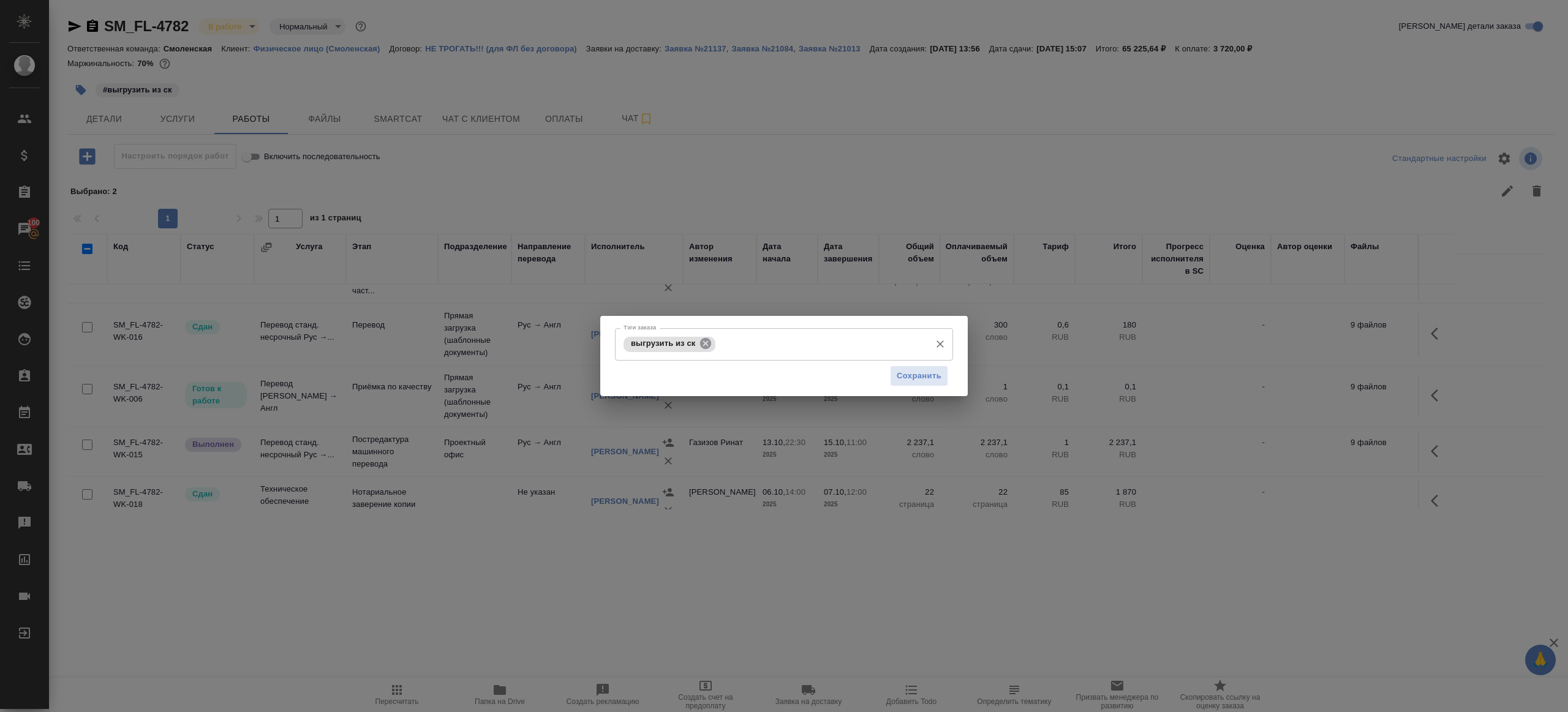
click at [704, 337] on icon at bounding box center [706, 344] width 14 height 14
click at [909, 371] on span "Сохранить" at bounding box center [919, 376] width 44 height 14
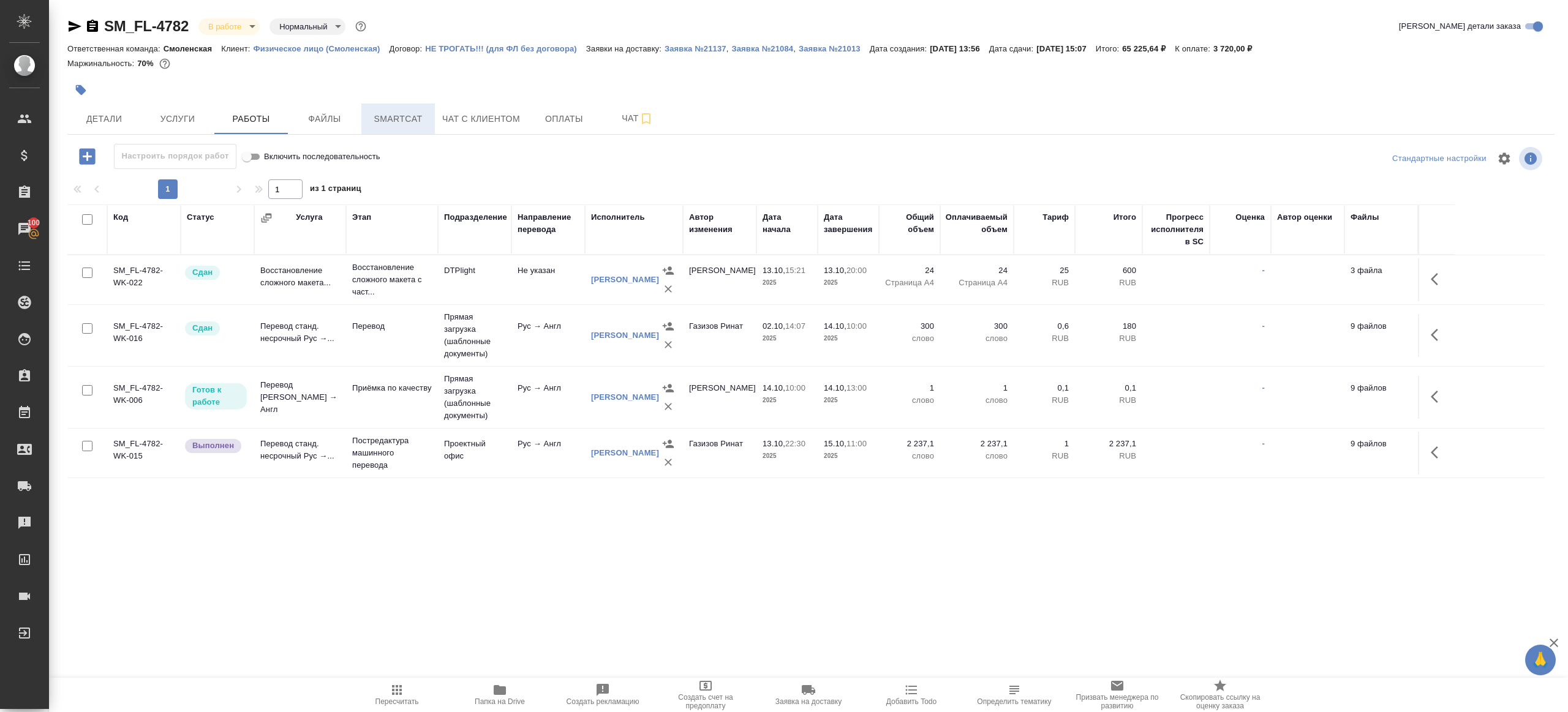
click at [402, 130] on button "Smartcat" at bounding box center [398, 118] width 74 height 30
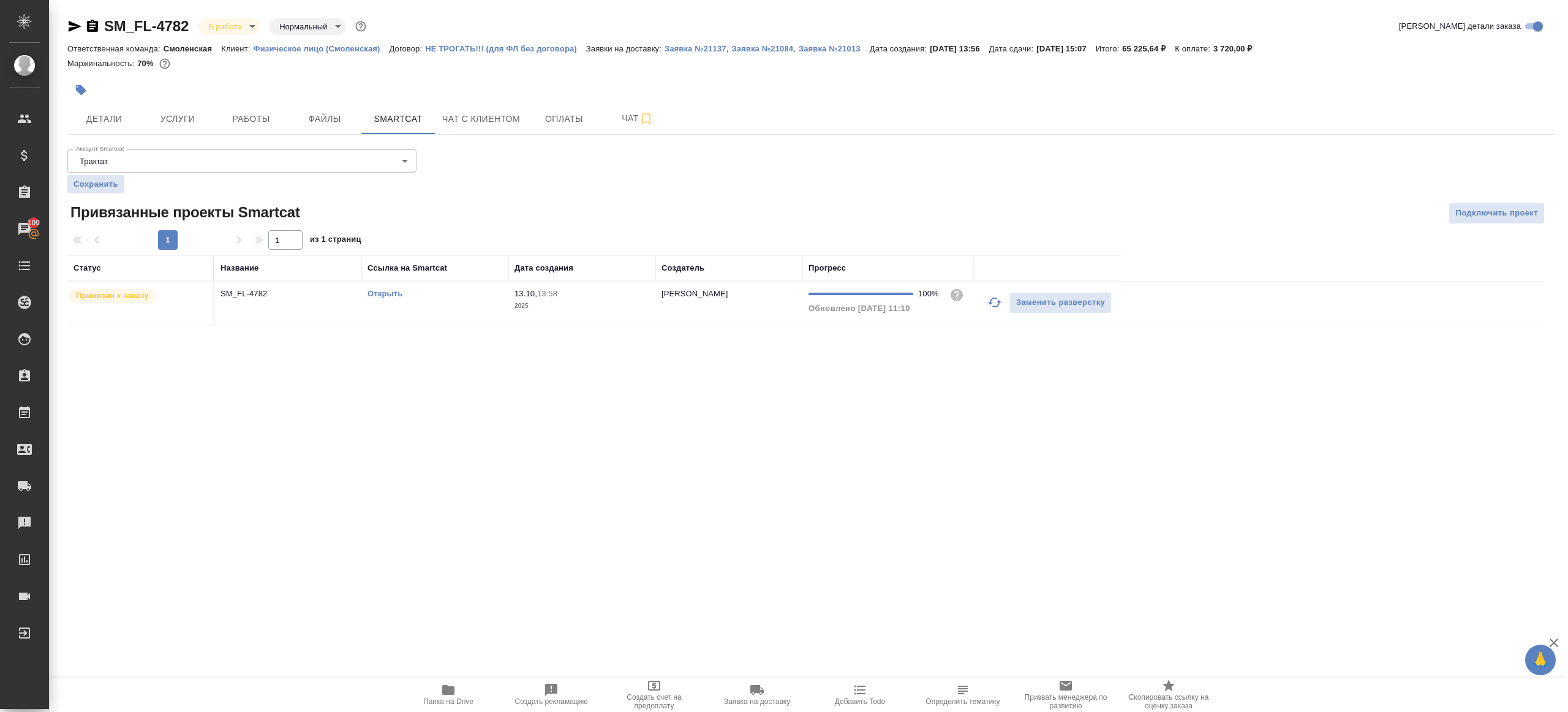
click at [389, 293] on link "Открыть" at bounding box center [385, 293] width 35 height 10
click at [258, 120] on span "Работы" at bounding box center [251, 119] width 59 height 16
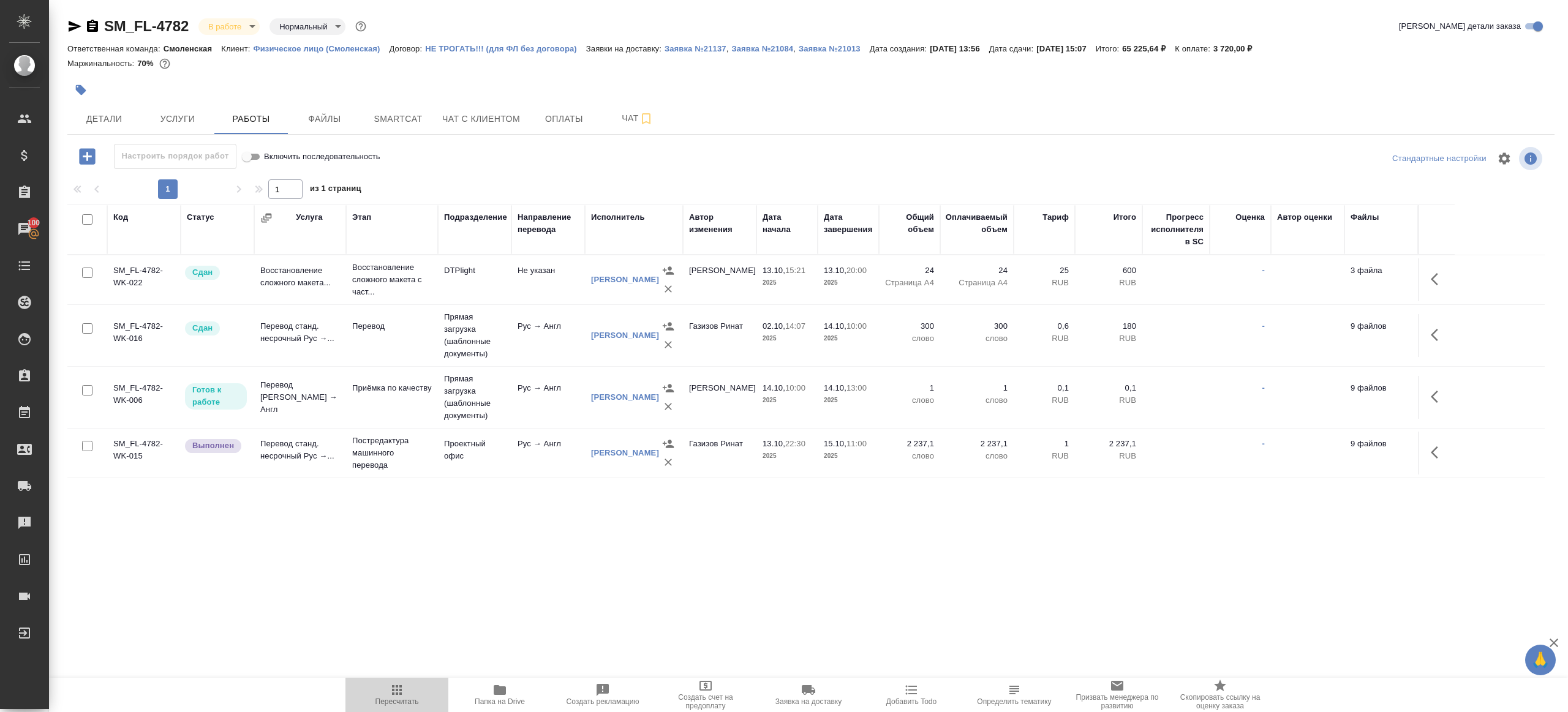
click at [379, 690] on span "Пересчитать" at bounding box center [397, 695] width 89 height 23
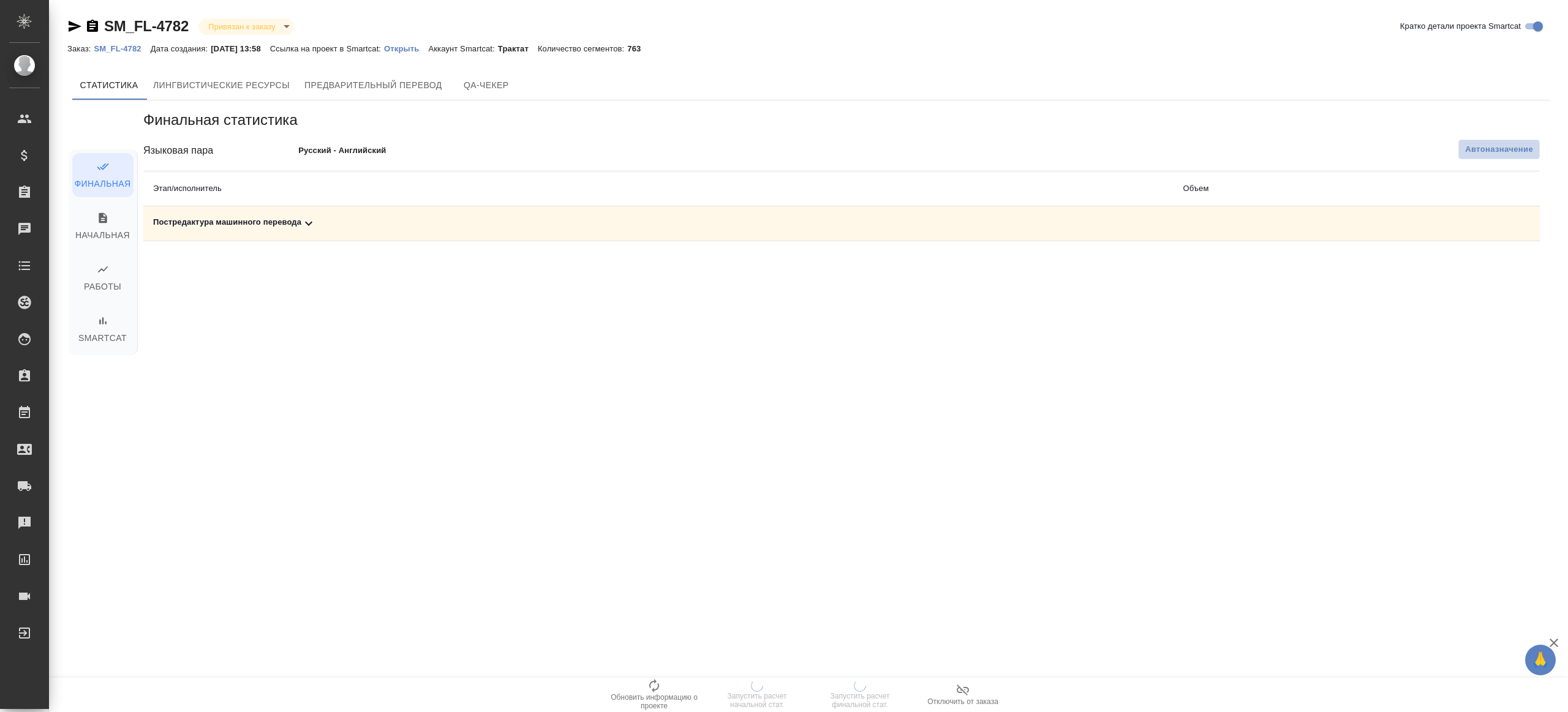
click at [1490, 147] on span "Автоназначение" at bounding box center [1499, 149] width 68 height 12
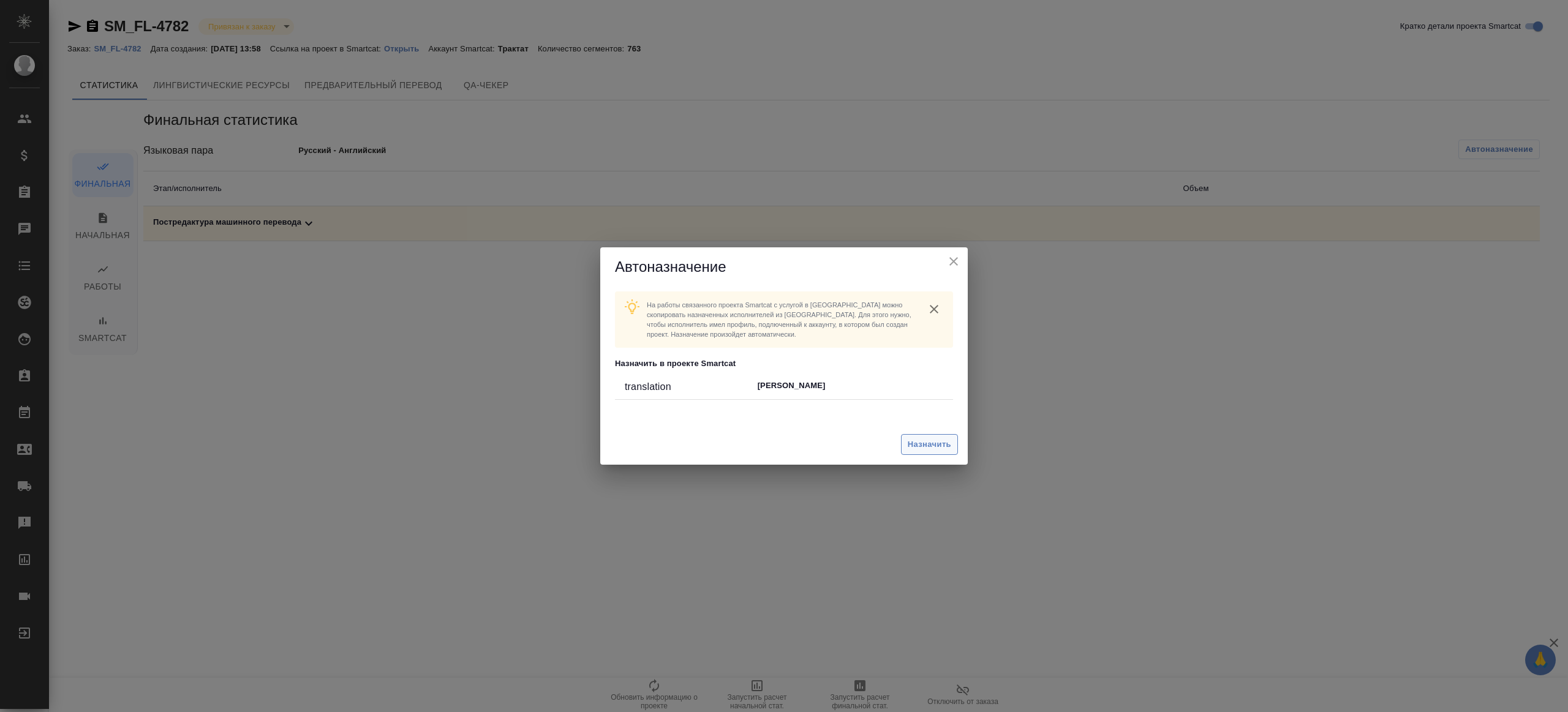
click at [928, 434] on button "Назначить" at bounding box center [930, 445] width 57 height 22
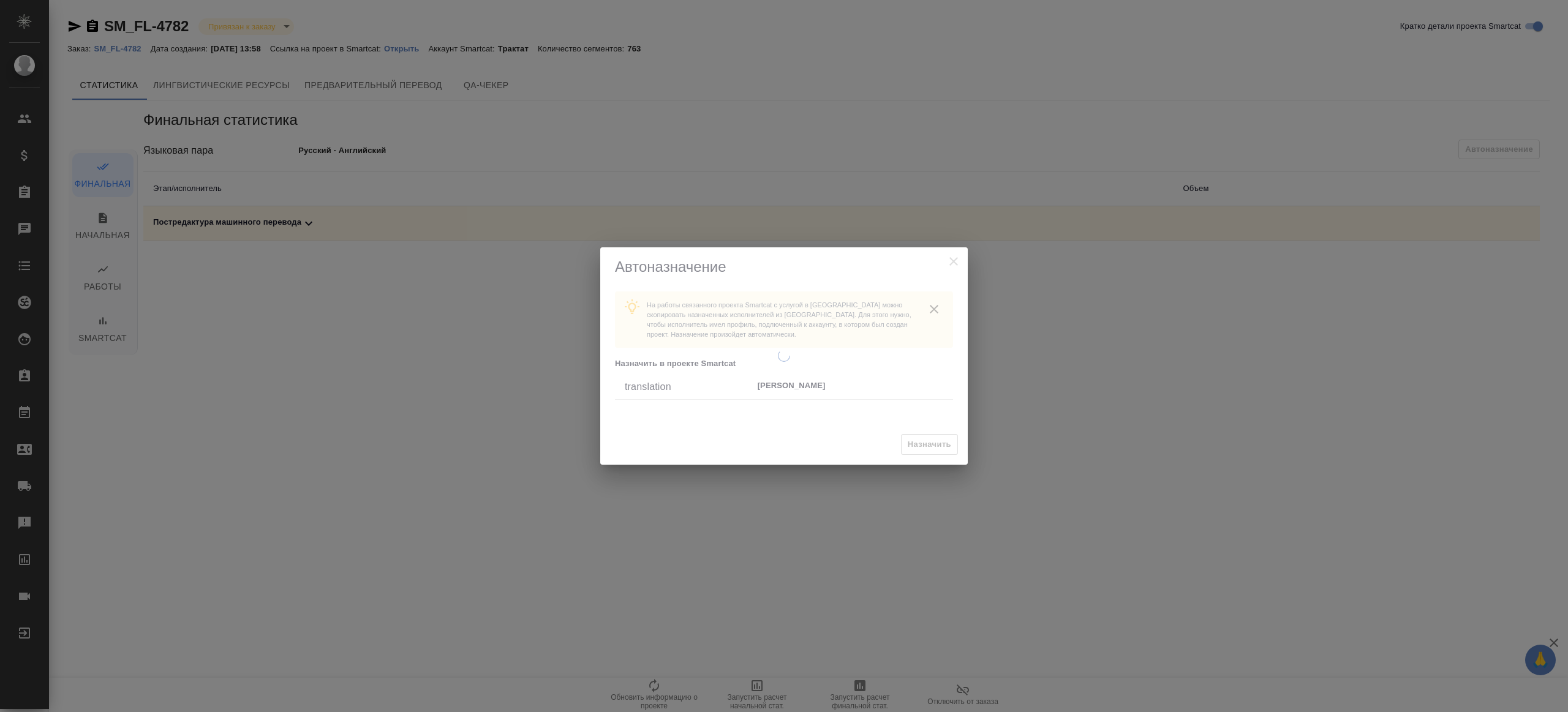
click at [926, 442] on div at bounding box center [783, 356] width 367 height 218
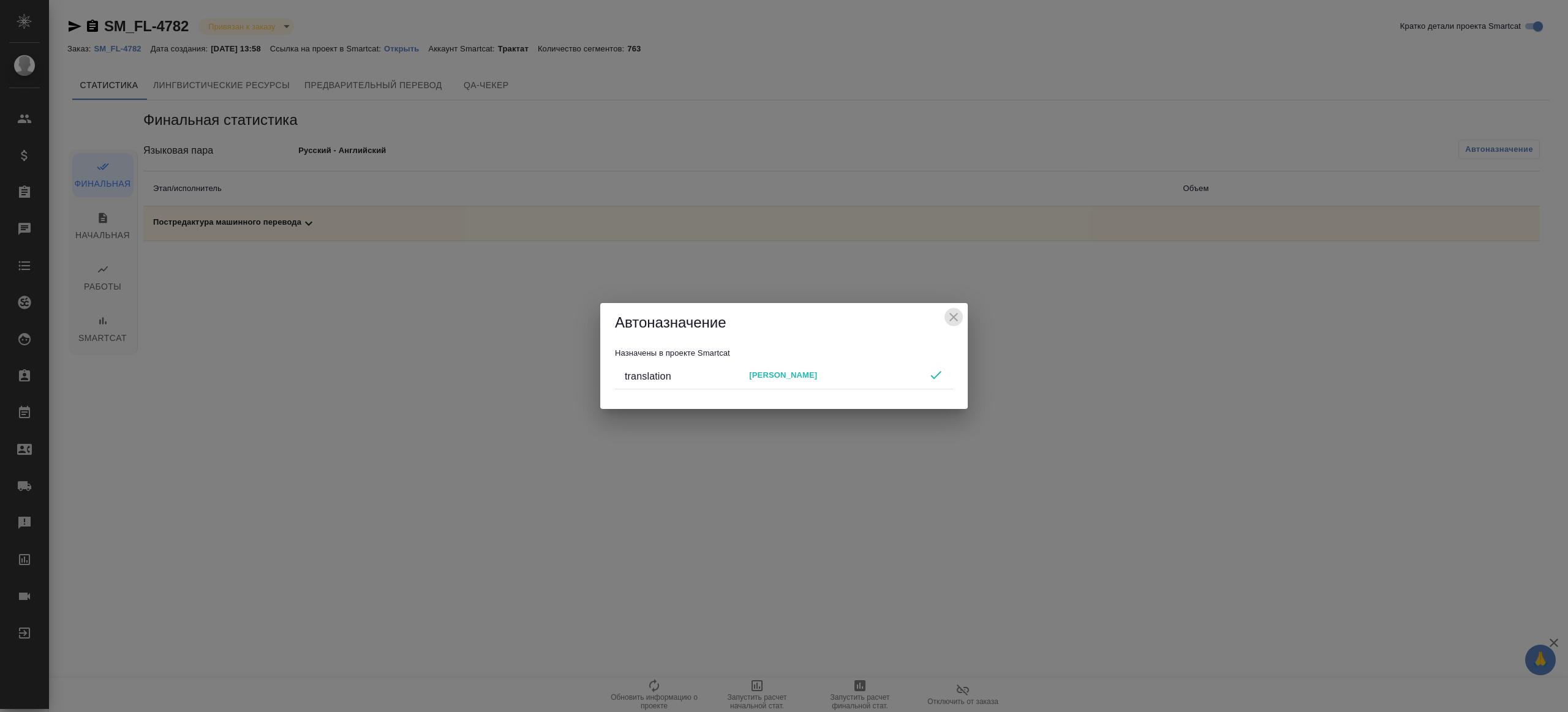
click at [949, 321] on icon "close" at bounding box center [953, 317] width 15 height 15
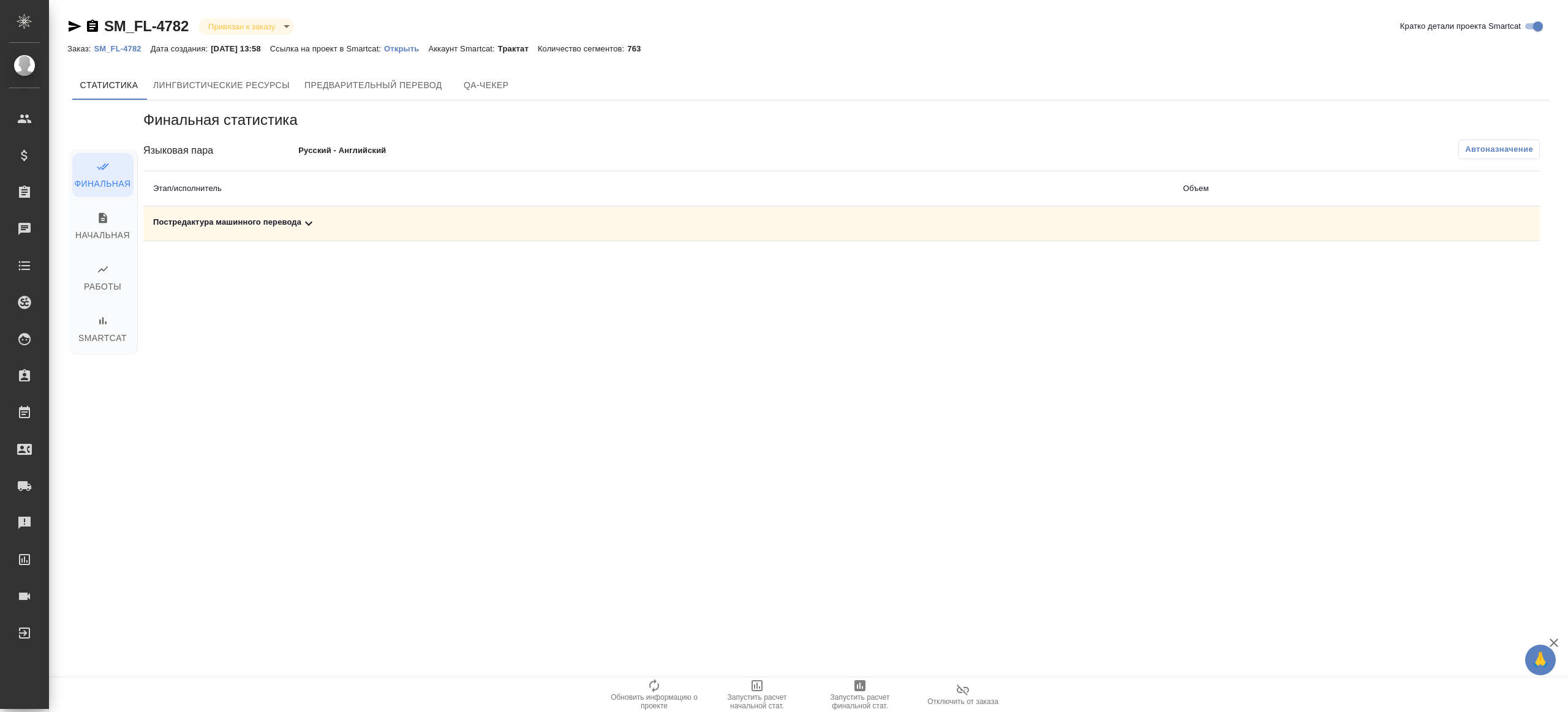
click at [863, 681] on icon "button" at bounding box center [860, 686] width 11 height 11
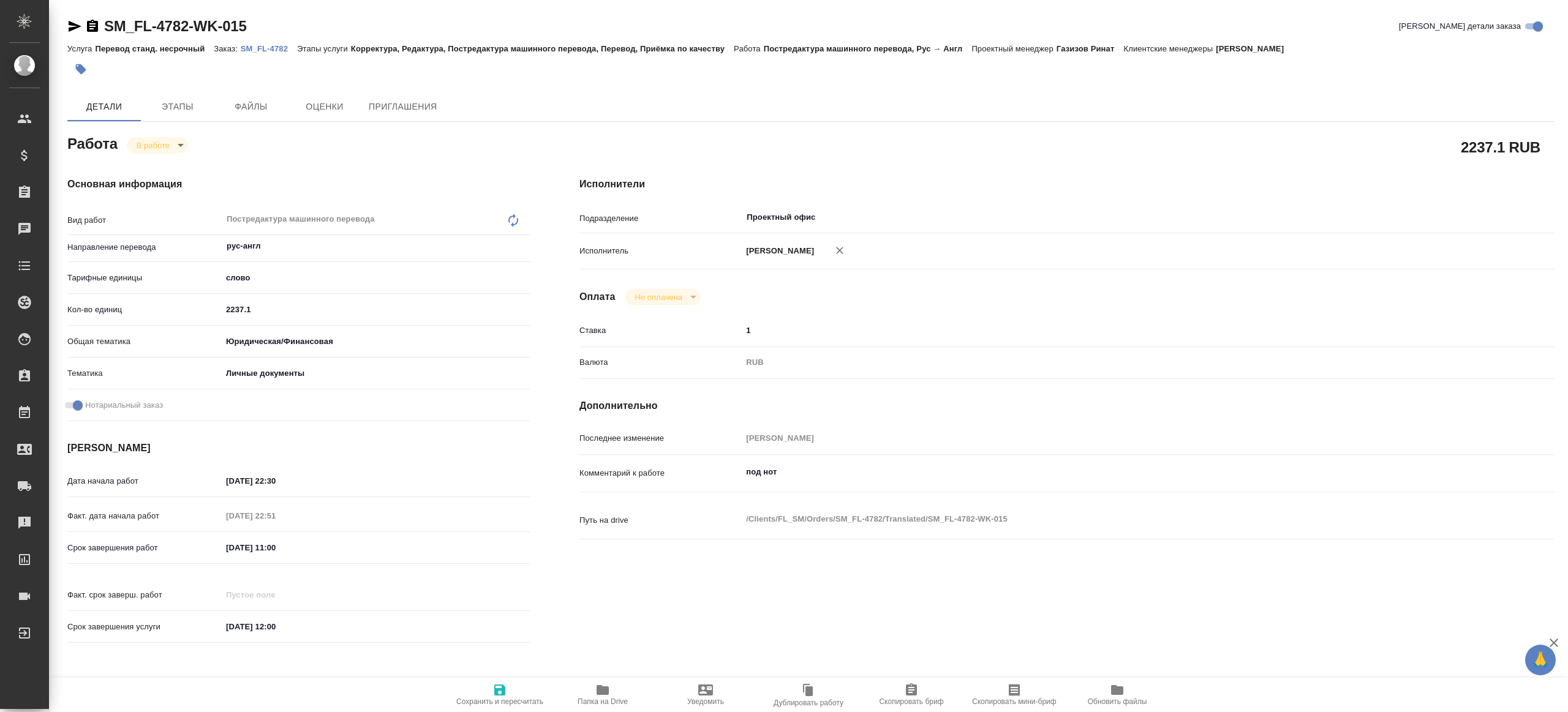
type textarea "x"
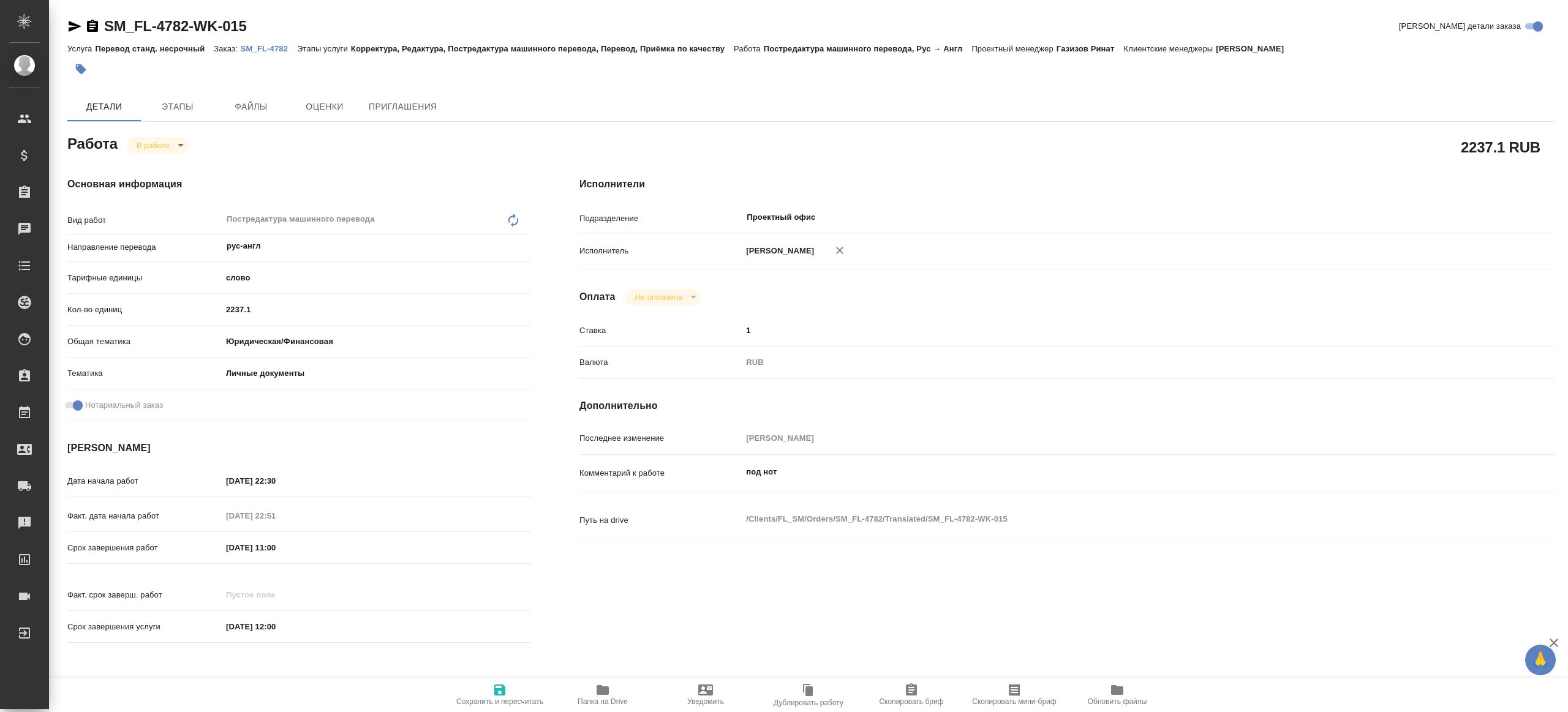
type textarea "x"
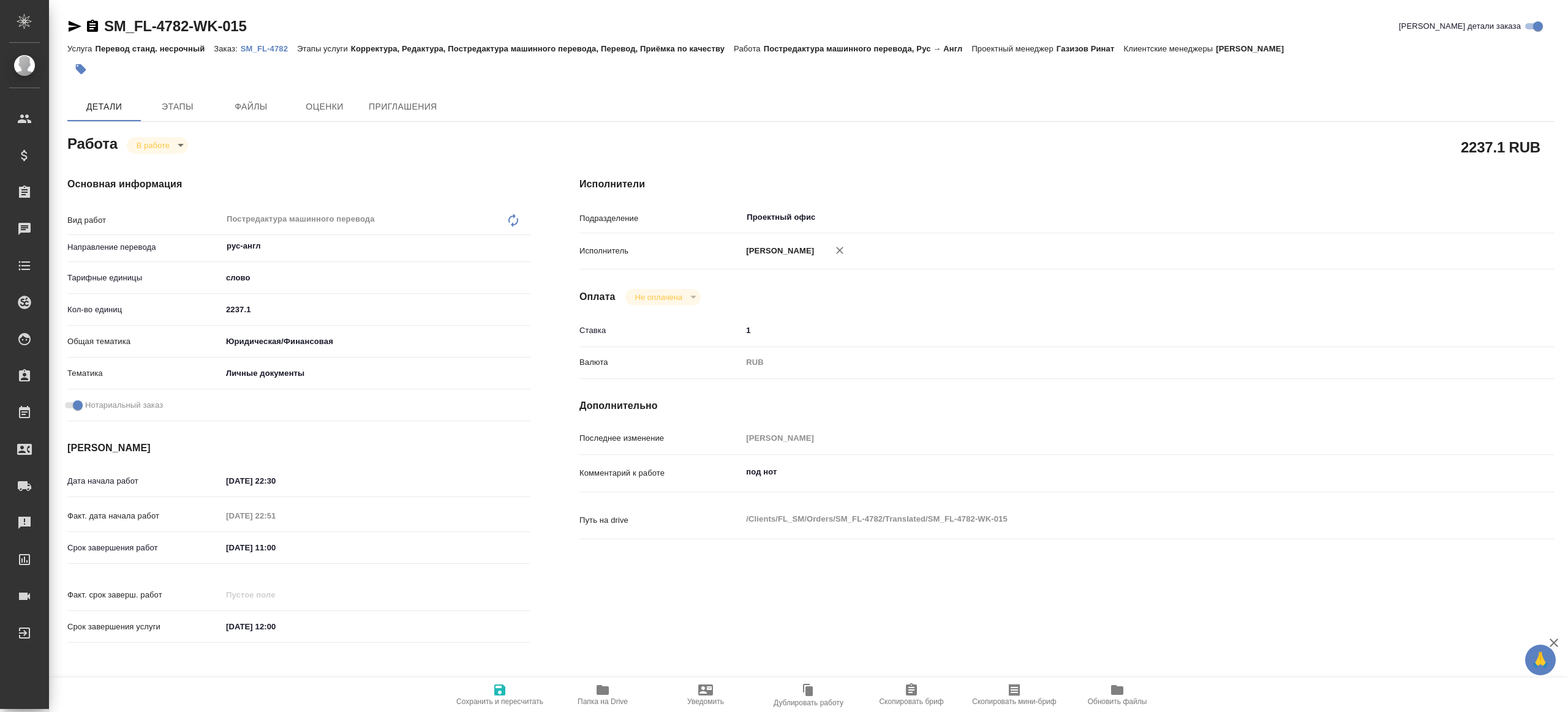
type textarea "x"
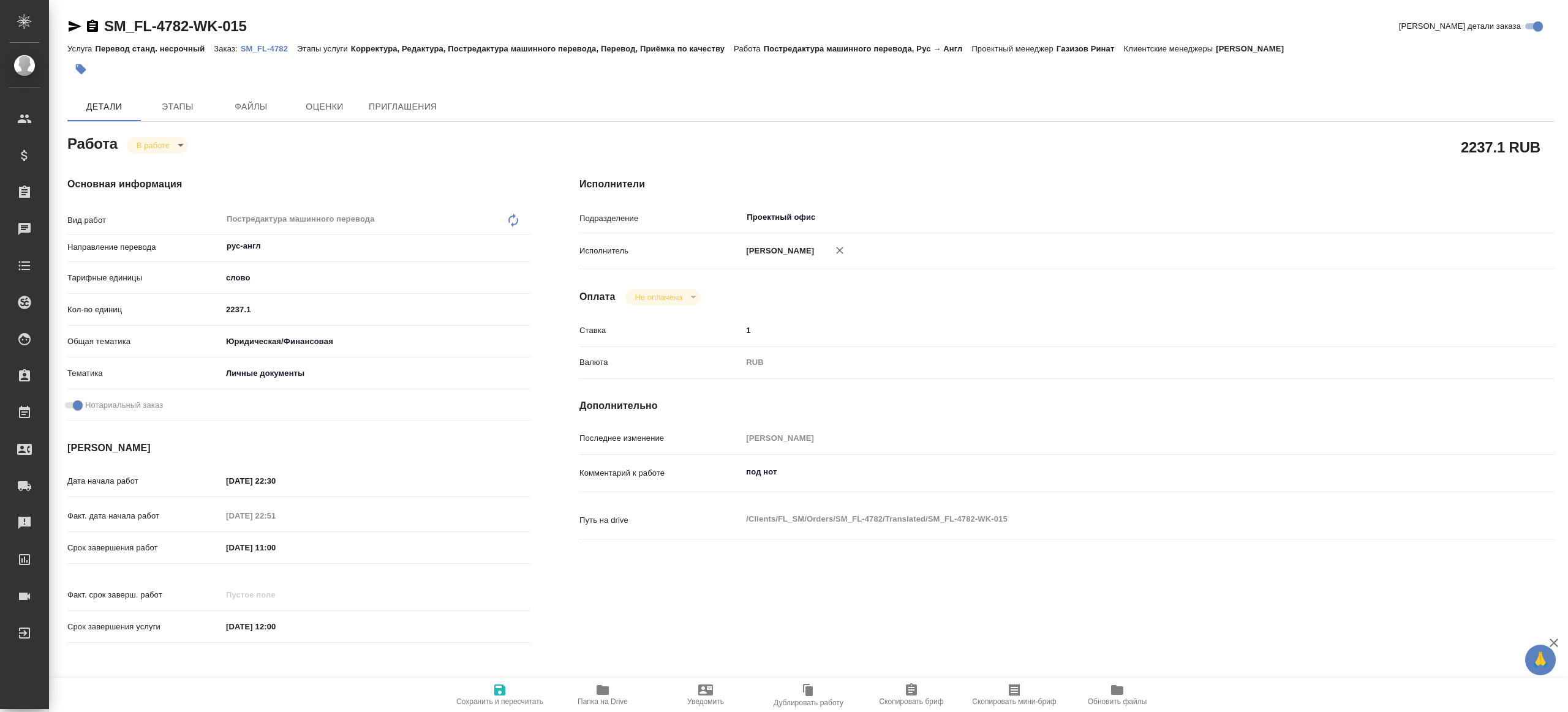
type textarea "x"
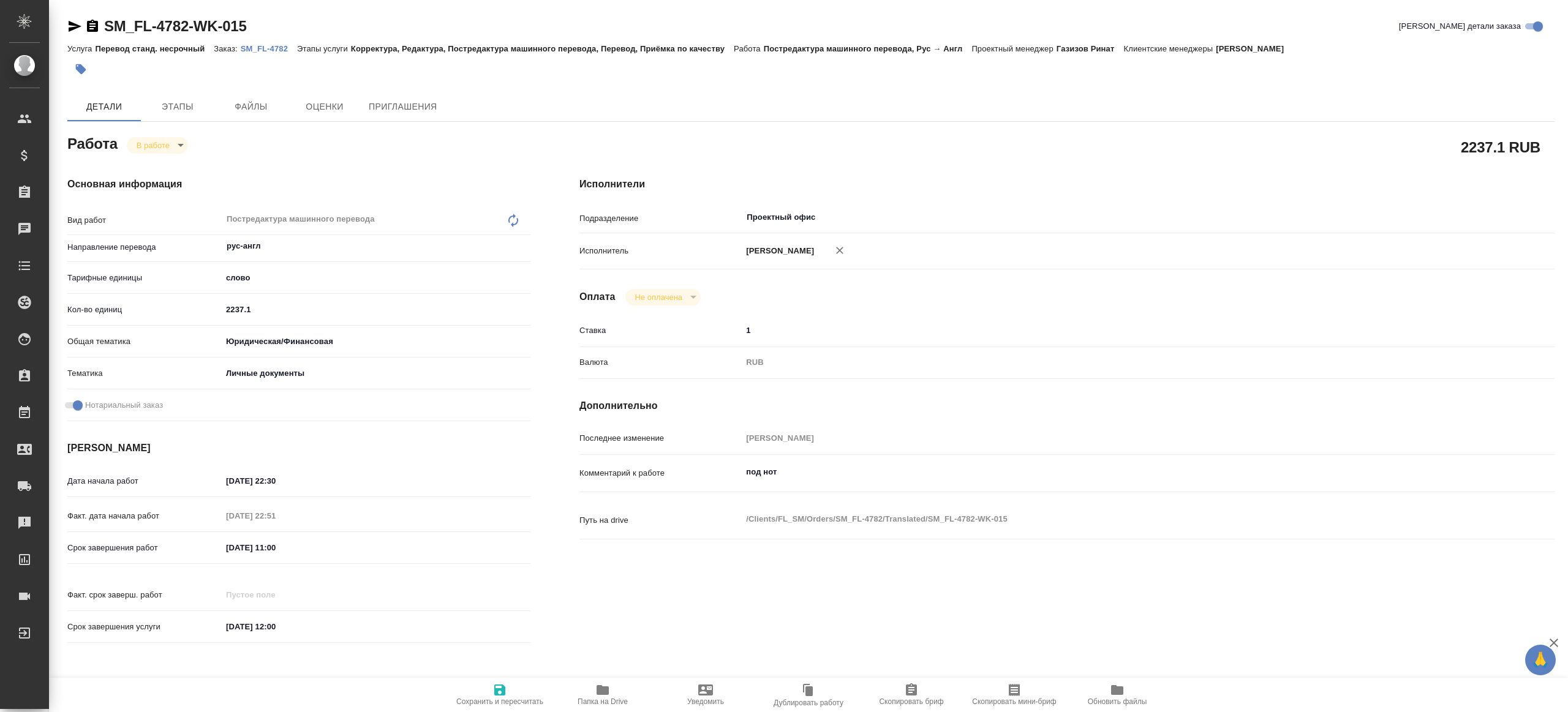
click at [902, 692] on span "Скопировать бриф" at bounding box center [912, 695] width 89 height 23
type textarea "x"
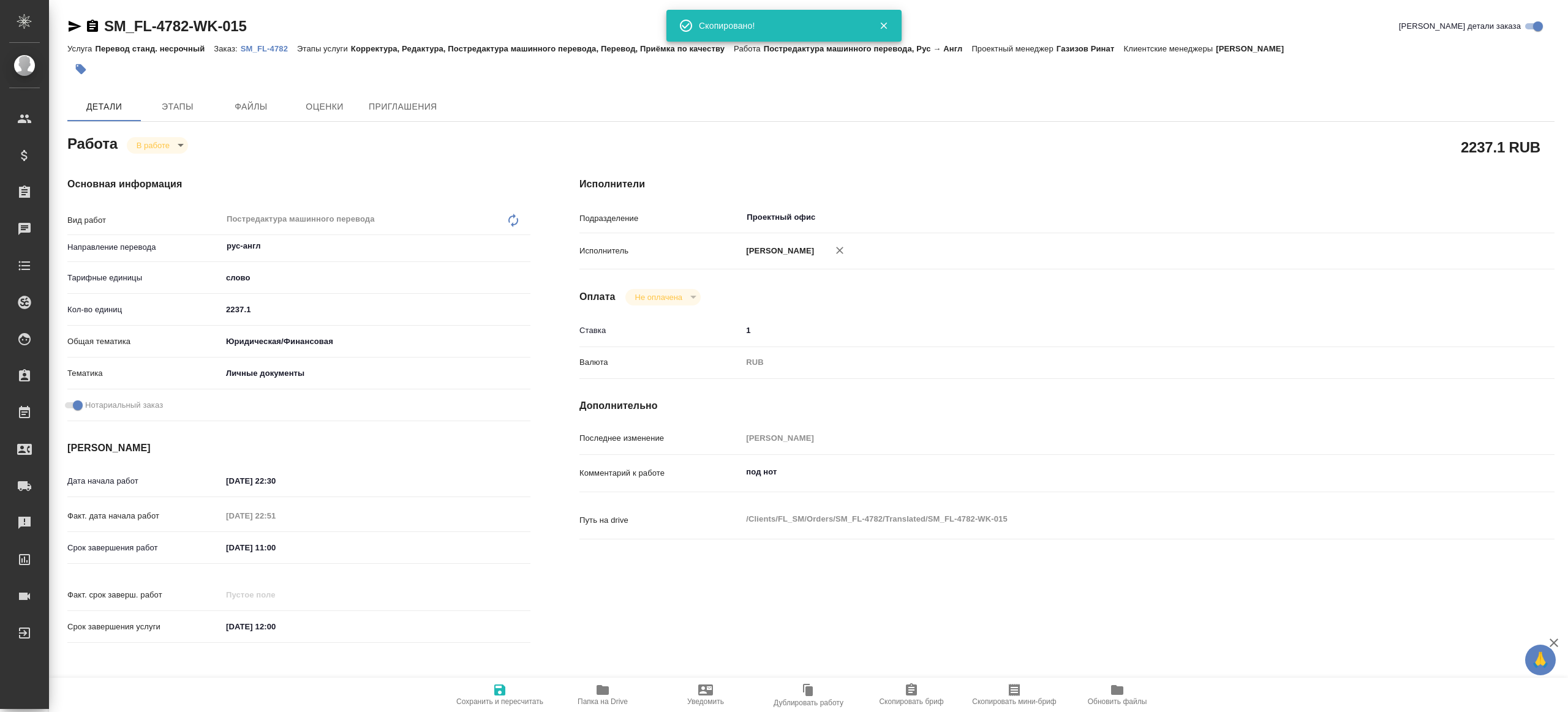
type textarea "x"
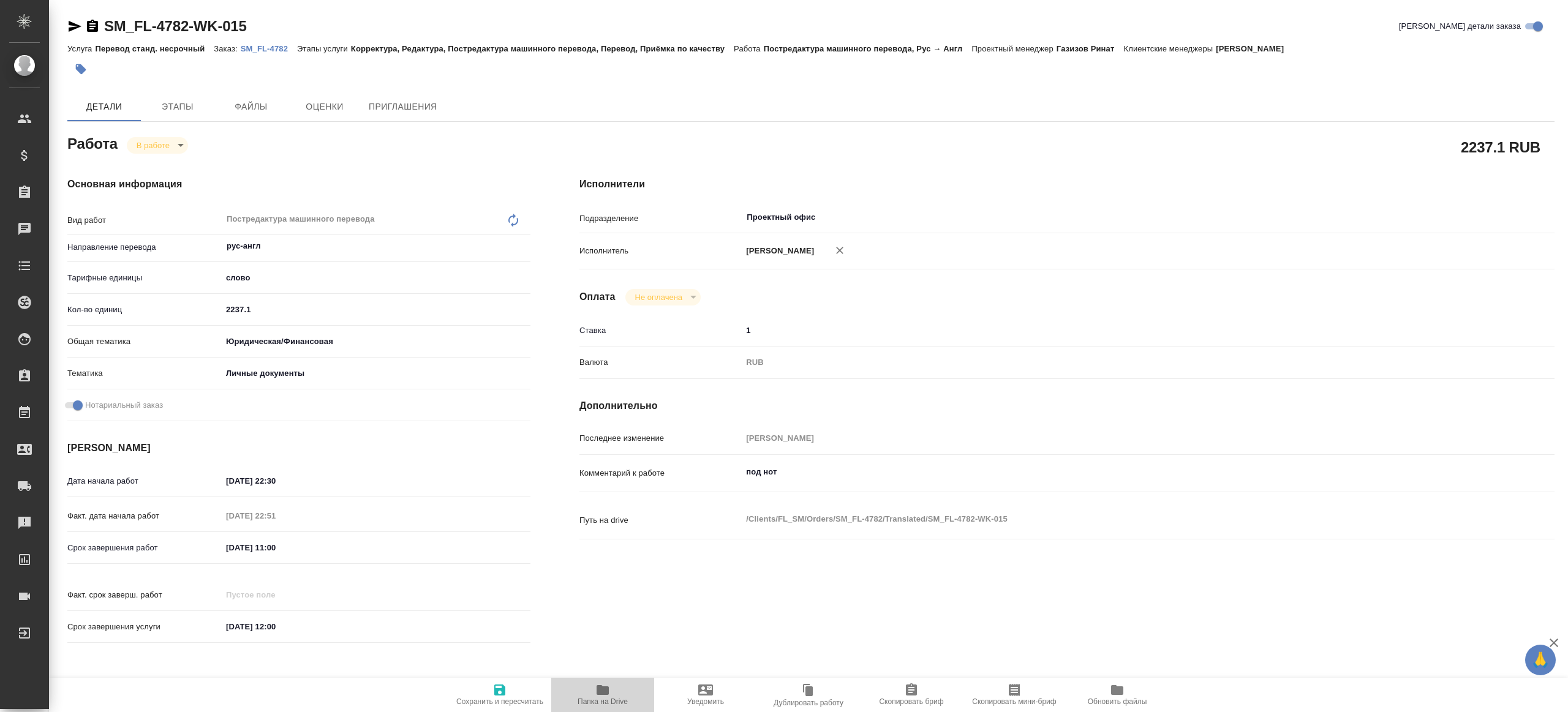
click at [618, 690] on span "Папка на Drive" at bounding box center [603, 695] width 89 height 23
type textarea "x"
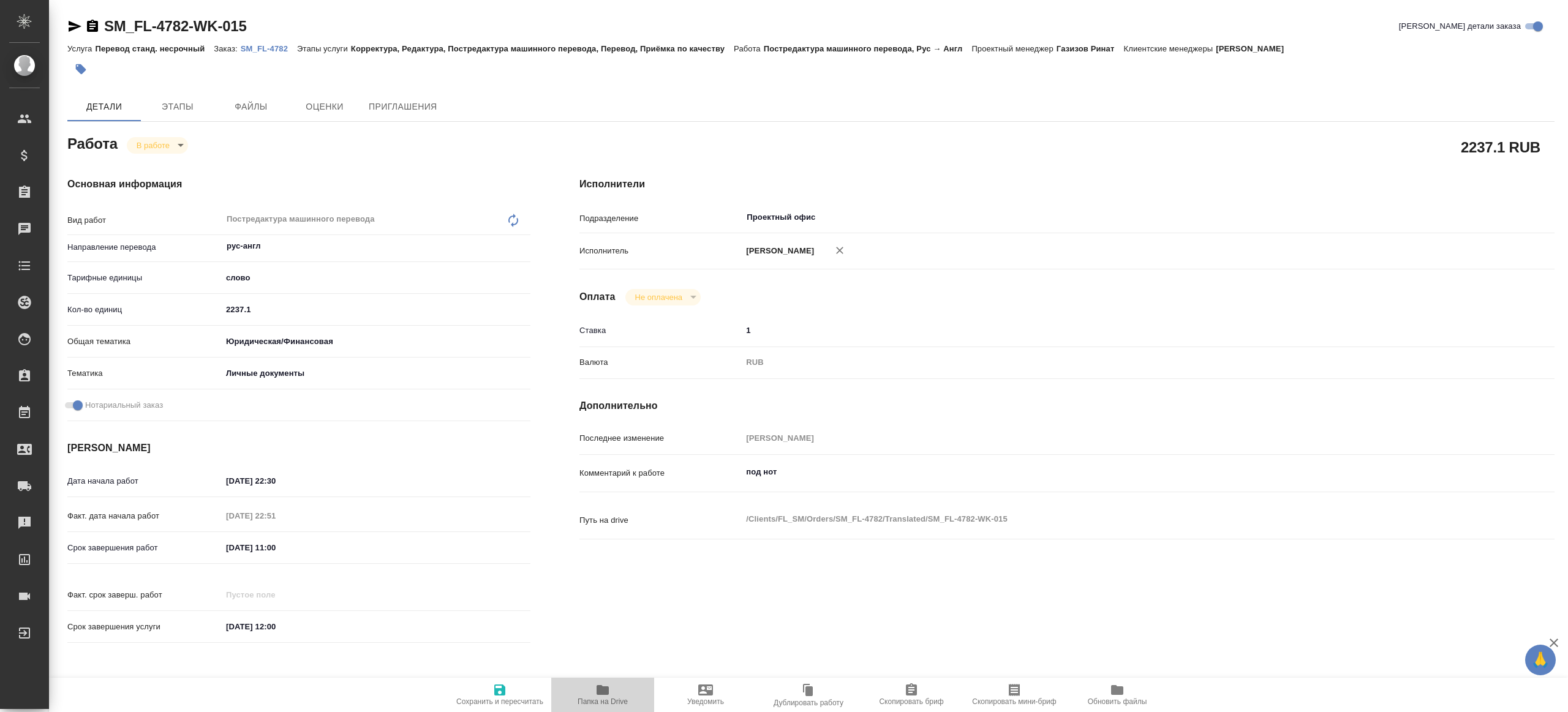
type textarea "x"
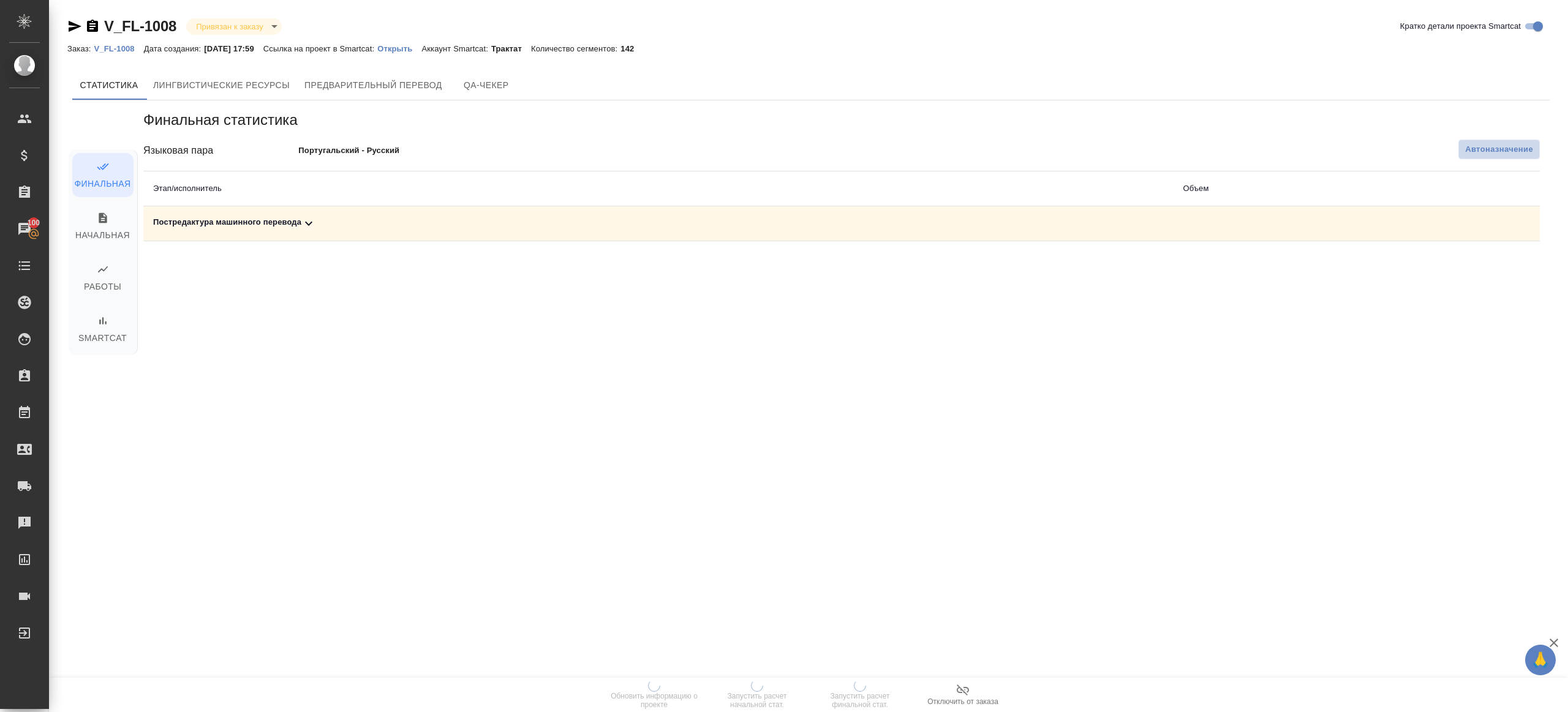
click at [1466, 149] on span "Автоназначение" at bounding box center [1499, 149] width 68 height 12
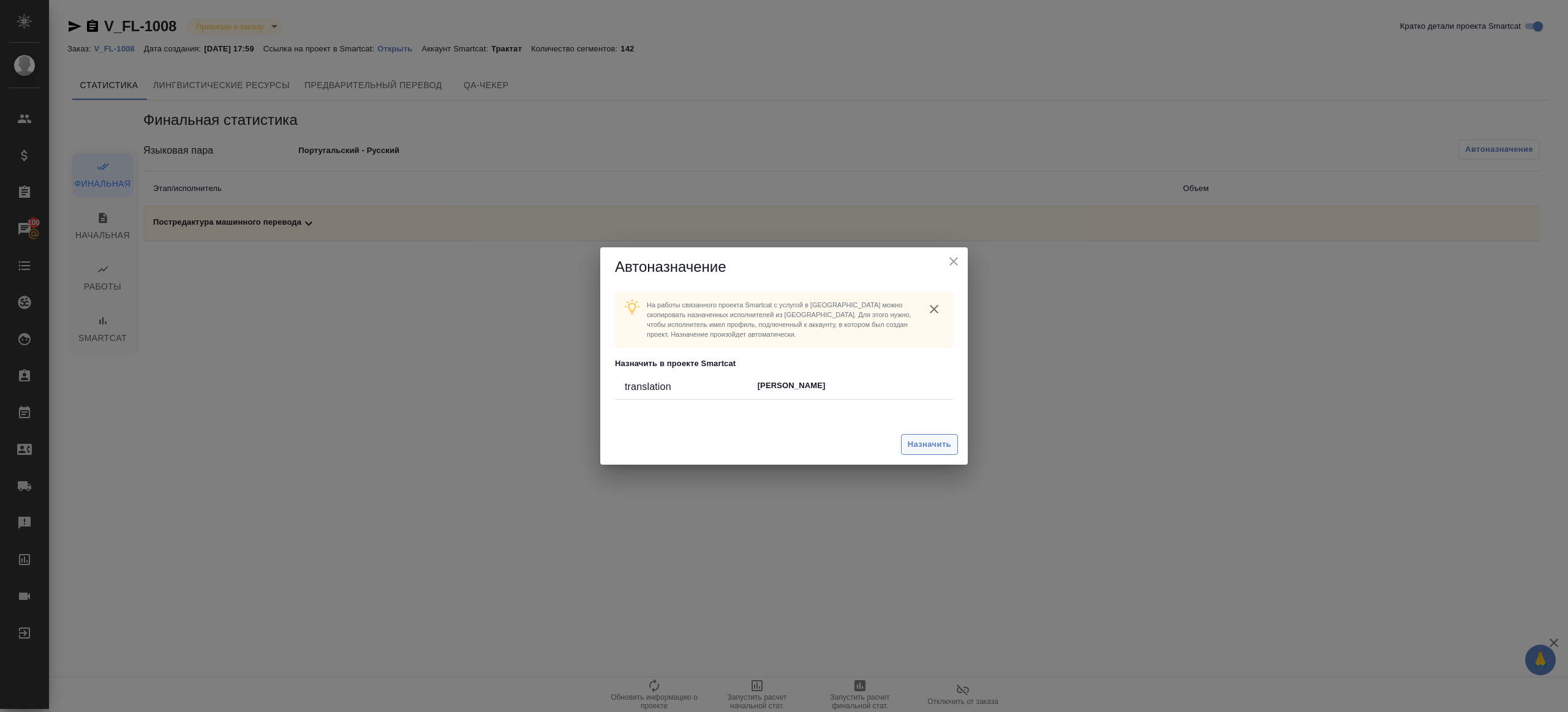
click at [934, 452] on button "Назначить" at bounding box center [930, 445] width 57 height 22
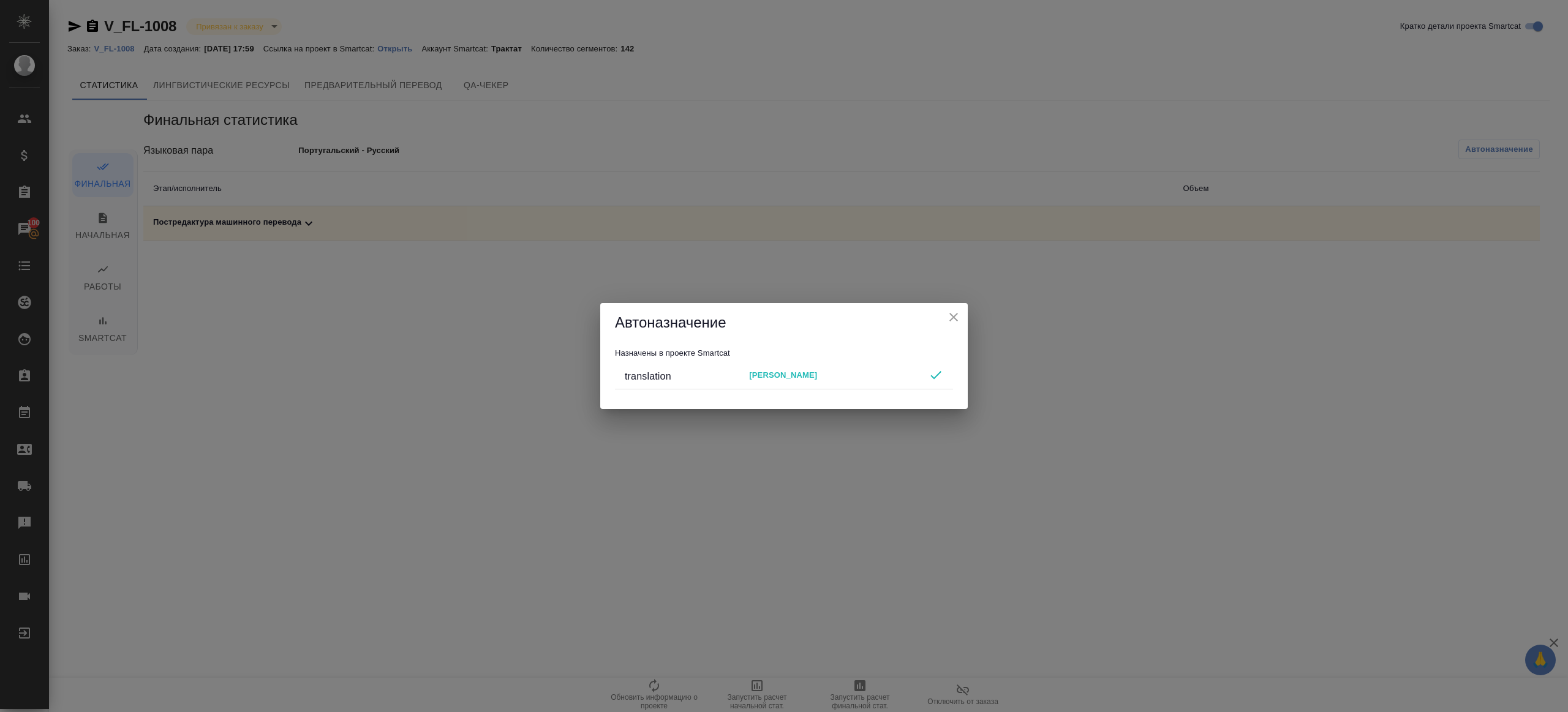
click at [956, 320] on icon "close" at bounding box center [953, 317] width 9 height 9
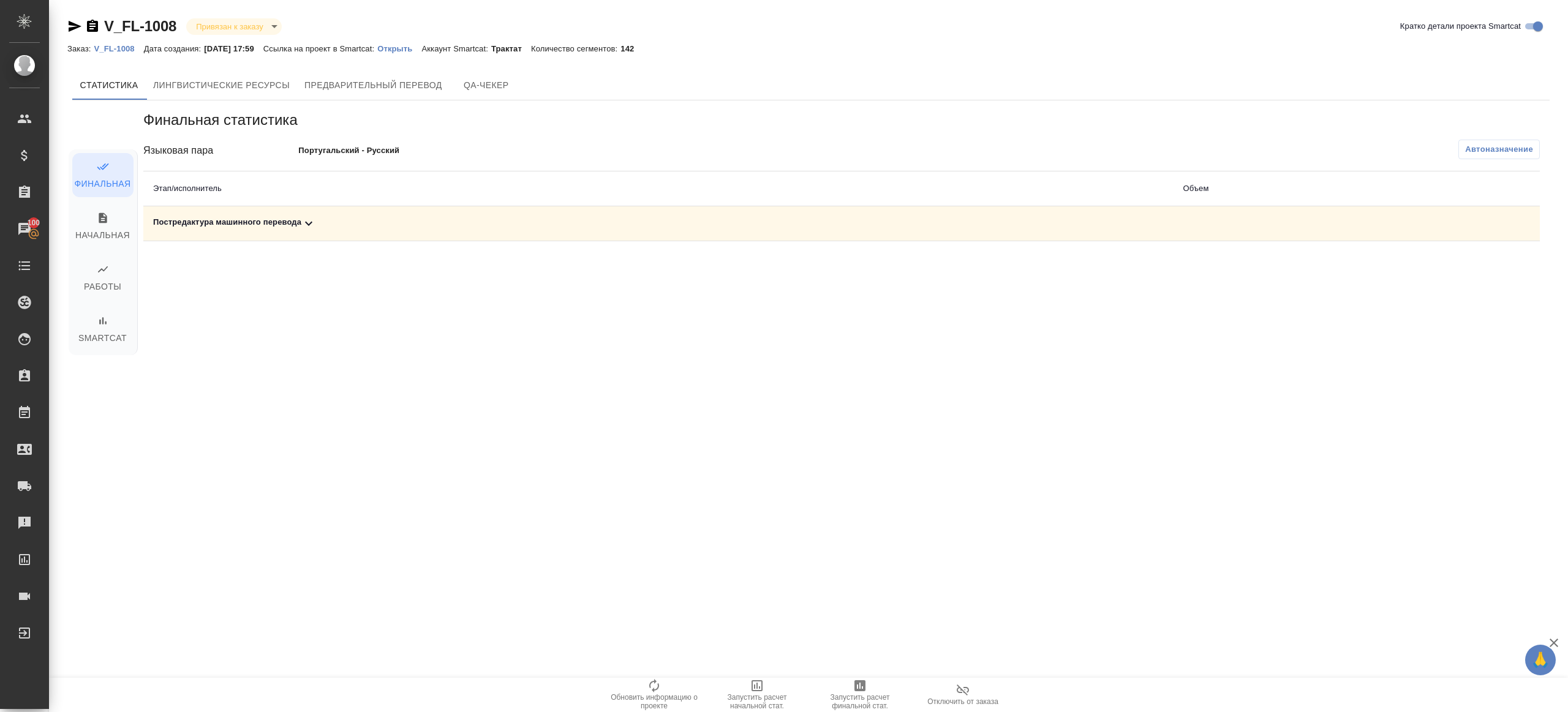
drag, startPoint x: 860, startPoint y: 691, endPoint x: 874, endPoint y: 657, distance: 36.8
click at [860, 691] on icon "button" at bounding box center [860, 686] width 15 height 15
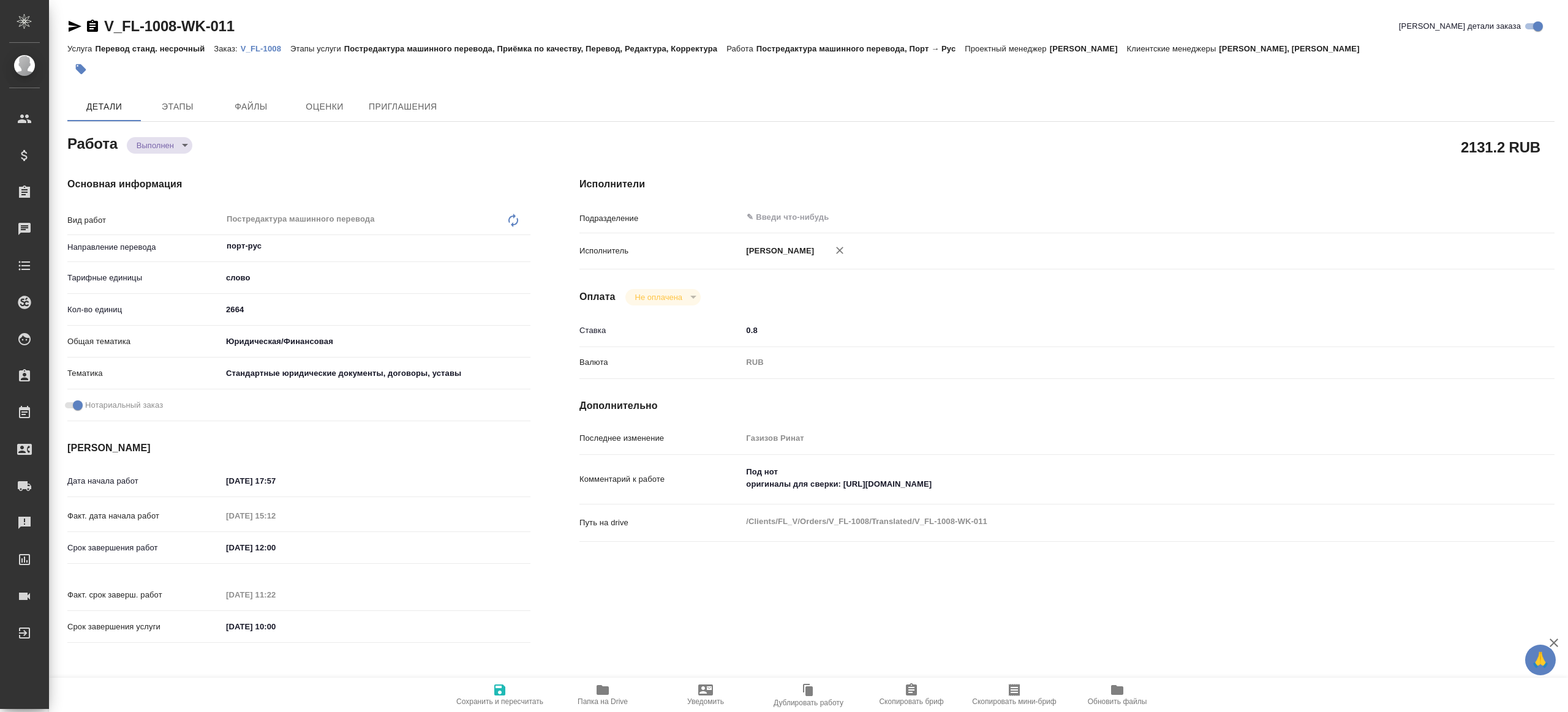
type textarea "x"
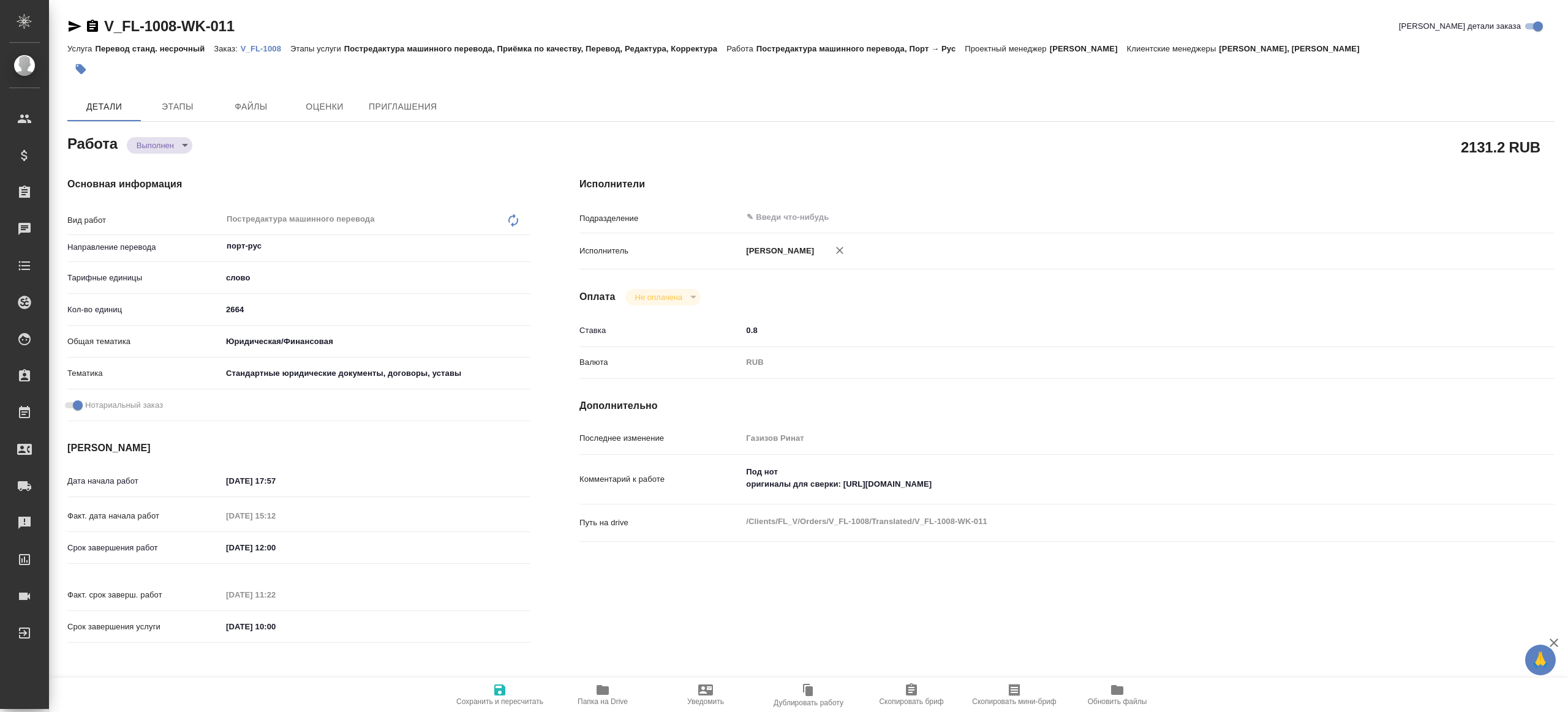
type textarea "x"
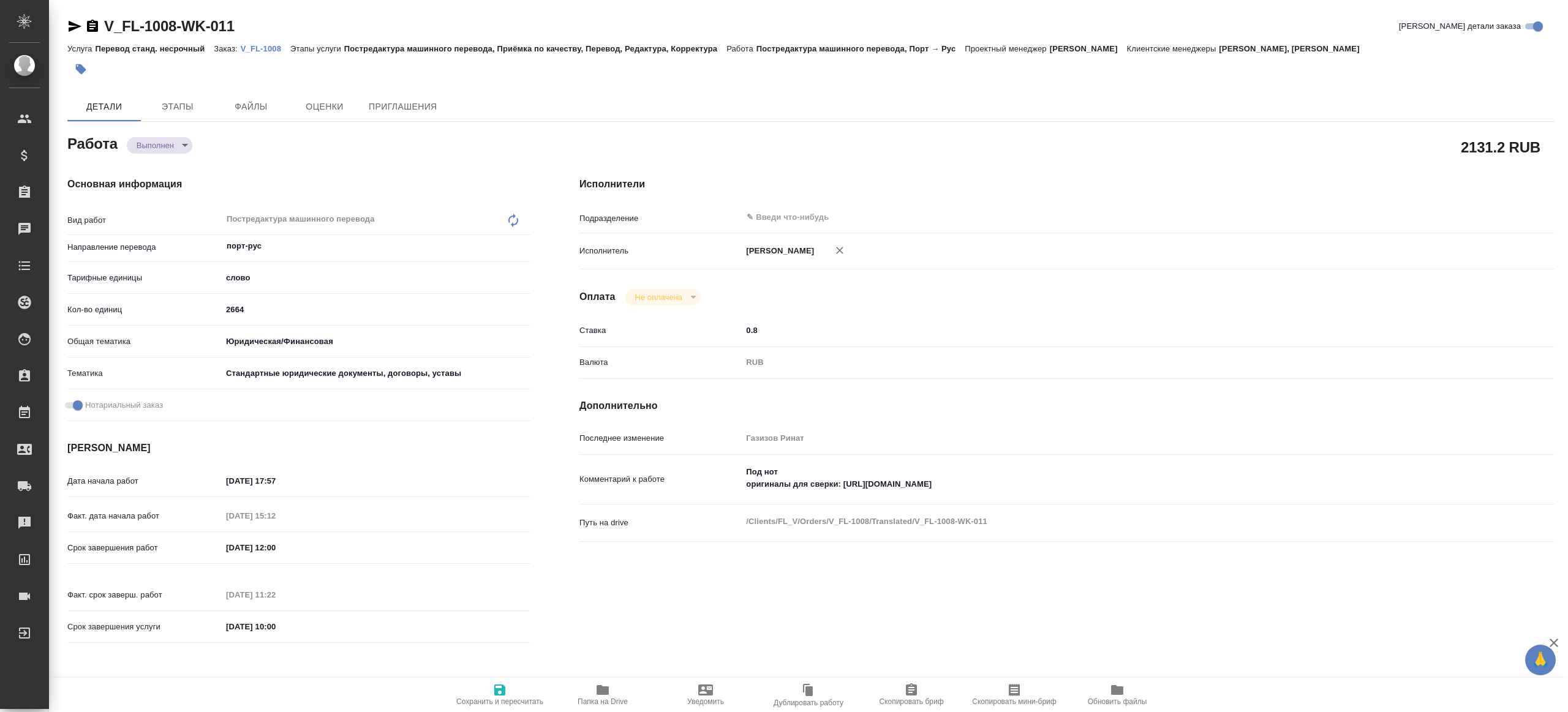
type textarea "x"
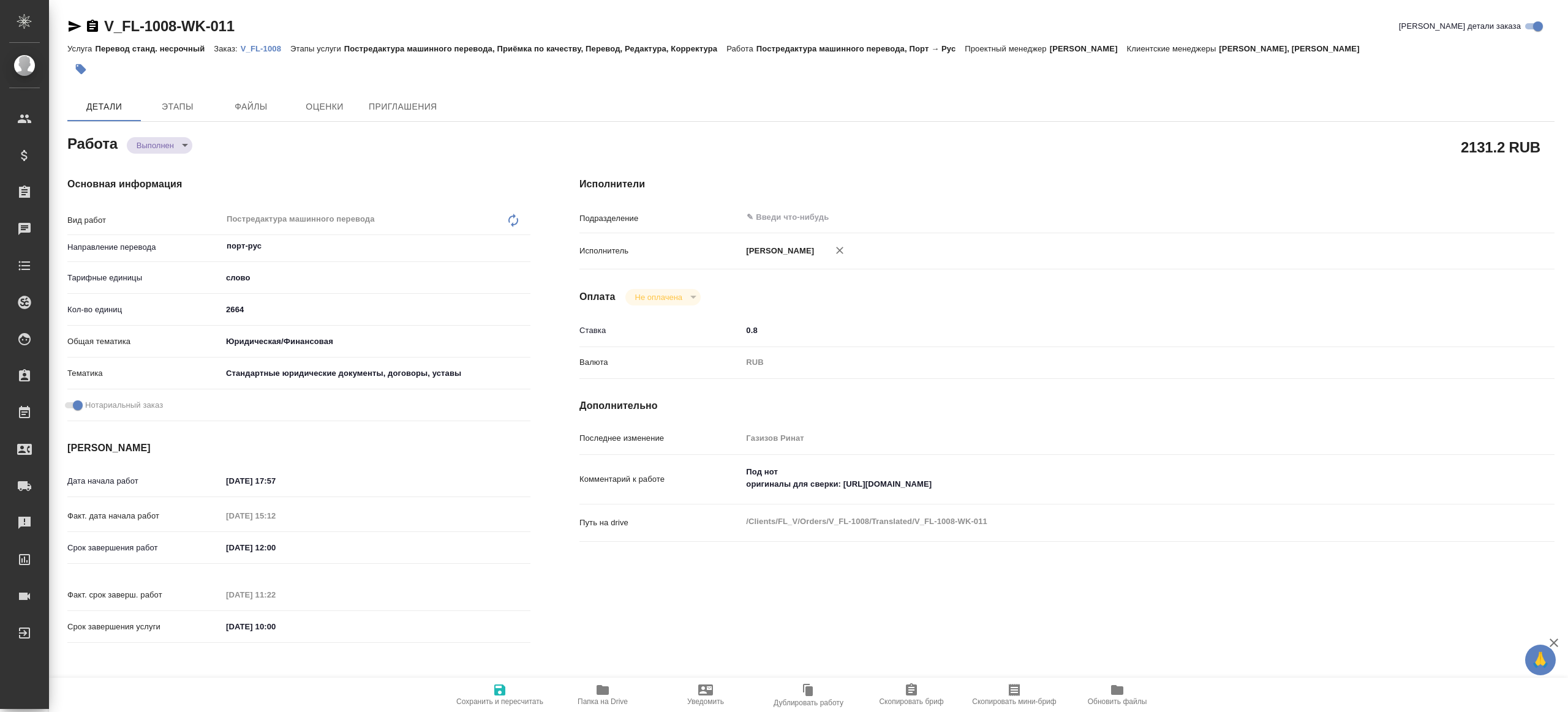
type textarea "x"
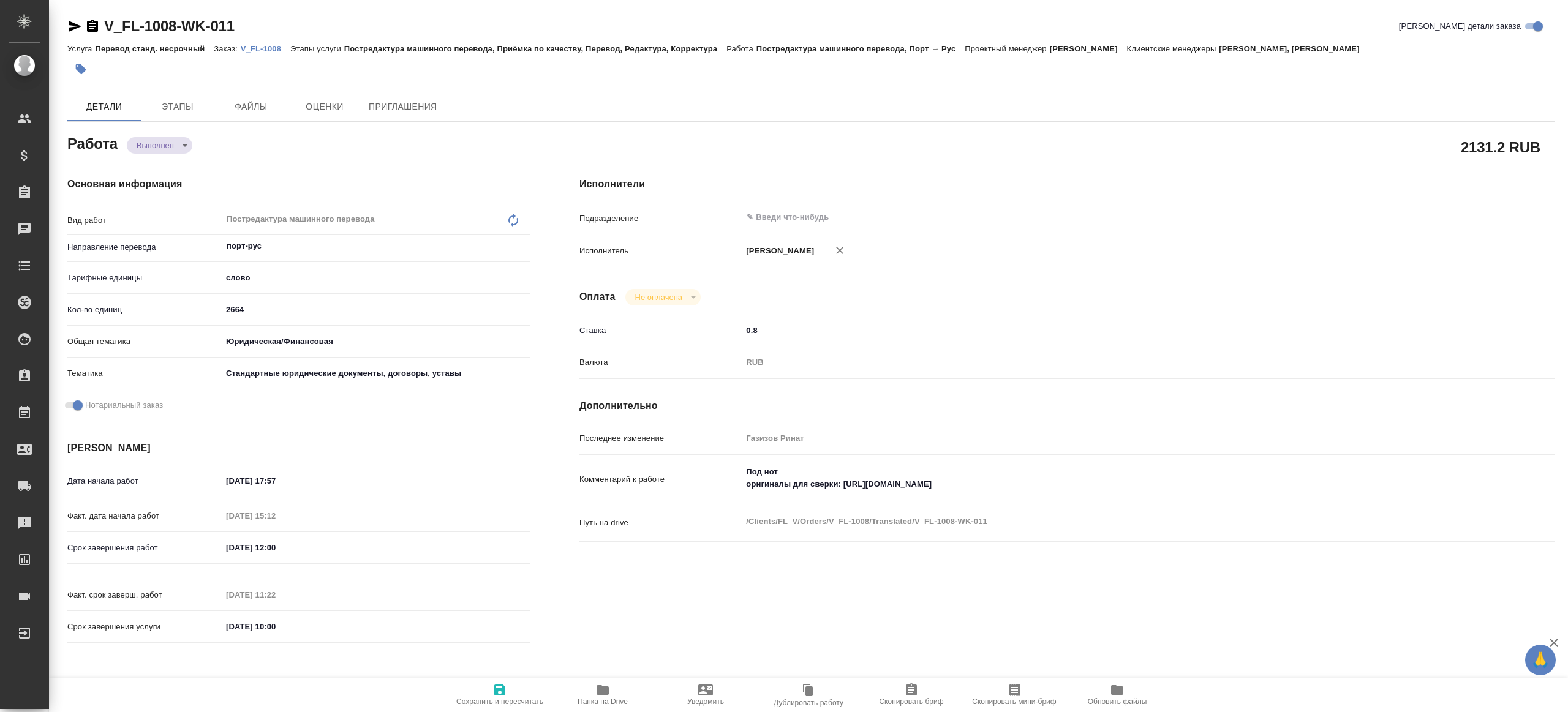
type textarea "x"
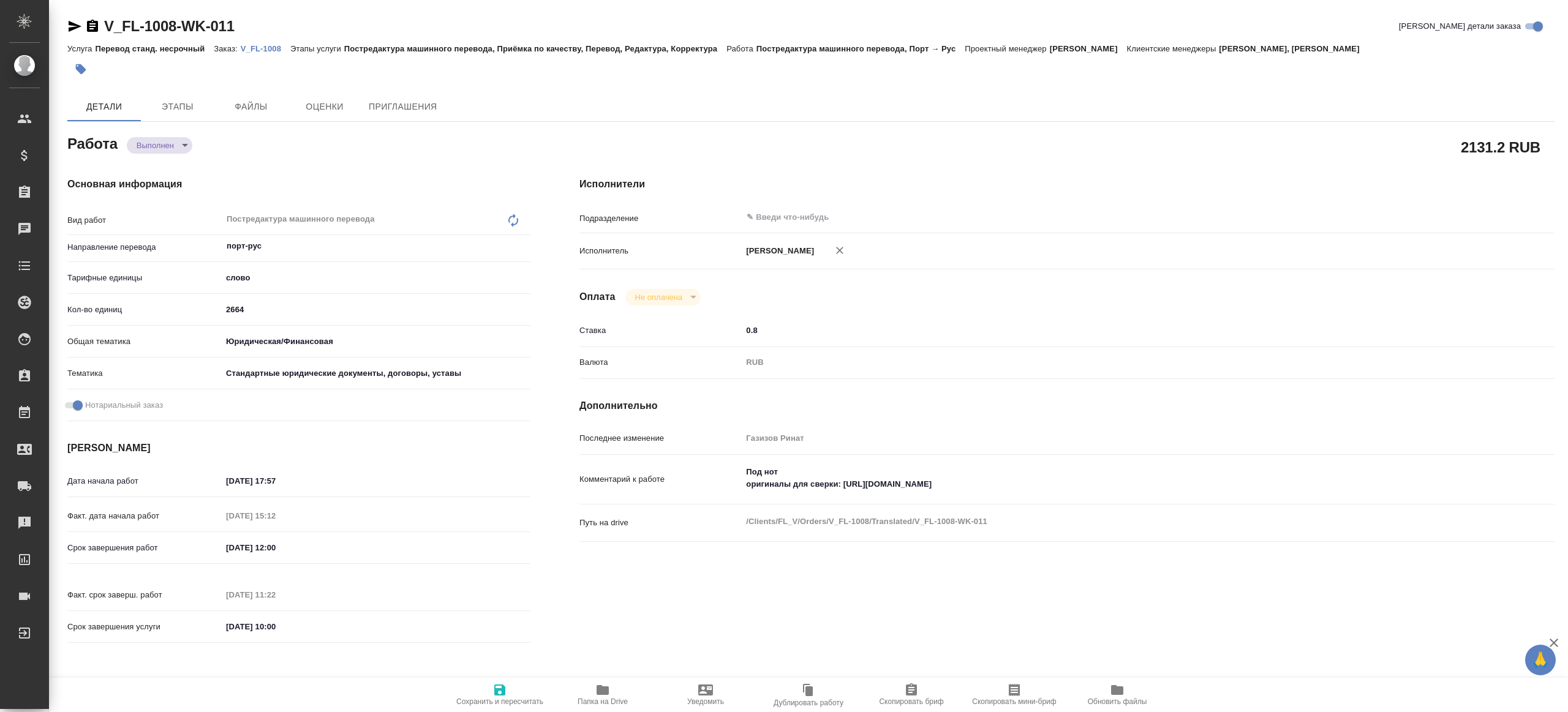
type textarea "x"
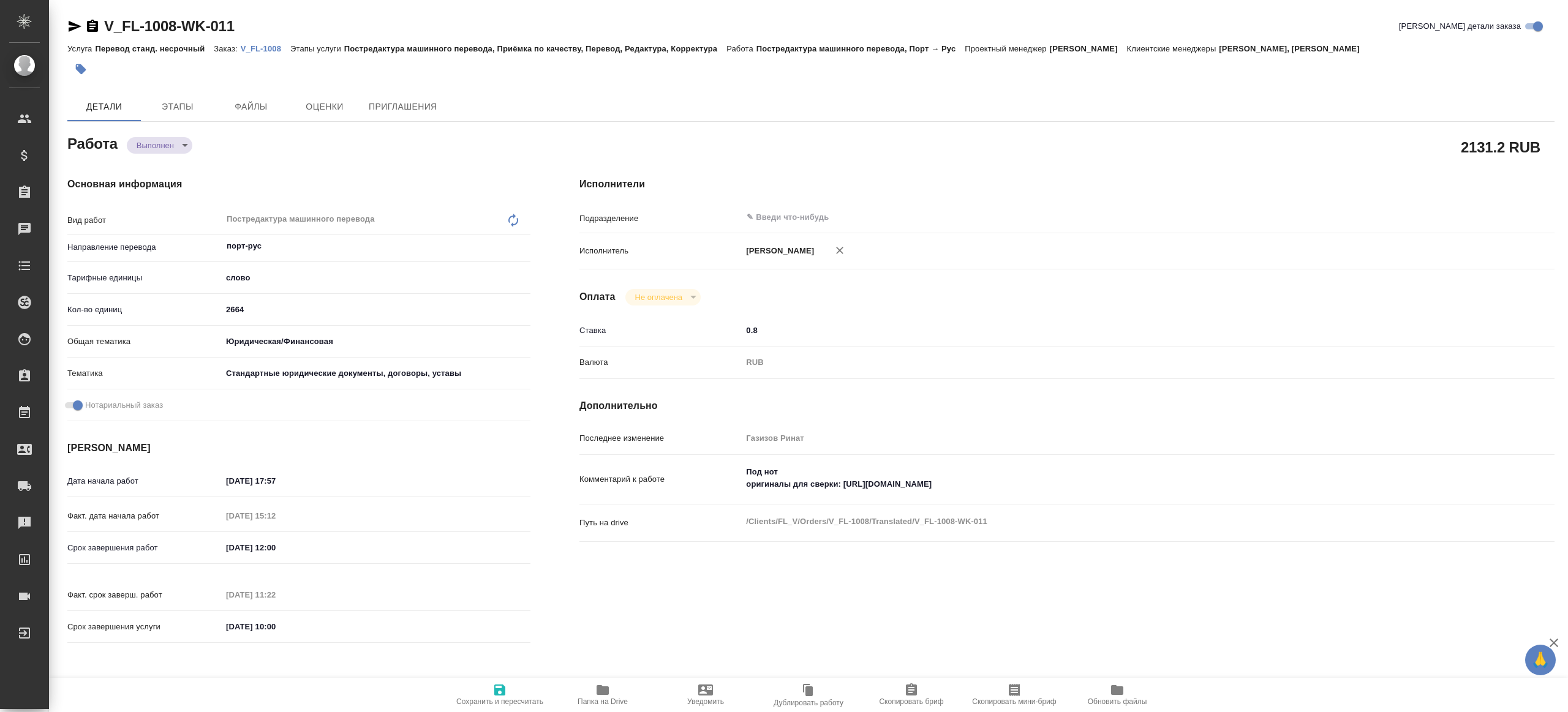
type textarea "x"
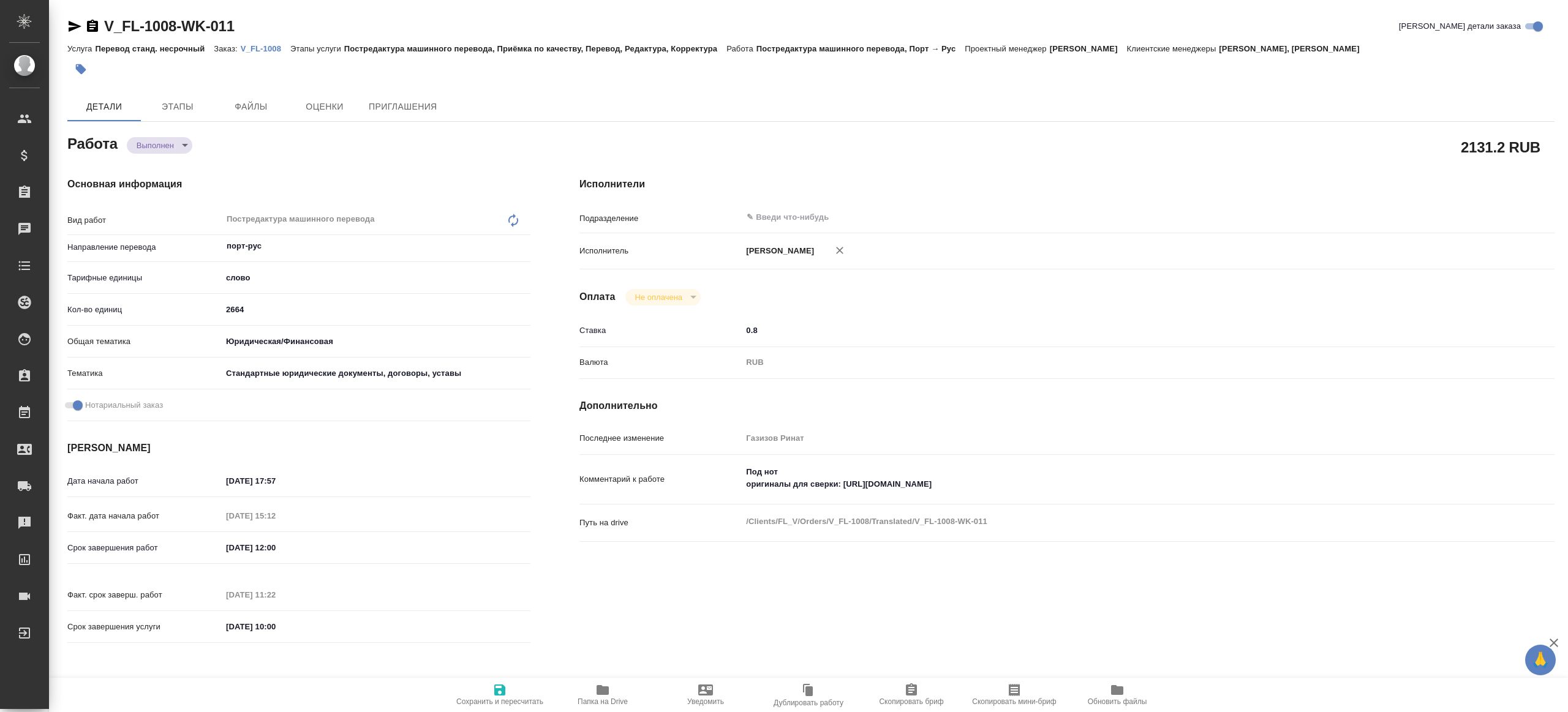
type textarea "x"
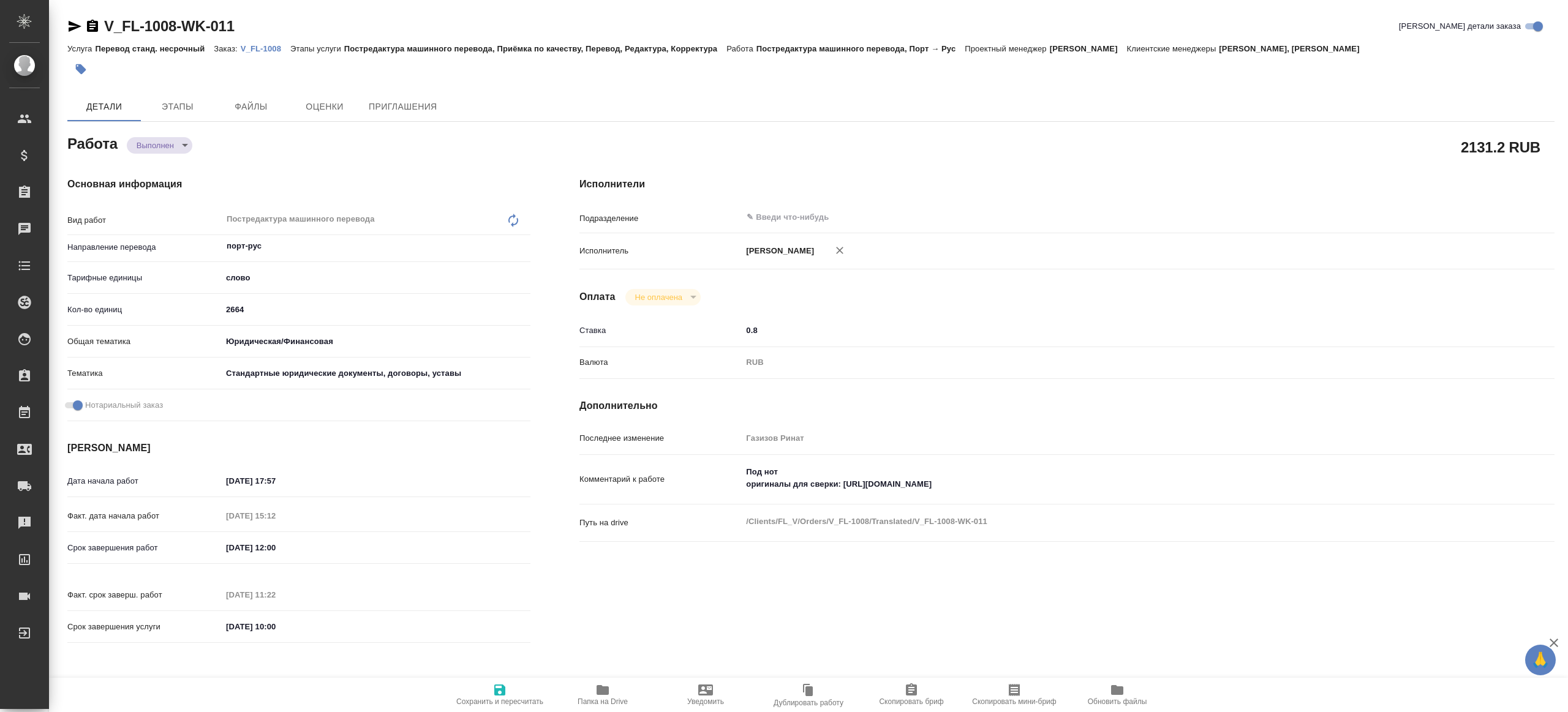
click at [611, 687] on span "Папка на Drive" at bounding box center [603, 695] width 89 height 23
type textarea "x"
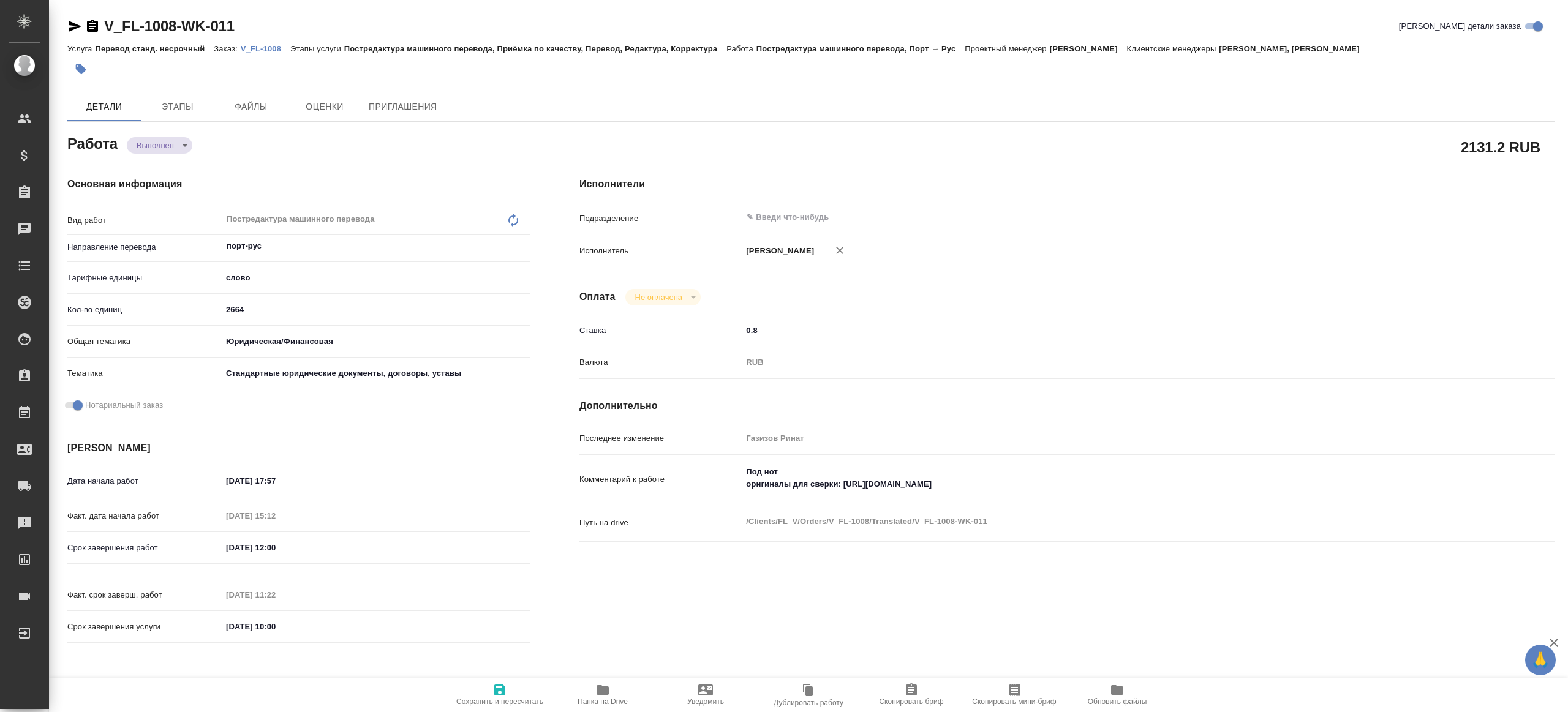
type textarea "x"
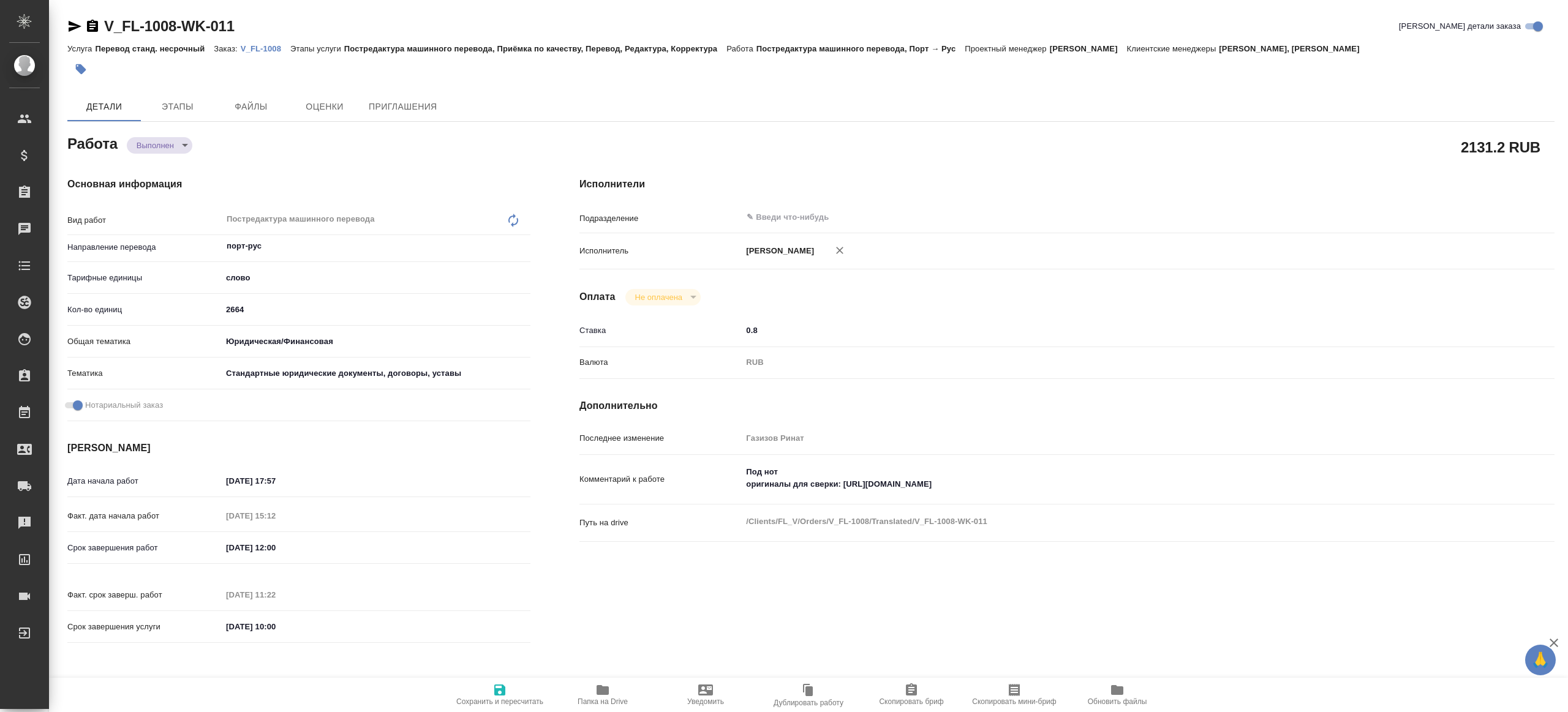
type textarea "x"
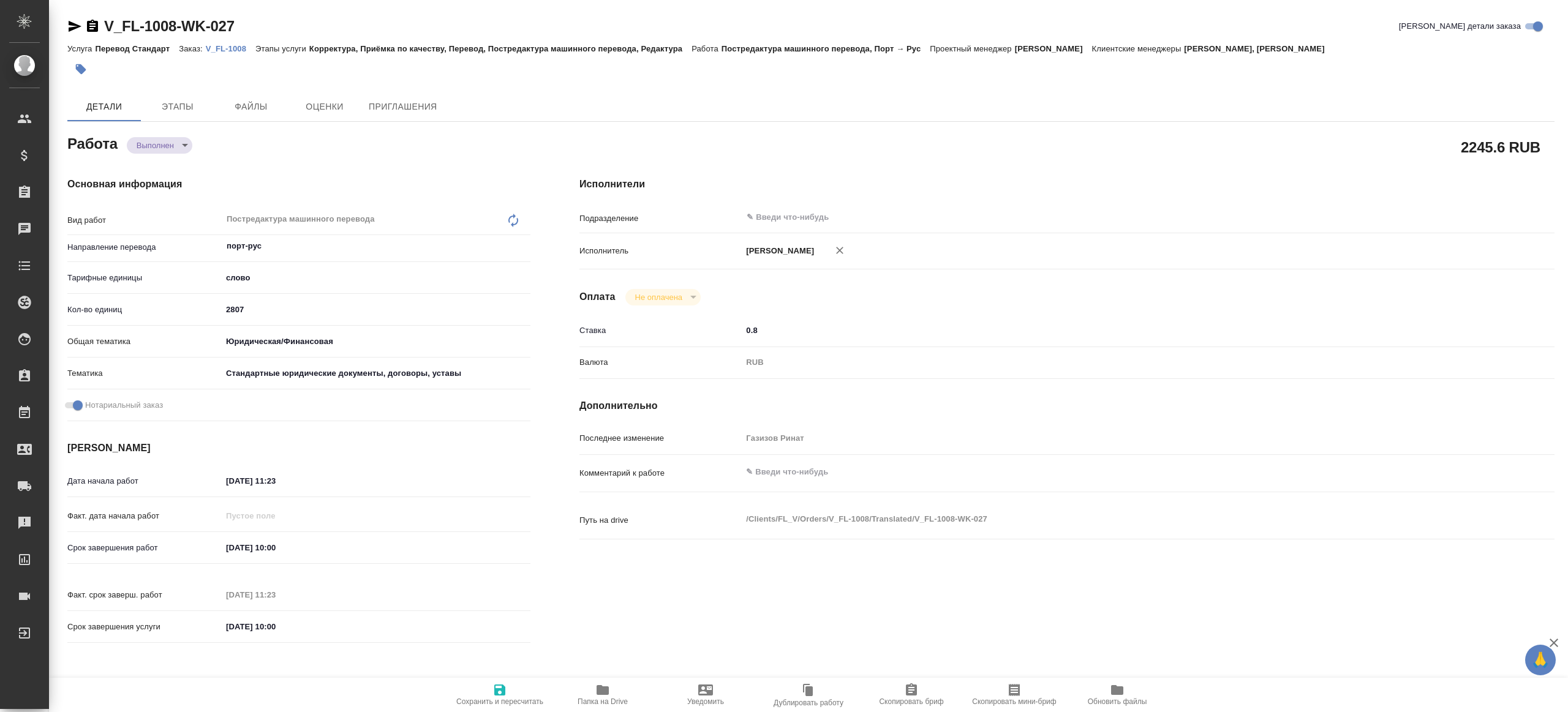
type textarea "x"
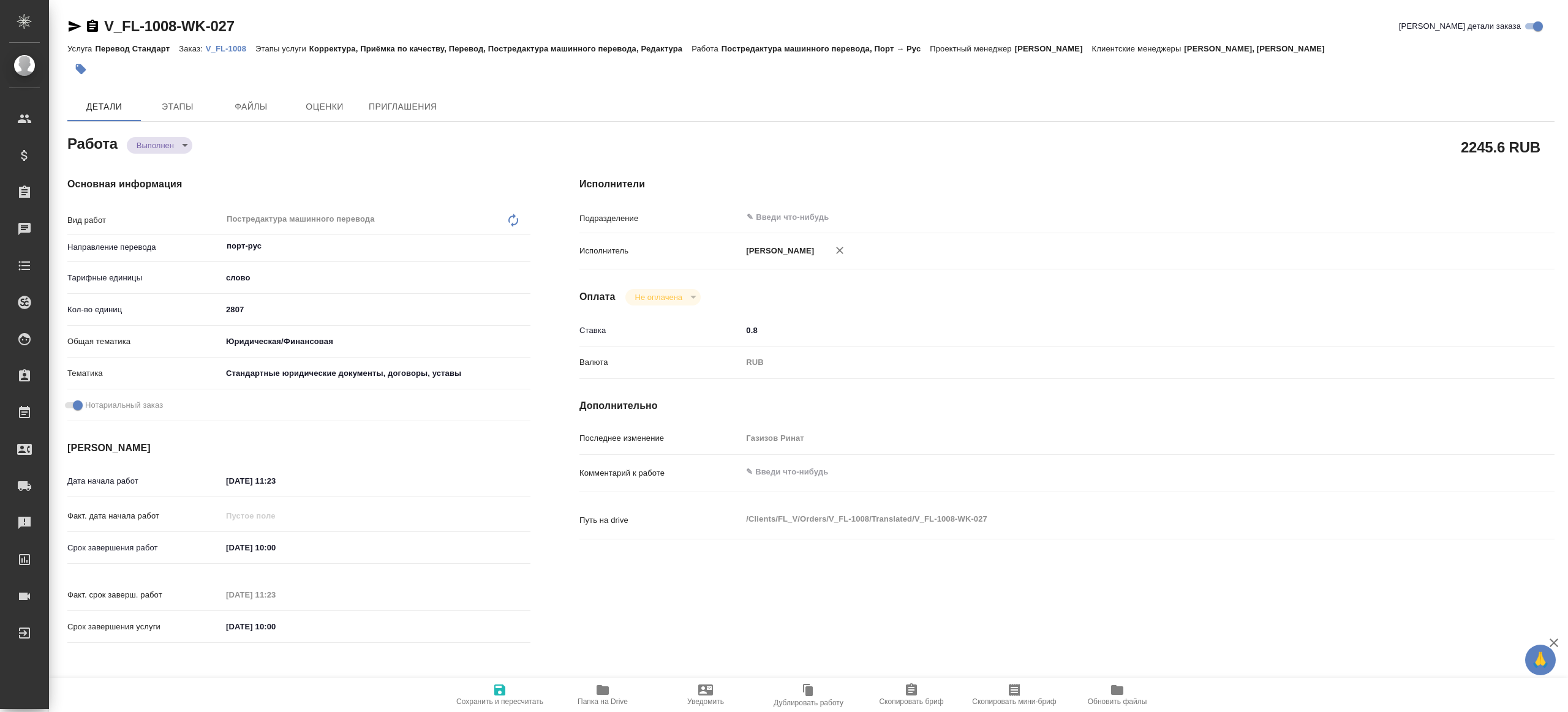
type textarea "x"
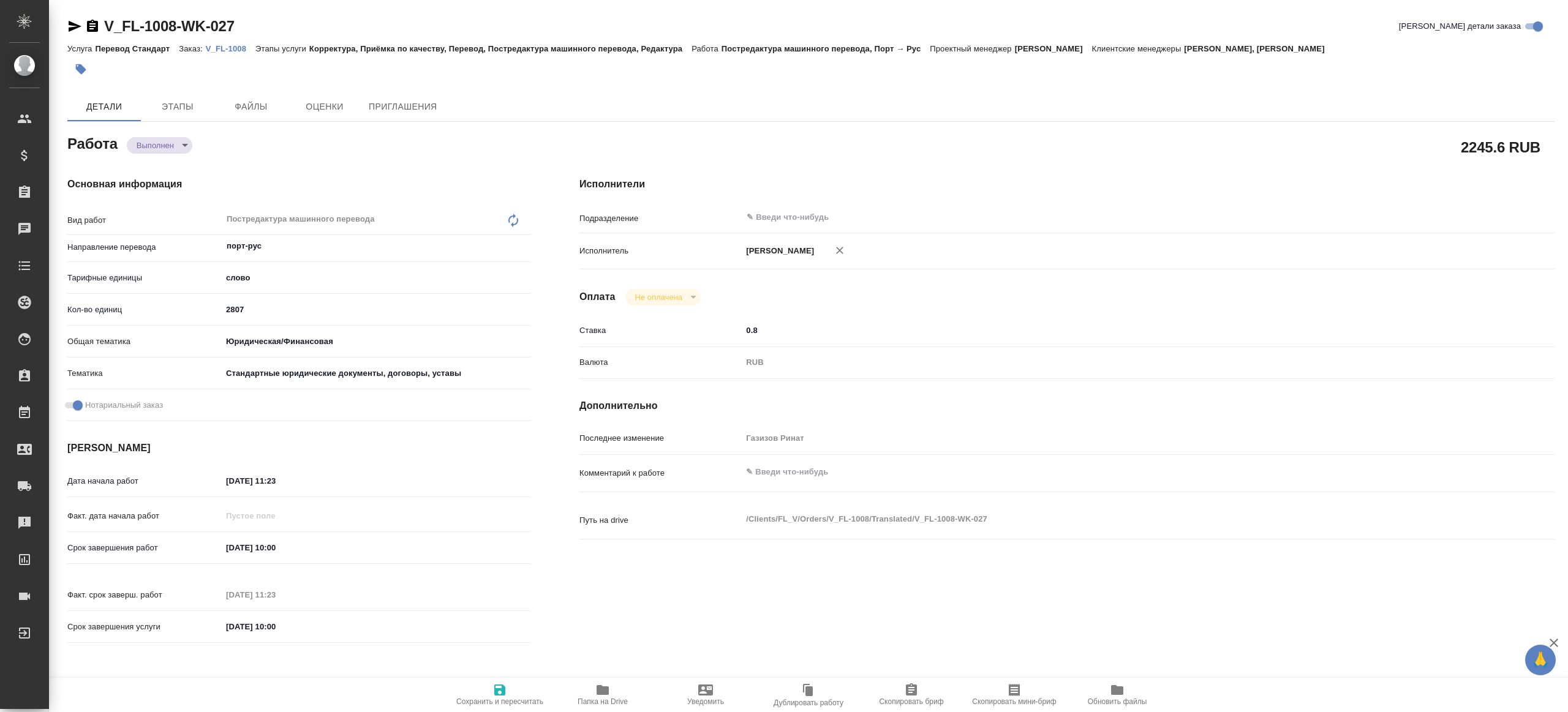
type textarea "x"
